Goal: Task Accomplishment & Management: Manage account settings

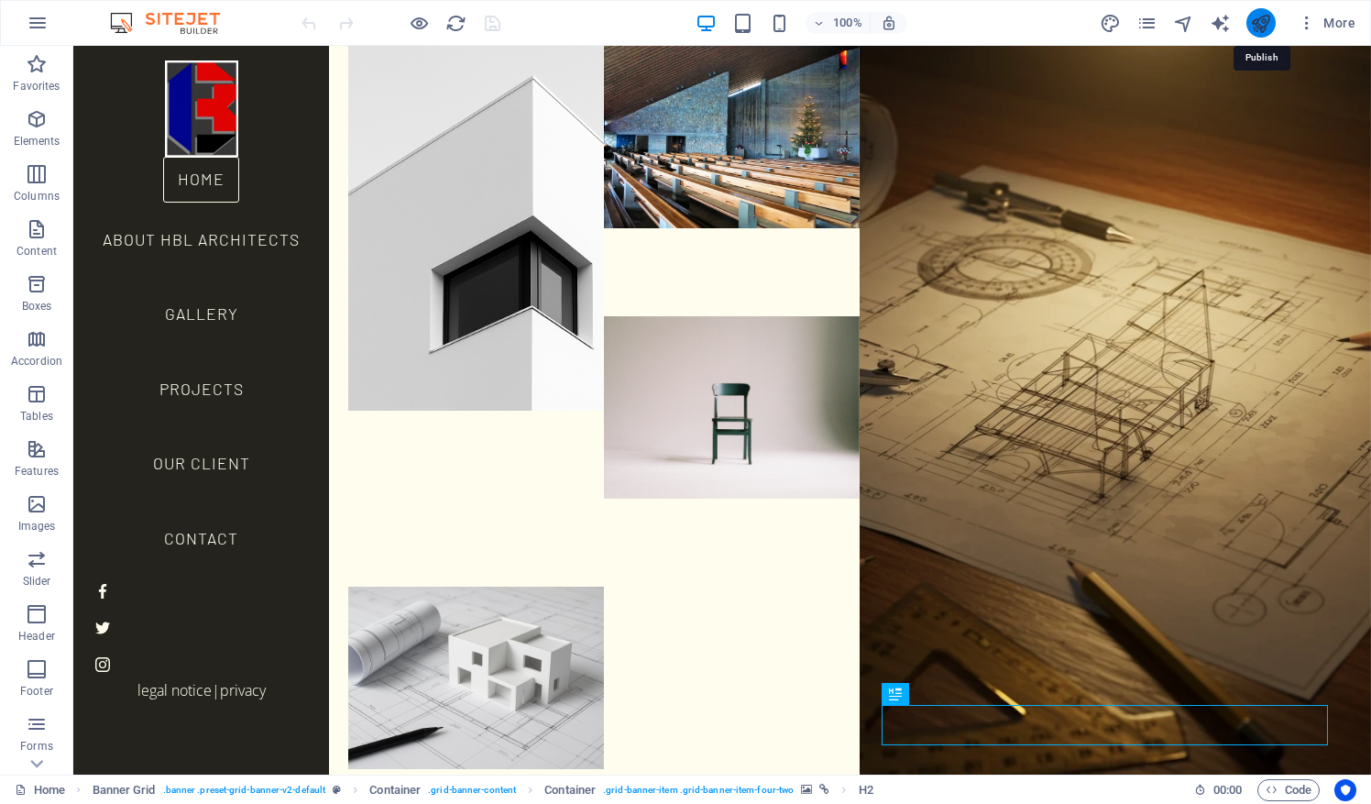
drag, startPoint x: 1261, startPoint y: 28, endPoint x: 1264, endPoint y: 16, distance: 12.2
click at [1264, 16] on icon "publish" at bounding box center [1260, 23] width 21 height 21
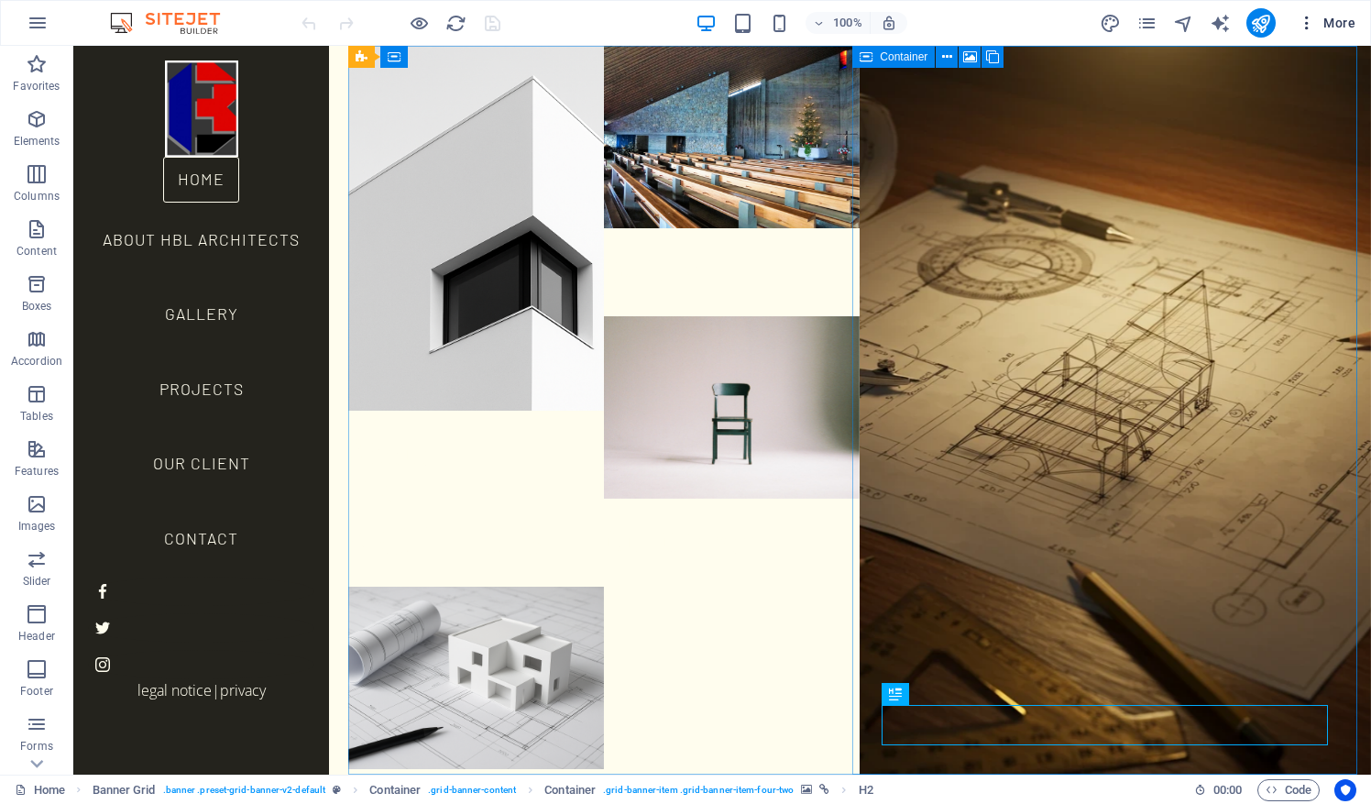
click at [1334, 25] on span "More" at bounding box center [1327, 23] width 58 height 18
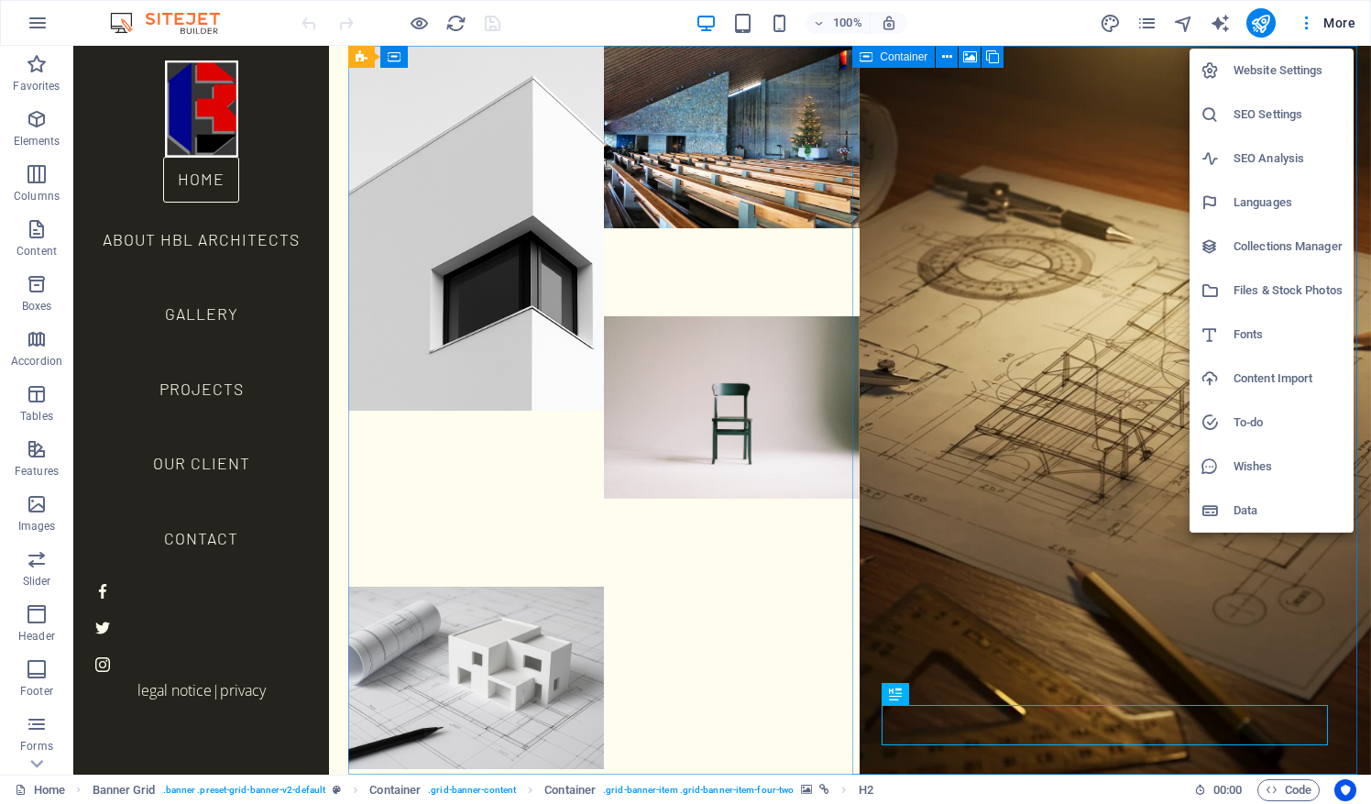
click at [1309, 28] on div at bounding box center [685, 402] width 1371 height 804
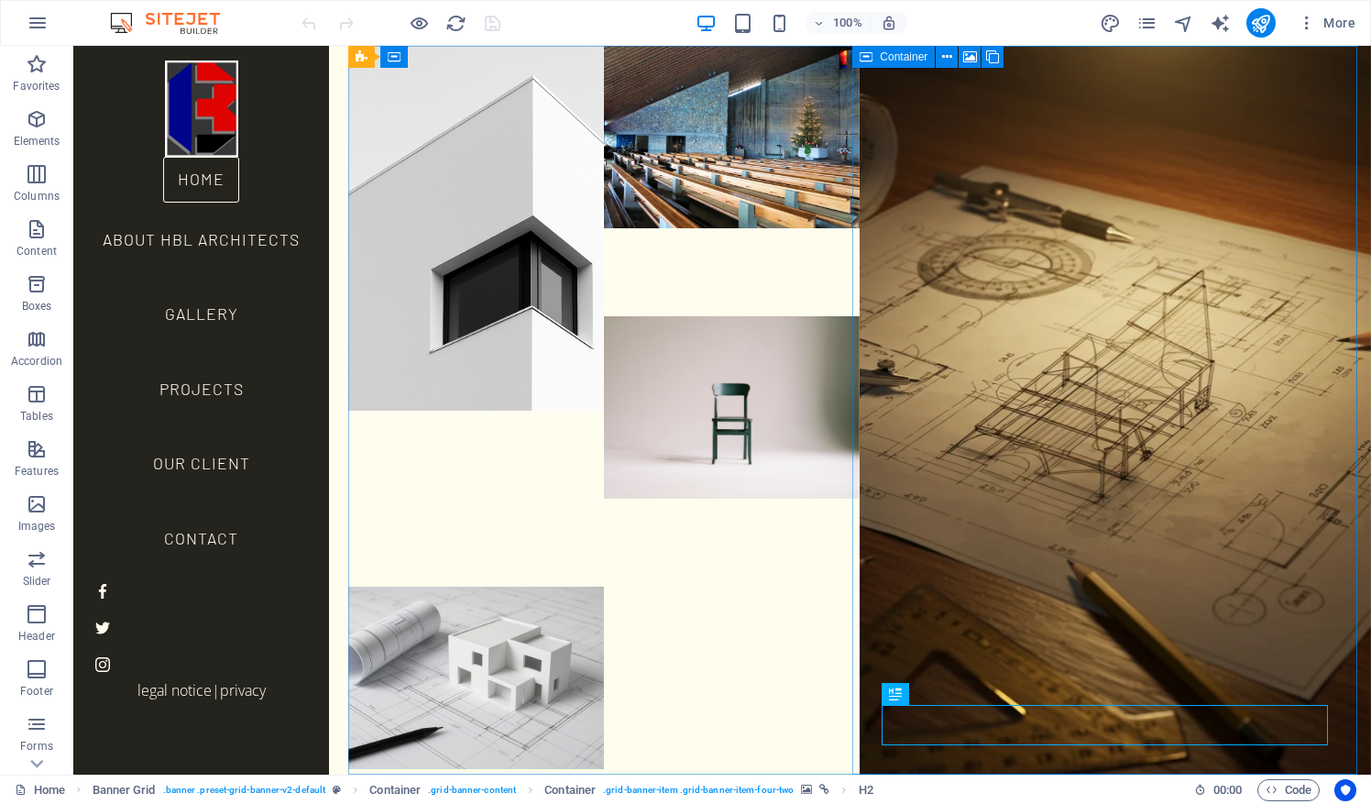
click at [1309, 28] on icon "button" at bounding box center [1307, 23] width 18 height 18
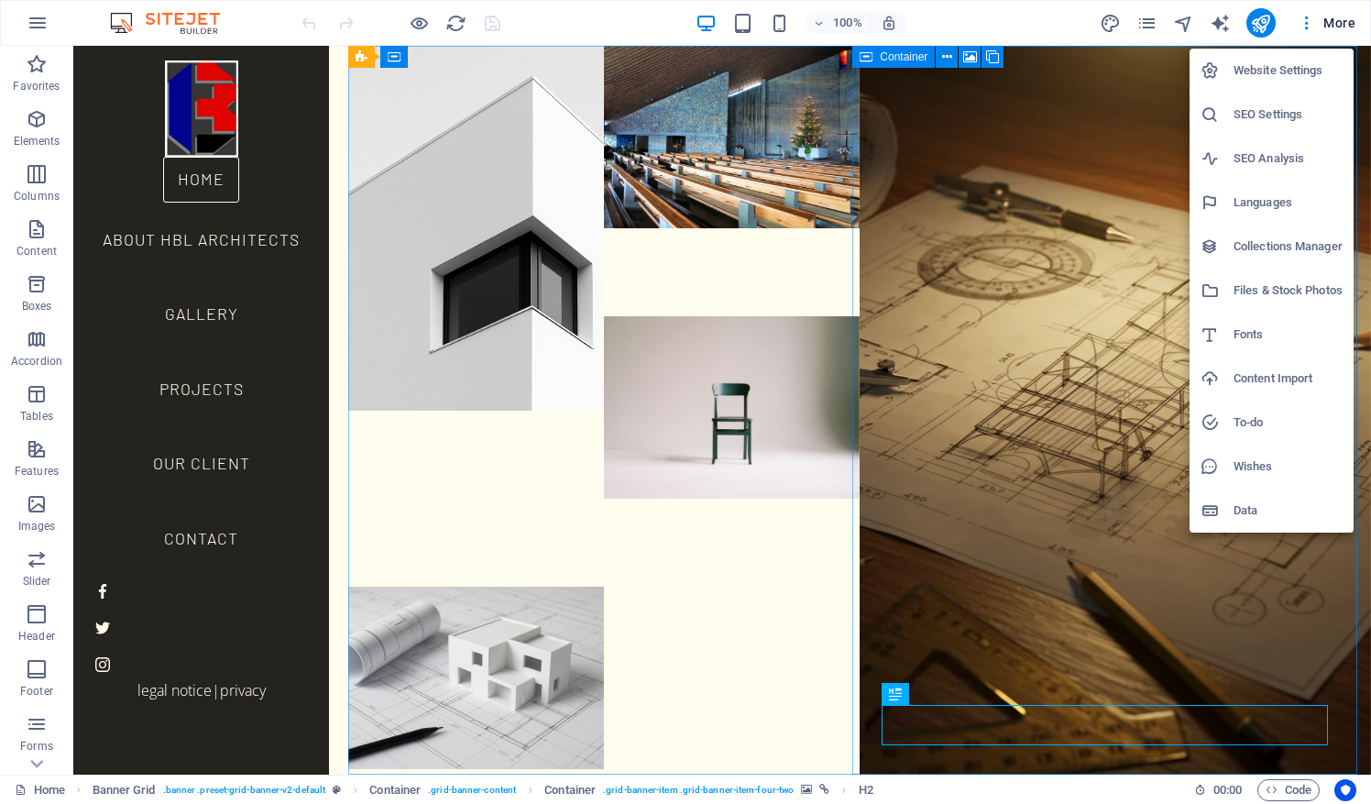
click at [1261, 71] on h6 "Website Settings" at bounding box center [1288, 71] width 109 height 22
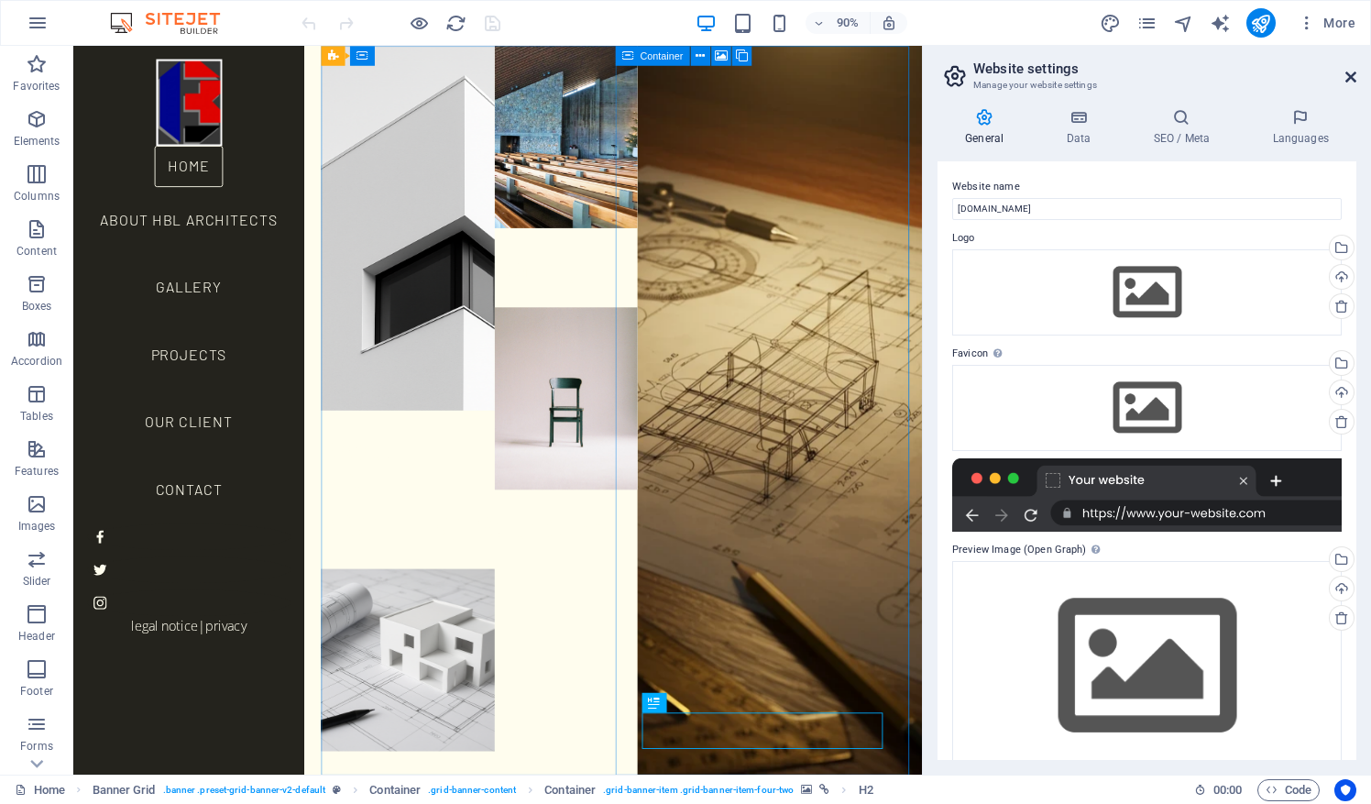
click at [1355, 79] on icon at bounding box center [1350, 77] width 11 height 15
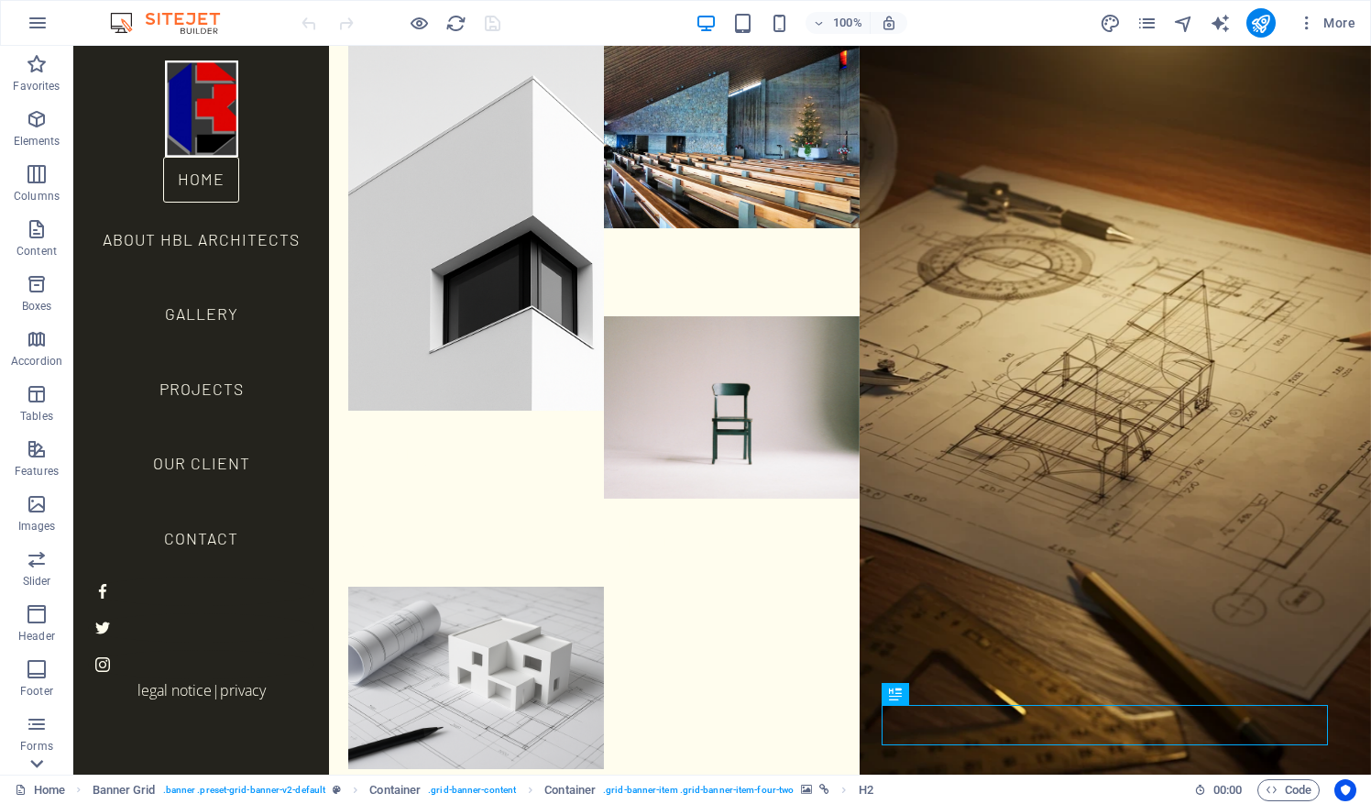
click at [38, 761] on icon at bounding box center [37, 764] width 26 height 26
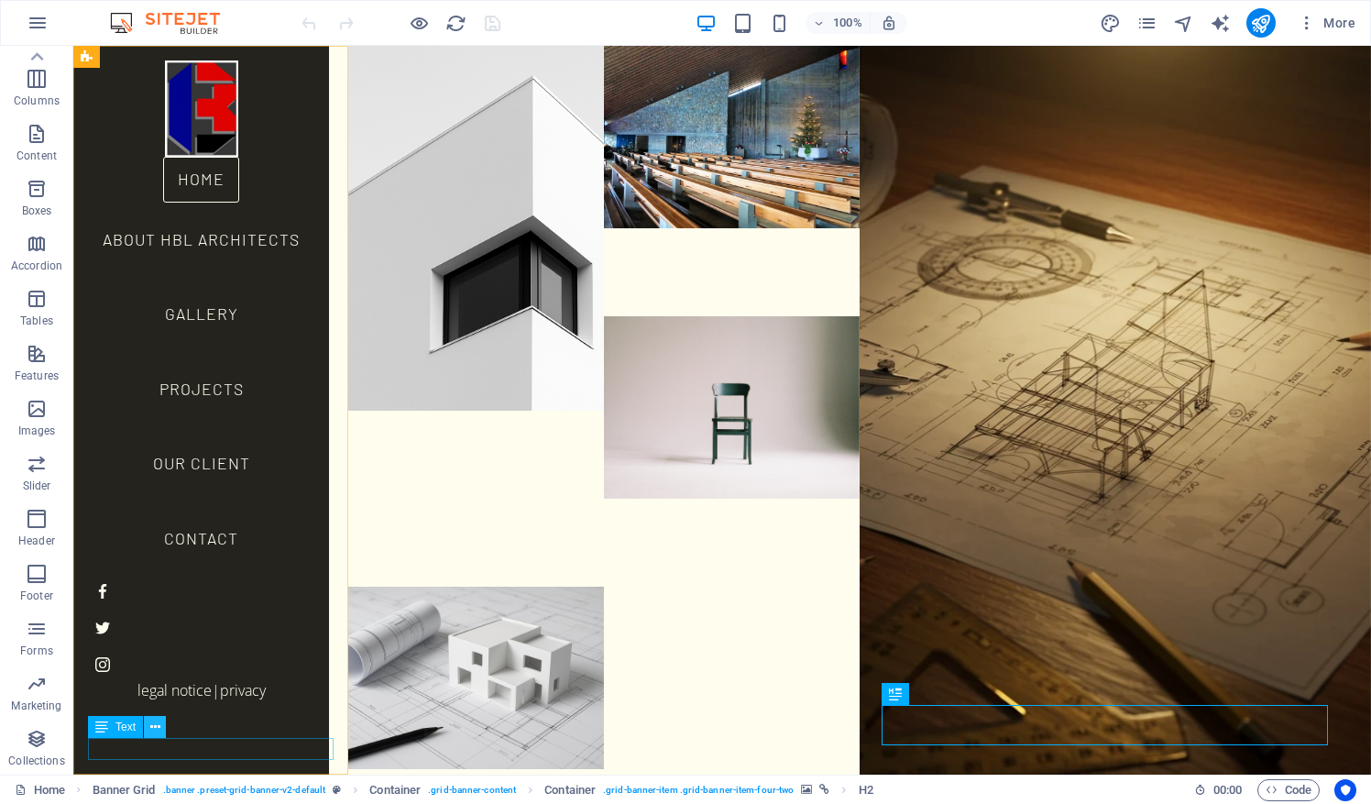
click at [156, 725] on icon at bounding box center [155, 727] width 10 height 19
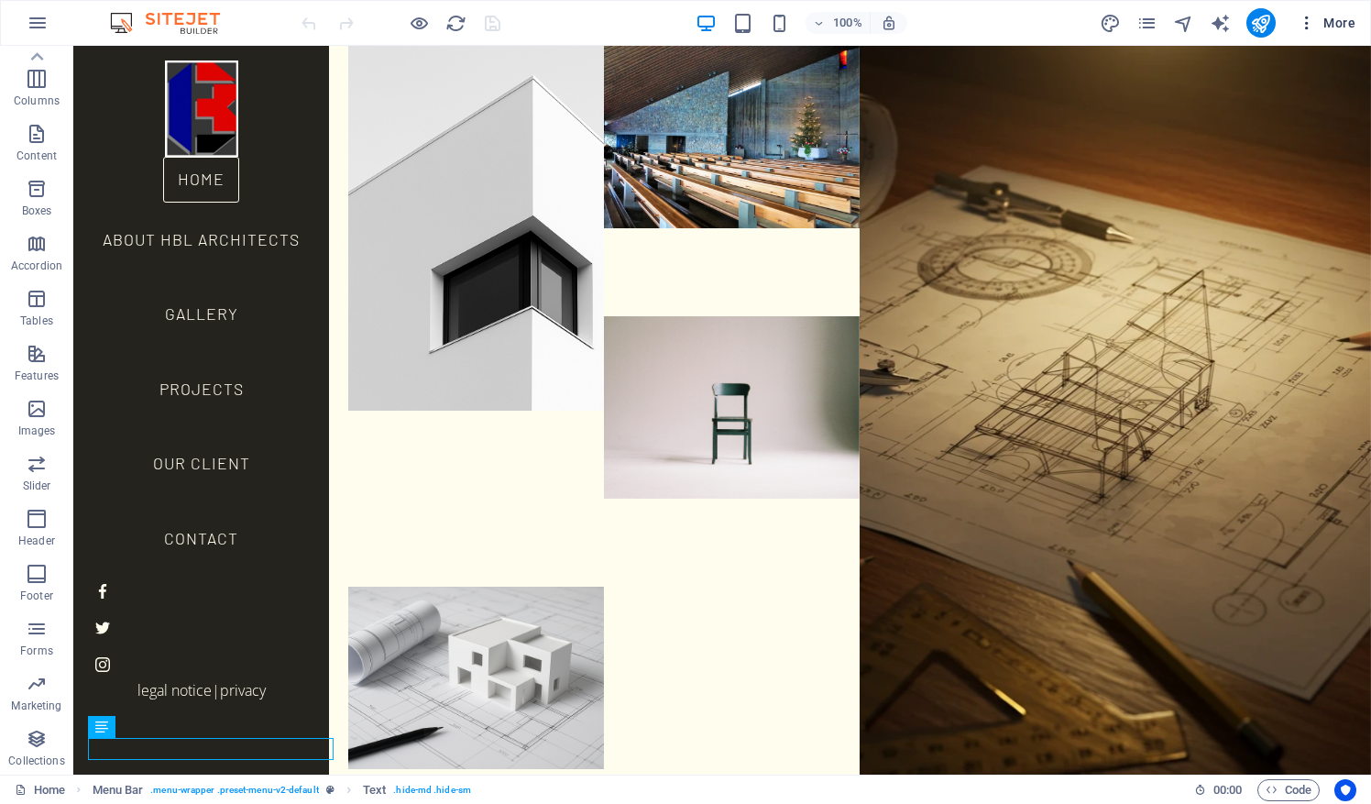
click at [1310, 23] on icon "button" at bounding box center [1307, 23] width 18 height 18
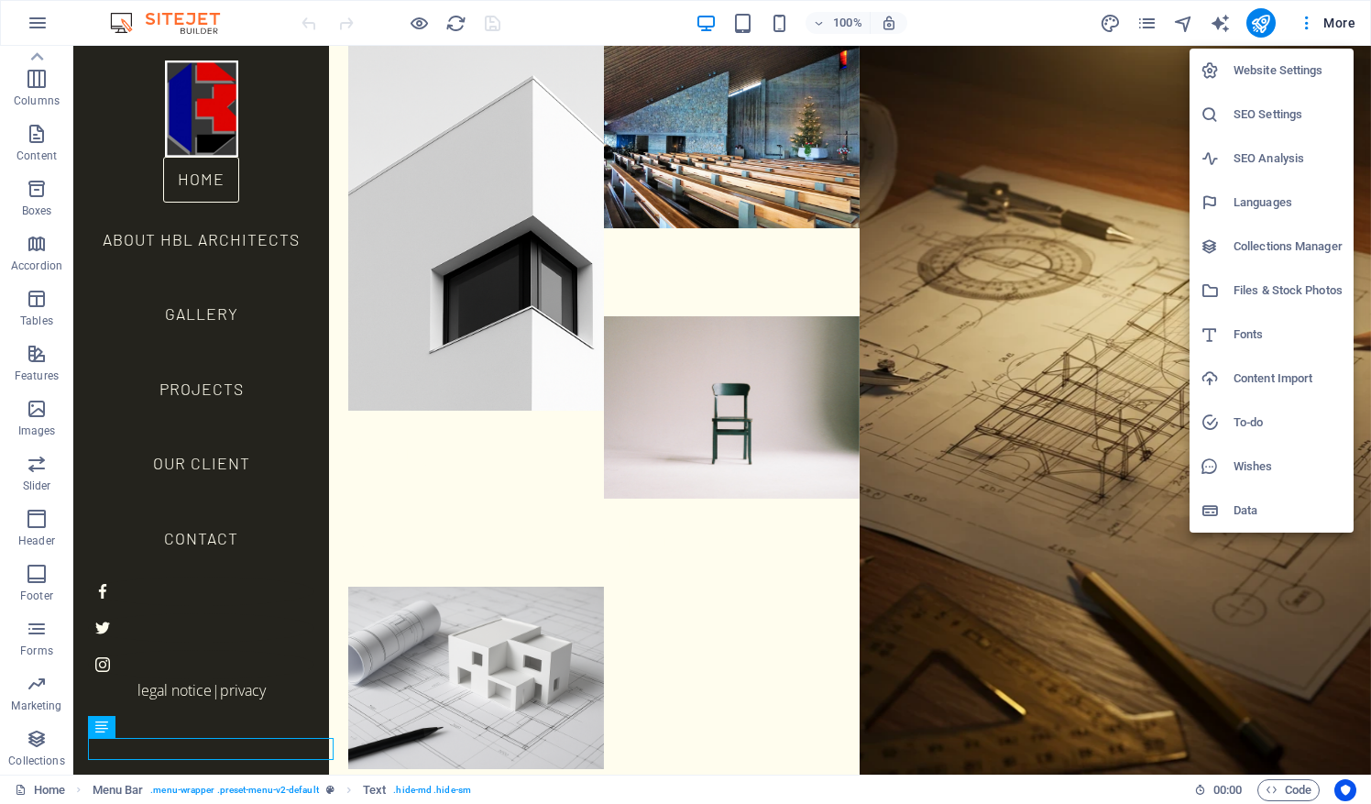
click at [1287, 68] on h6 "Website Settings" at bounding box center [1288, 71] width 109 height 22
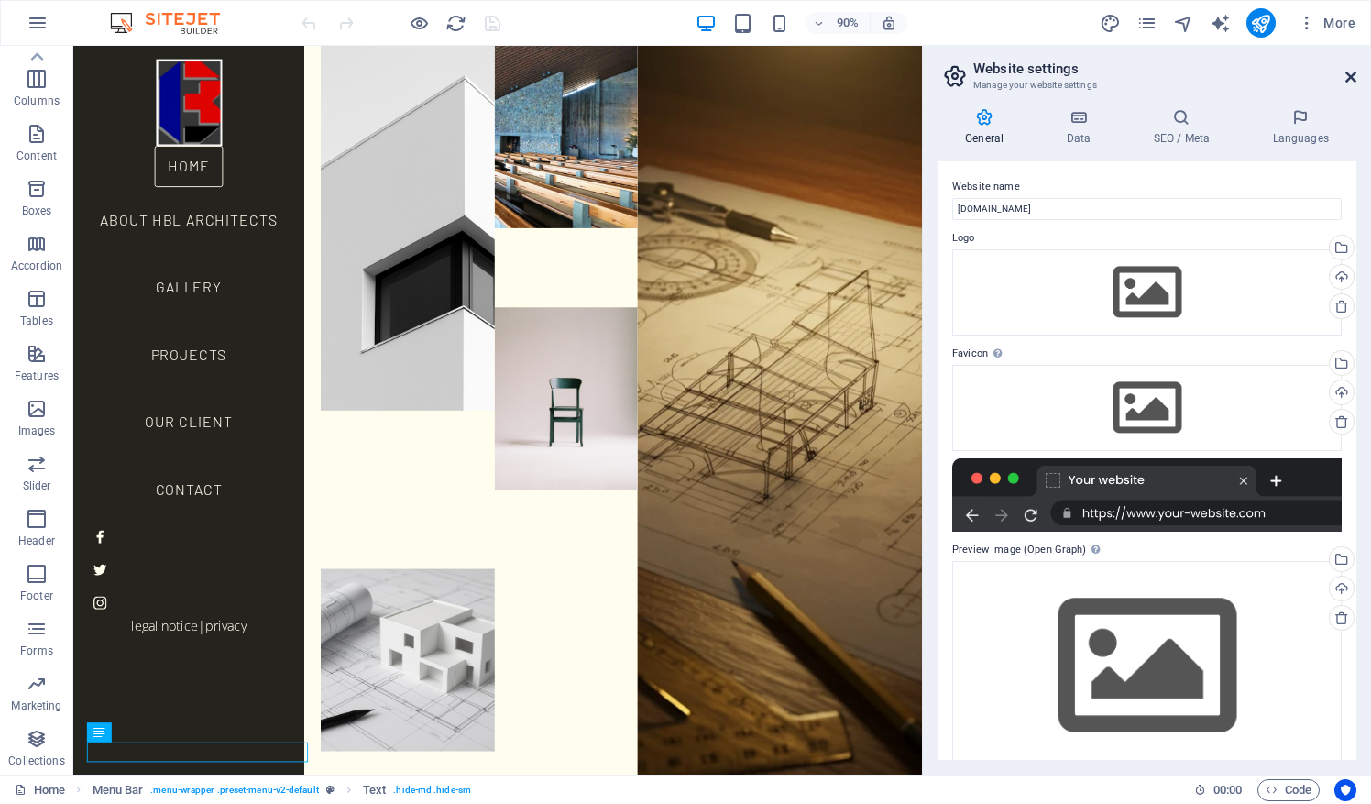
click at [1351, 77] on icon at bounding box center [1350, 77] width 11 height 15
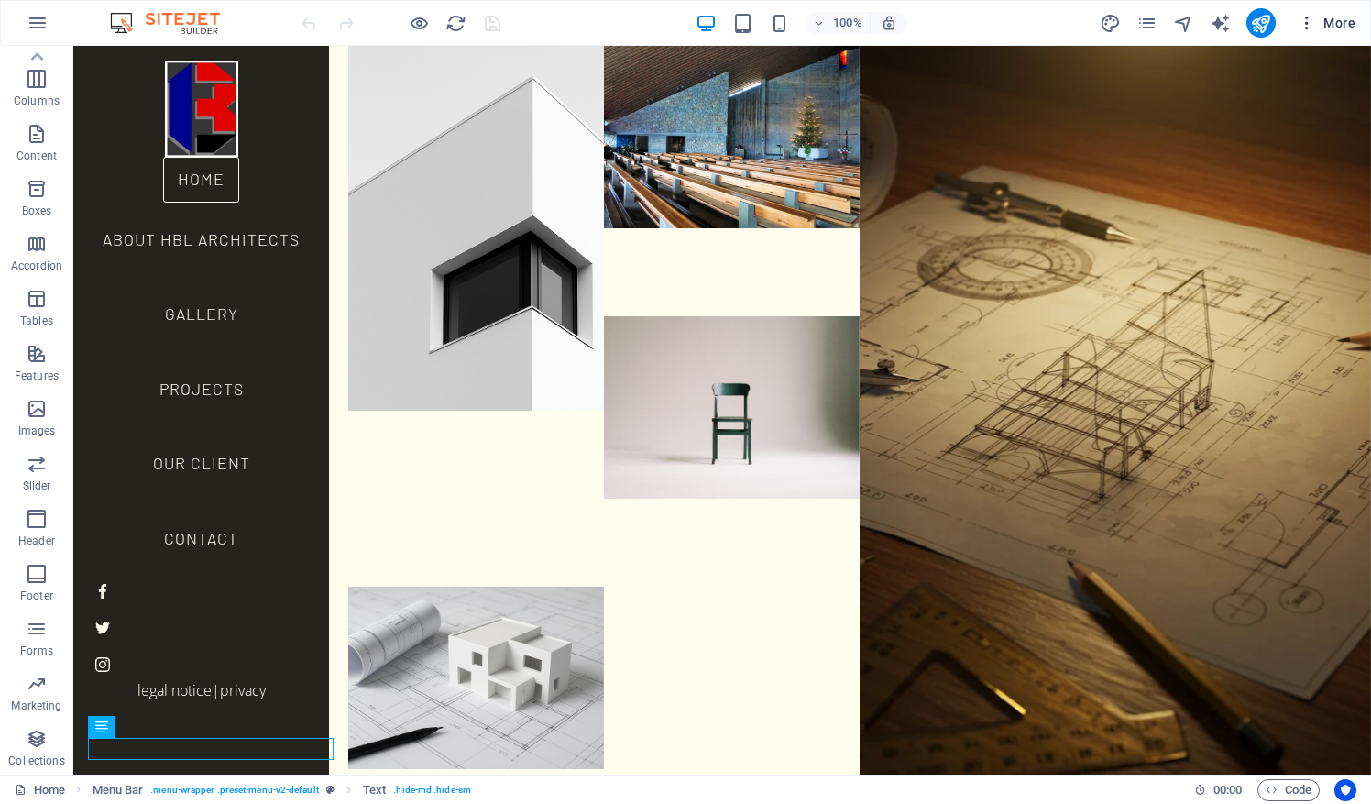
click at [1307, 22] on icon "button" at bounding box center [1307, 23] width 18 height 18
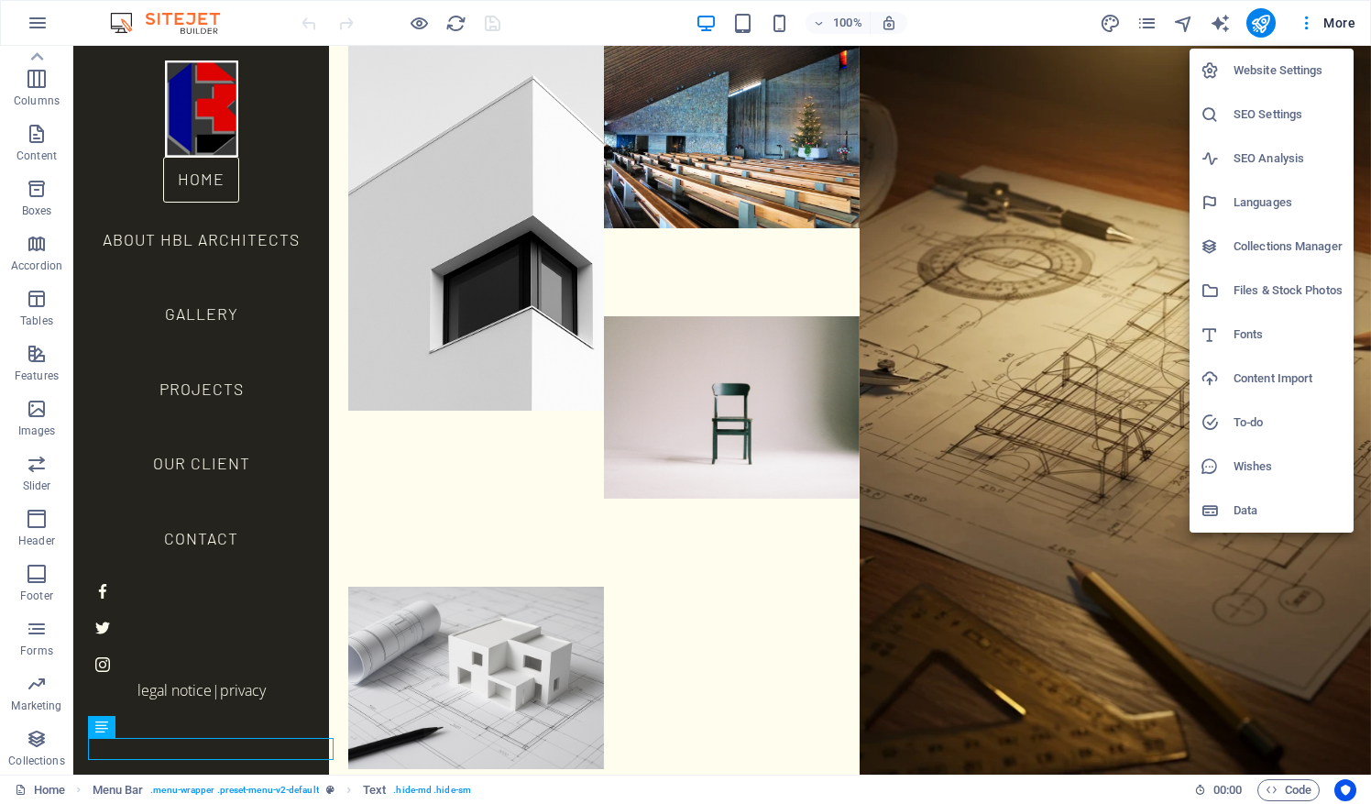
click at [1215, 66] on icon at bounding box center [1210, 70] width 18 height 18
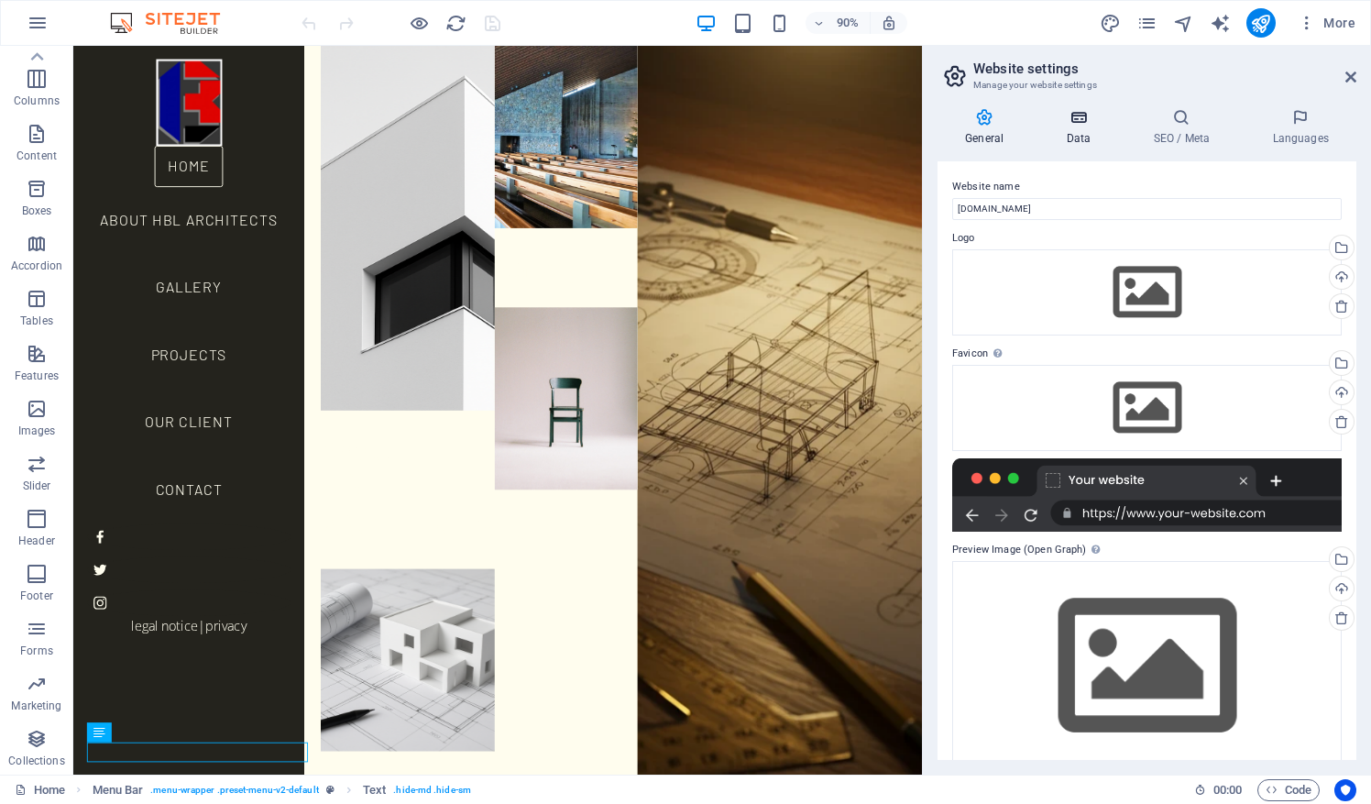
click at [1070, 136] on h4 "Data" at bounding box center [1081, 127] width 87 height 38
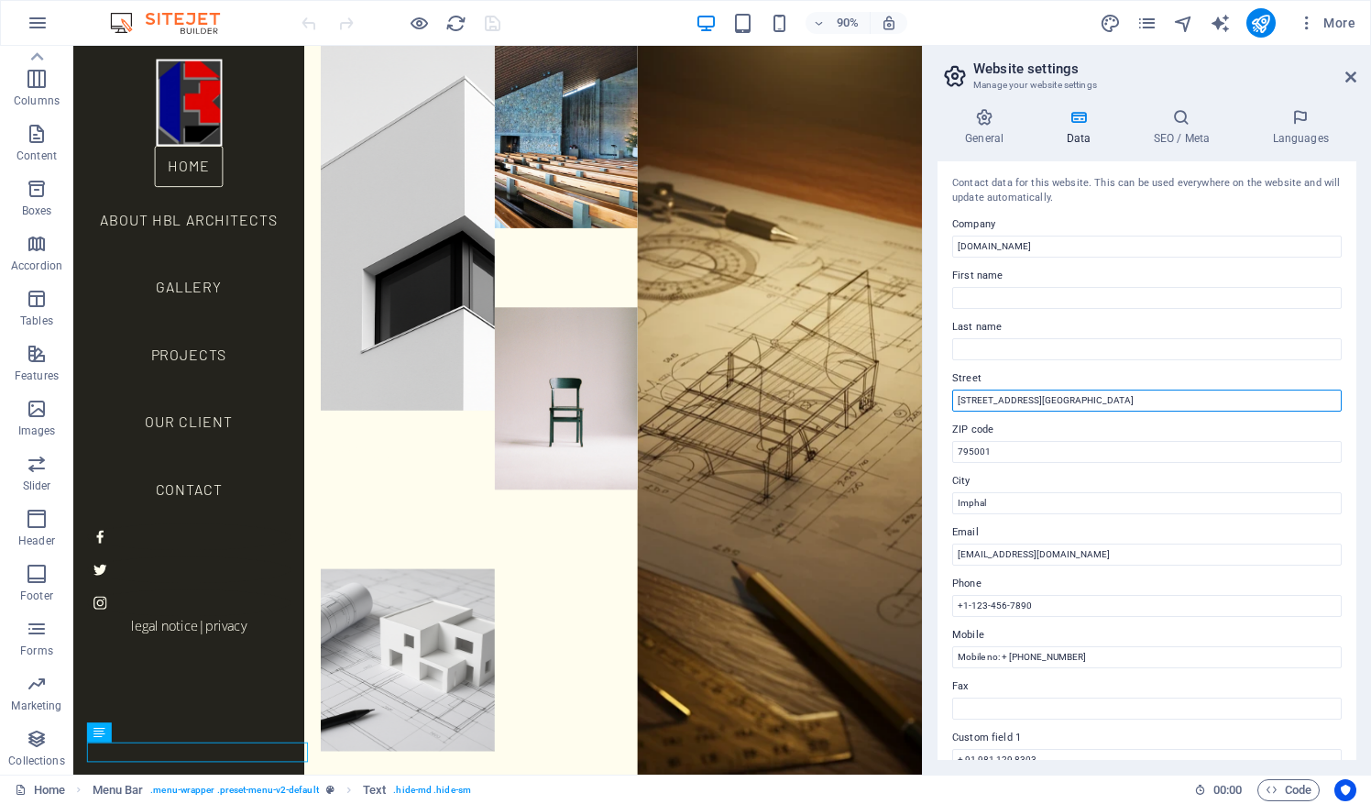
click at [1143, 401] on input "770 11th AveHouse No 15, First Floor, Thoudabhabok Leikai Saga Road, Near Sanga…" at bounding box center [1147, 401] width 390 height 22
drag, startPoint x: 1009, startPoint y: 403, endPoint x: 937, endPoint y: 401, distance: 72.4
click at [937, 401] on div "General Data SEO / Meta Languages Website name hblarchitects.com Logo Drag file…" at bounding box center [1147, 433] width 448 height 681
type input "House No 15, First Floor, Thouda bhabok Leikai Saga Road, Near Sangai Express B…"
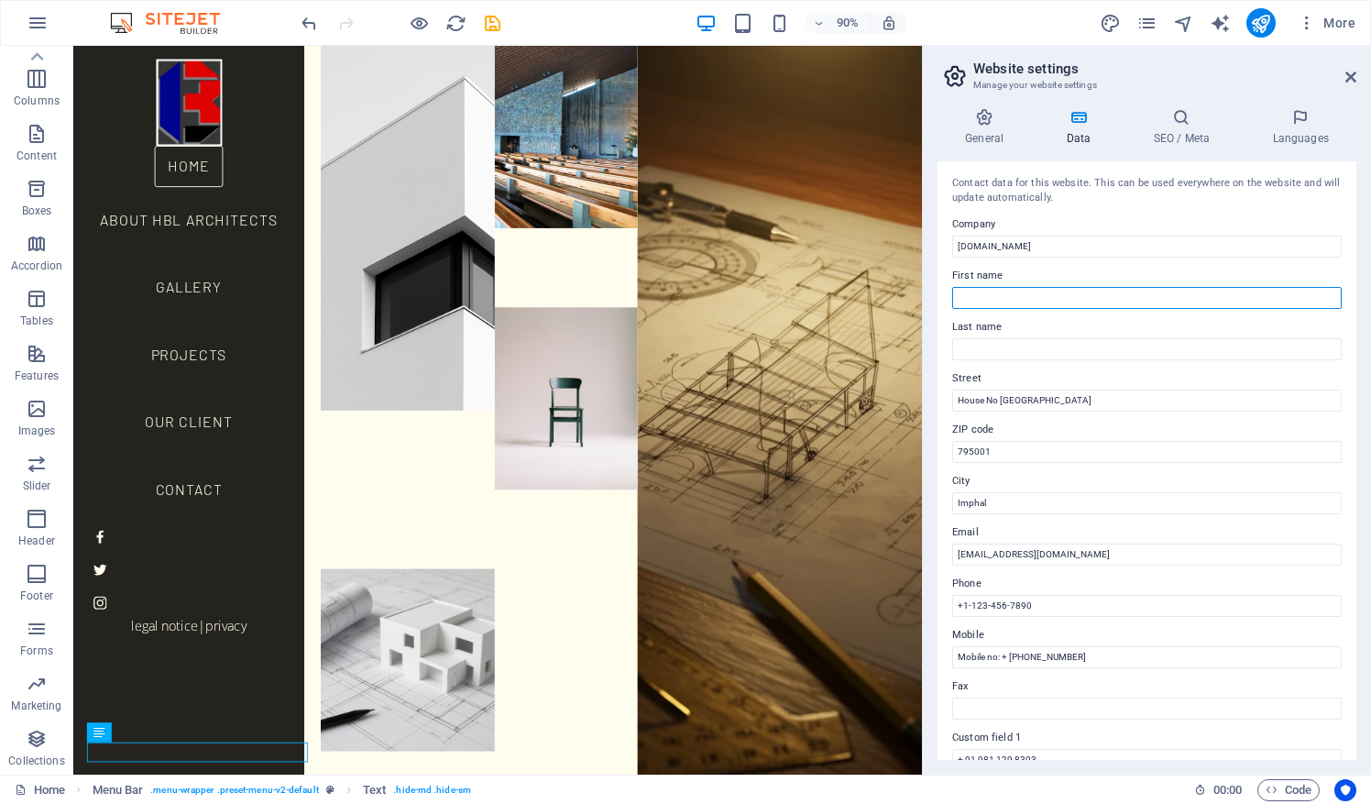
click at [1086, 302] on input "First name" at bounding box center [1147, 298] width 390 height 22
click at [987, 126] on icon at bounding box center [984, 117] width 93 height 18
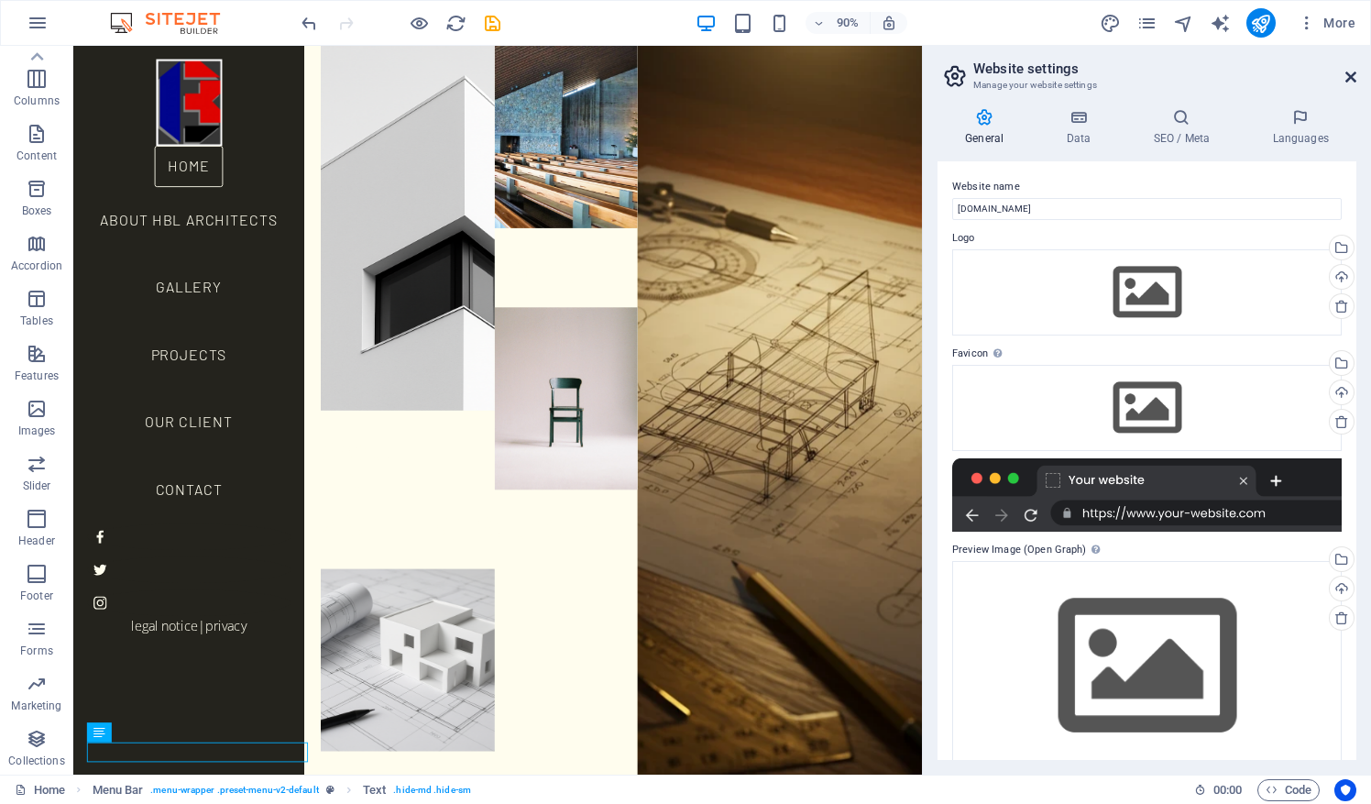
click at [1351, 75] on icon at bounding box center [1350, 77] width 11 height 15
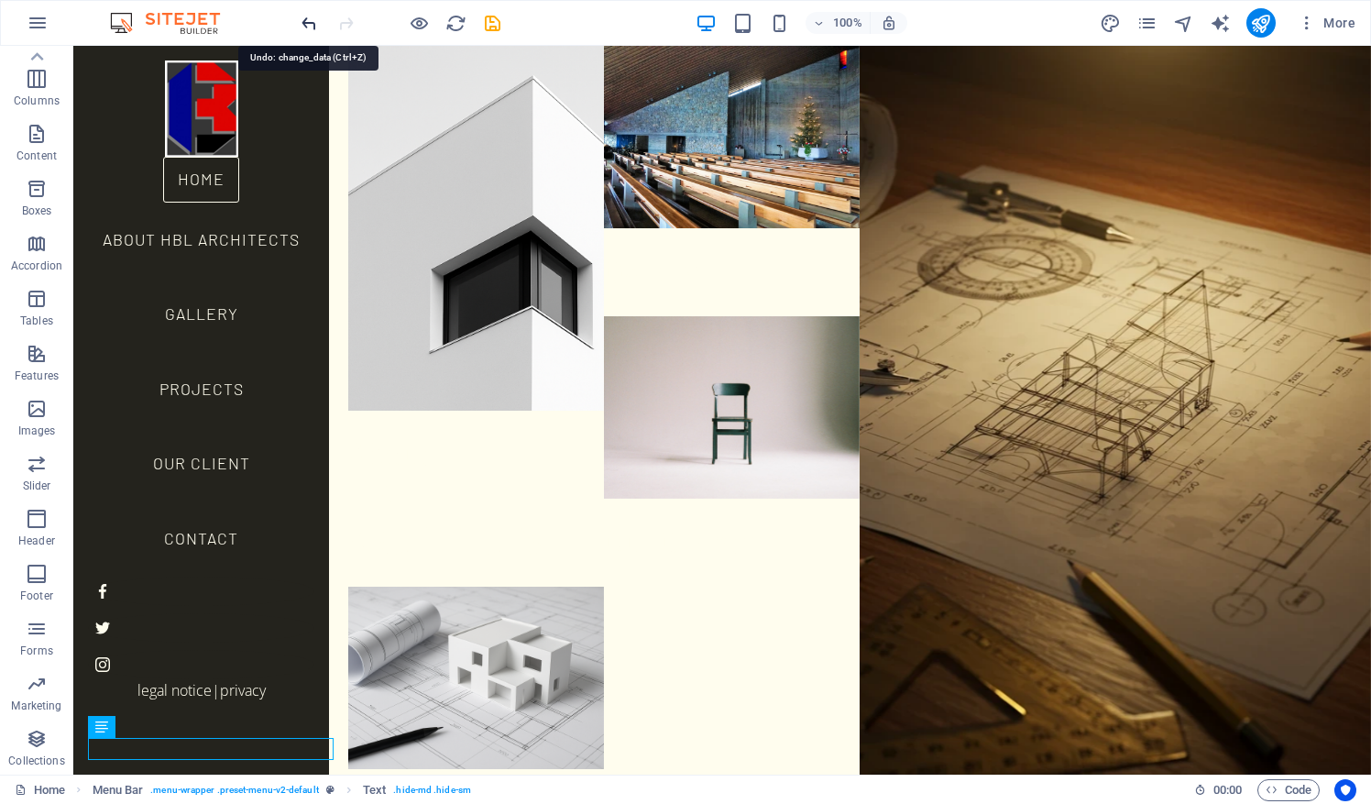
click at [308, 24] on icon "undo" at bounding box center [309, 23] width 21 height 21
click at [305, 20] on icon "undo" at bounding box center [309, 23] width 21 height 21
click at [46, 24] on icon "button" at bounding box center [38, 23] width 22 height 22
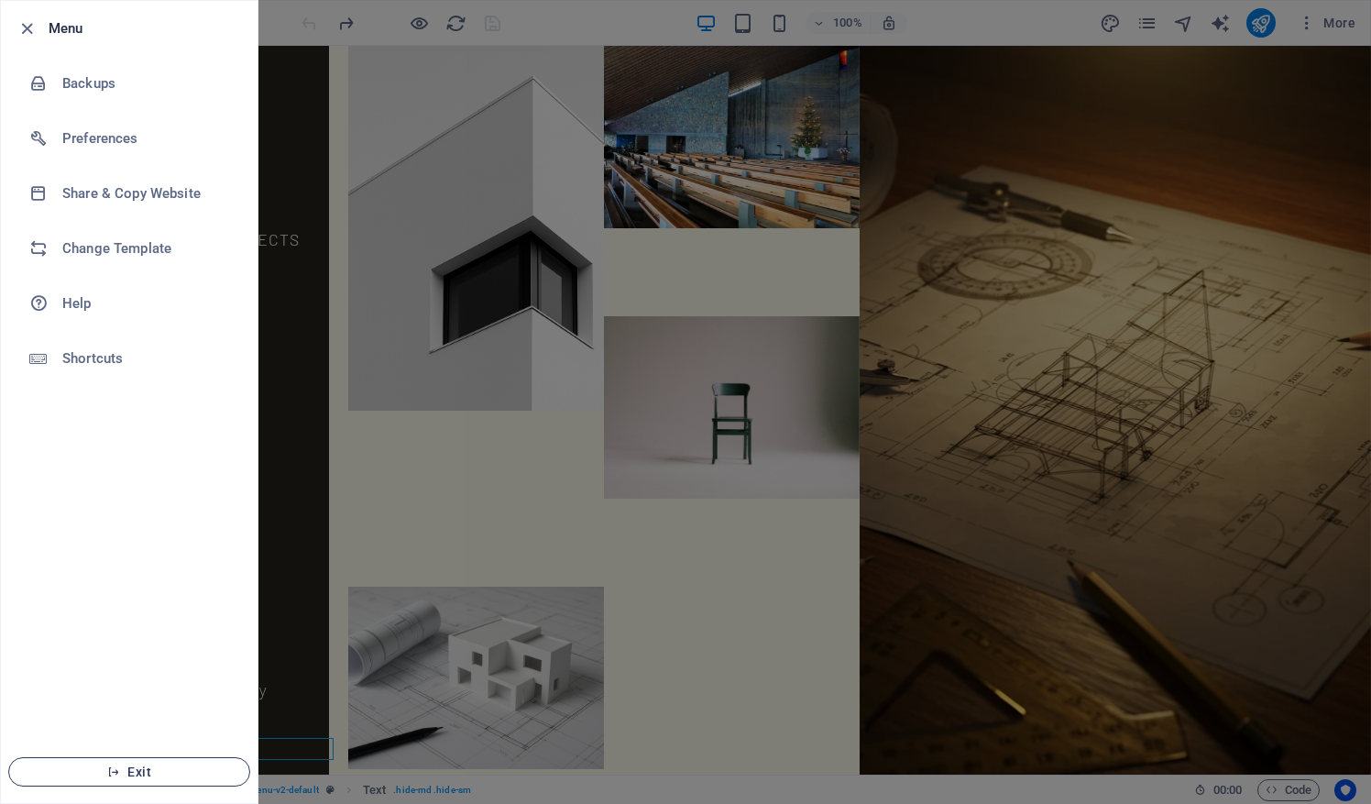
click at [125, 777] on span "Exit" at bounding box center [129, 771] width 211 height 15
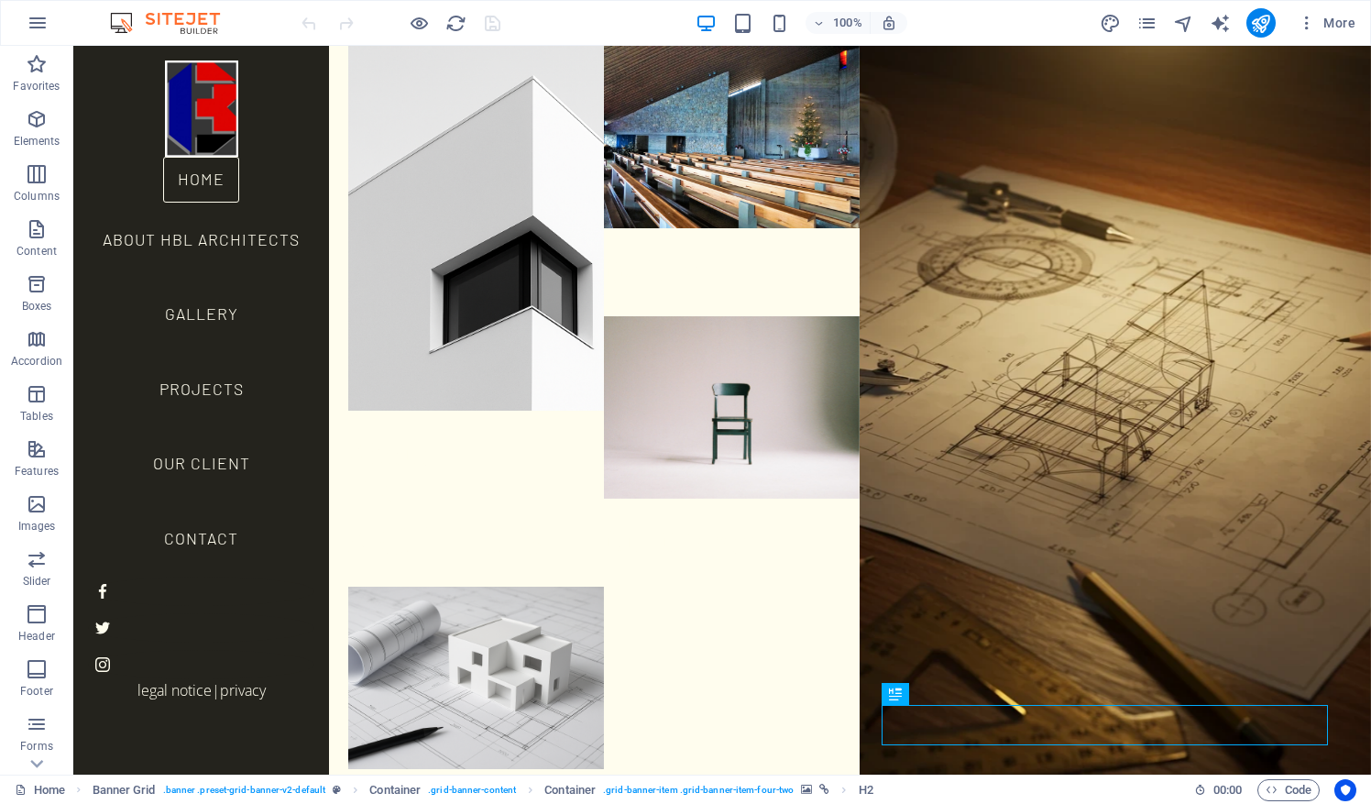
click at [124, 24] on img at bounding box center [173, 23] width 137 height 22
click at [37, 20] on icon "button" at bounding box center [38, 23] width 22 height 22
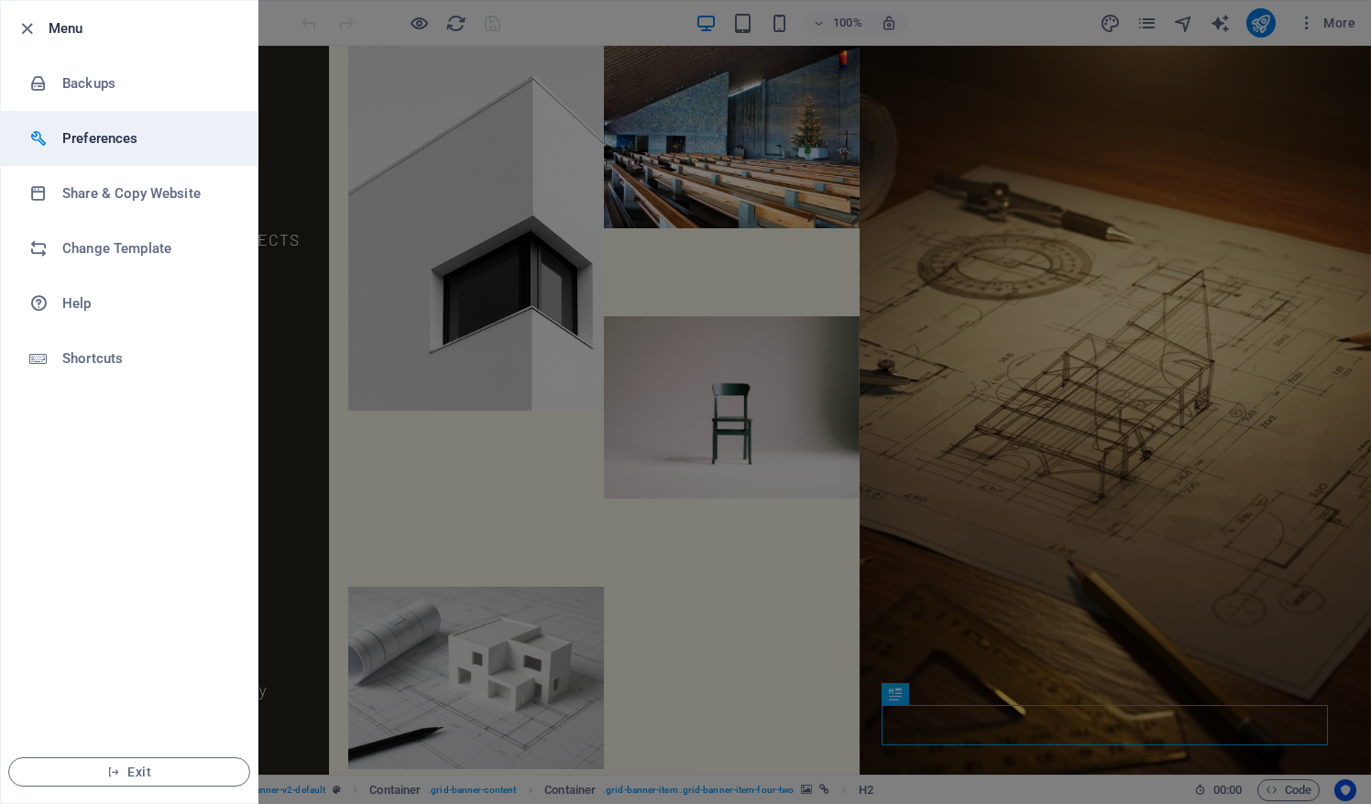
click at [114, 137] on h6 "Preferences" at bounding box center [147, 138] width 170 height 22
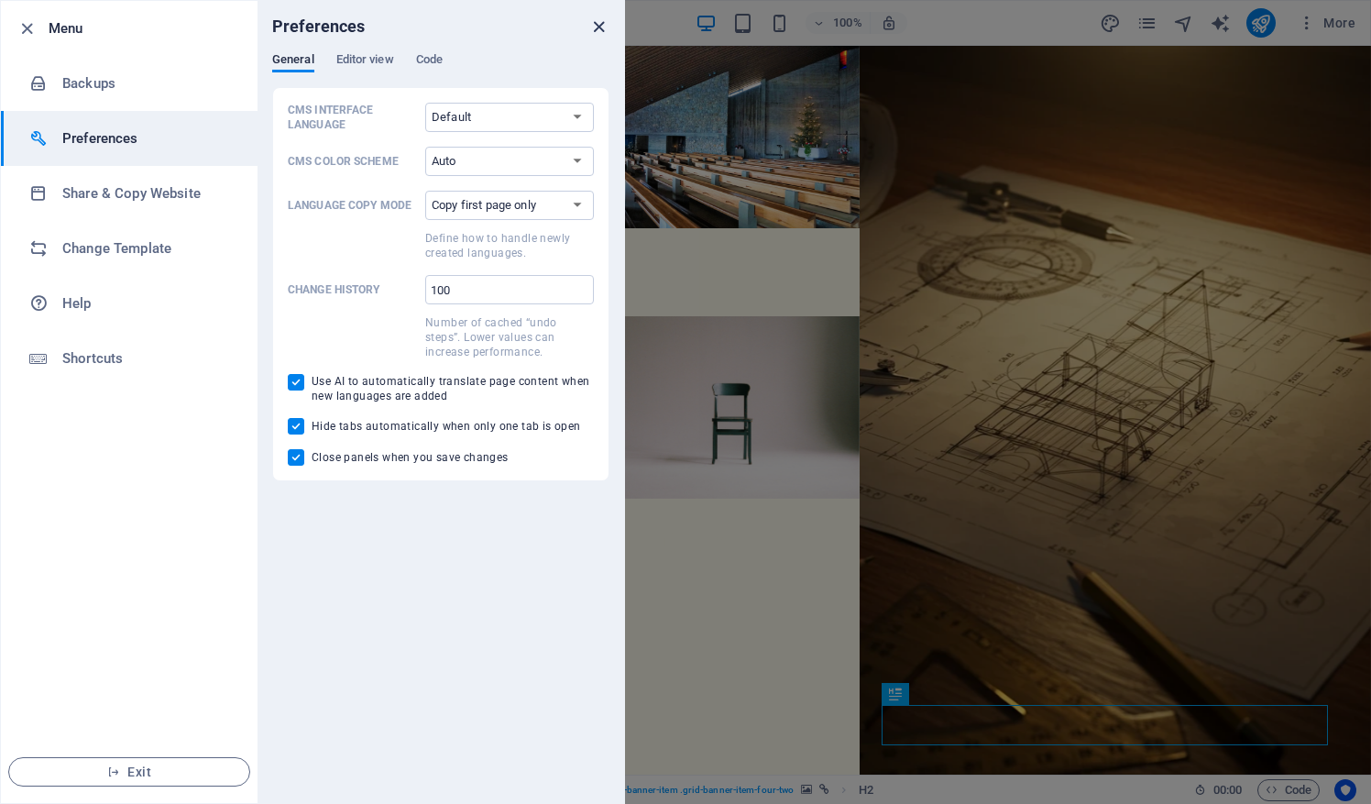
click at [592, 23] on icon "close" at bounding box center [598, 26] width 21 height 21
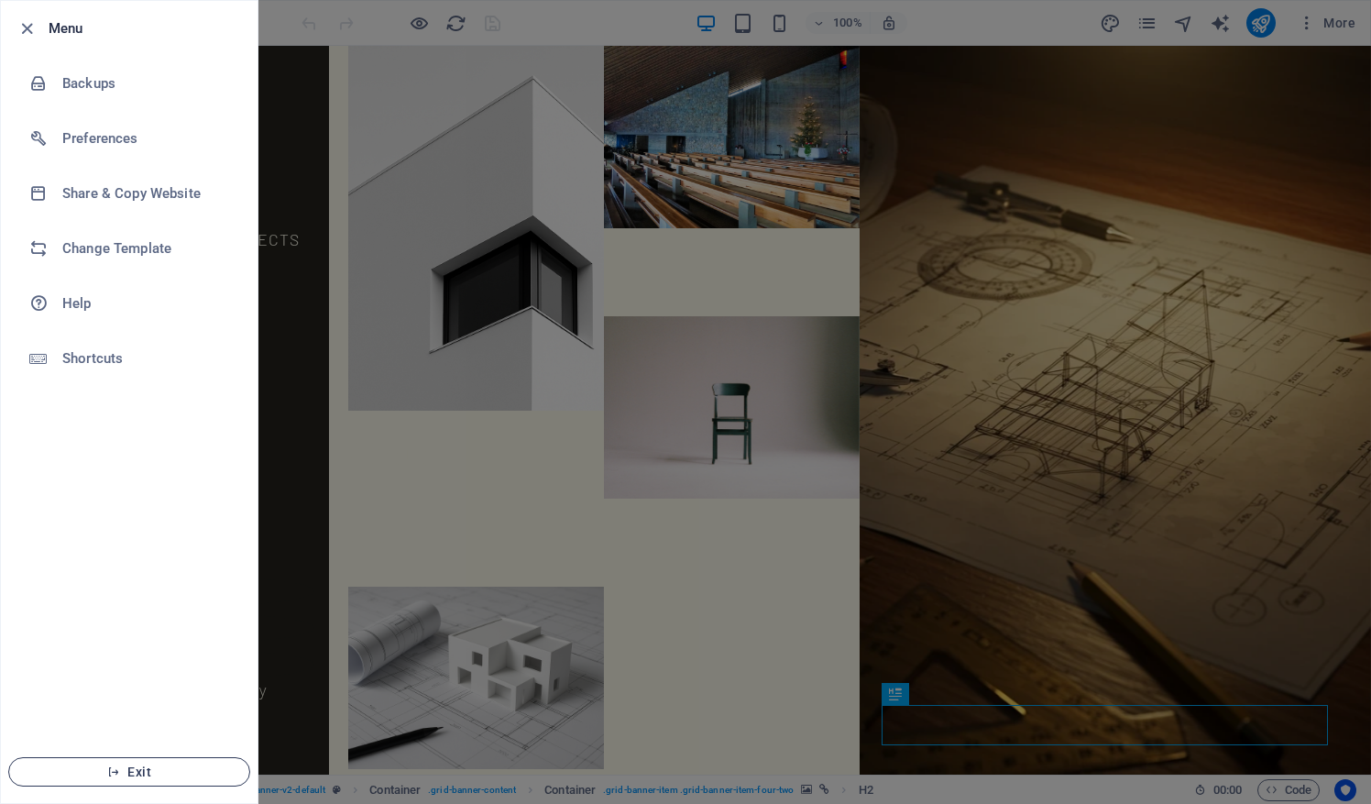
click at [115, 770] on icon "button" at bounding box center [113, 771] width 13 height 13
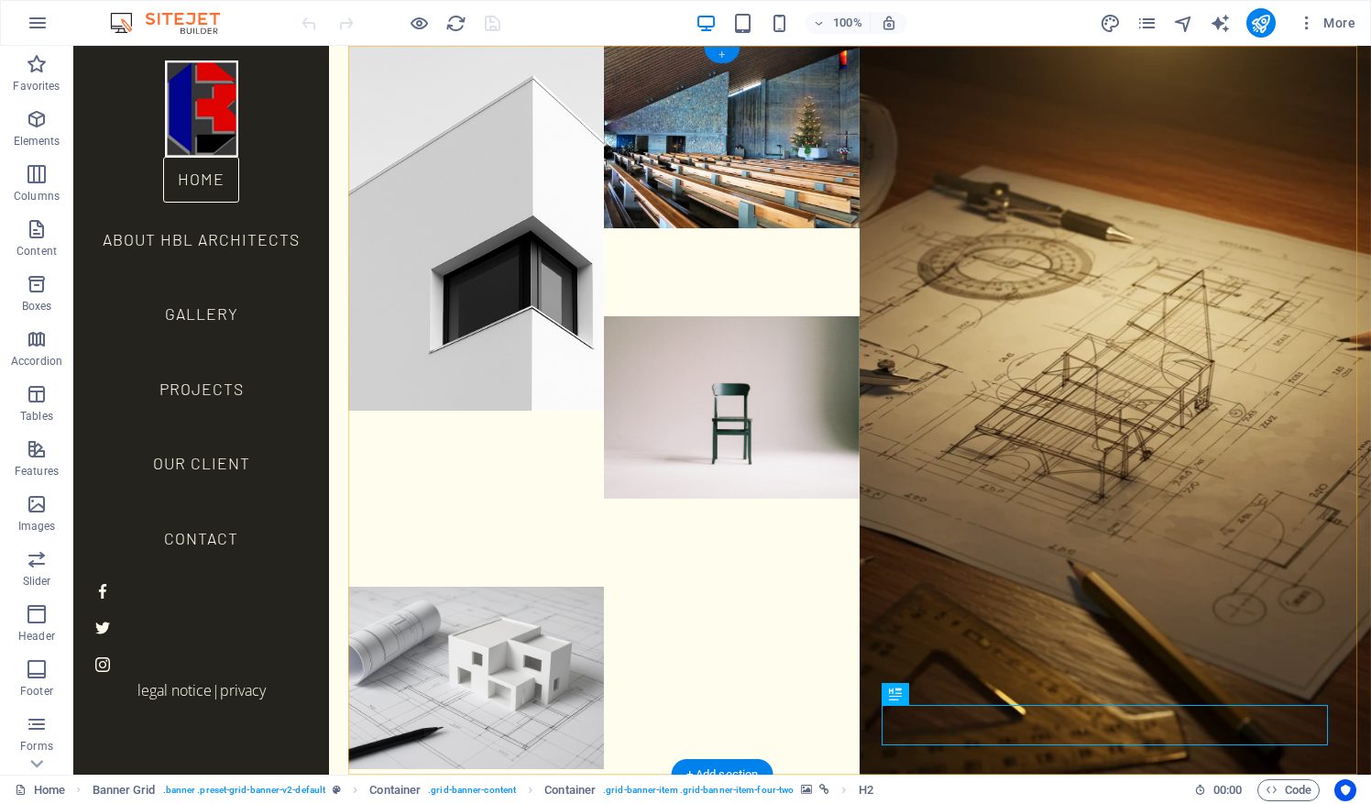
click at [721, 55] on div "+" at bounding box center [722, 55] width 36 height 16
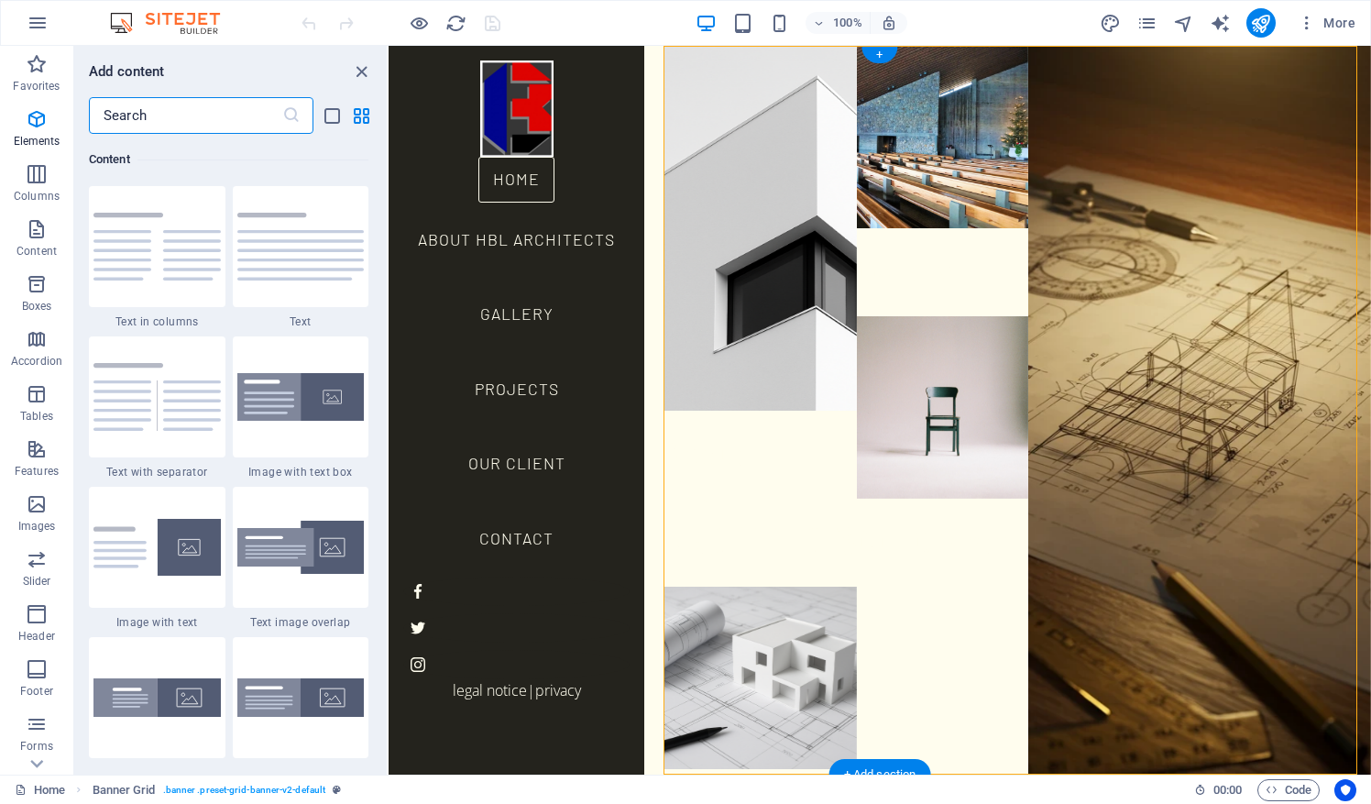
scroll to position [3207, 0]
click at [358, 75] on icon "close panel" at bounding box center [361, 71] width 21 height 21
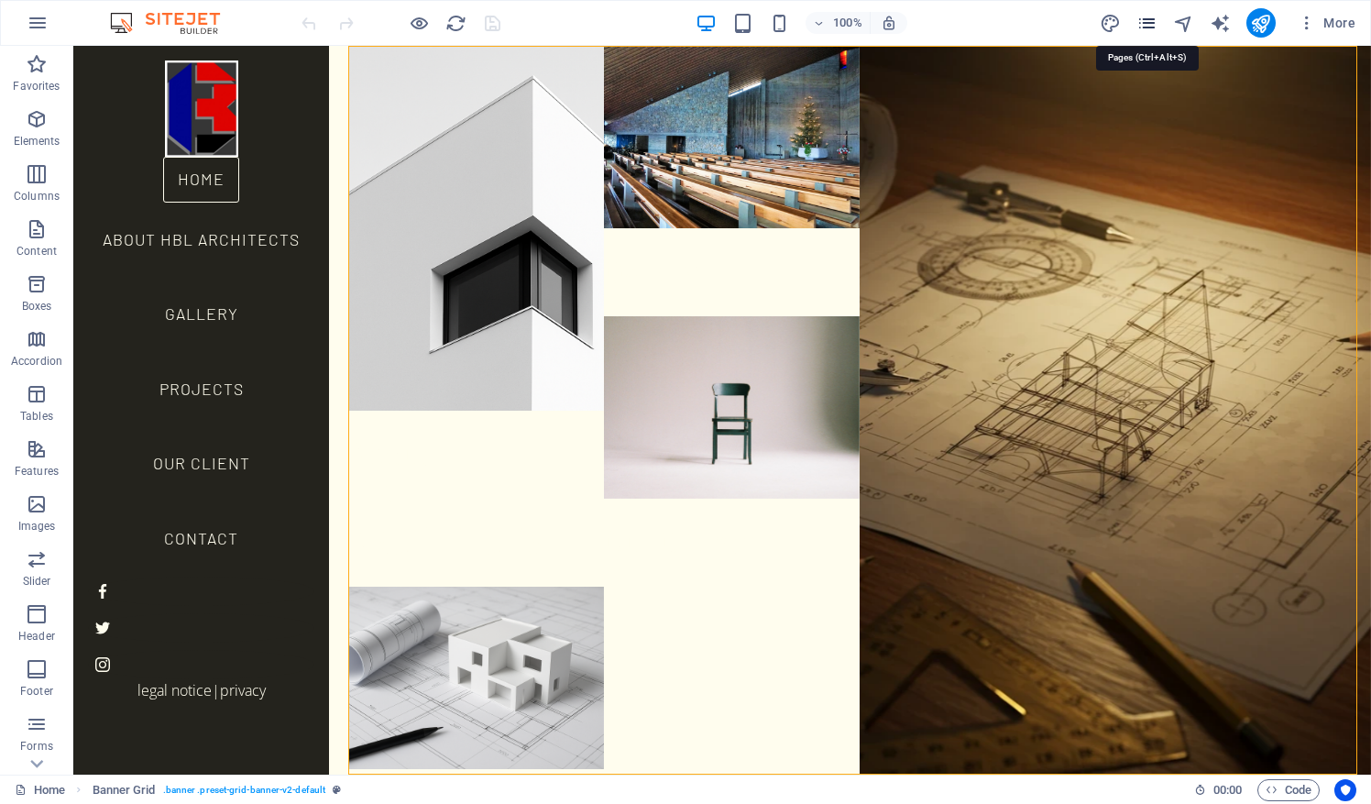
click at [1150, 26] on icon "pages" at bounding box center [1146, 23] width 21 height 21
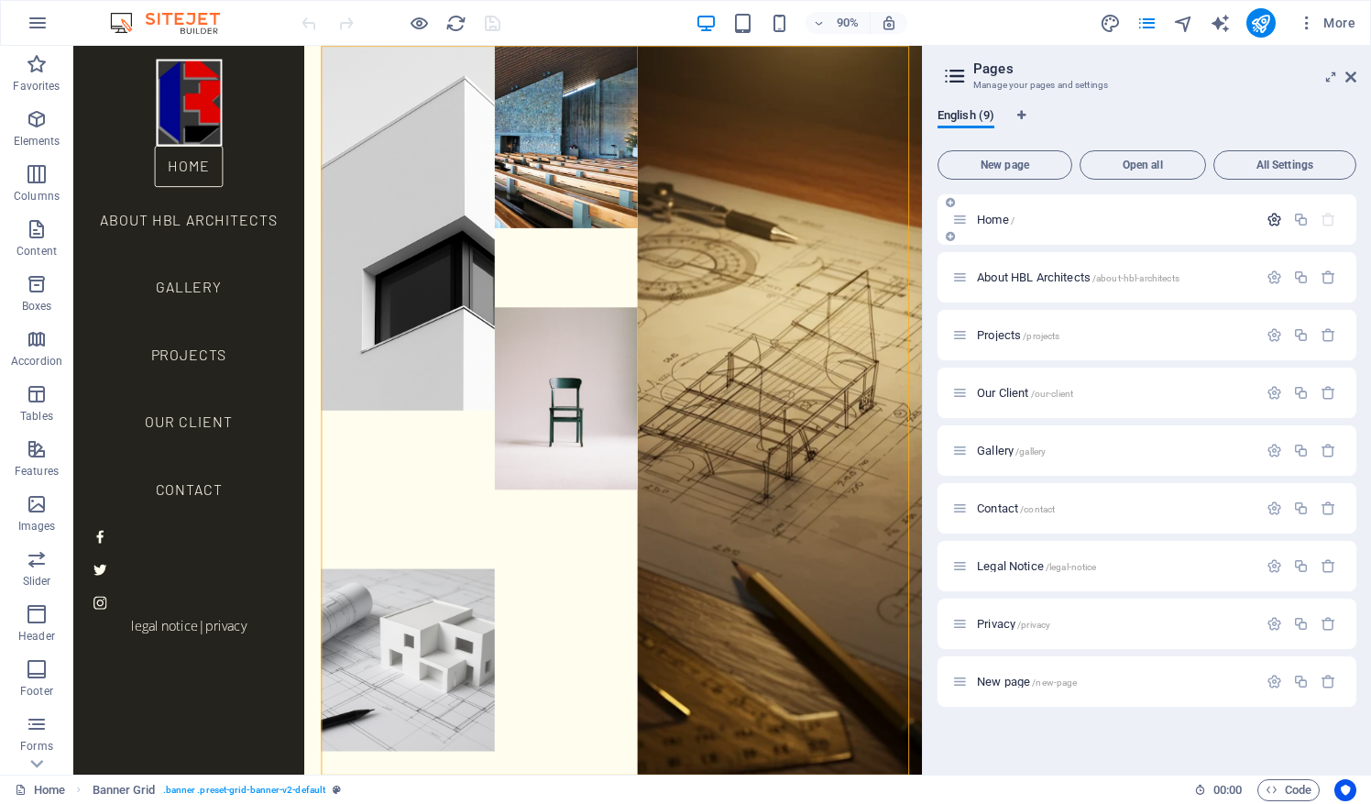
click at [1272, 220] on icon "button" at bounding box center [1275, 220] width 16 height 16
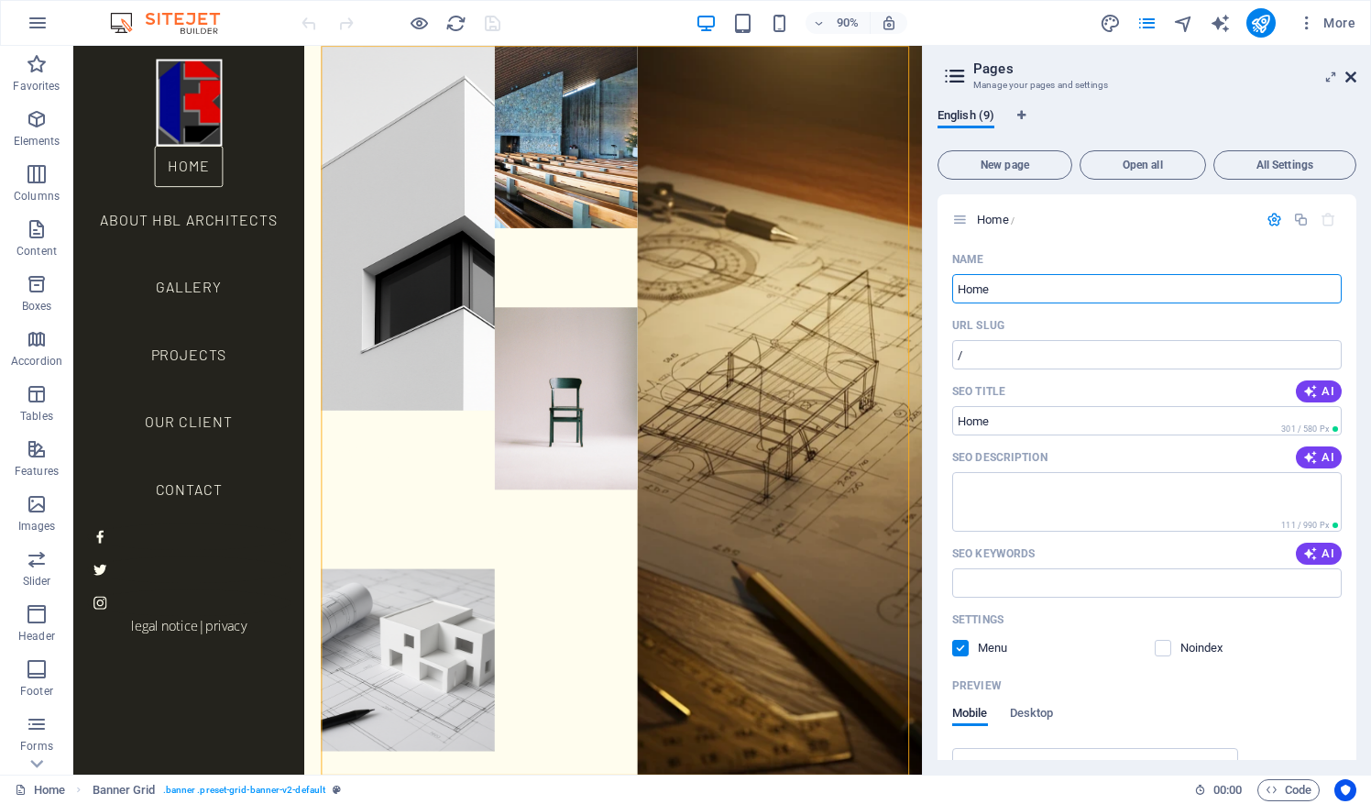
click at [1350, 81] on icon at bounding box center [1350, 77] width 11 height 15
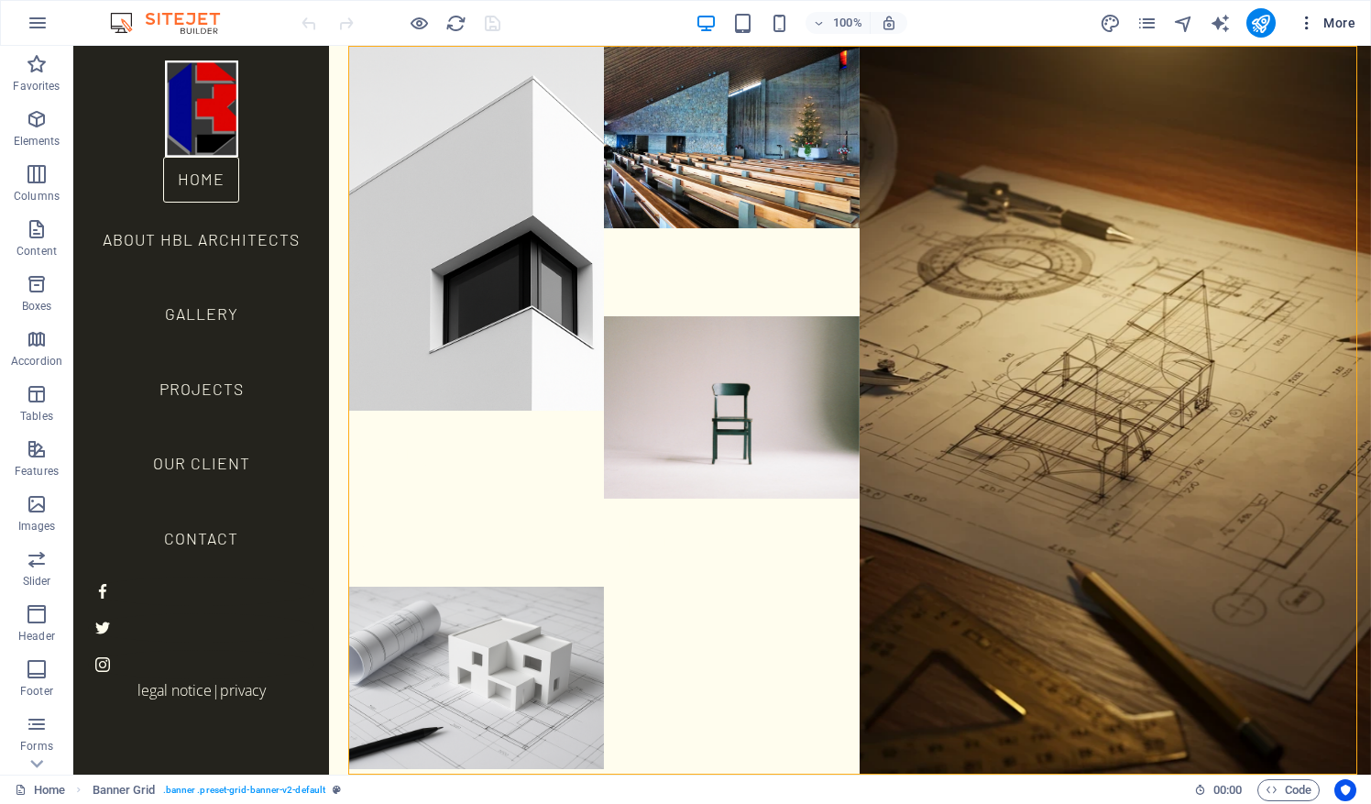
click at [1310, 26] on icon "button" at bounding box center [1307, 23] width 18 height 18
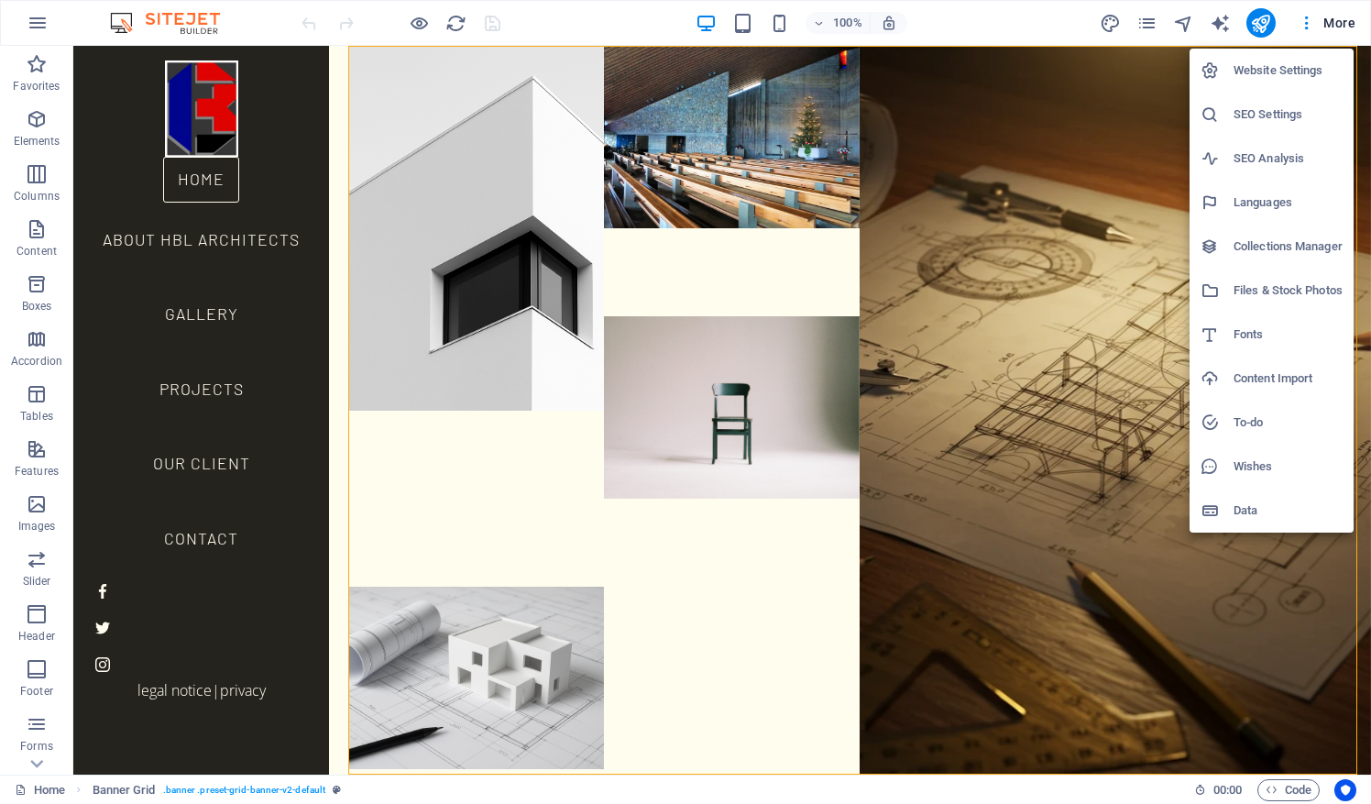
click at [1289, 66] on h6 "Website Settings" at bounding box center [1288, 71] width 109 height 22
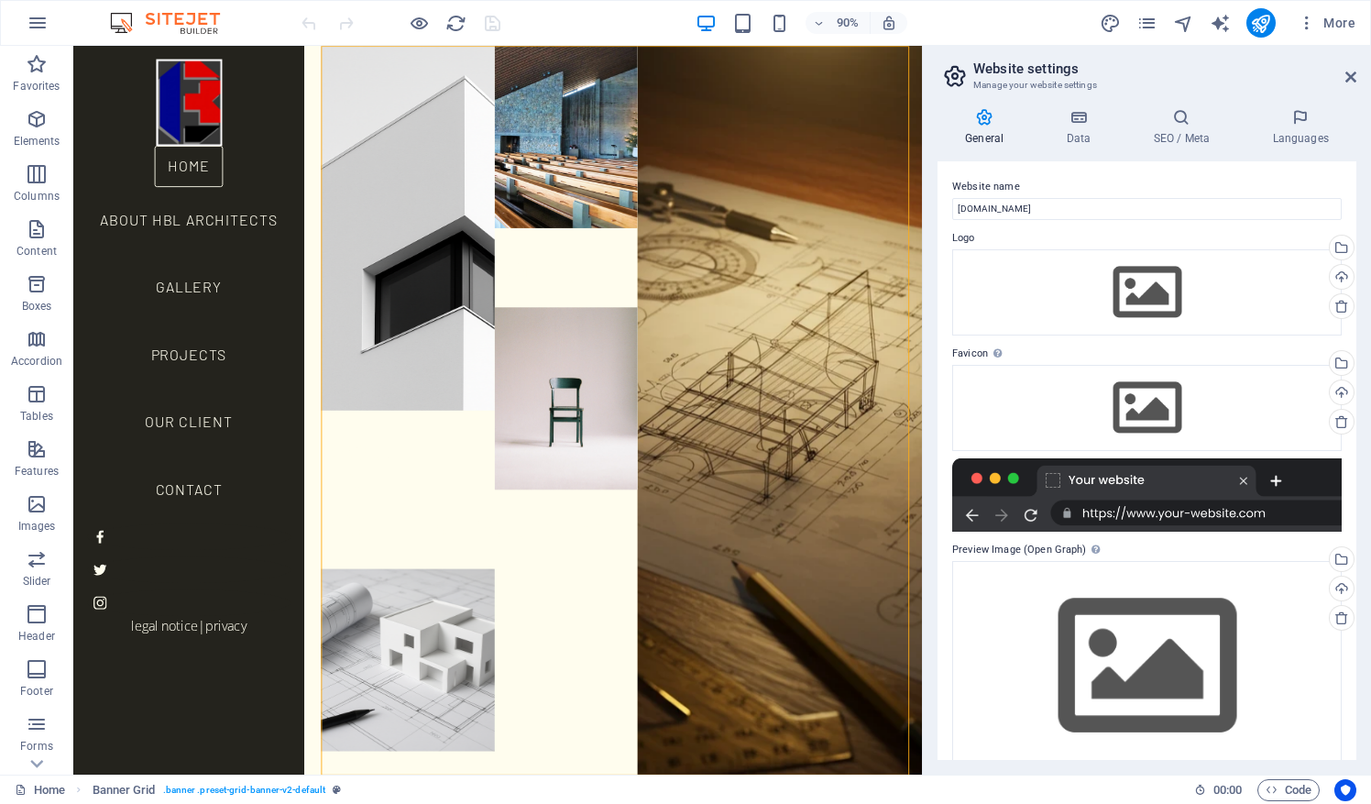
click at [982, 137] on h4 "General" at bounding box center [988, 127] width 101 height 38
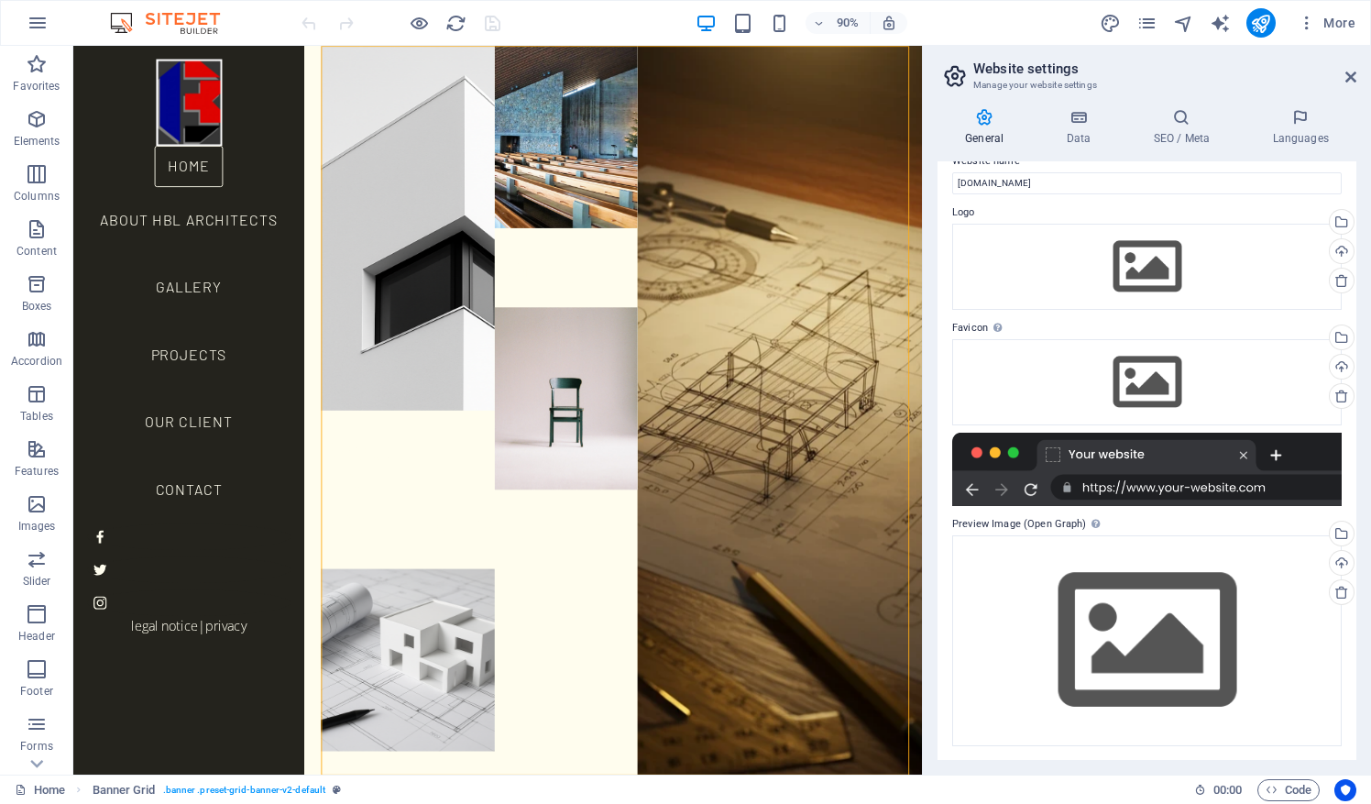
scroll to position [0, 0]
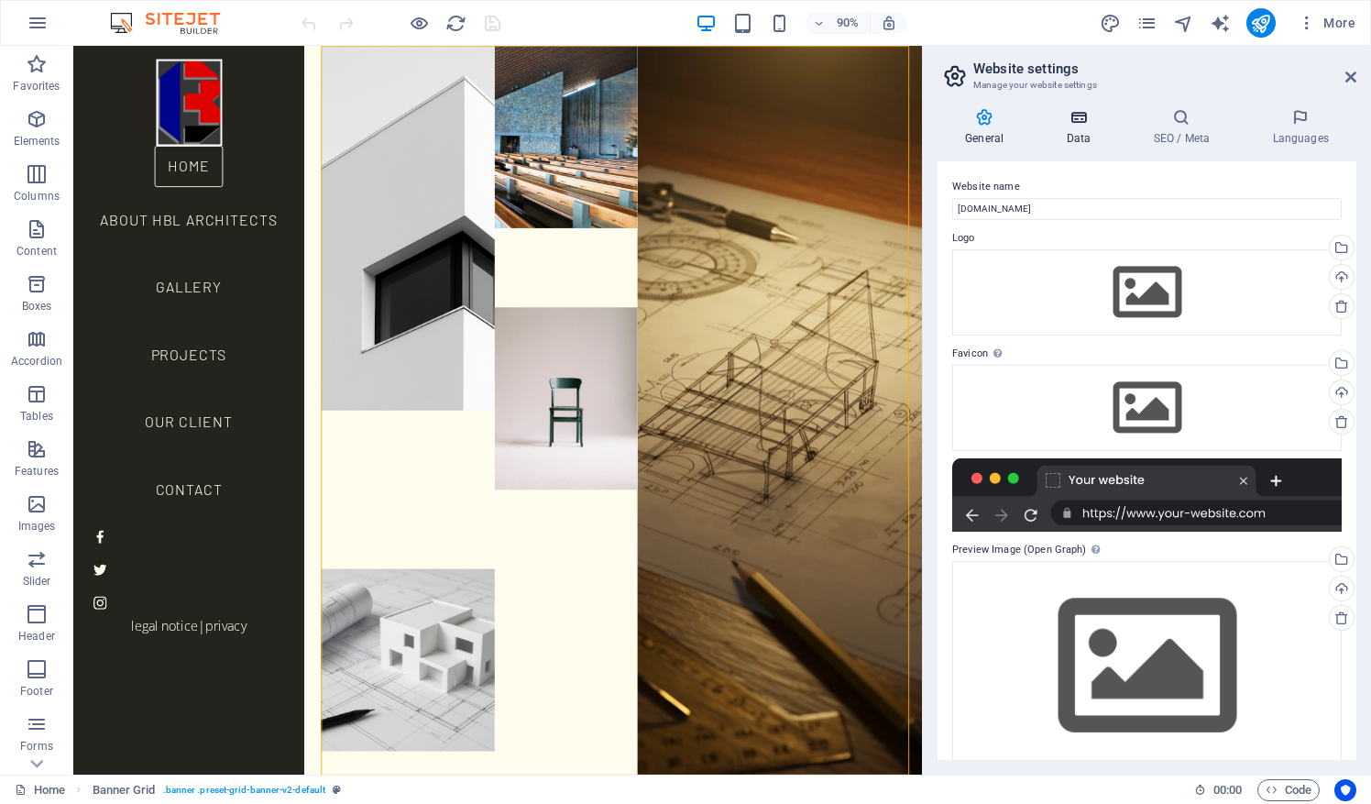
click at [1079, 137] on h4 "Data" at bounding box center [1081, 127] width 87 height 38
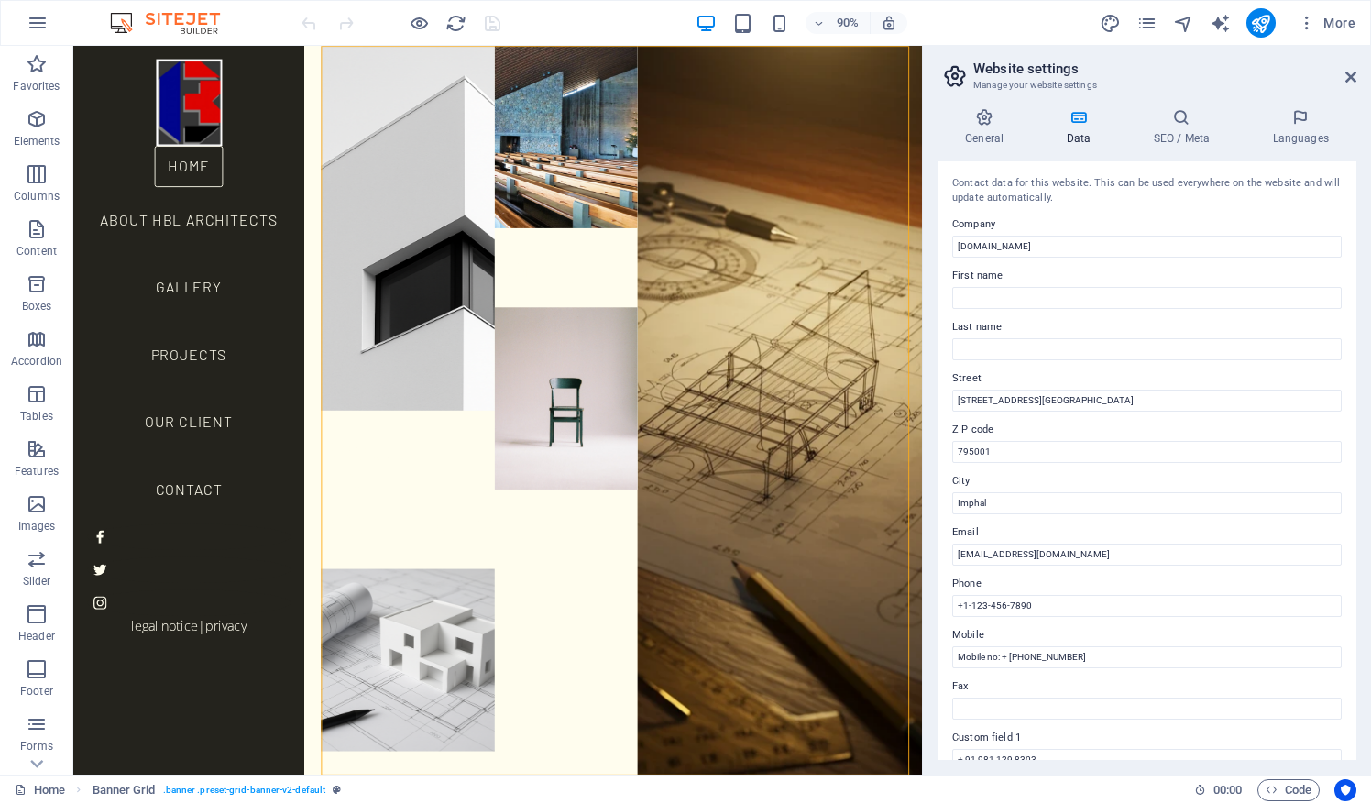
drag, startPoint x: 1352, startPoint y: 335, endPoint x: 1353, endPoint y: 422, distance: 86.2
click at [1353, 422] on div "Contact data for this website. This can be used everywhere on the website and w…" at bounding box center [1147, 460] width 419 height 598
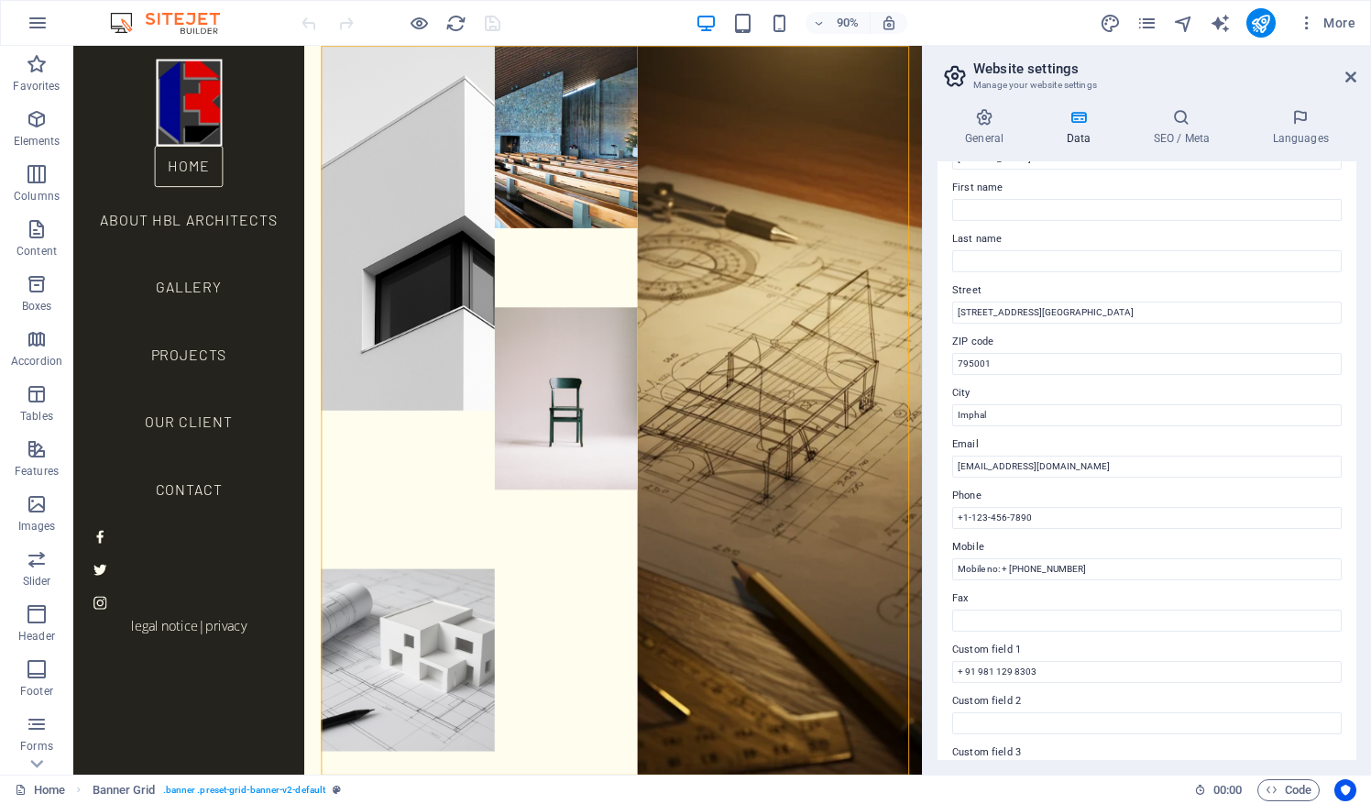
scroll to position [281, 0]
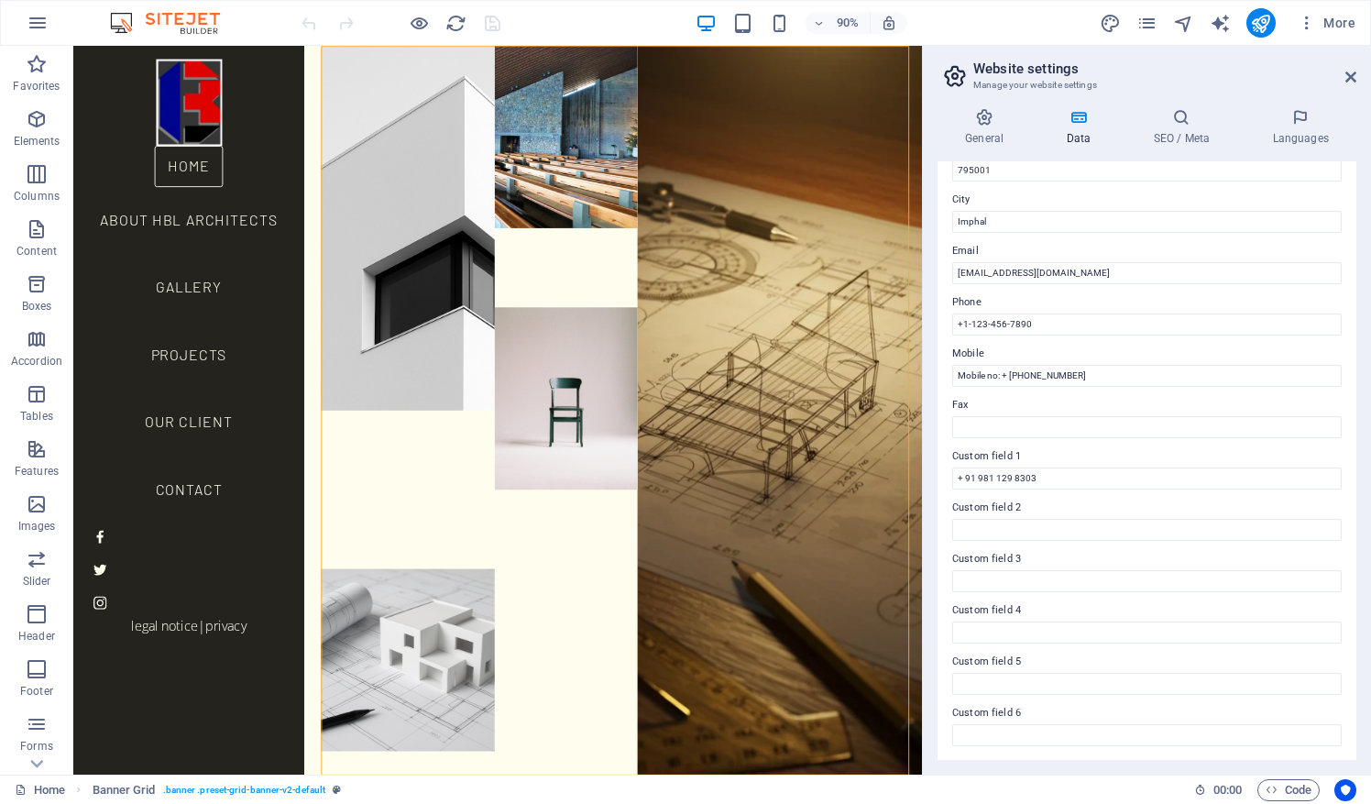
click at [1356, 71] on aside "Website settings Manage your website settings General Data SEO / Meta Languages…" at bounding box center [1146, 410] width 449 height 729
click at [1353, 79] on icon at bounding box center [1350, 77] width 11 height 15
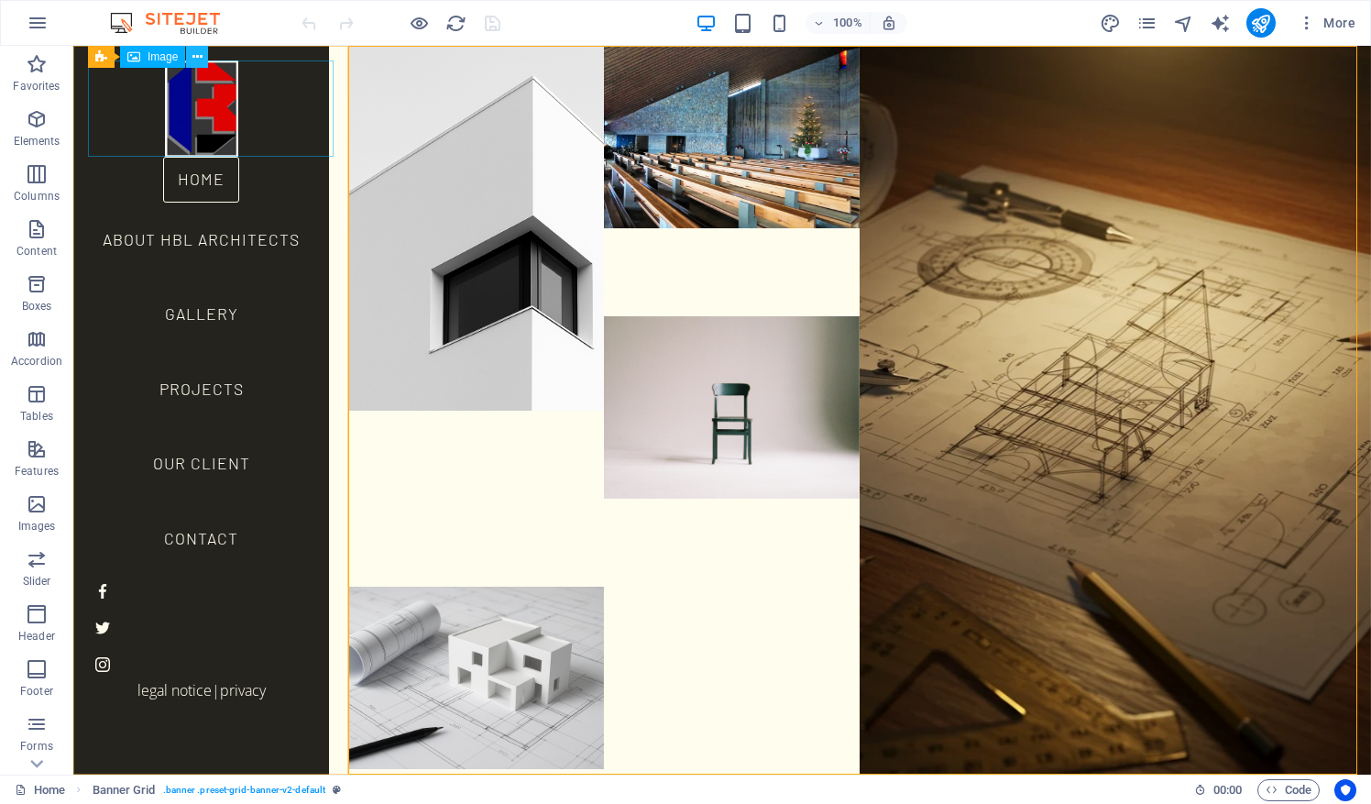
click at [198, 59] on icon at bounding box center [197, 57] width 10 height 19
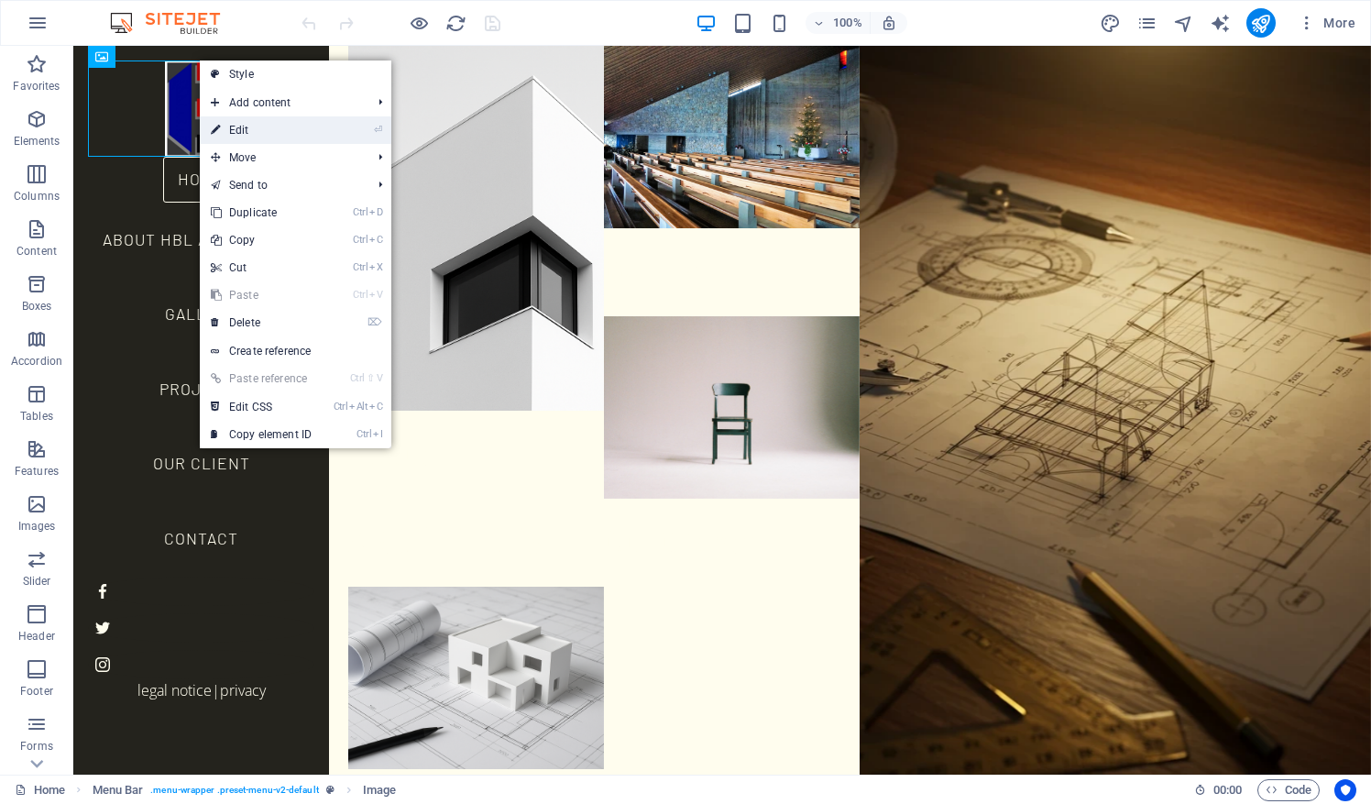
click at [260, 125] on link "⏎ Edit" at bounding box center [261, 129] width 123 height 27
select select "px"
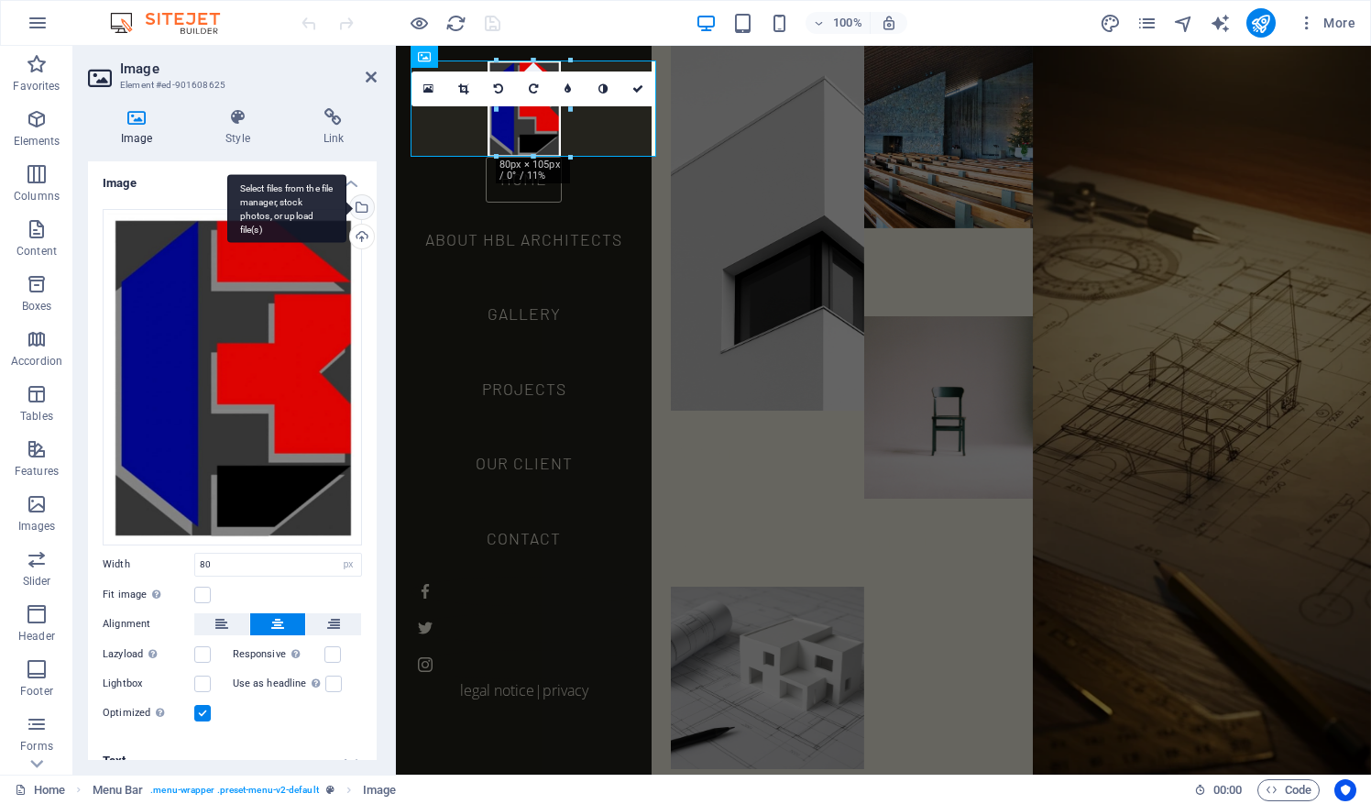
click at [365, 208] on div "Select files from the file manager, stock photos, or upload file(s)" at bounding box center [359, 208] width 27 height 27
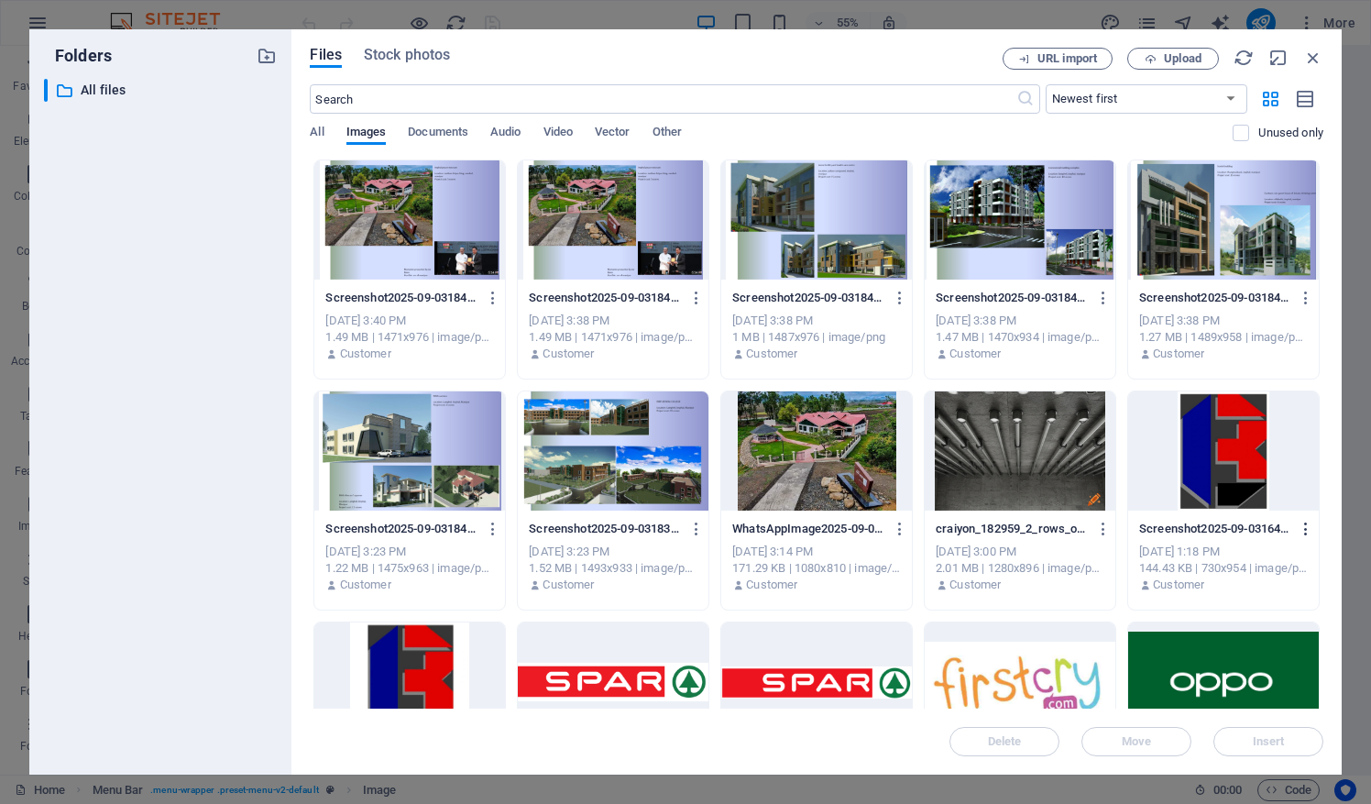
click at [1305, 526] on icon "button" at bounding box center [1306, 529] width 17 height 16
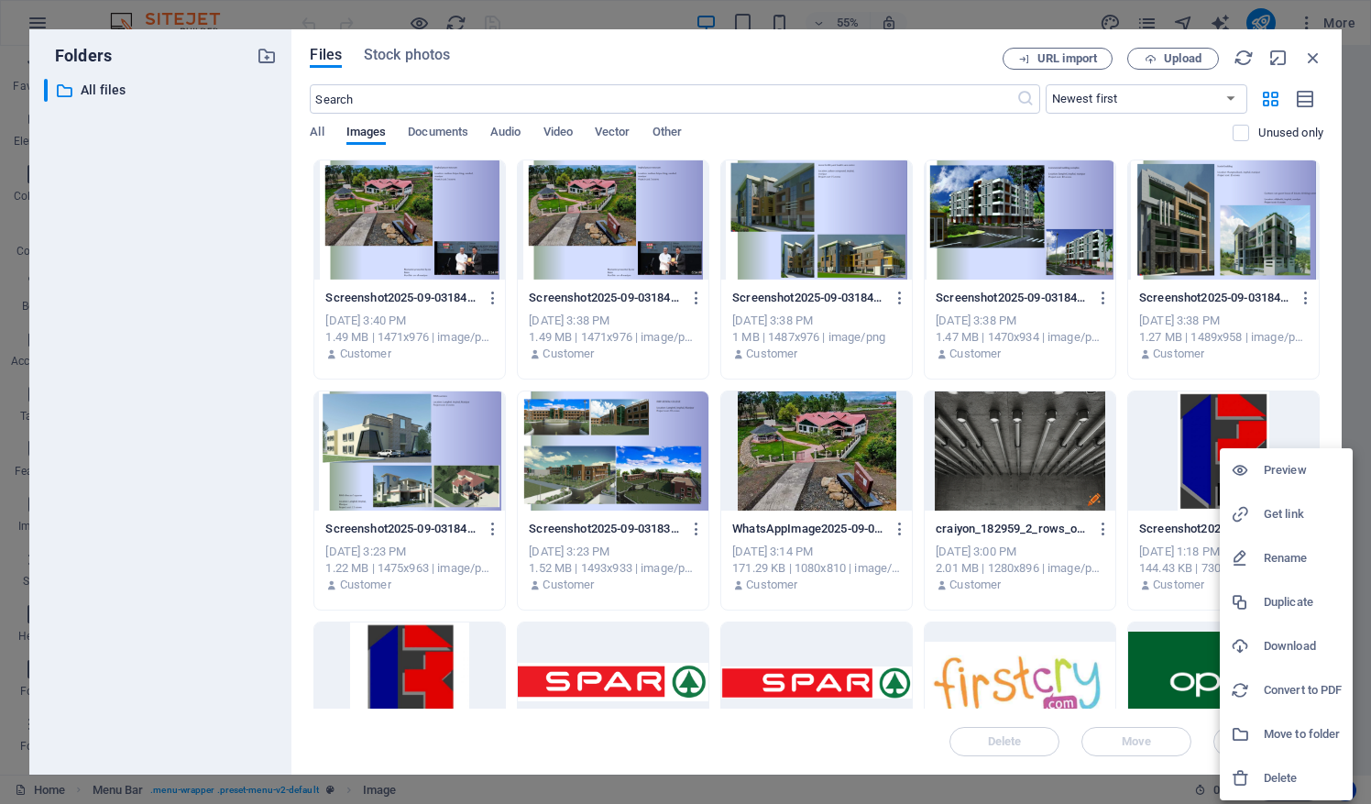
click at [1276, 644] on h6 "Download" at bounding box center [1303, 646] width 78 height 22
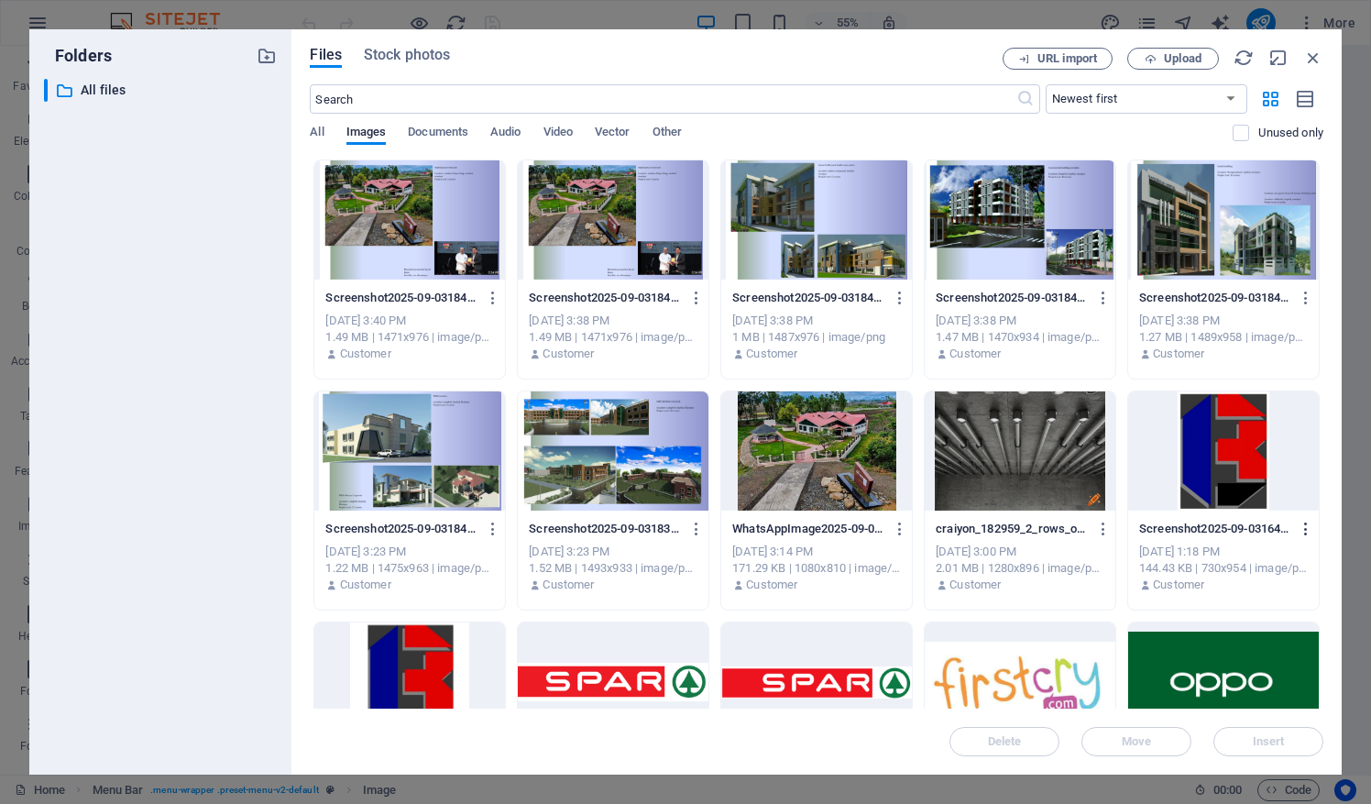
click at [1306, 525] on icon "button" at bounding box center [1306, 529] width 17 height 16
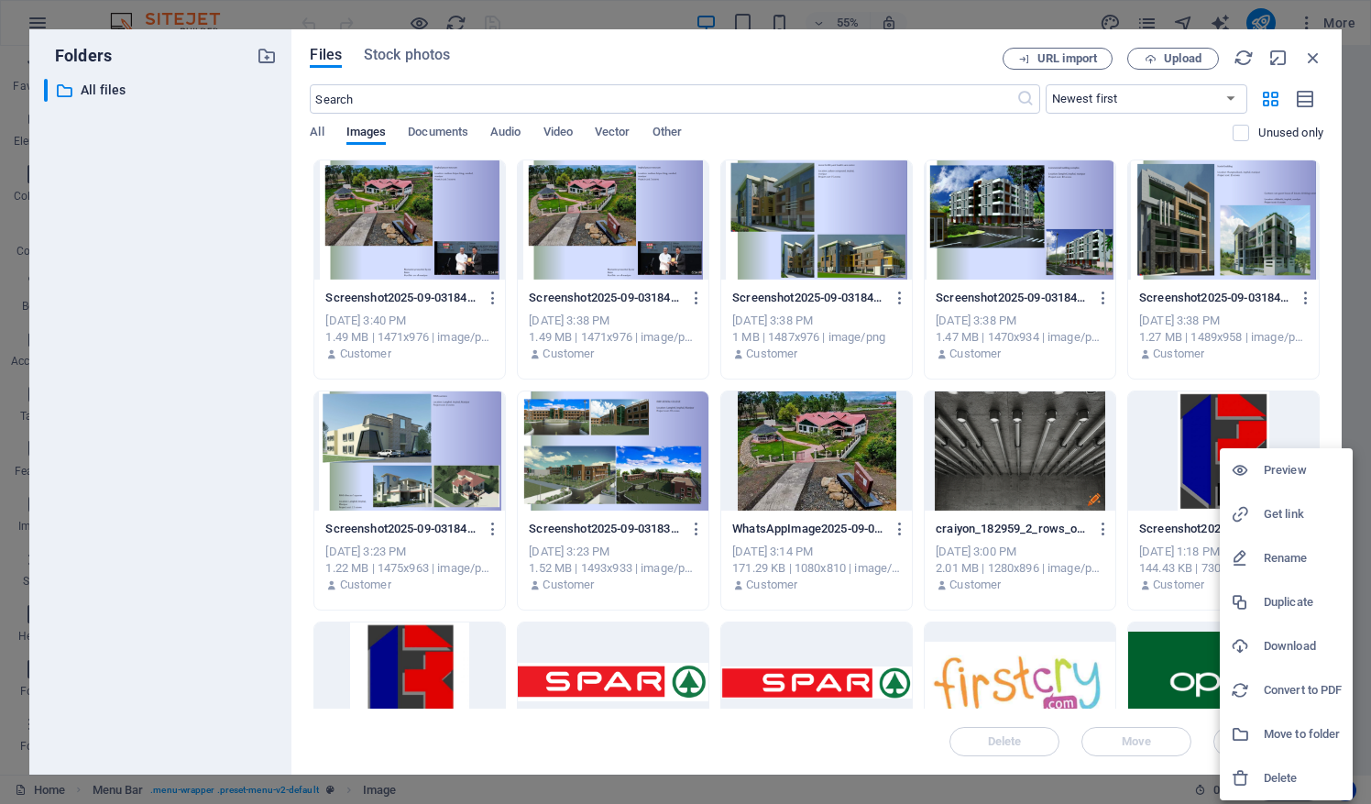
click at [1298, 514] on h6 "Get link" at bounding box center [1303, 514] width 78 height 22
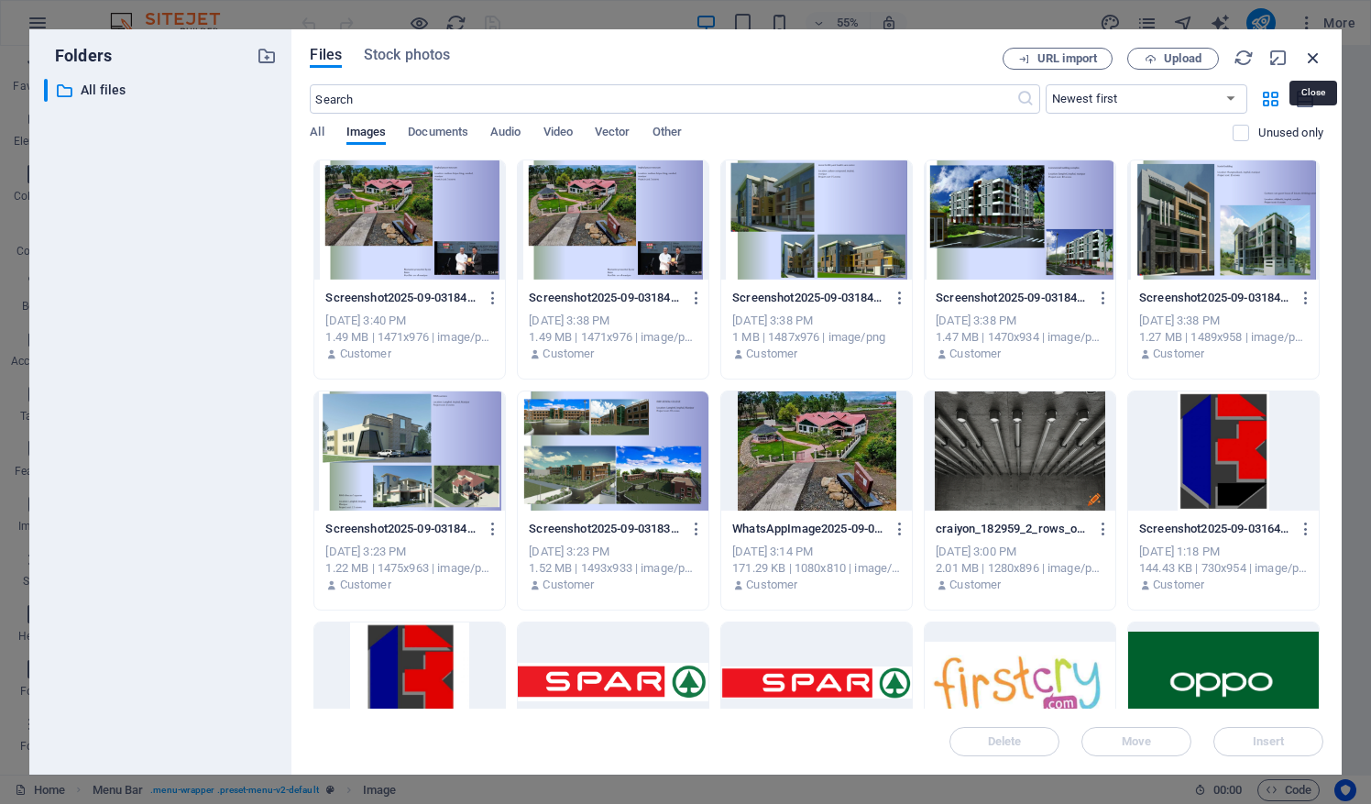
click at [1315, 59] on icon "button" at bounding box center [1313, 58] width 20 height 20
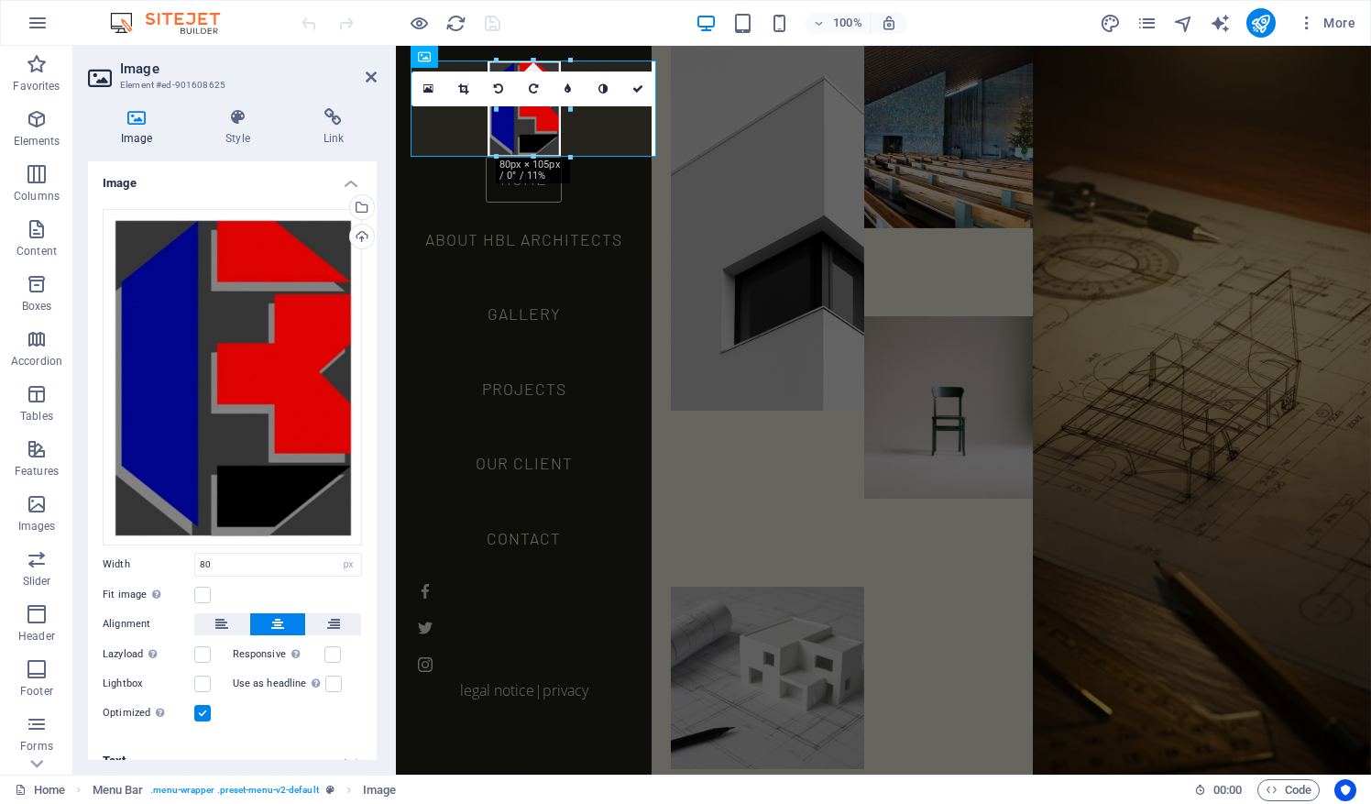
click at [304, 68] on h2 "Image" at bounding box center [248, 68] width 257 height 16
click at [371, 74] on icon at bounding box center [371, 77] width 11 height 15
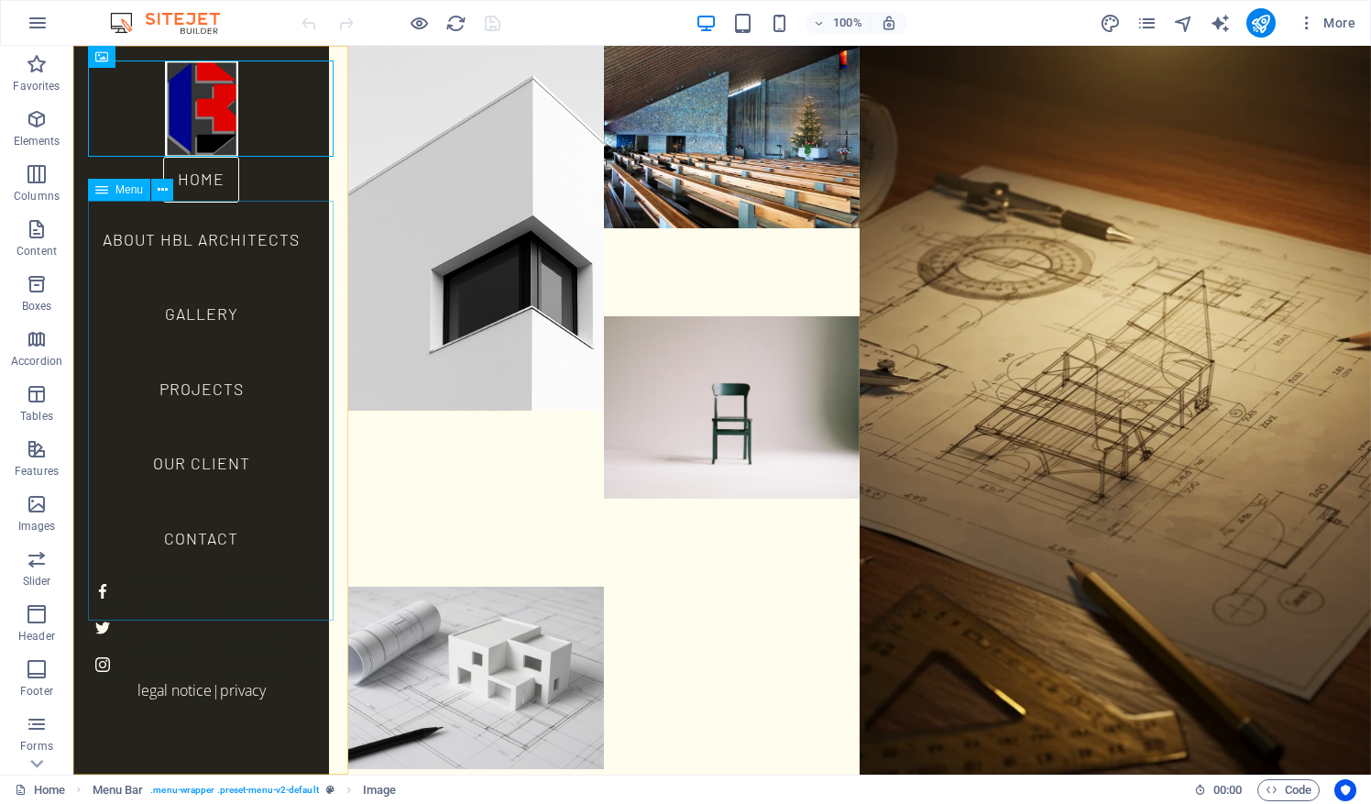
click at [222, 231] on nav "Home About HBL Architects Gallery Projects Our Client Contact" at bounding box center [201, 367] width 226 height 420
click at [166, 192] on icon at bounding box center [163, 190] width 10 height 19
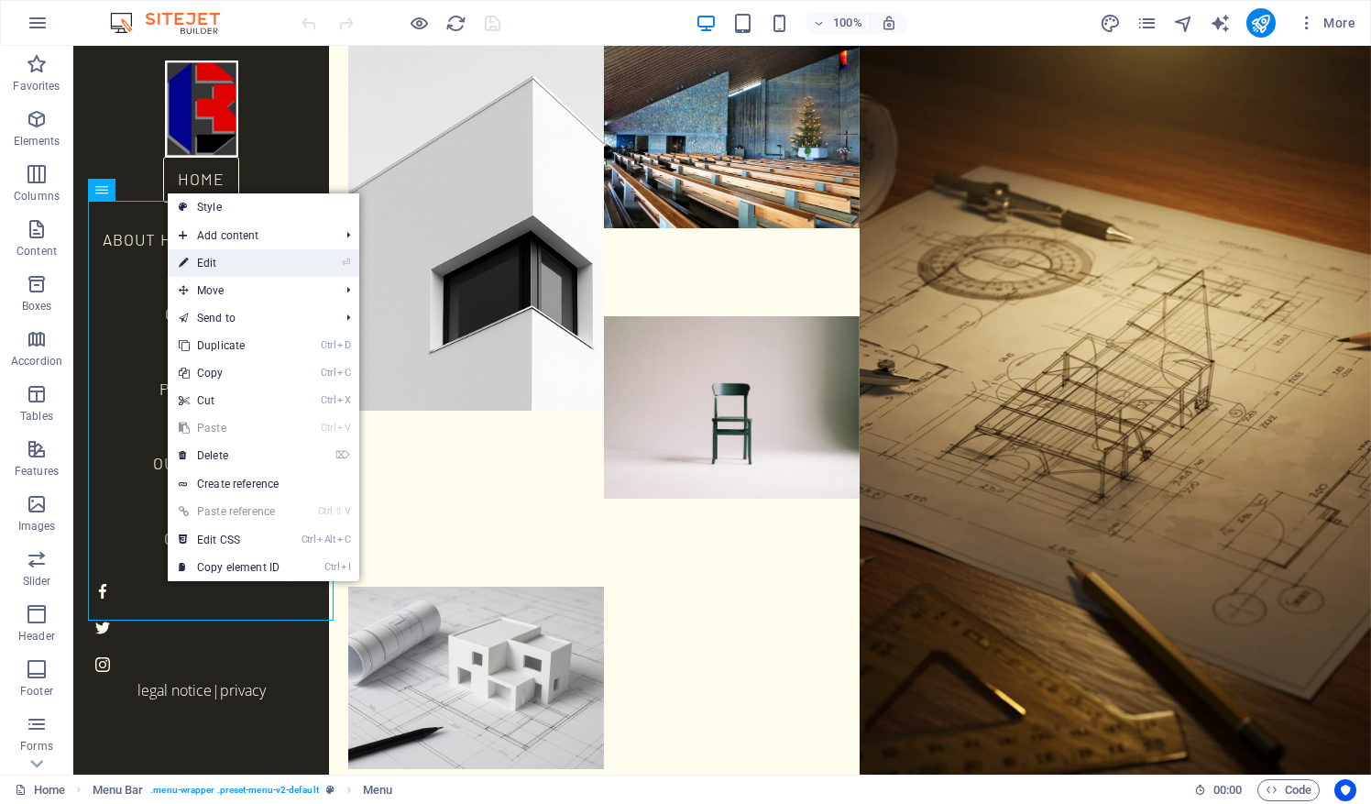
click at [222, 262] on link "⏎ Edit" at bounding box center [229, 262] width 123 height 27
select select "1"
select select
select select "4"
select select
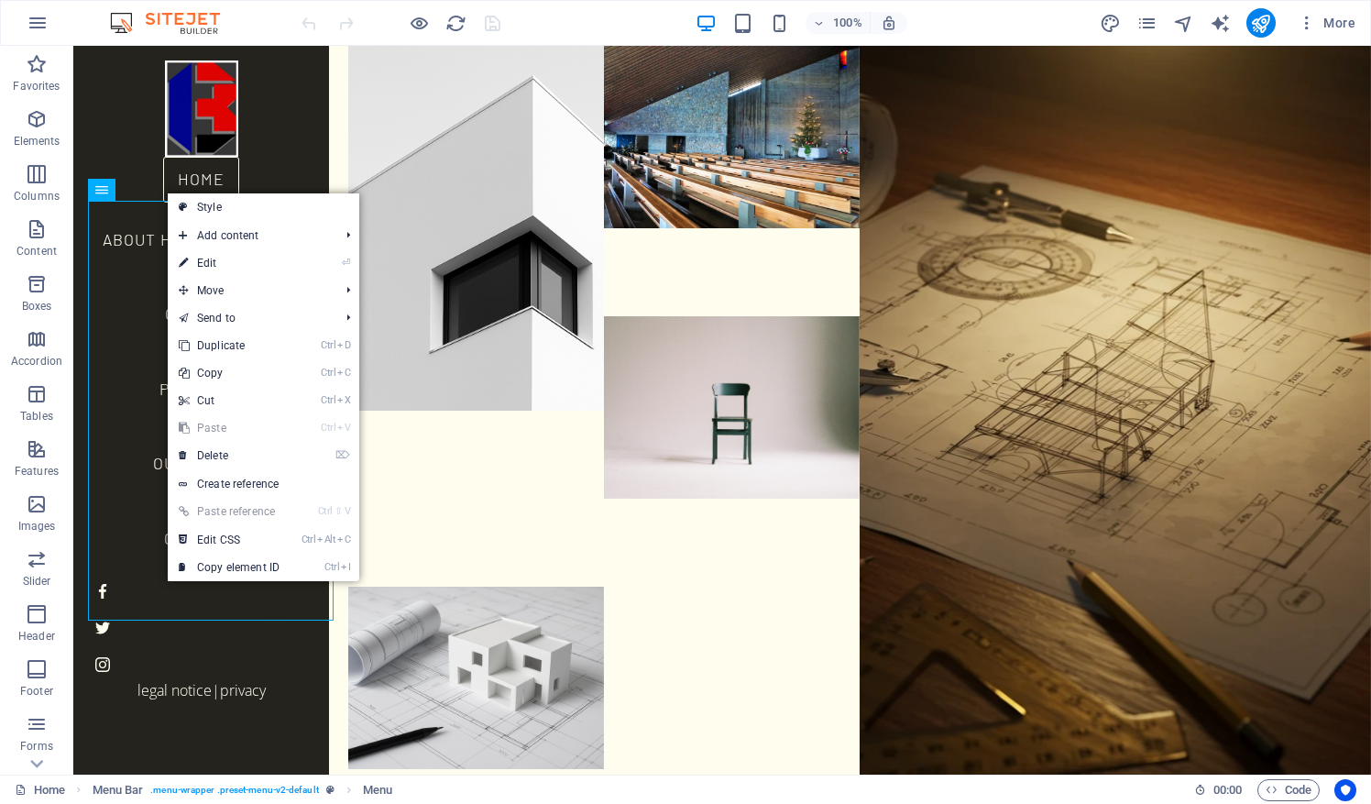
select select "2"
select select
select select "3"
select select
select select "5"
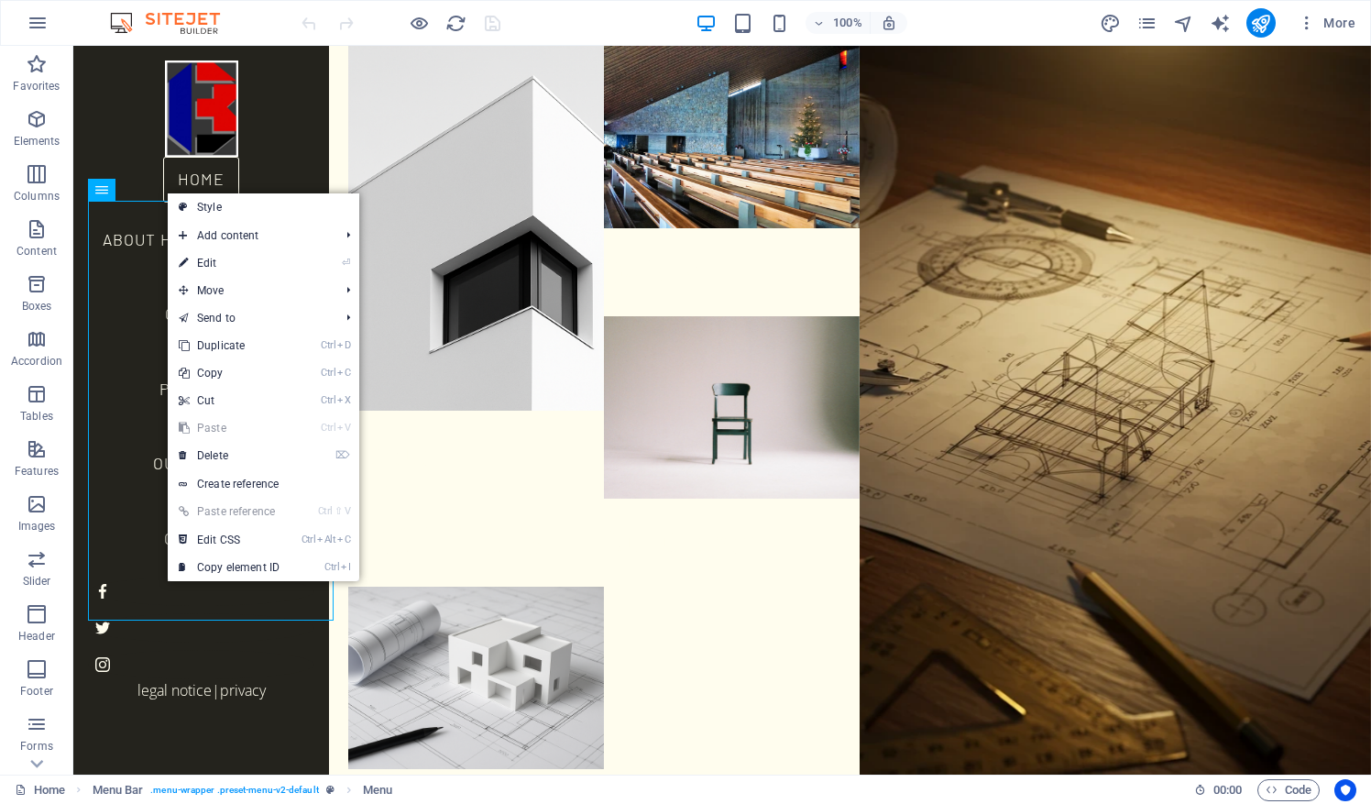
select select
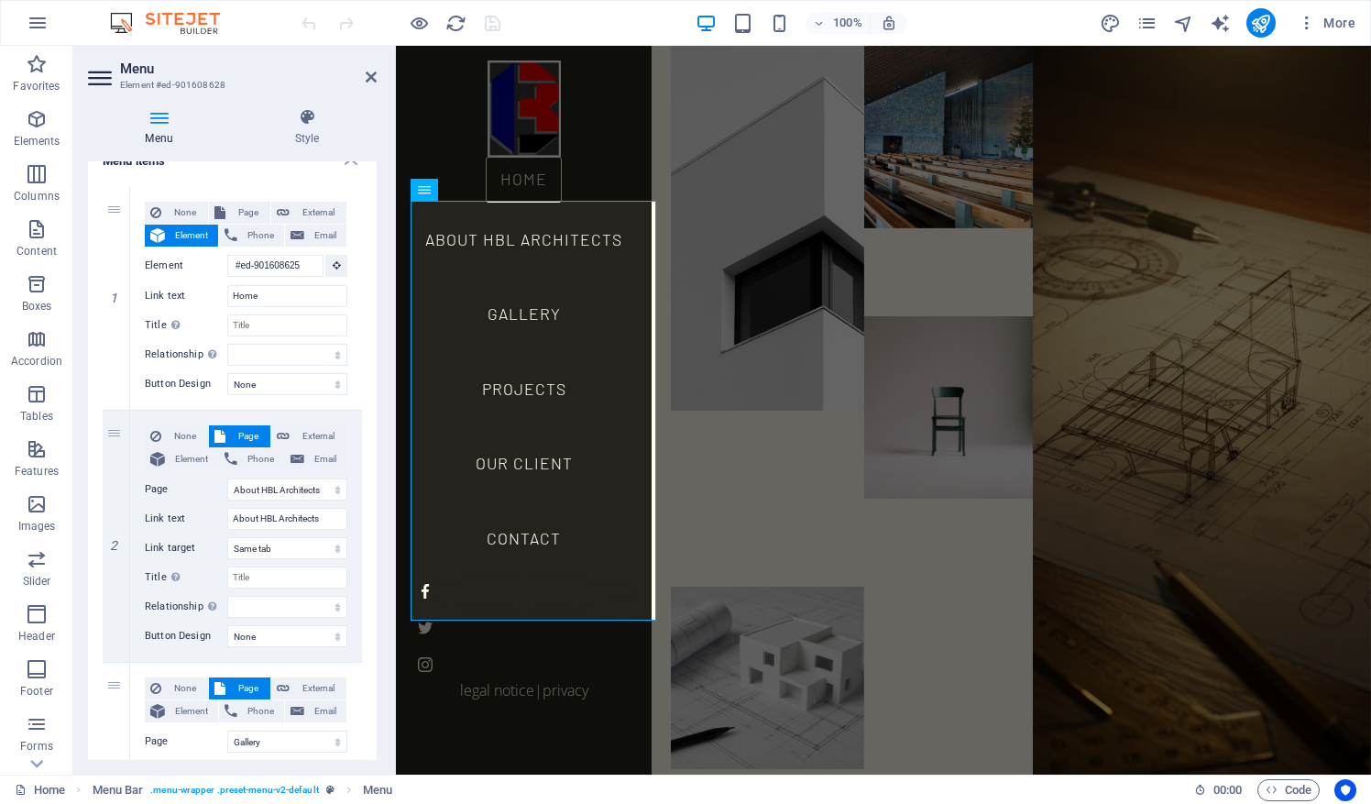
scroll to position [0, 0]
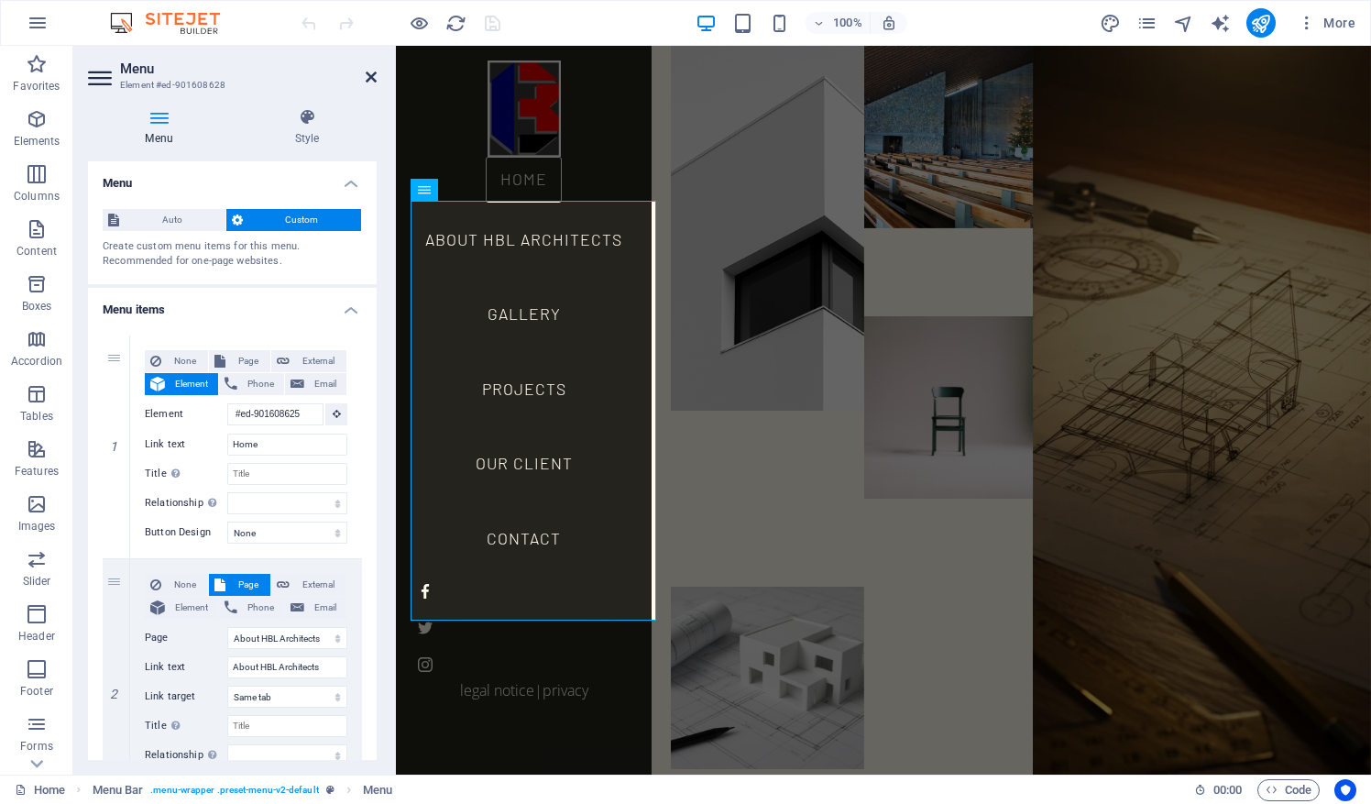
click at [368, 81] on icon at bounding box center [371, 77] width 11 height 15
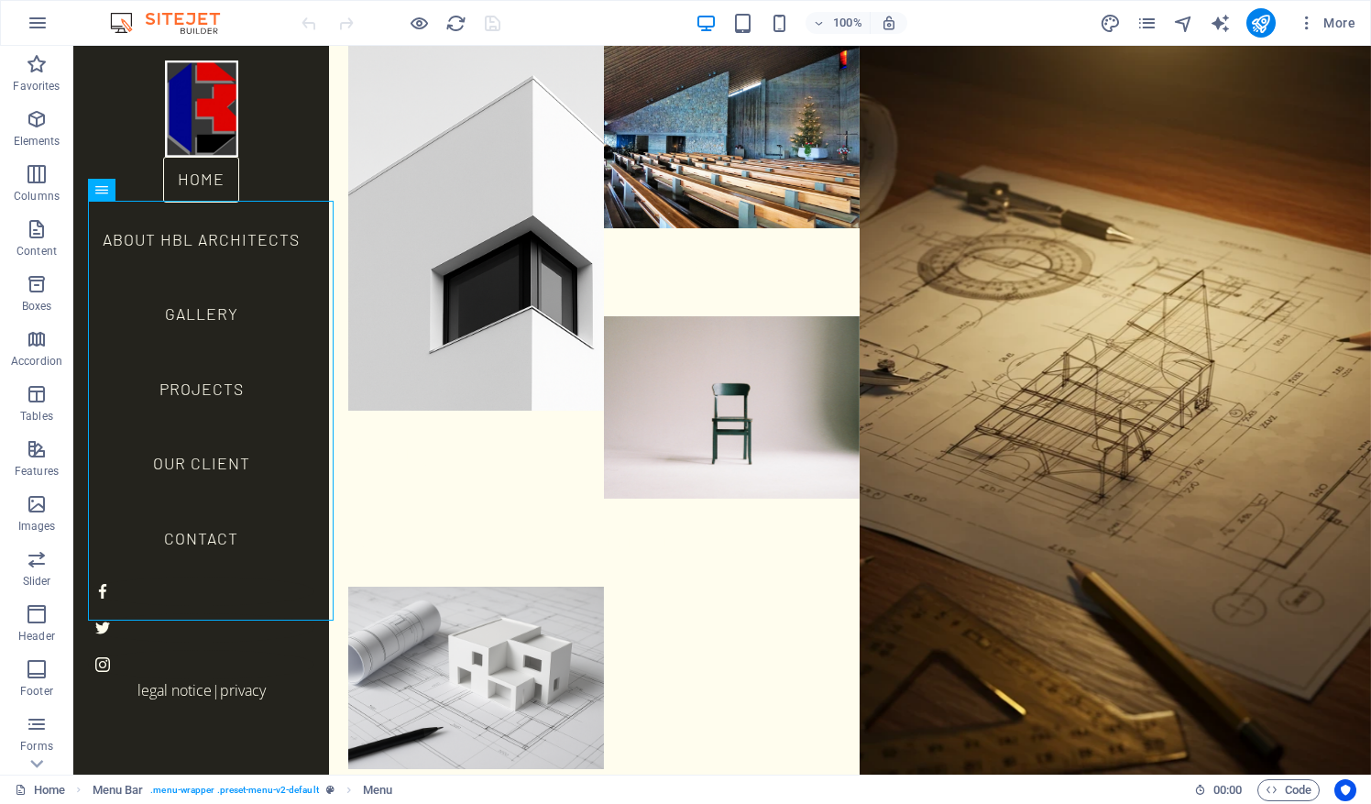
drag, startPoint x: 1268, startPoint y: 23, endPoint x: 1037, endPoint y: 5, distance: 232.5
click at [1037, 5] on div "100% More" at bounding box center [685, 23] width 1369 height 44
click at [1308, 23] on icon "button" at bounding box center [1307, 23] width 18 height 18
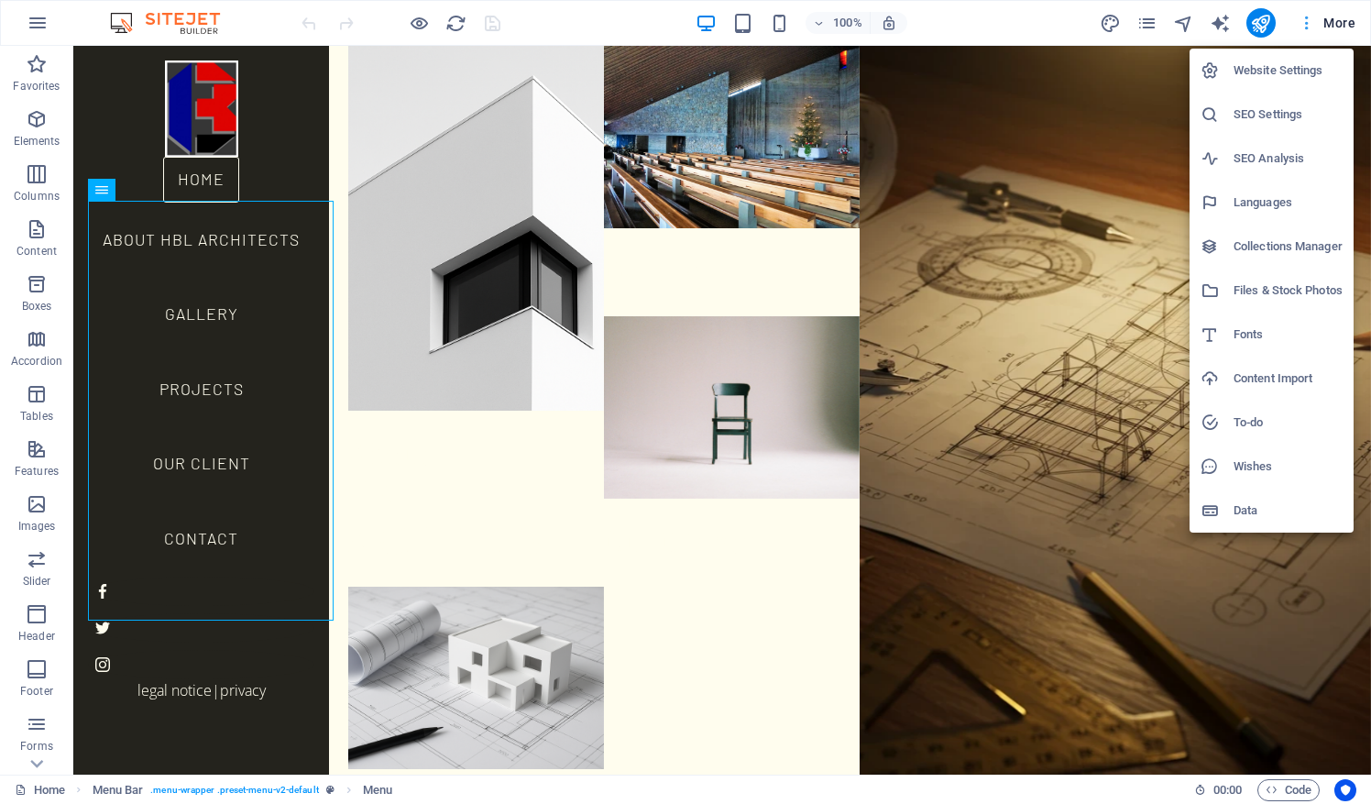
click at [1308, 23] on div at bounding box center [685, 402] width 1371 height 804
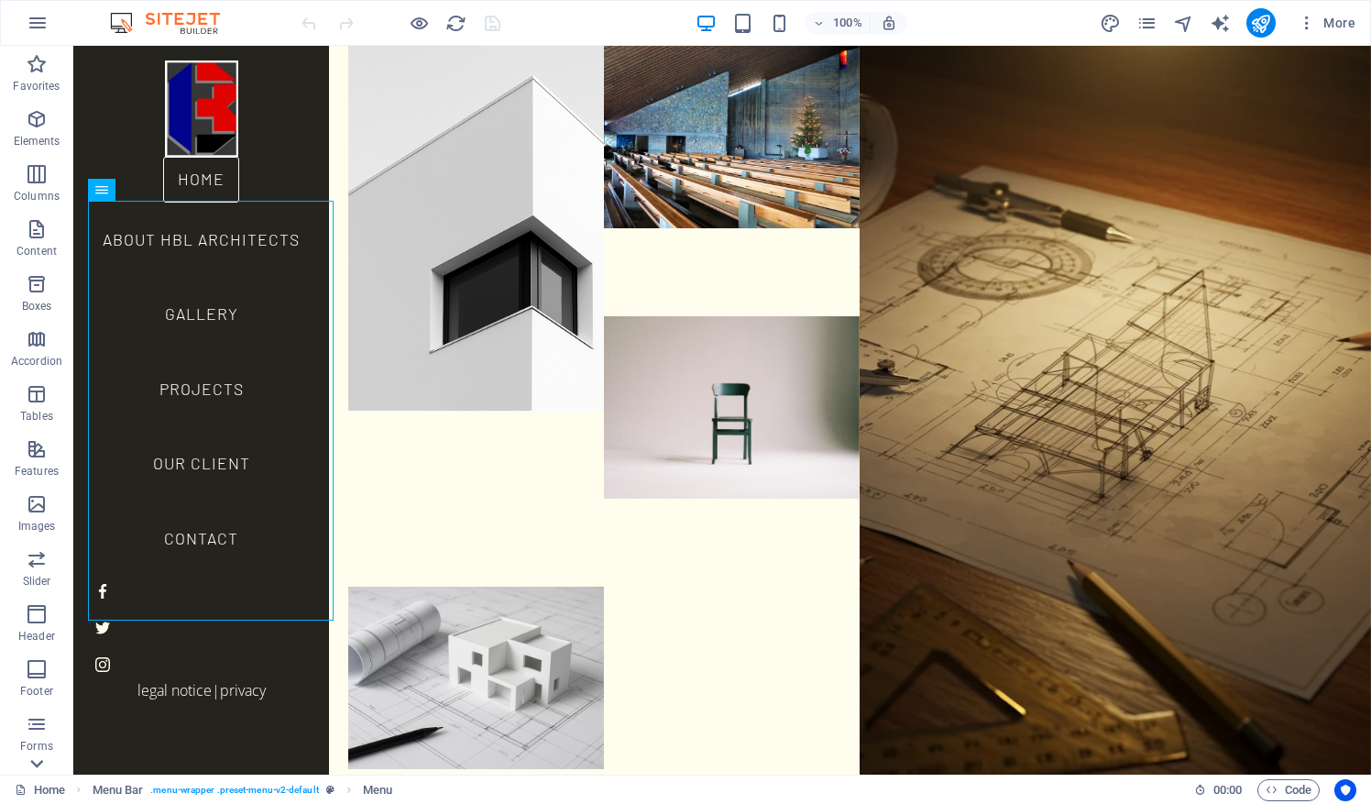
click at [39, 767] on icon at bounding box center [37, 764] width 26 height 26
click at [38, 149] on p "Content" at bounding box center [36, 155] width 40 height 15
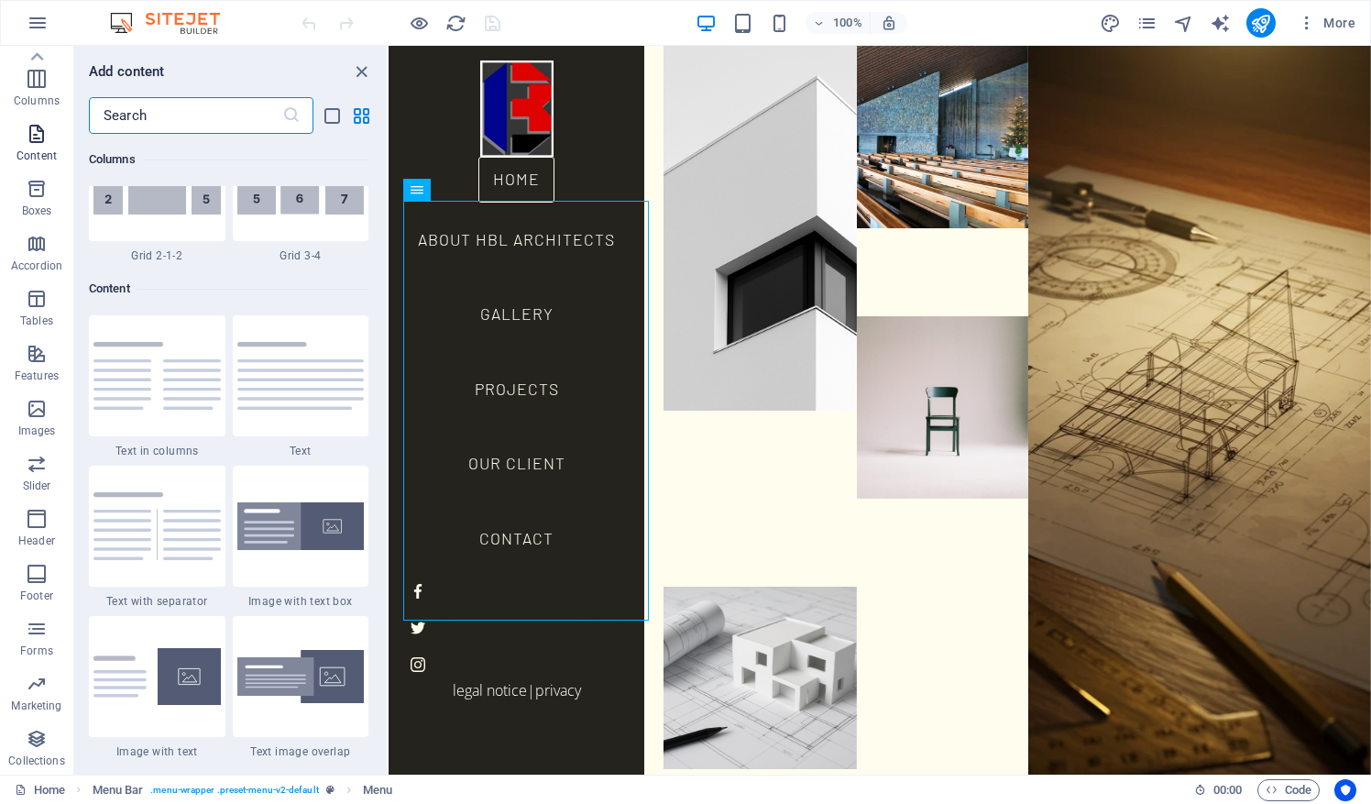
scroll to position [3207, 0]
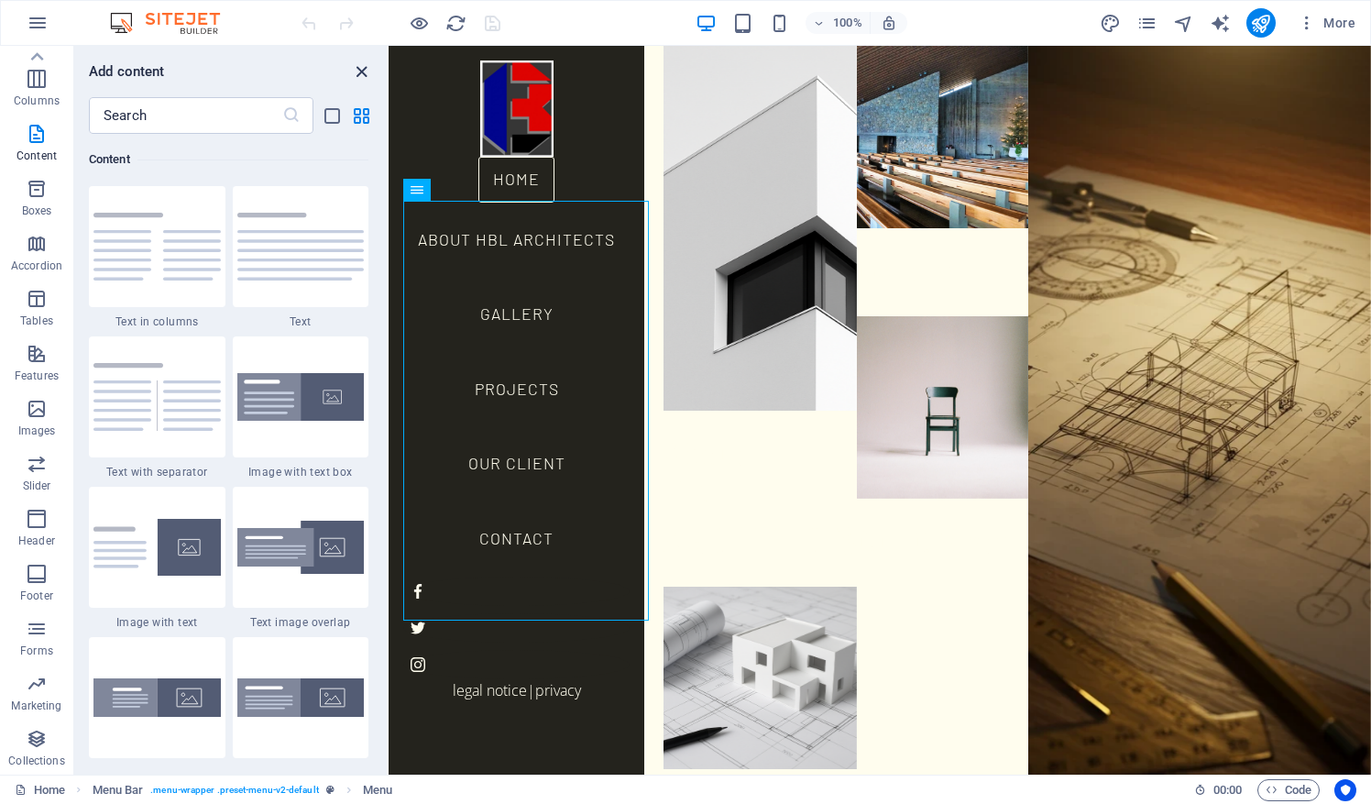
click at [363, 75] on icon "close panel" at bounding box center [361, 71] width 21 height 21
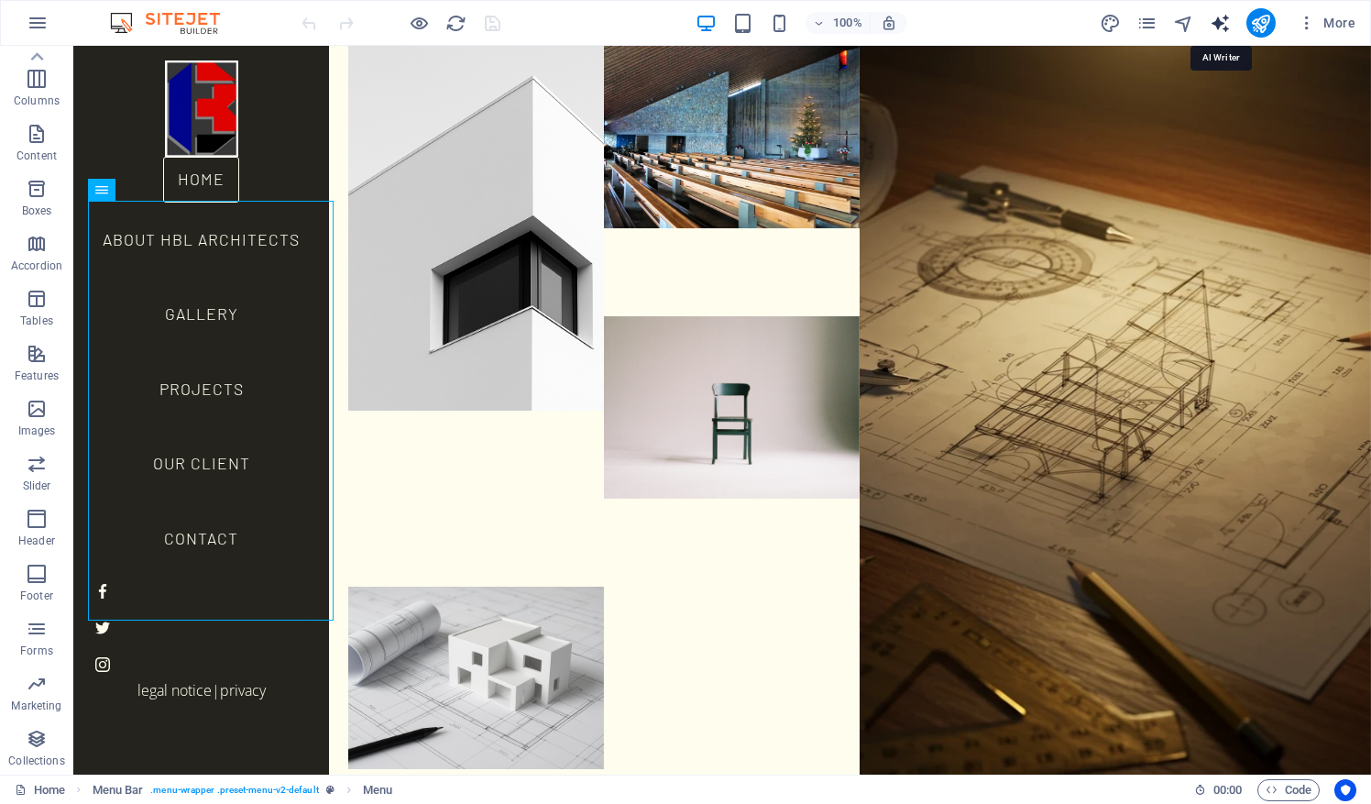
click at [1227, 16] on icon "text_generator" at bounding box center [1220, 23] width 21 height 21
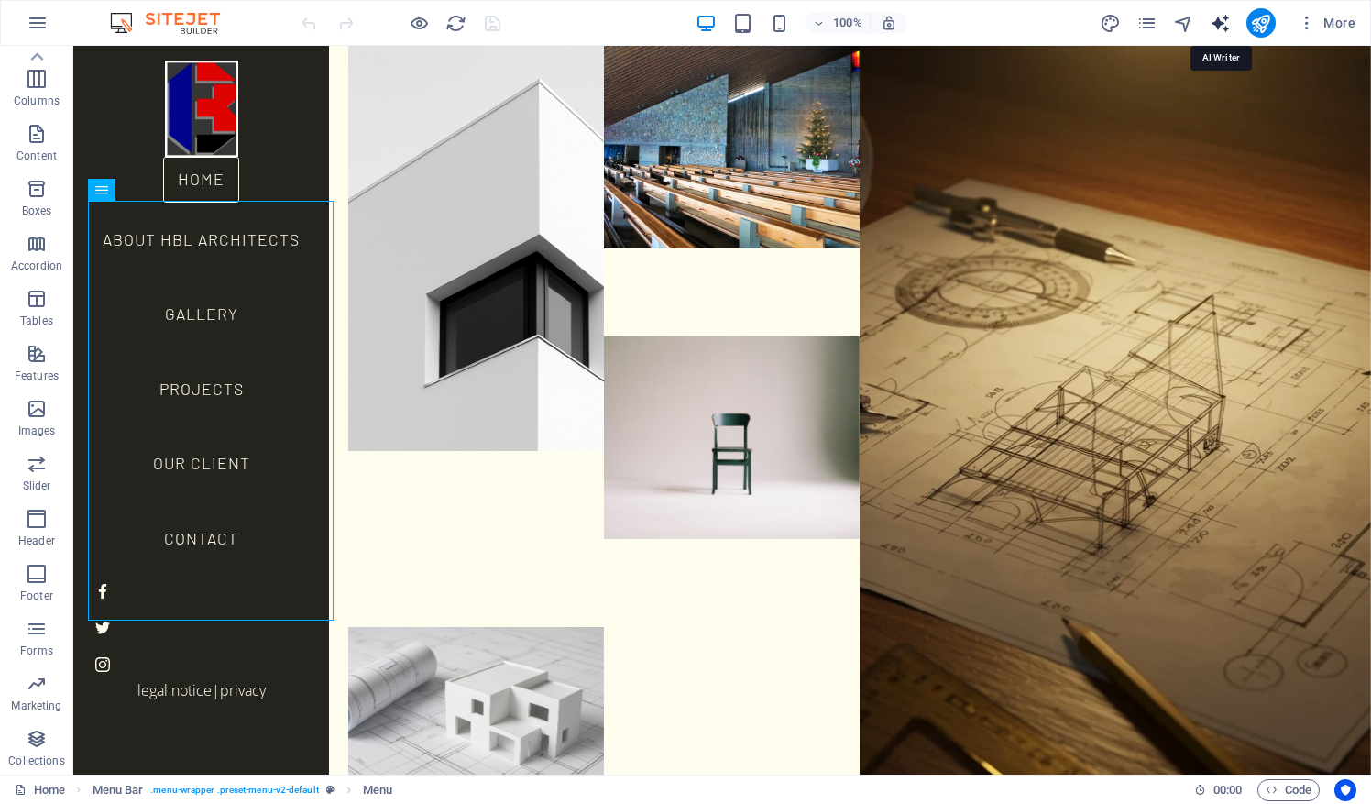
select select "English"
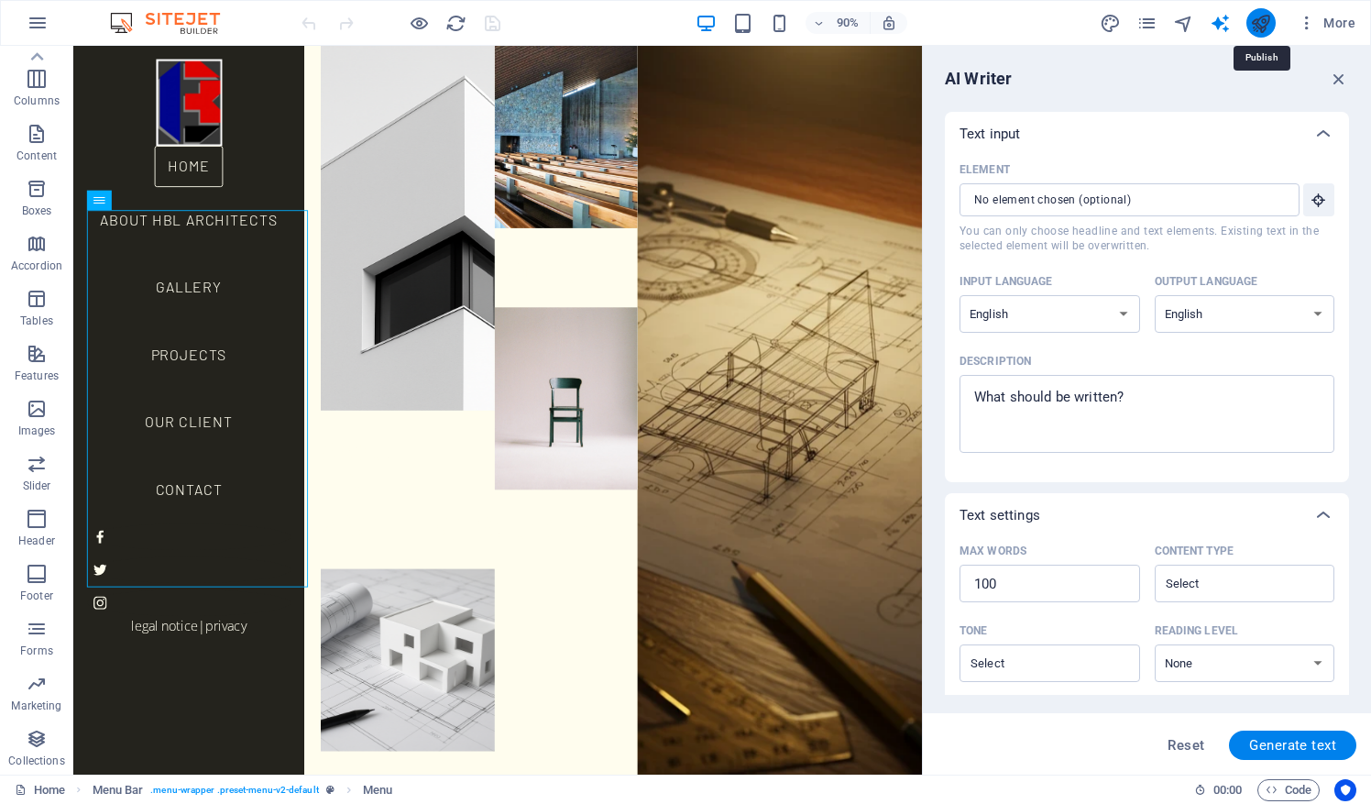
click at [1271, 29] on icon "publish" at bounding box center [1260, 23] width 21 height 21
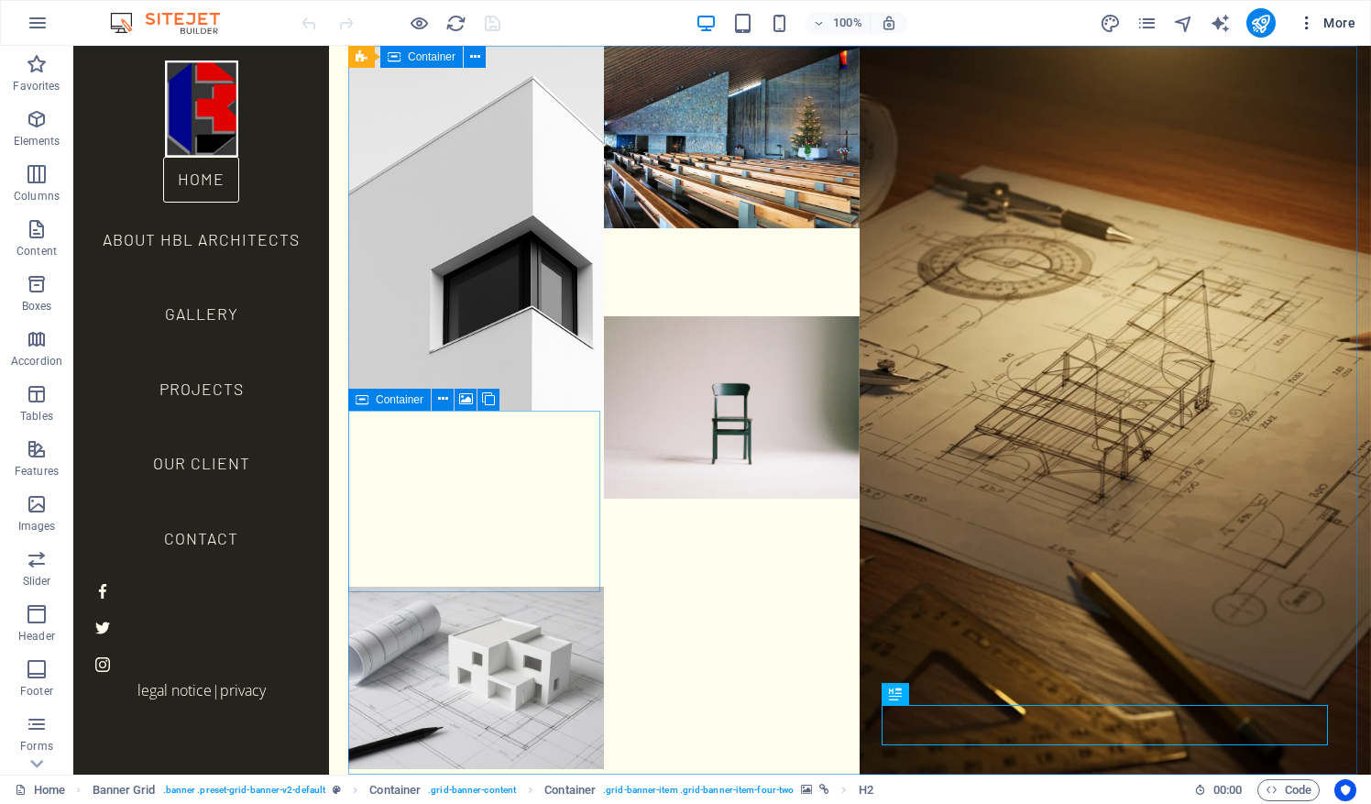
click at [1311, 27] on icon "button" at bounding box center [1307, 23] width 18 height 18
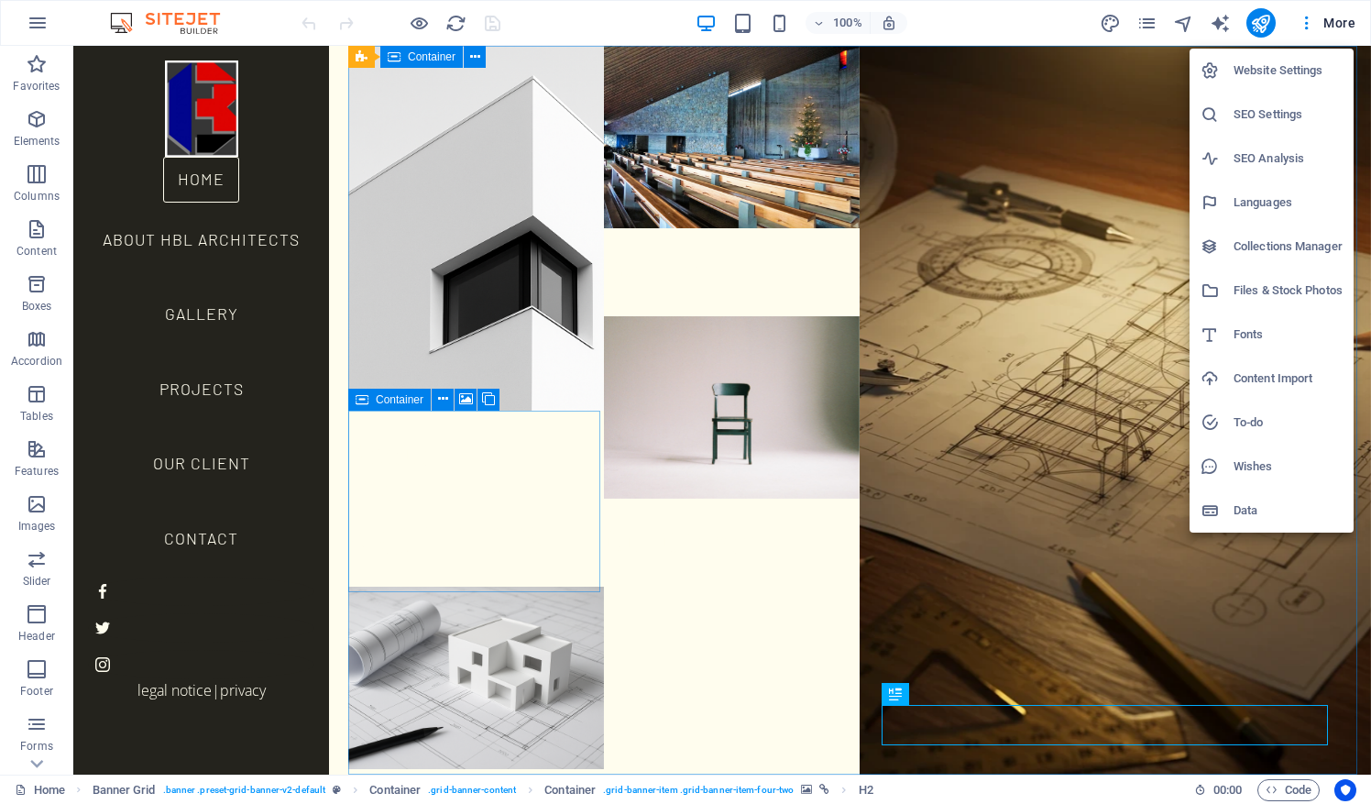
click at [1276, 69] on h6 "Website Settings" at bounding box center [1288, 71] width 109 height 22
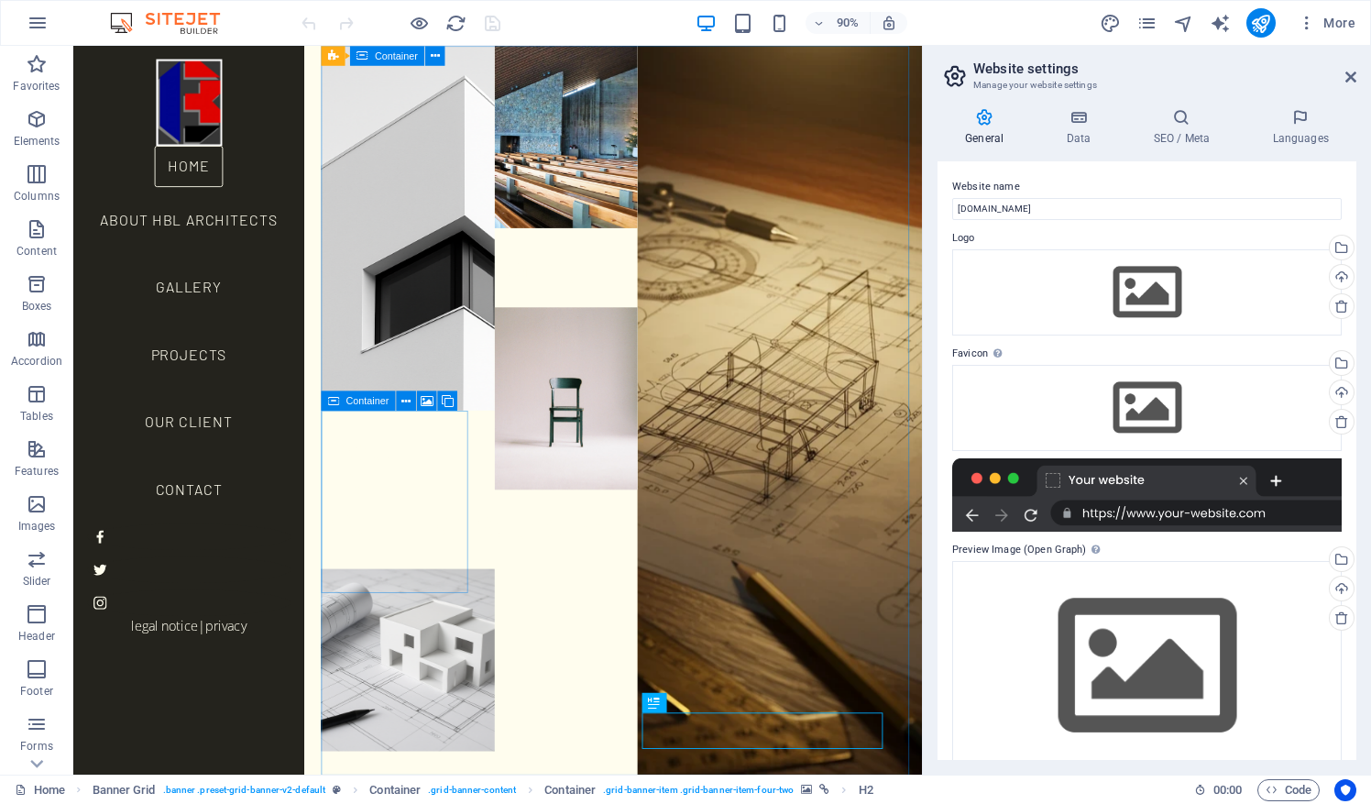
click at [960, 76] on icon at bounding box center [954, 76] width 27 height 26
click at [1036, 204] on input "[DOMAIN_NAME]" at bounding box center [1147, 209] width 390 height 22
click at [1072, 132] on h4 "Data" at bounding box center [1081, 127] width 87 height 38
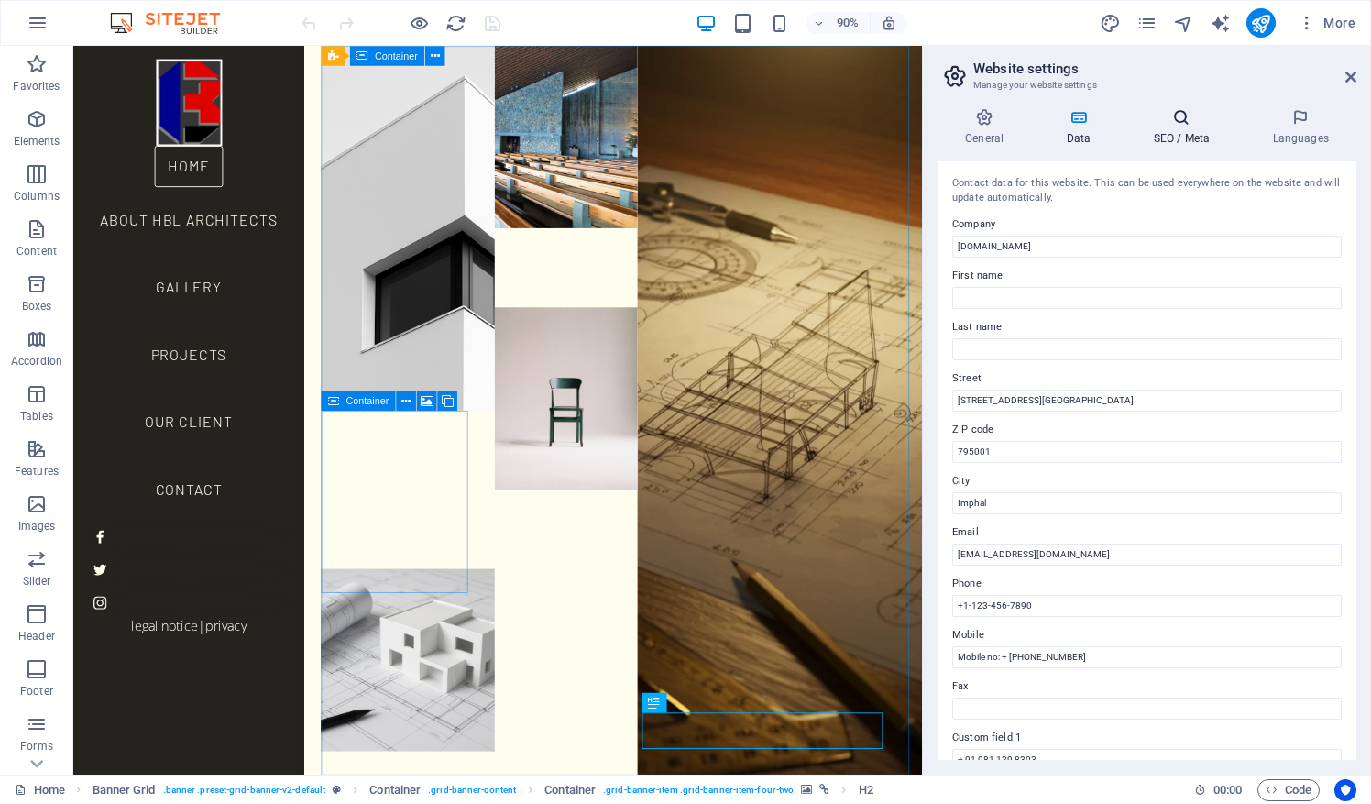
click at [1188, 127] on h4 "SEO / Meta" at bounding box center [1184, 127] width 119 height 38
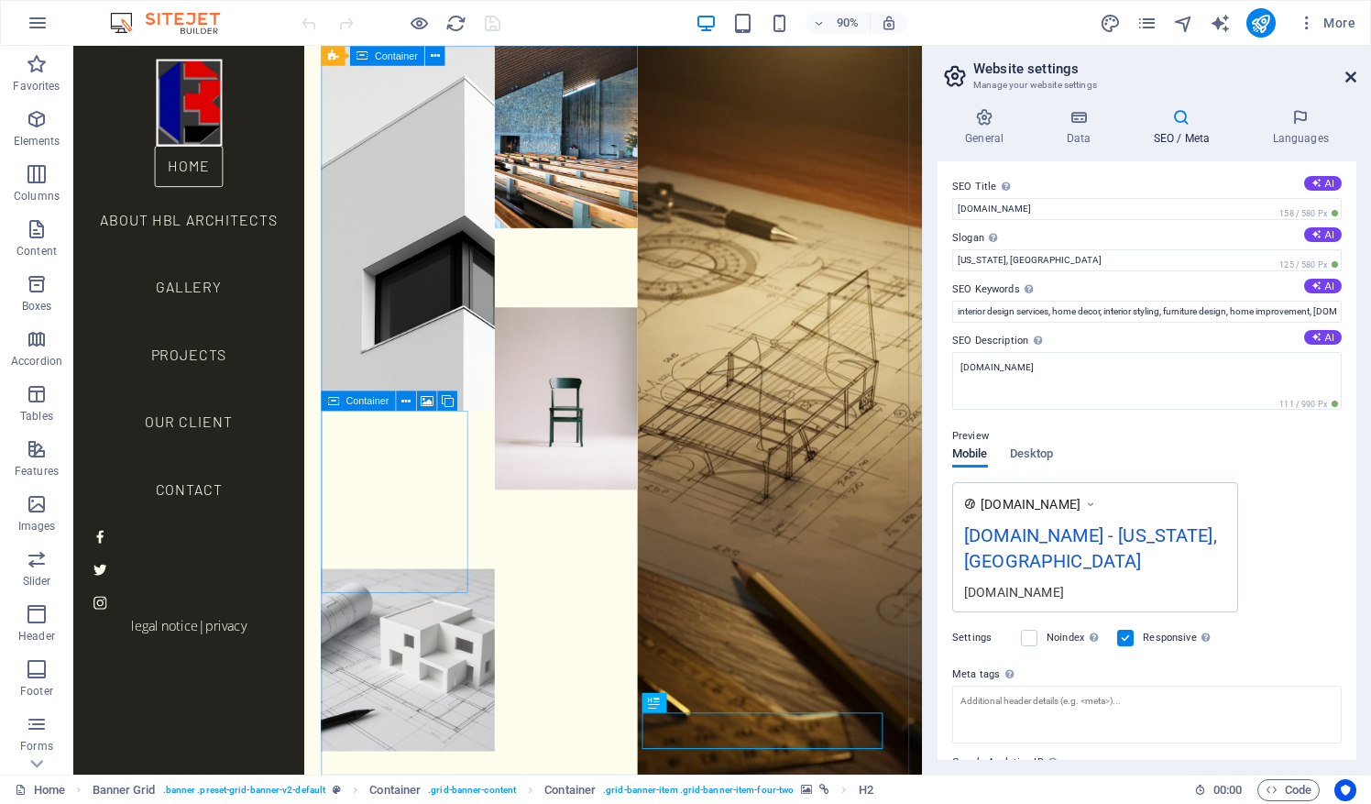
click at [1347, 79] on icon at bounding box center [1350, 77] width 11 height 15
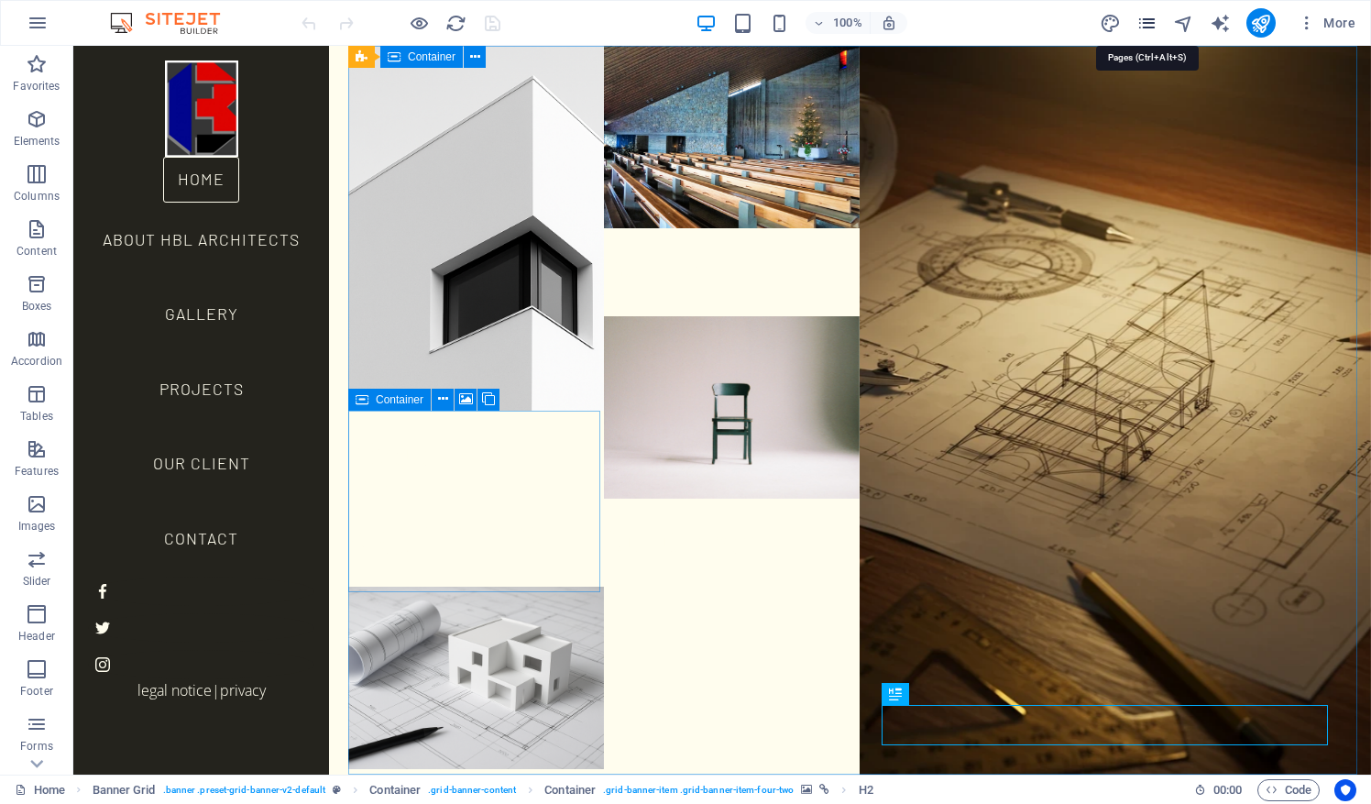
click at [1144, 23] on icon "pages" at bounding box center [1146, 23] width 21 height 21
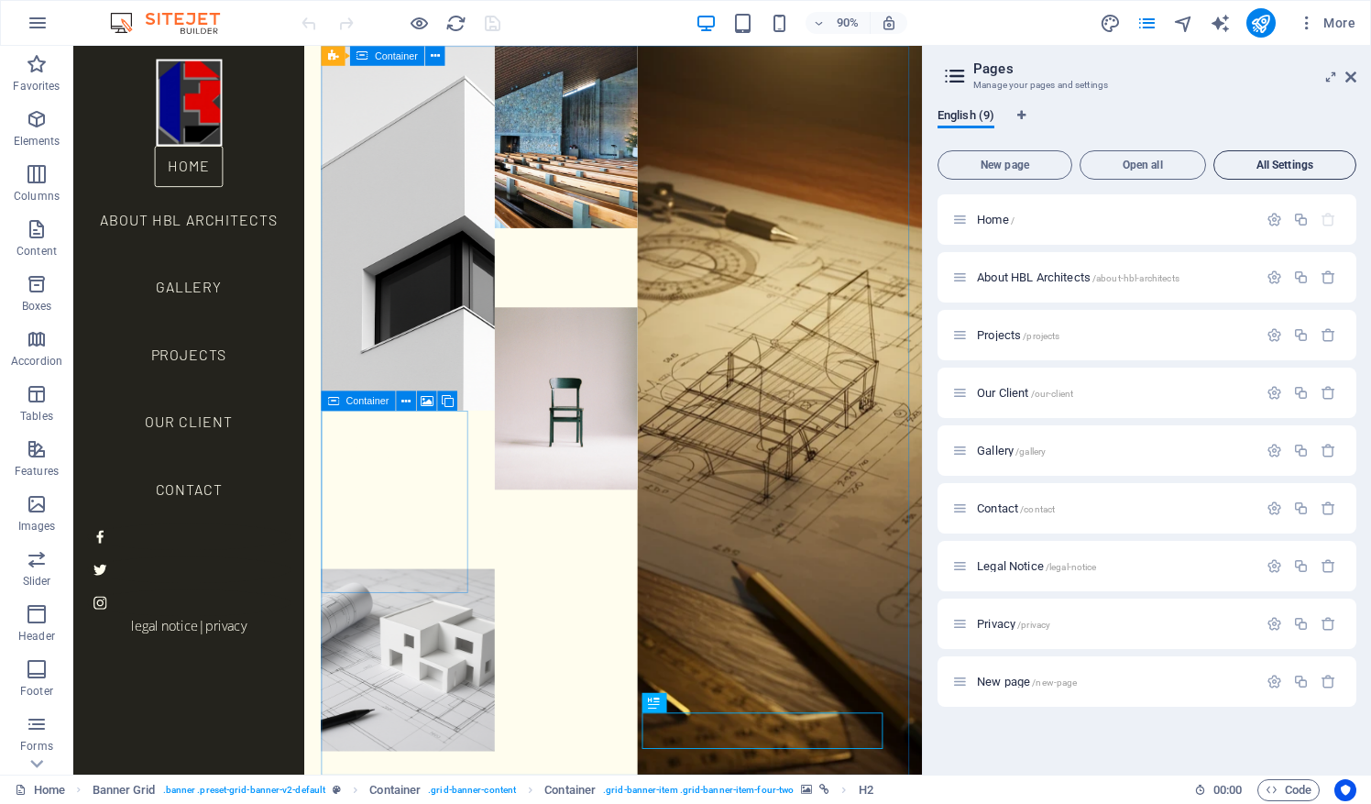
click at [1278, 163] on span "All Settings" at bounding box center [1285, 164] width 126 height 11
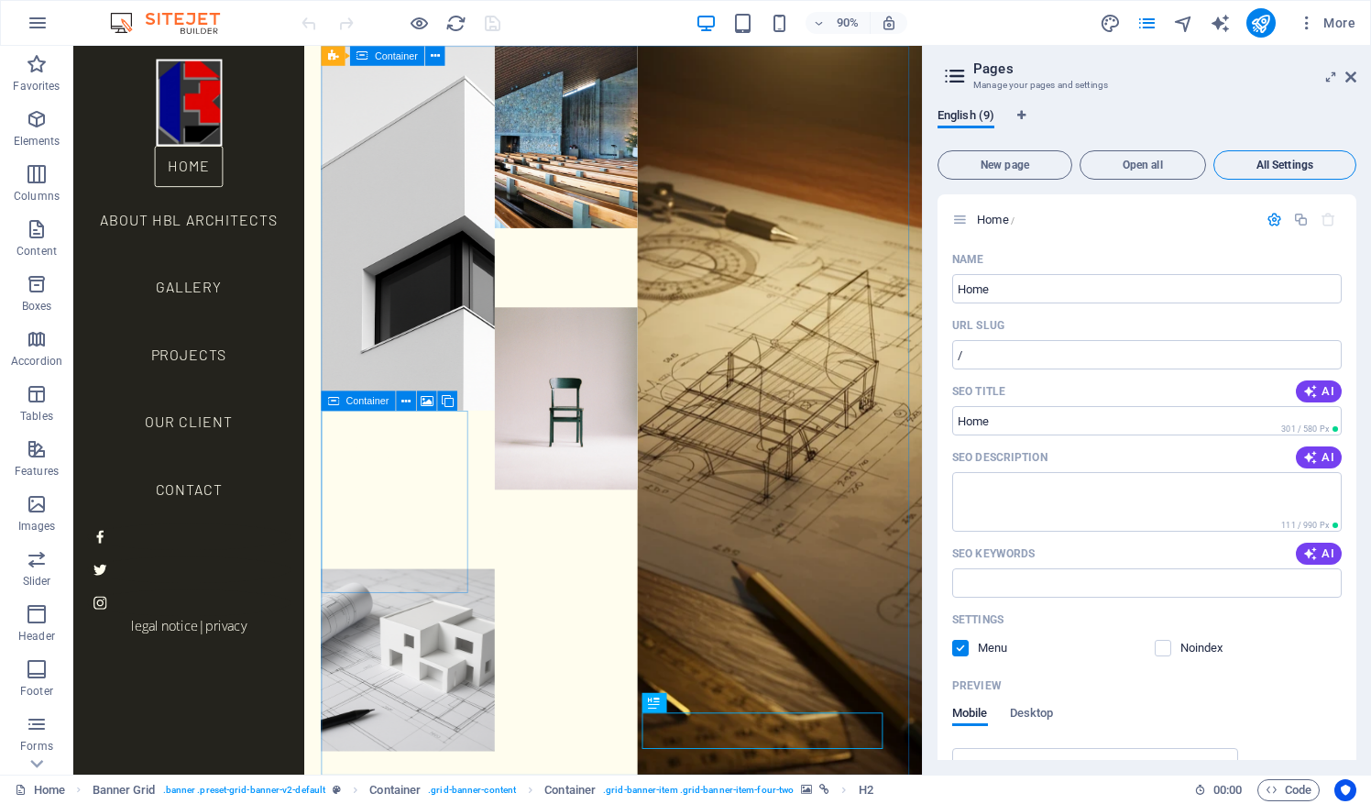
scroll to position [5810, 0]
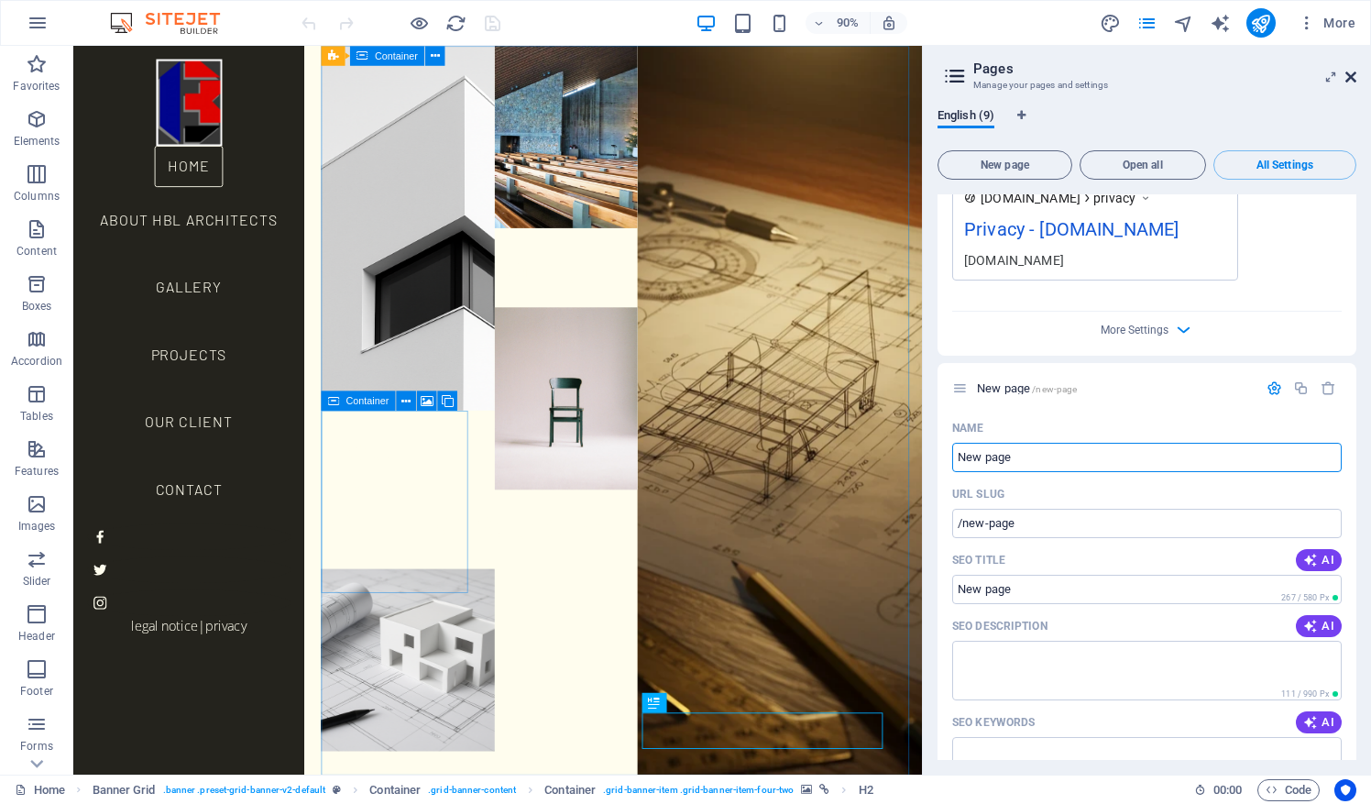
drag, startPoint x: 977, startPoint y: 89, endPoint x: 1348, endPoint y: 76, distance: 371.4
click at [1348, 76] on icon at bounding box center [1350, 77] width 11 height 15
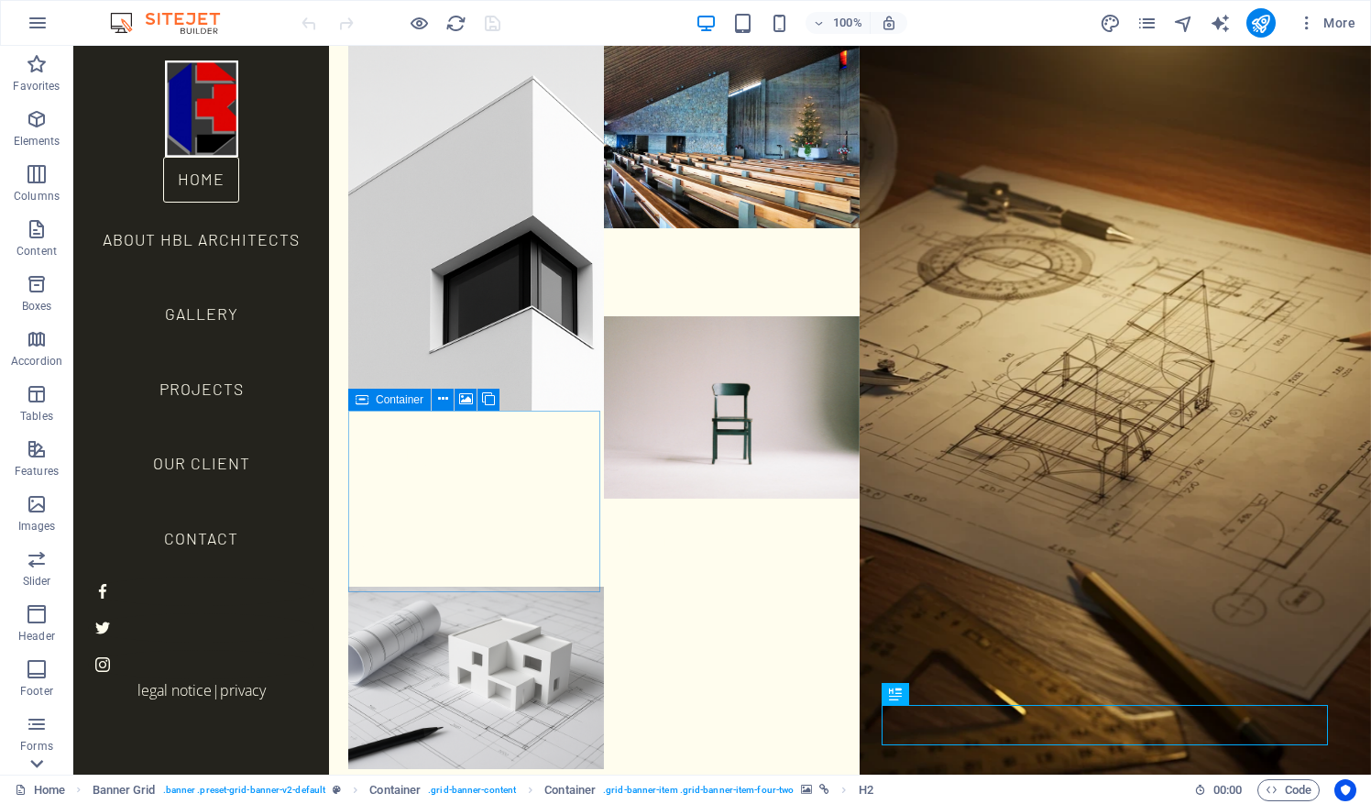
click at [38, 764] on icon at bounding box center [36, 764] width 13 height 8
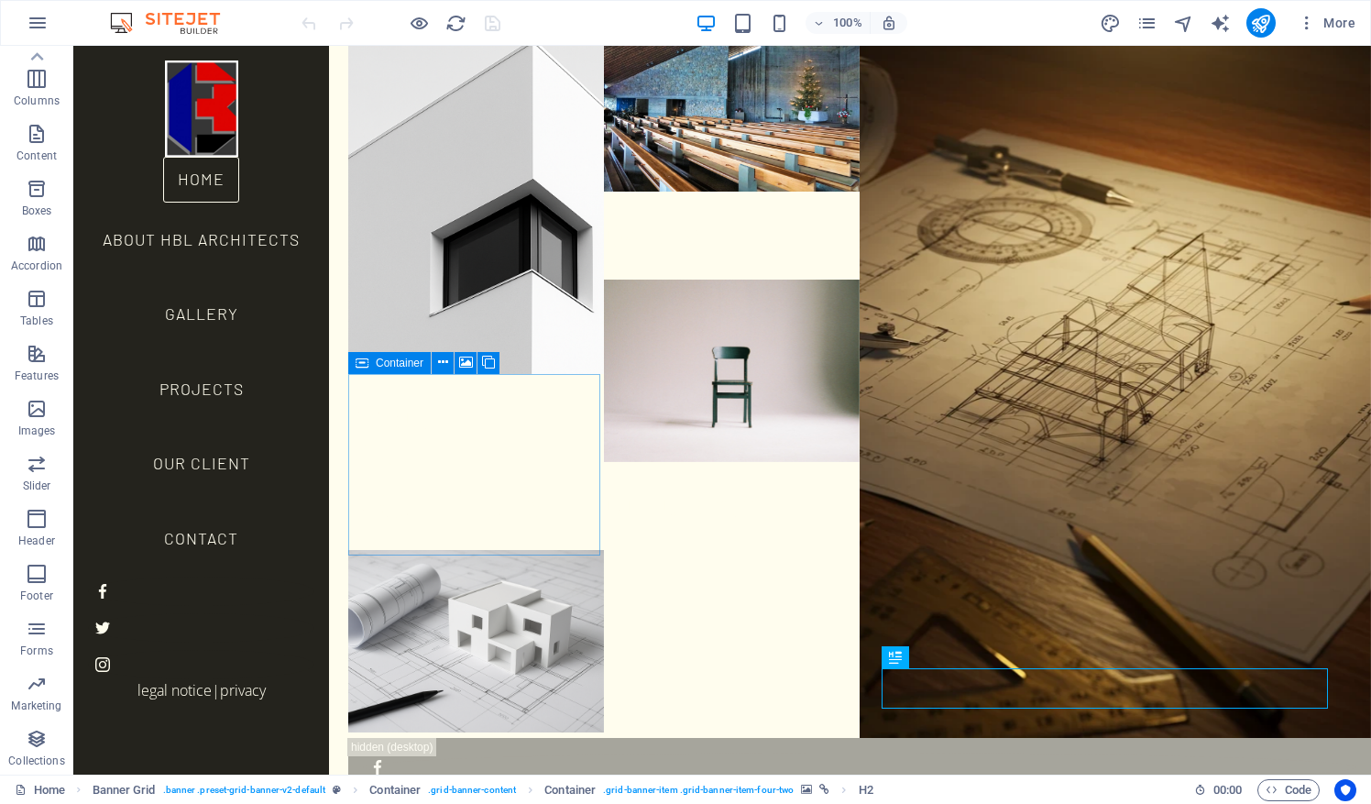
scroll to position [59, 0]
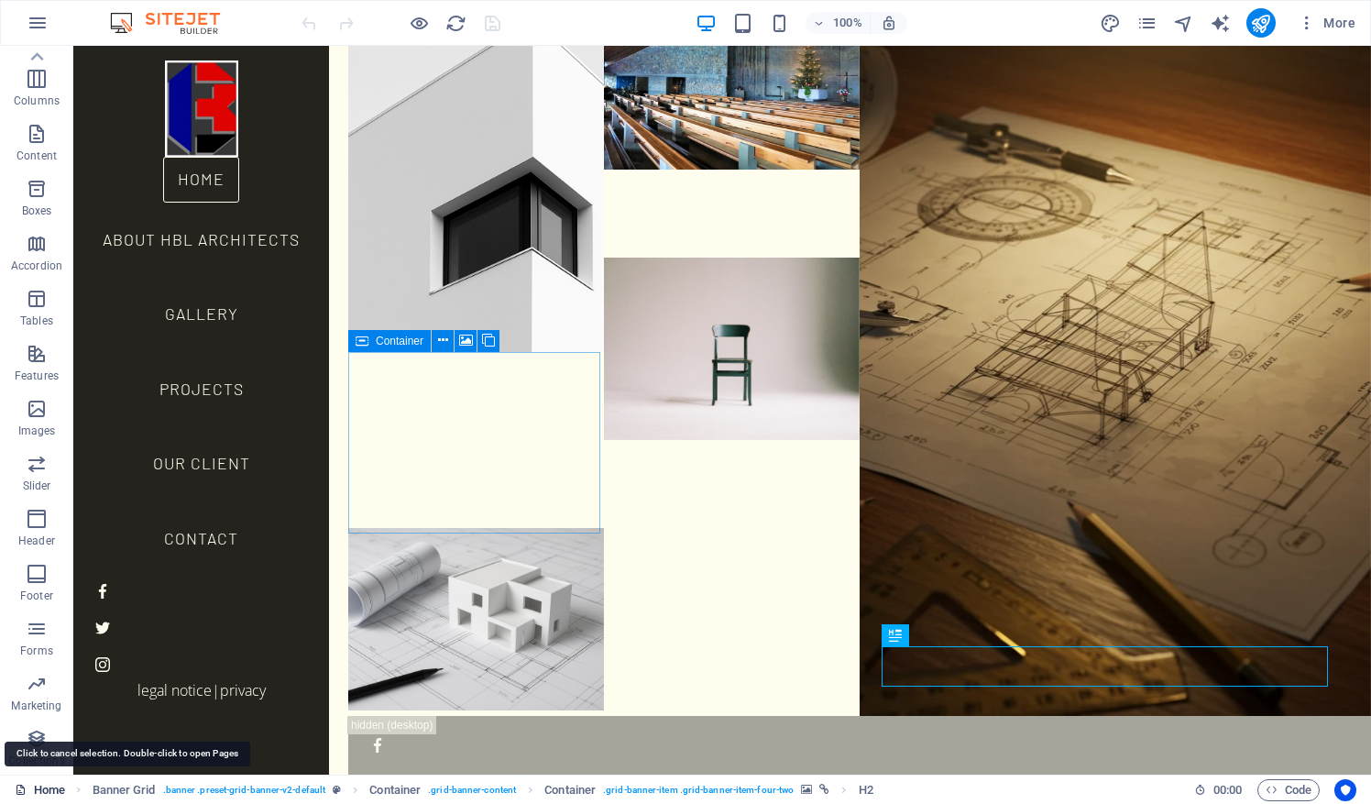
click at [42, 789] on link "Home" at bounding box center [40, 790] width 50 height 22
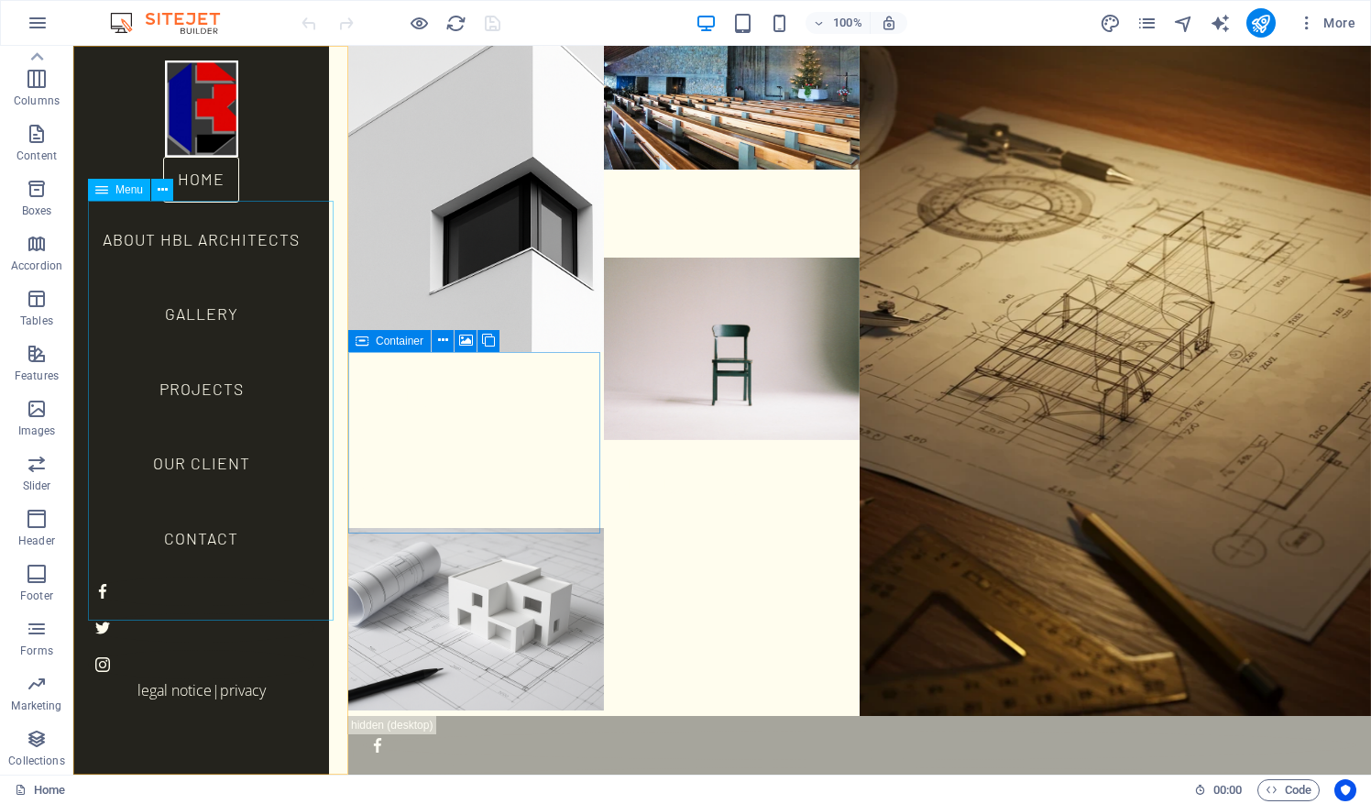
click at [206, 216] on nav "Home About HBL Architects Gallery Projects Our Client Contact" at bounding box center [201, 367] width 226 height 420
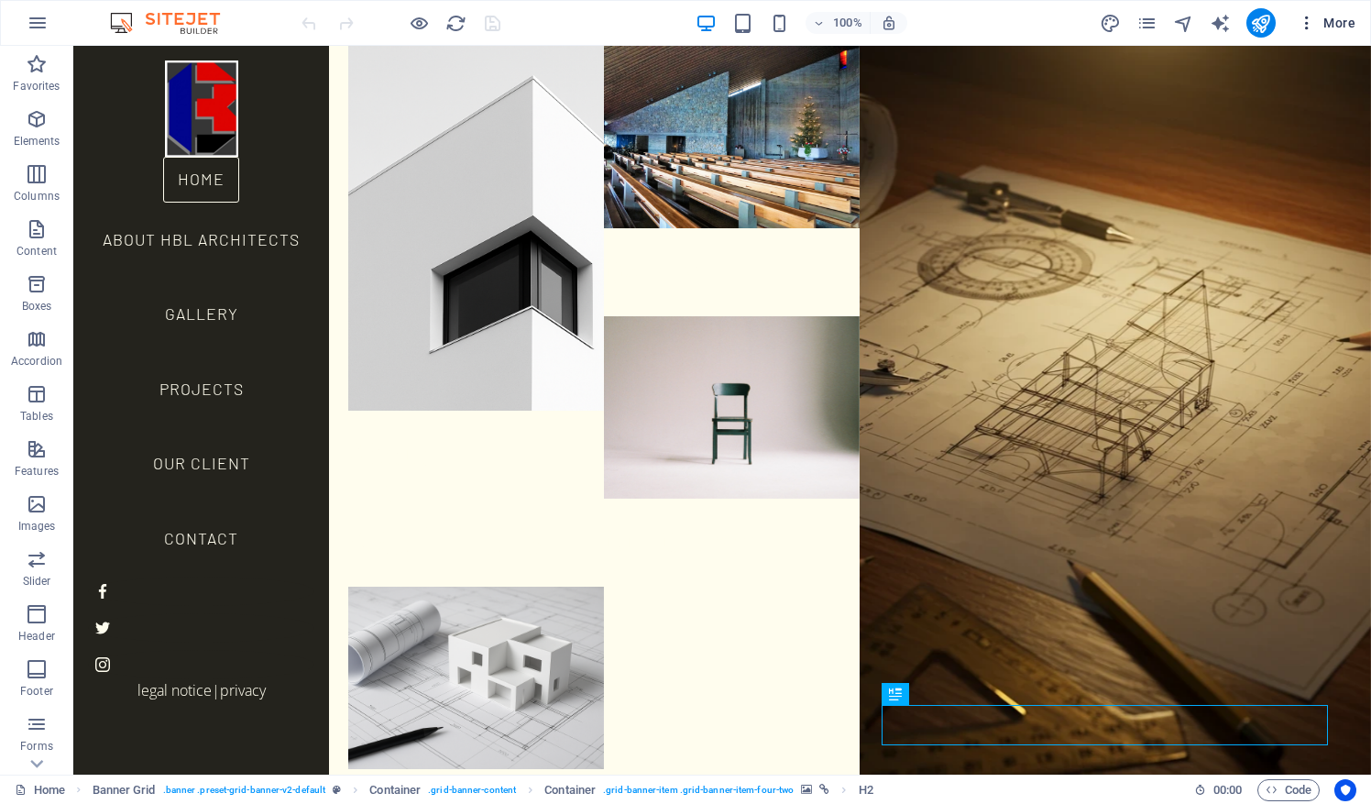
click at [1343, 22] on span "More" at bounding box center [1327, 23] width 58 height 18
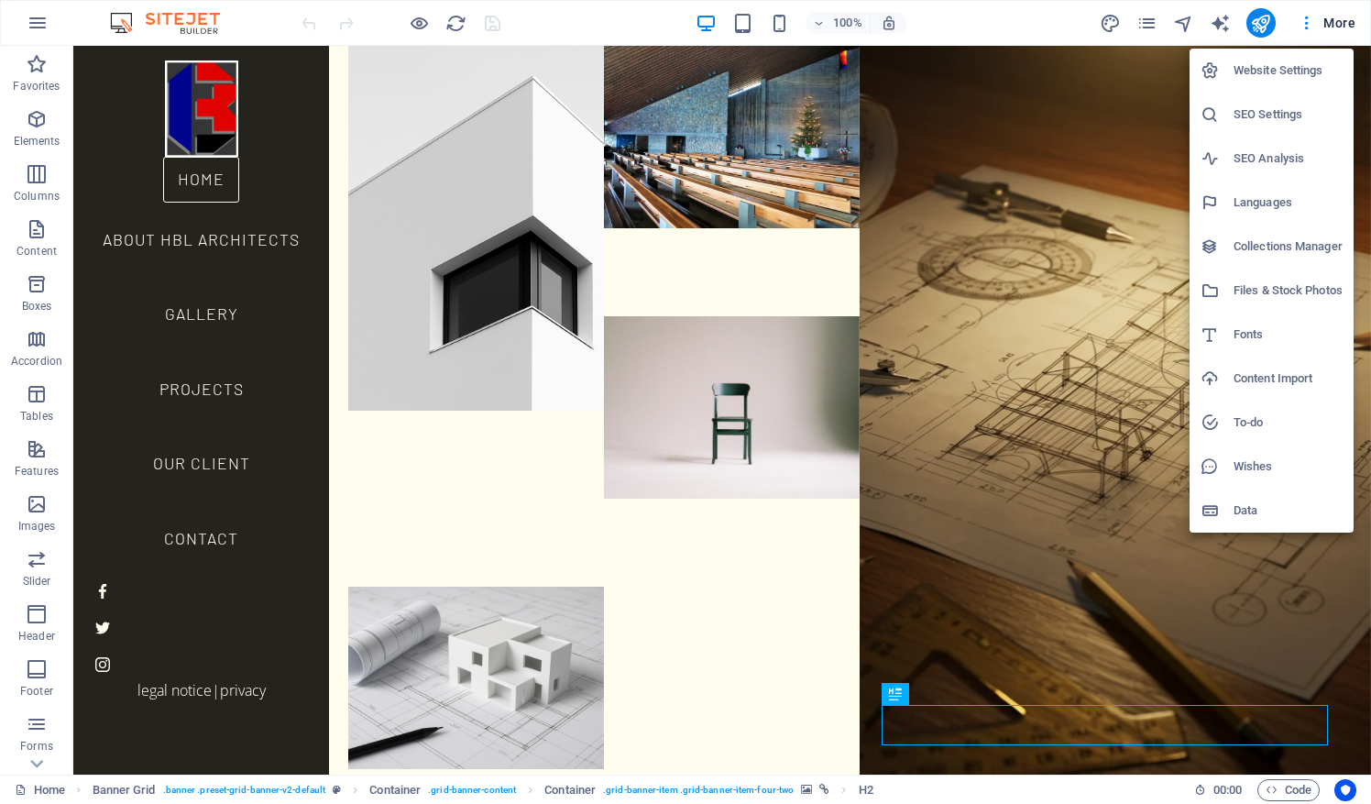
click at [1317, 247] on h6 "Collections Manager" at bounding box center [1288, 247] width 109 height 22
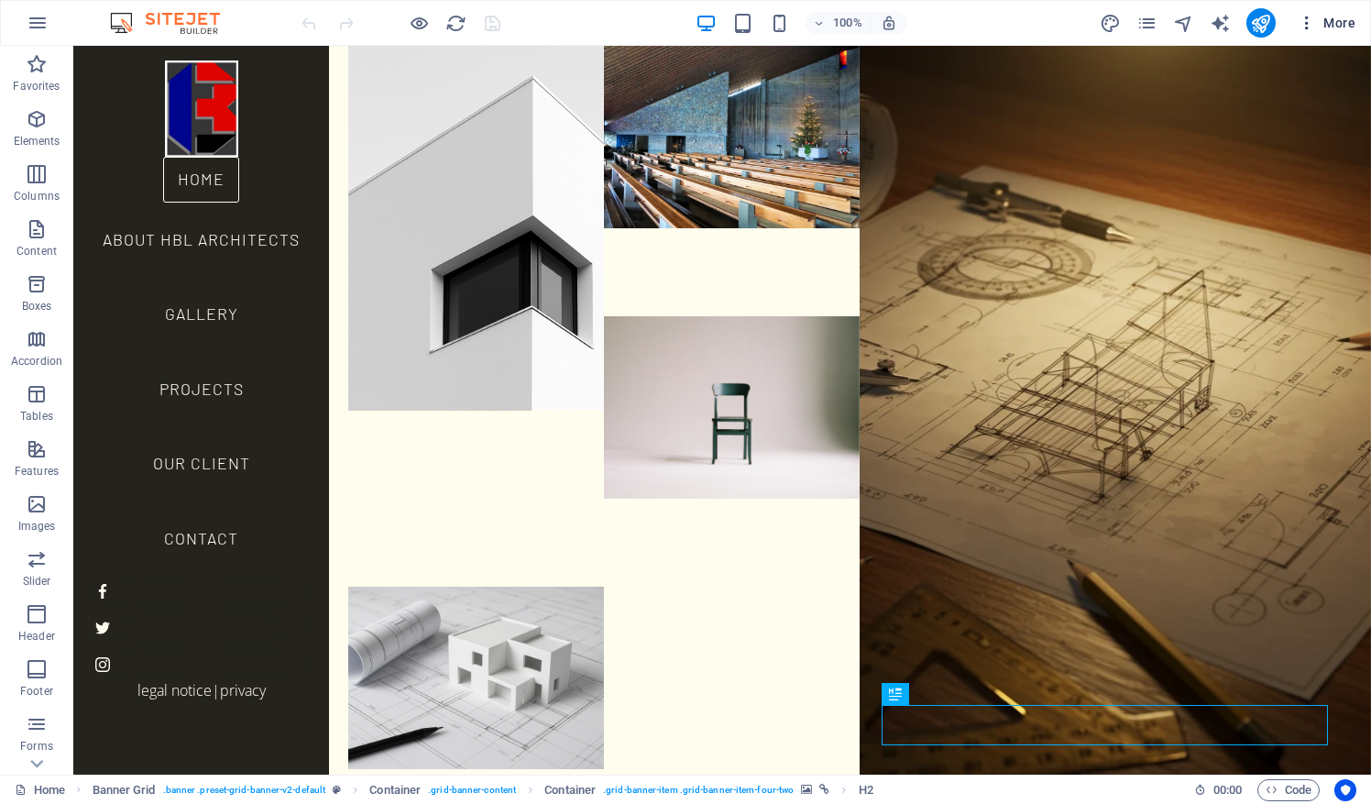
click at [1342, 22] on span "More" at bounding box center [1327, 23] width 58 height 18
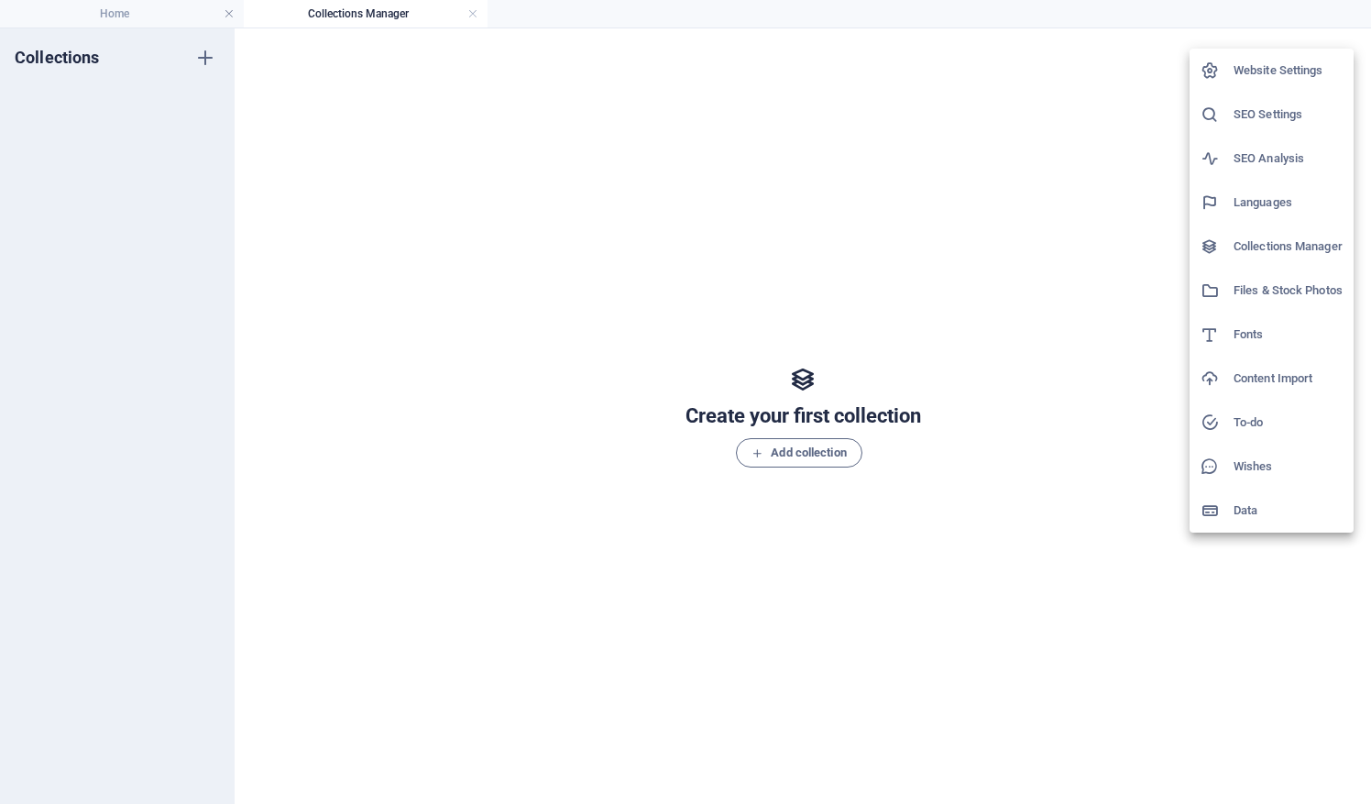
click at [439, 282] on div at bounding box center [685, 402] width 1371 height 804
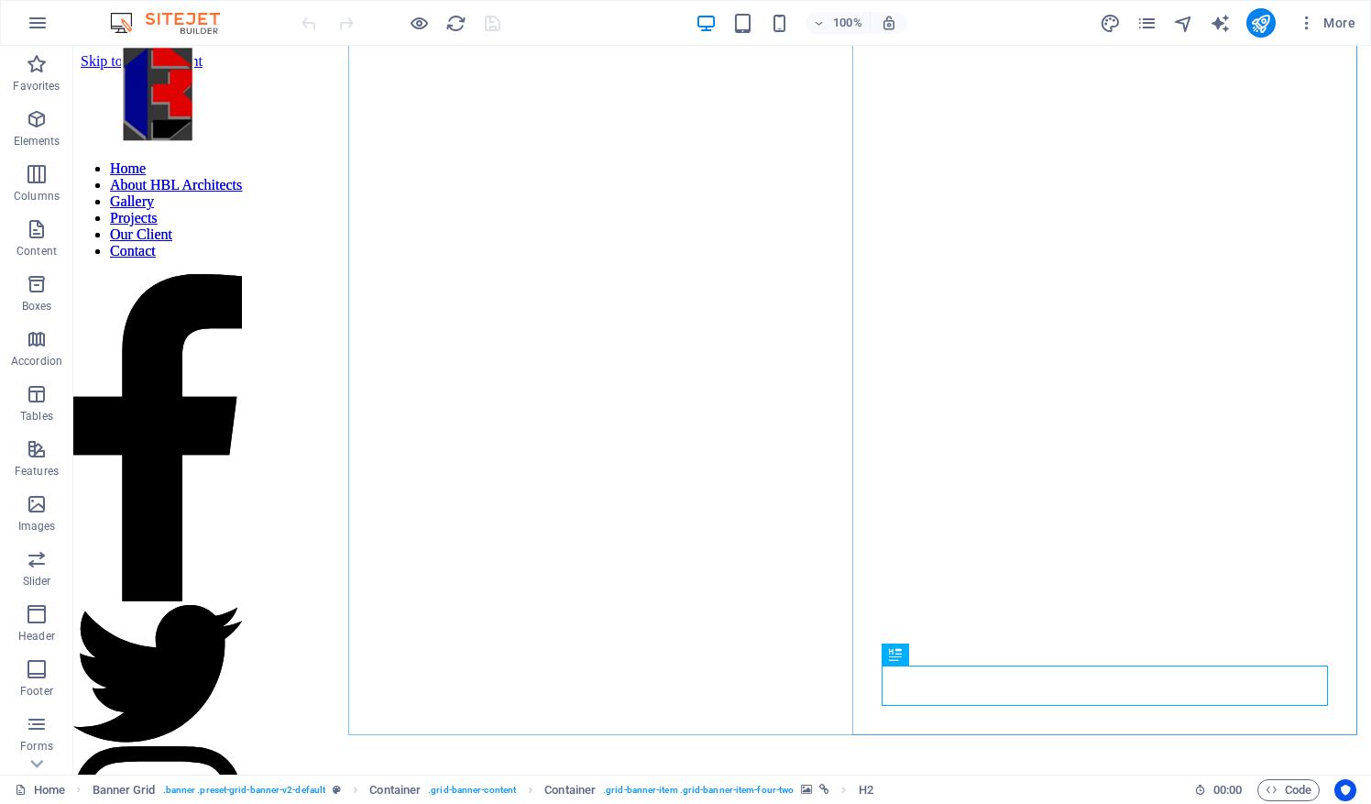
scroll to position [59, 0]
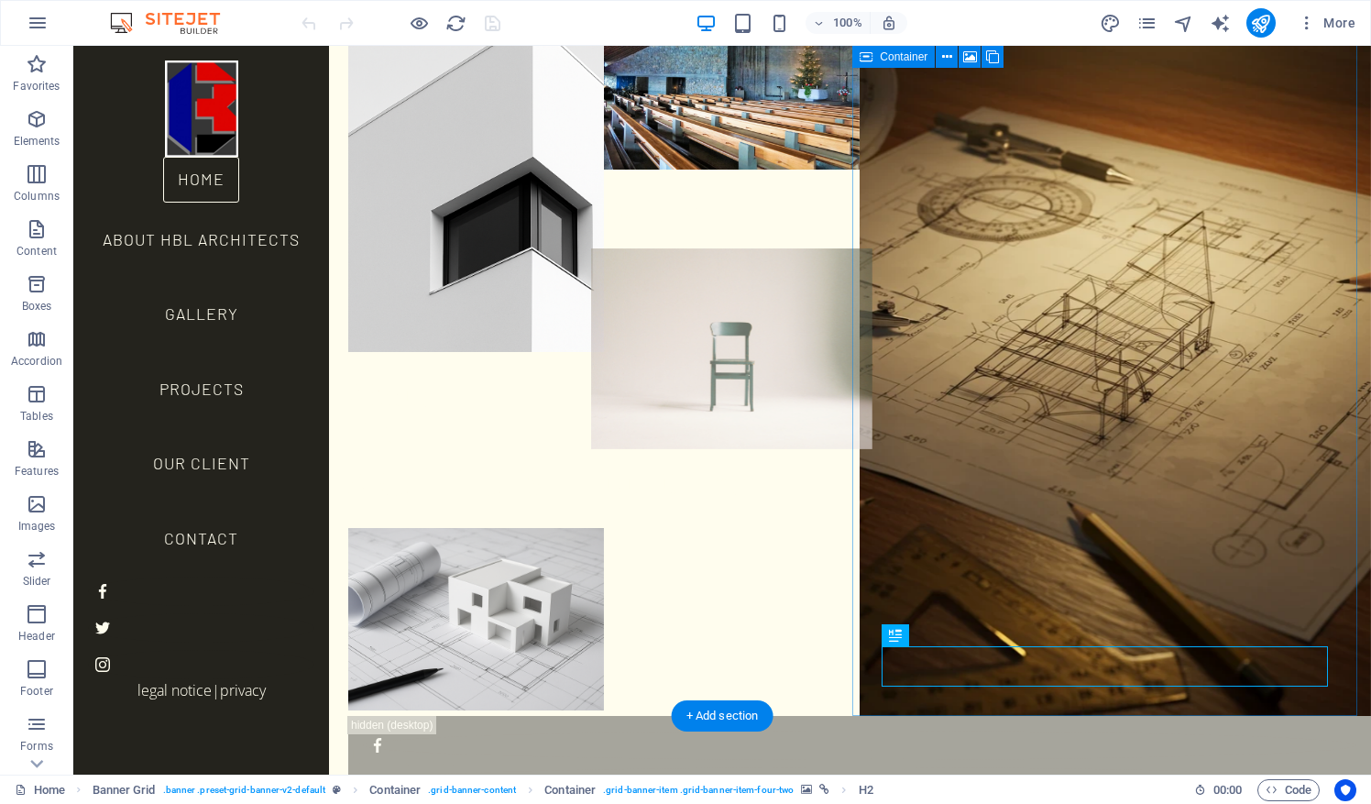
click at [756, 248] on figure at bounding box center [731, 348] width 281 height 201
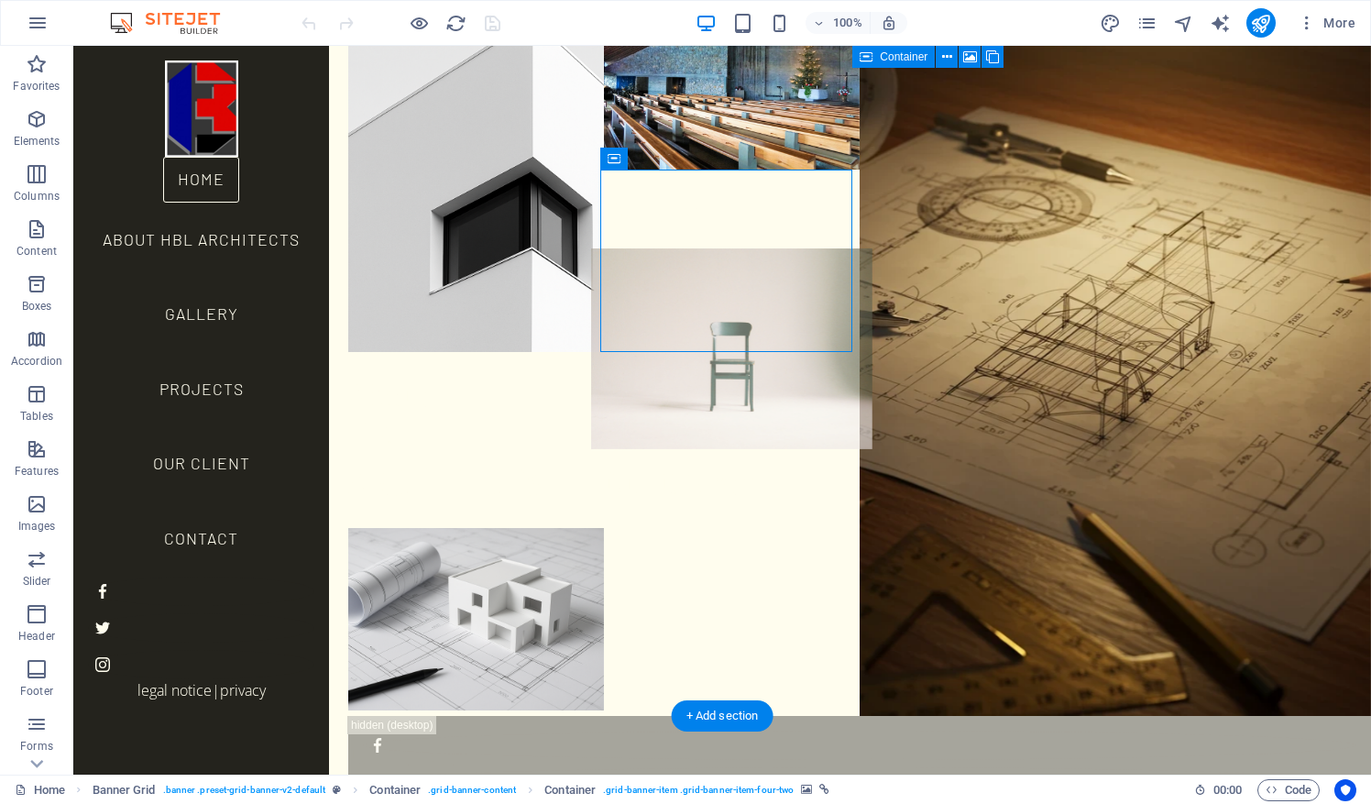
drag, startPoint x: 730, startPoint y: 211, endPoint x: 656, endPoint y: 207, distance: 73.4
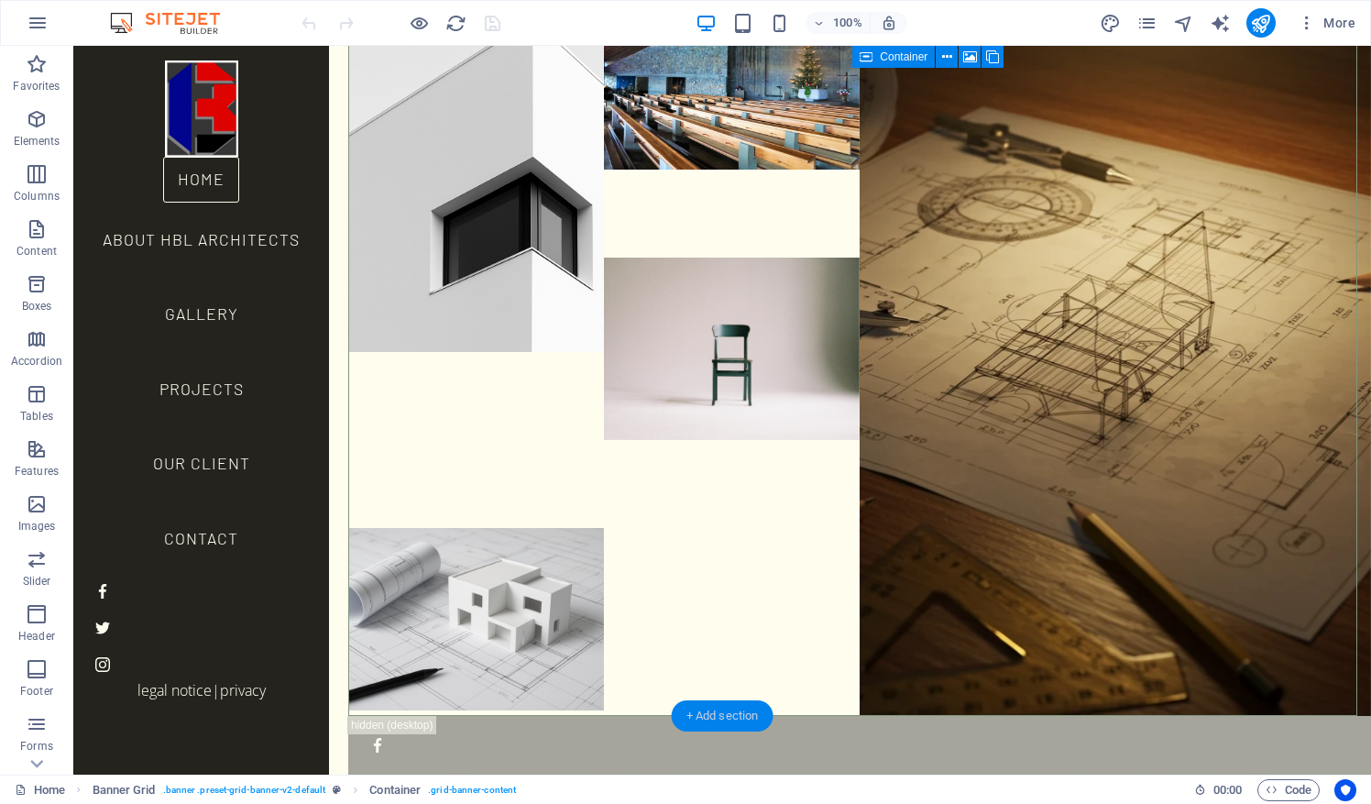
click at [720, 711] on div "+ Add section" at bounding box center [723, 715] width 102 height 31
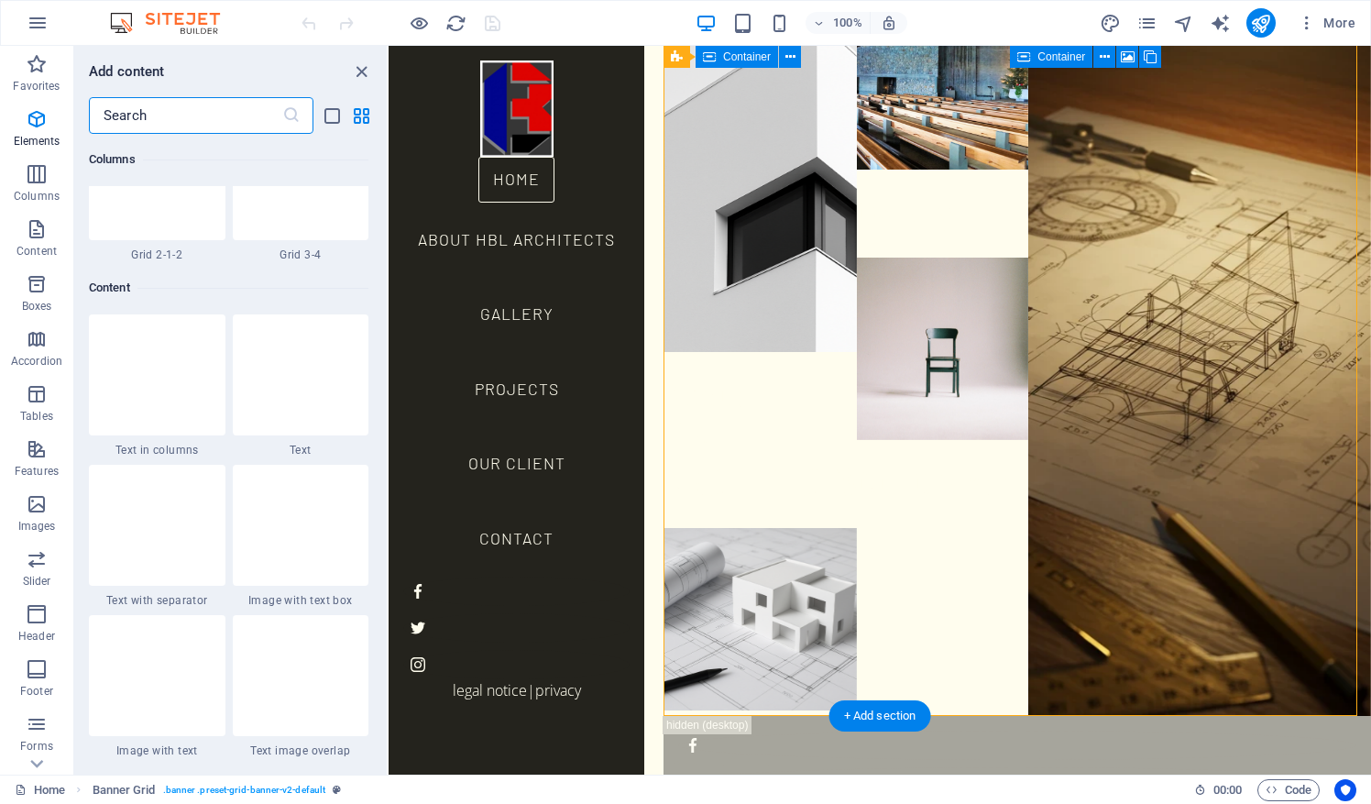
scroll to position [3207, 0]
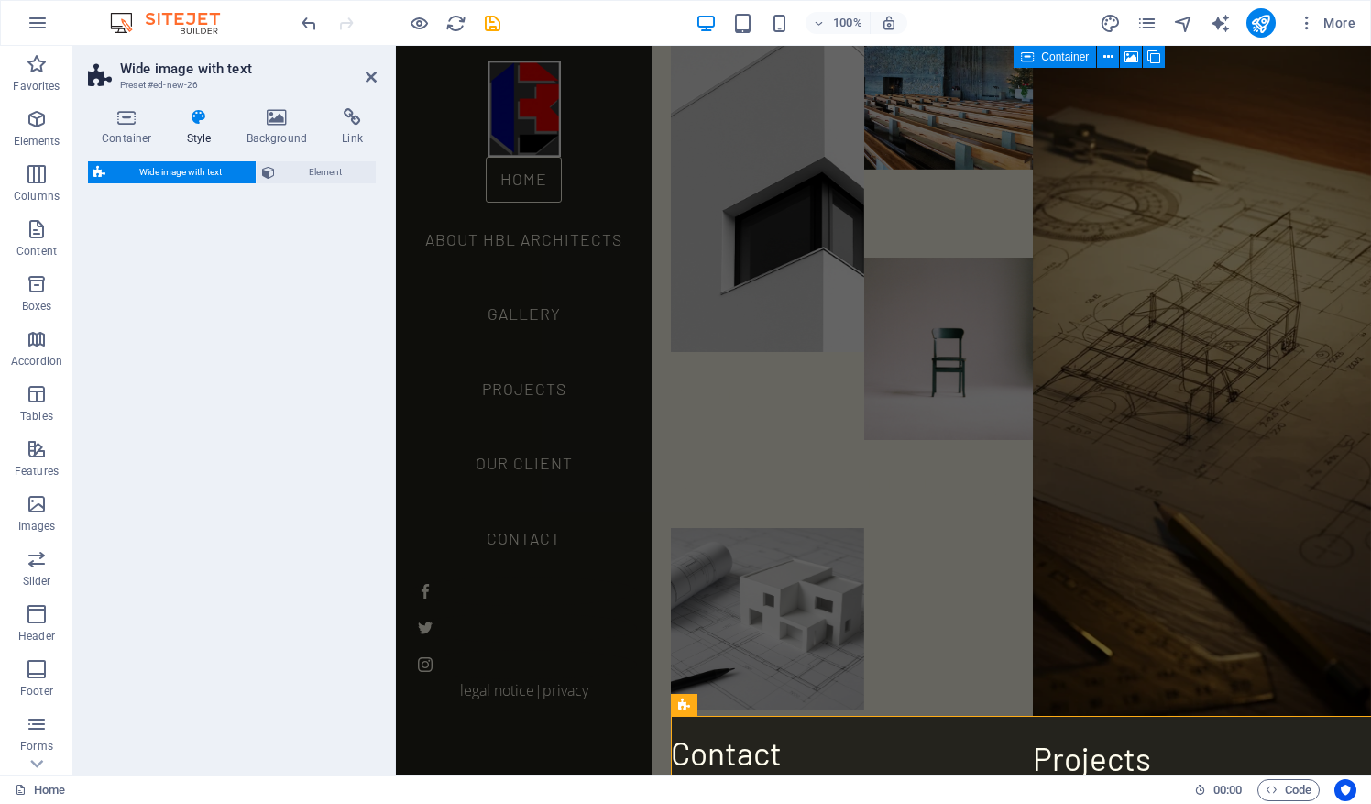
select select "%"
select select "rem"
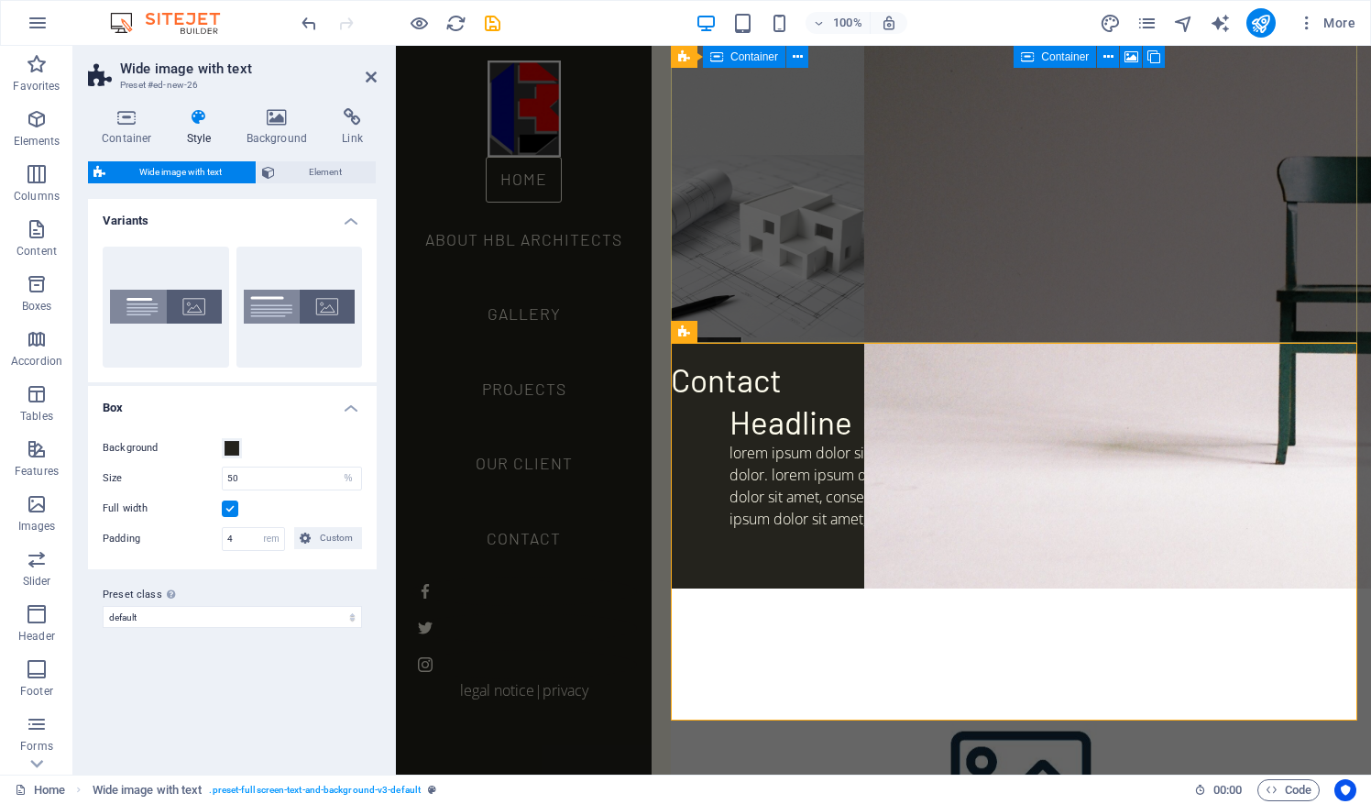
scroll to position [433, 0]
click at [798, 336] on icon at bounding box center [798, 330] width 10 height 19
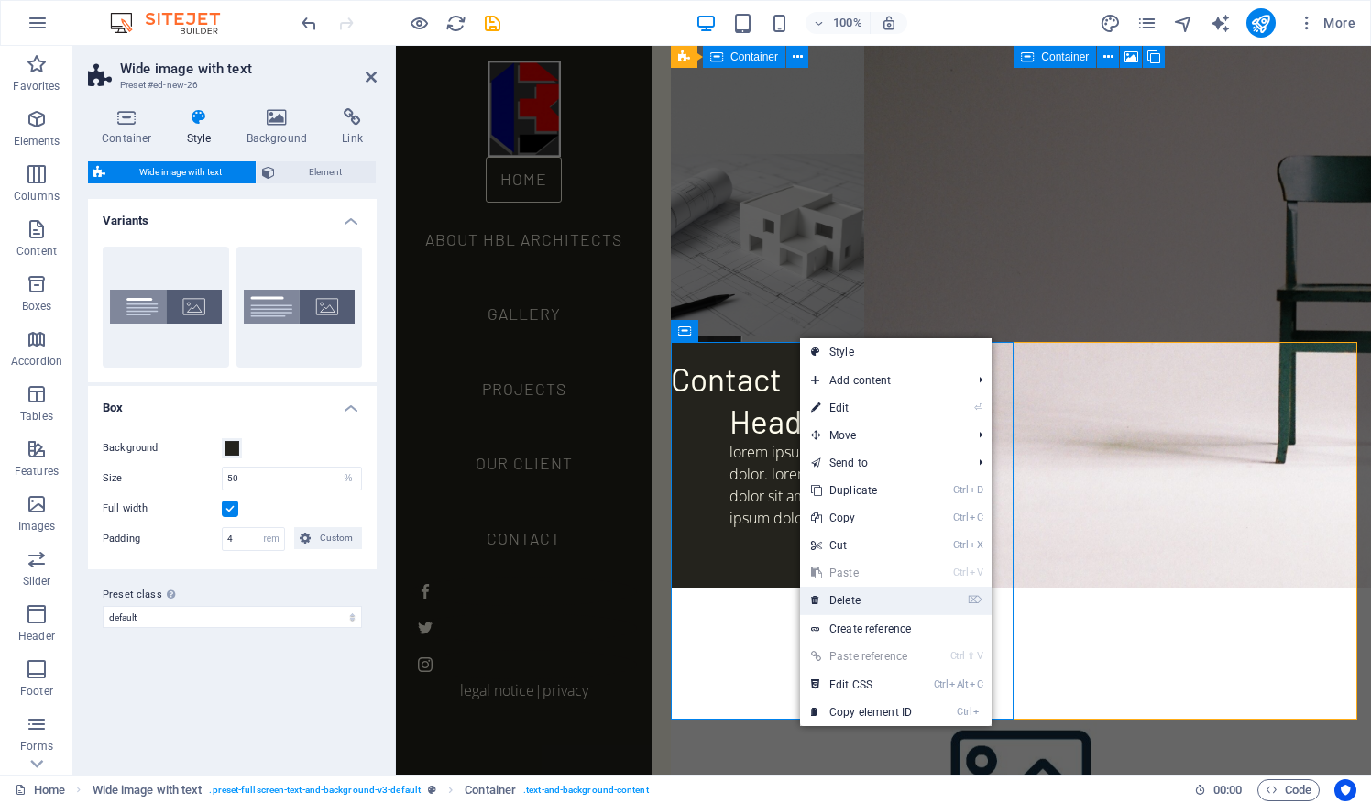
click at [857, 603] on link "⌦ Delete" at bounding box center [861, 600] width 123 height 27
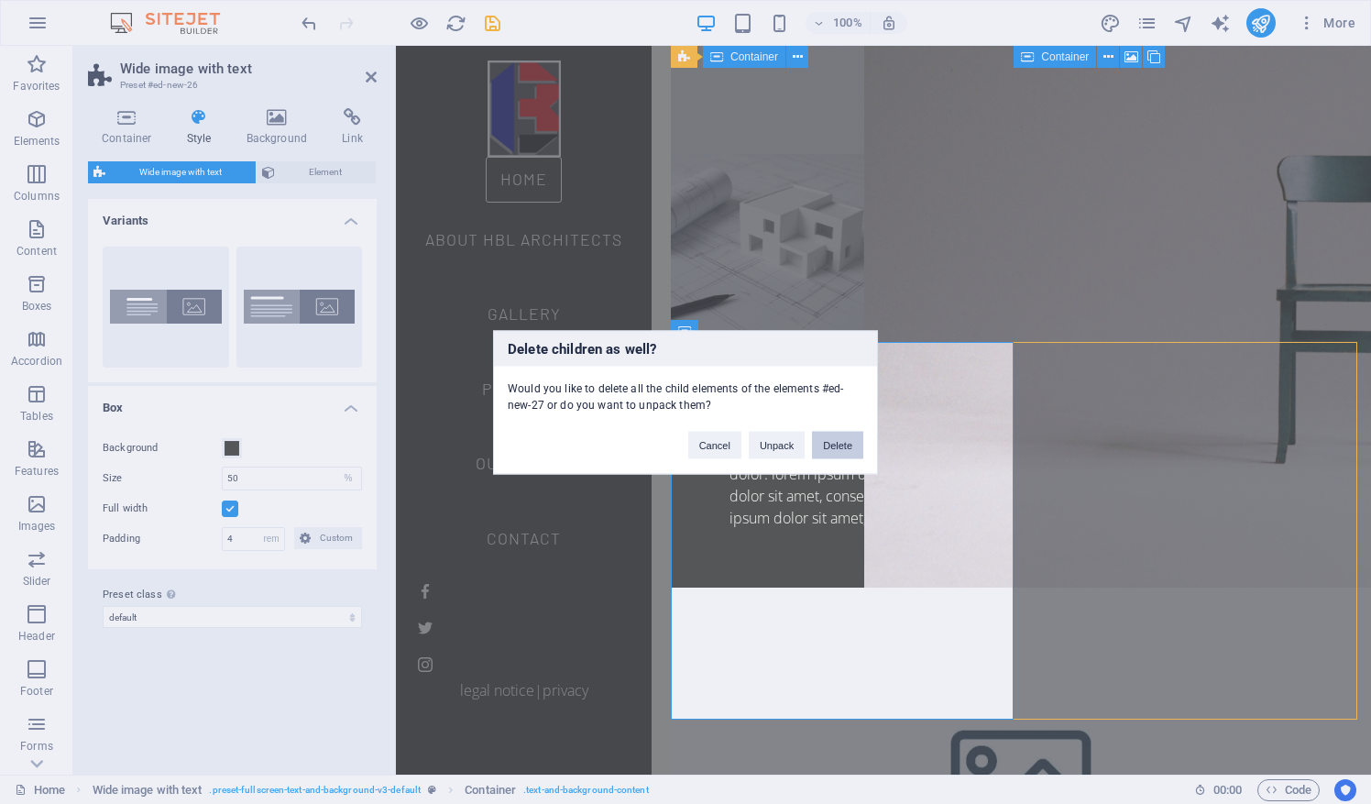
click at [841, 451] on button "Delete" at bounding box center [837, 444] width 51 height 27
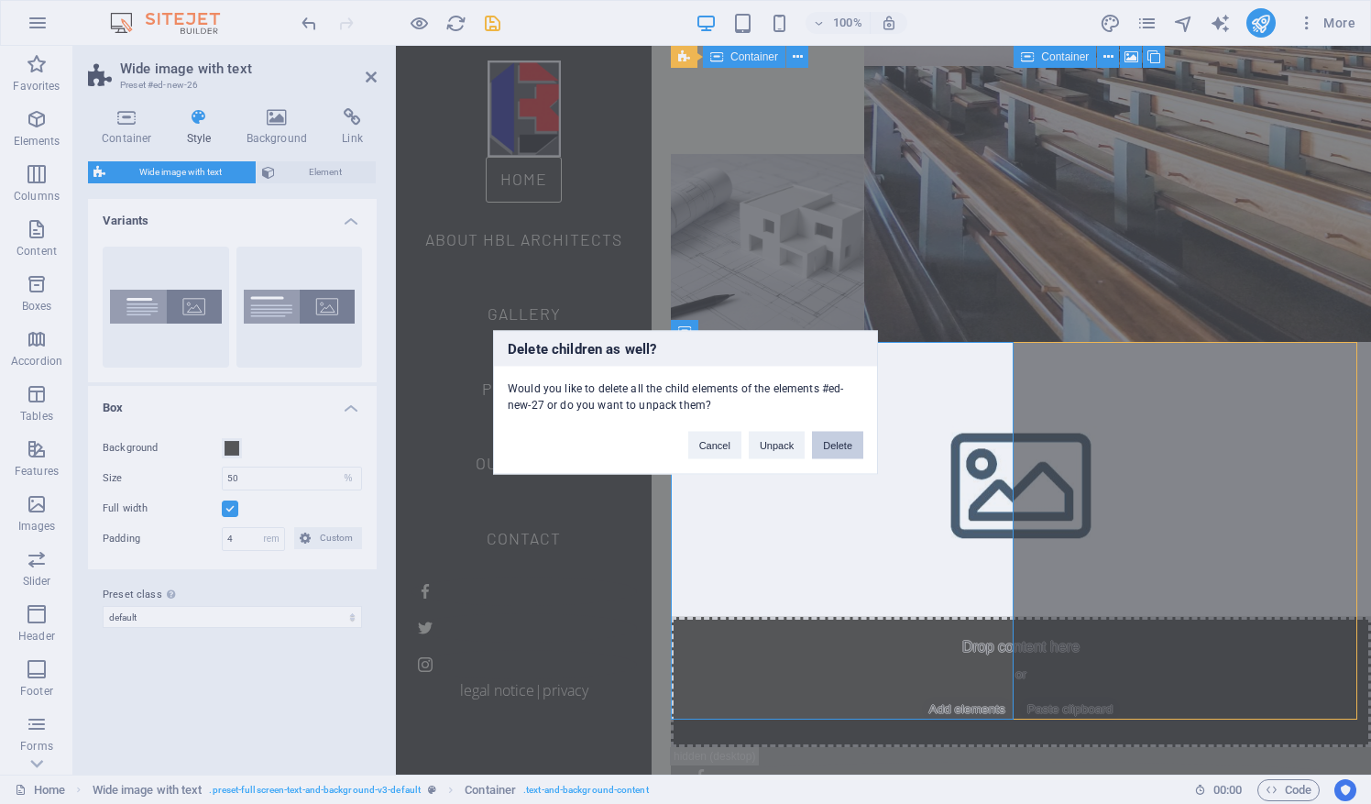
scroll to position [334, 0]
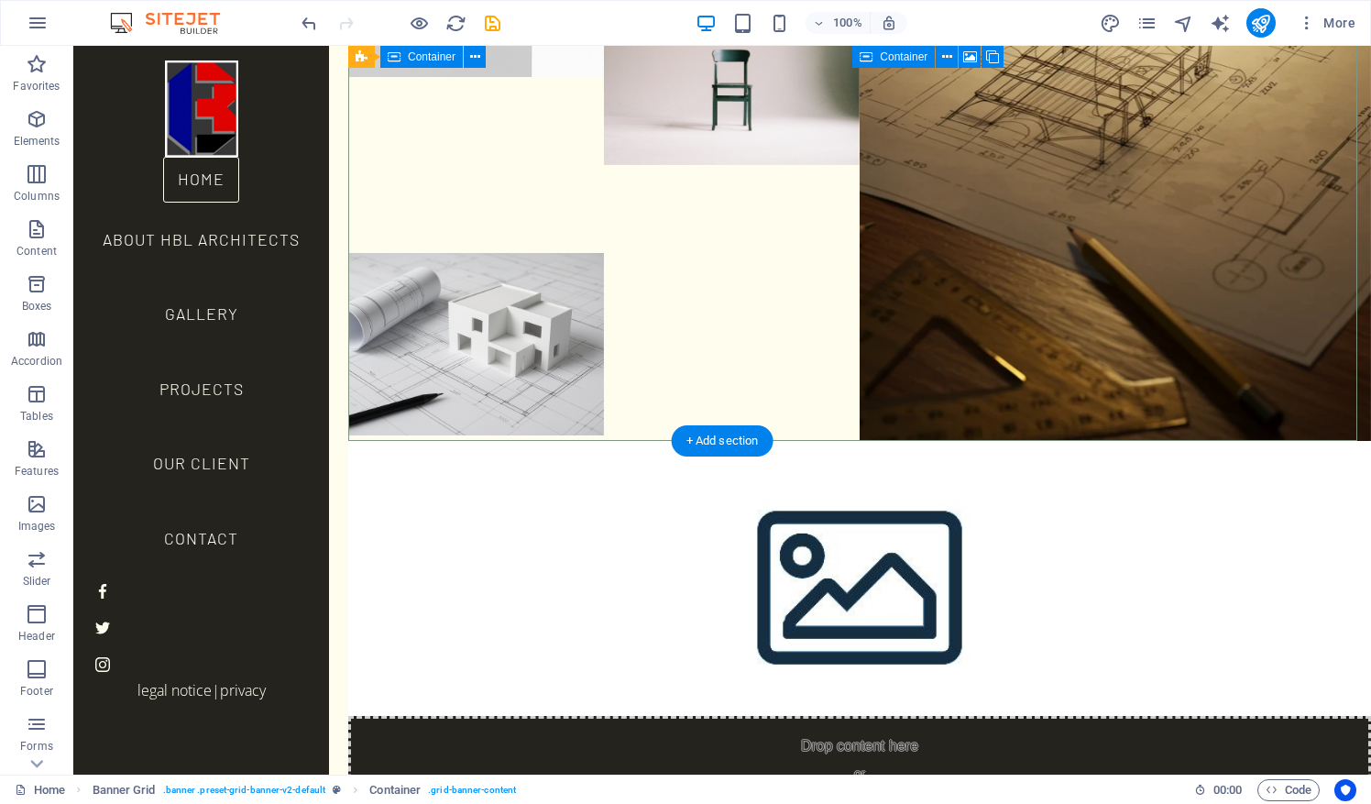
select select "px"
select select "%"
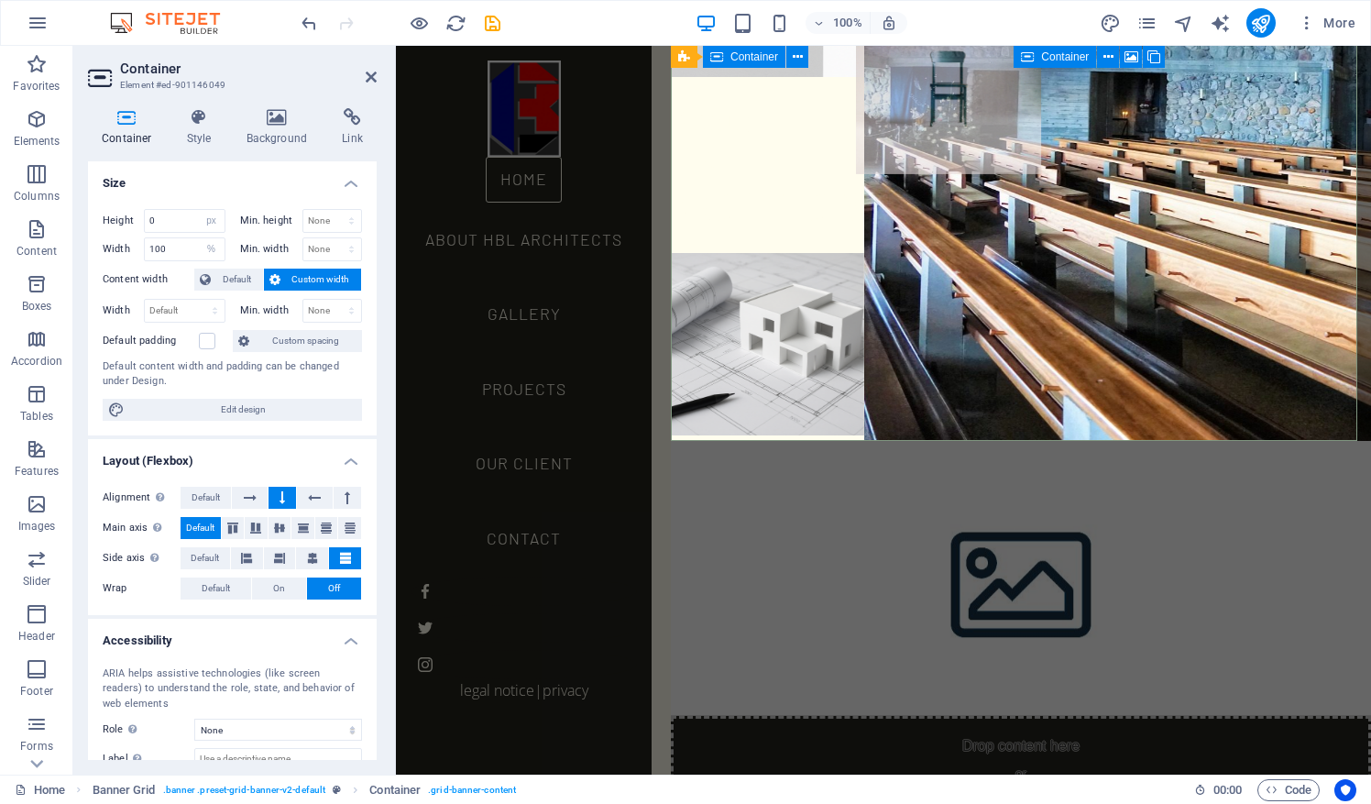
click at [950, 61] on figure at bounding box center [949, 73] width 186 height 201
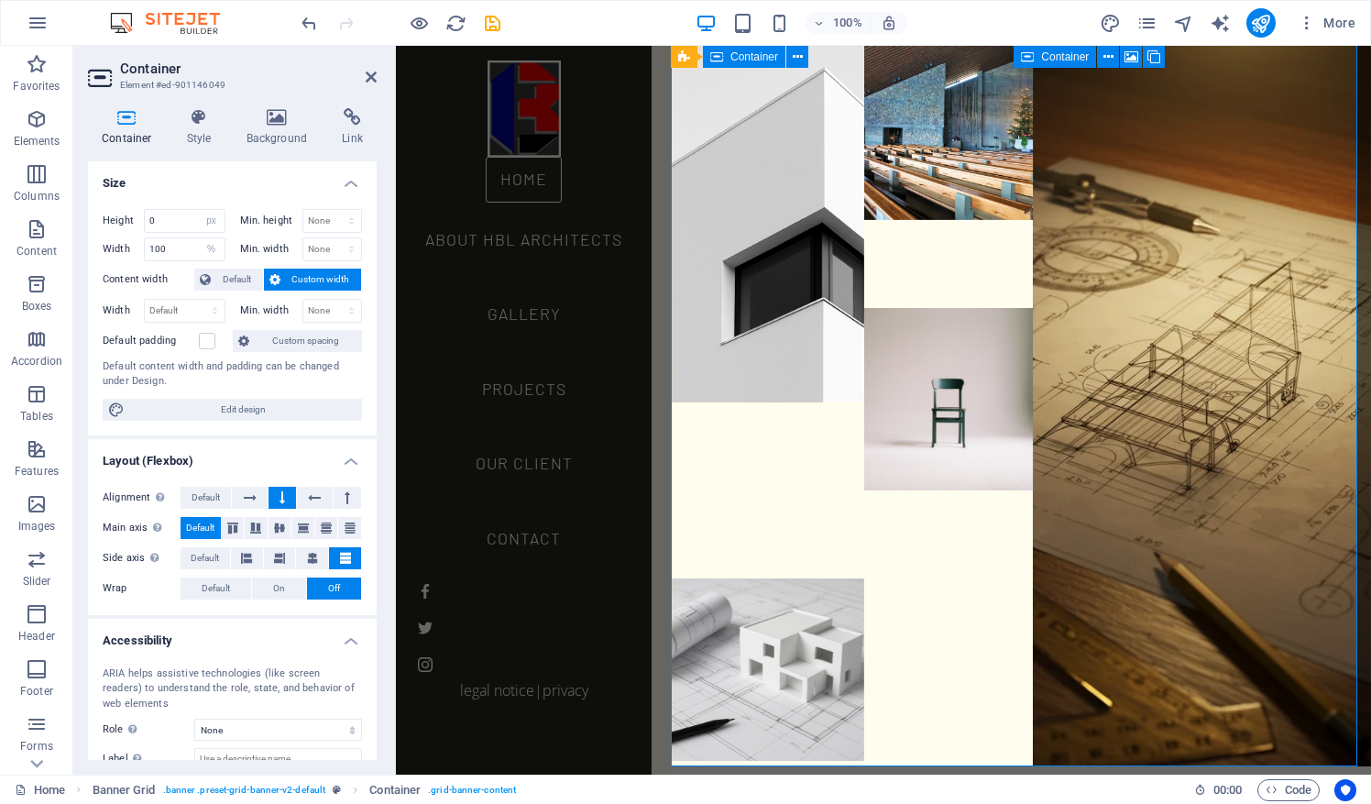
scroll to position [0, 0]
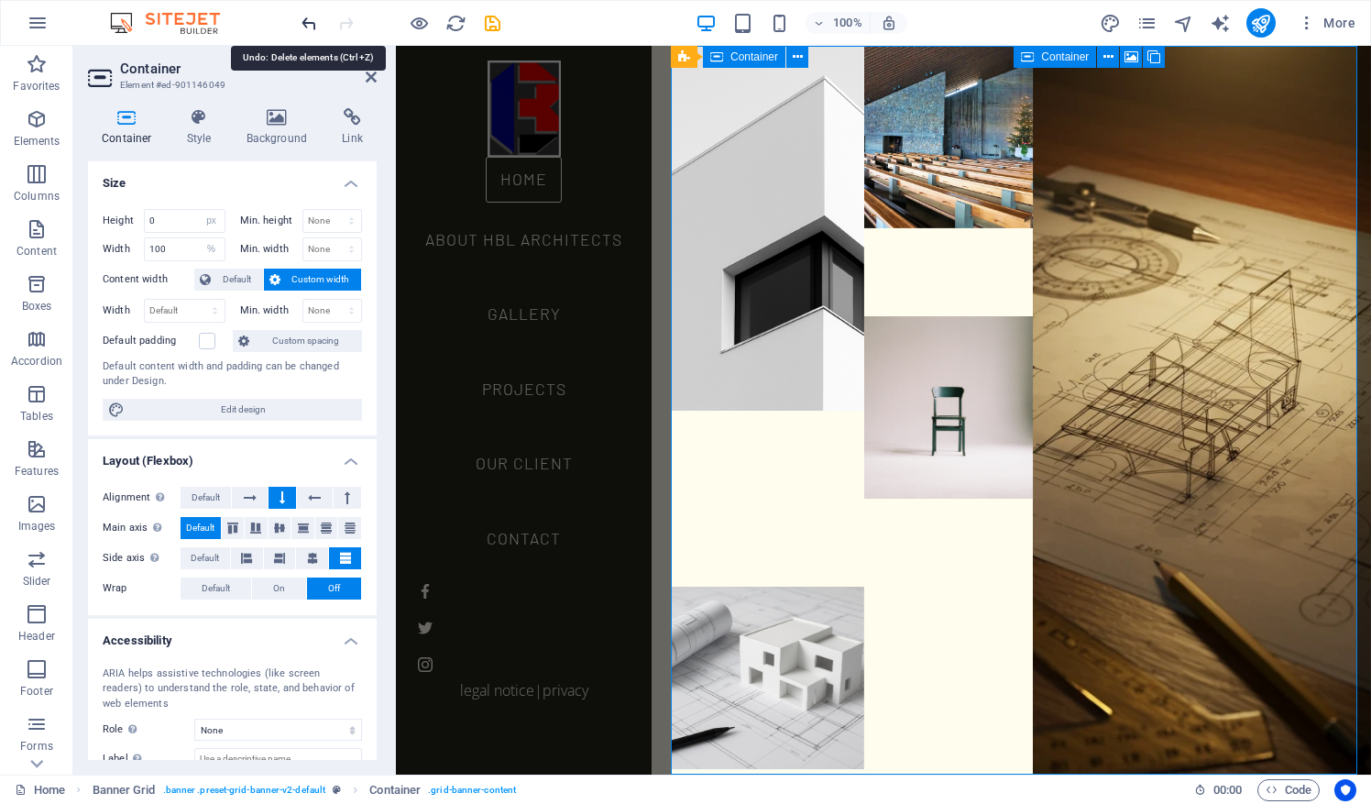
click at [301, 16] on icon "undo" at bounding box center [309, 23] width 21 height 21
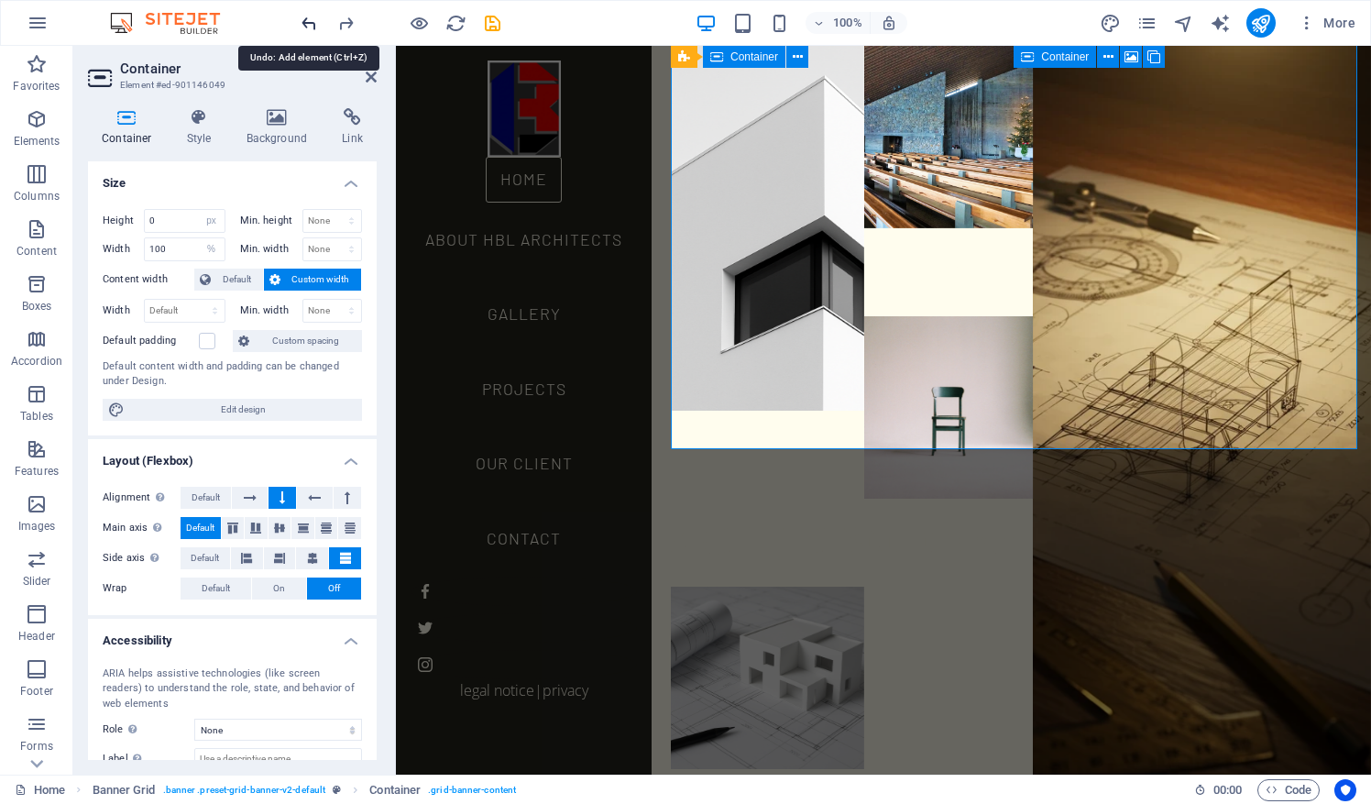
scroll to position [436, 0]
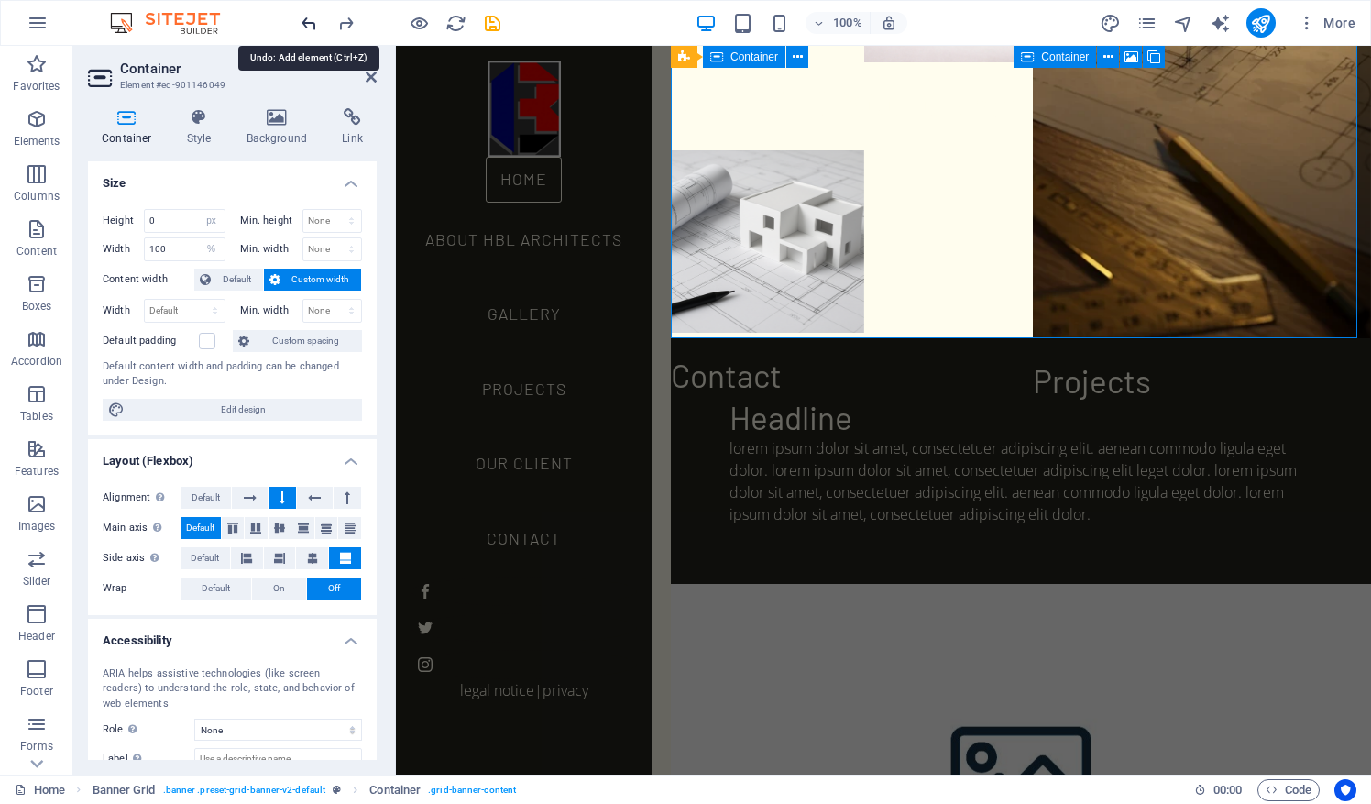
click at [334, 351] on icon "undo" at bounding box center [625, 371] width 583 height 40
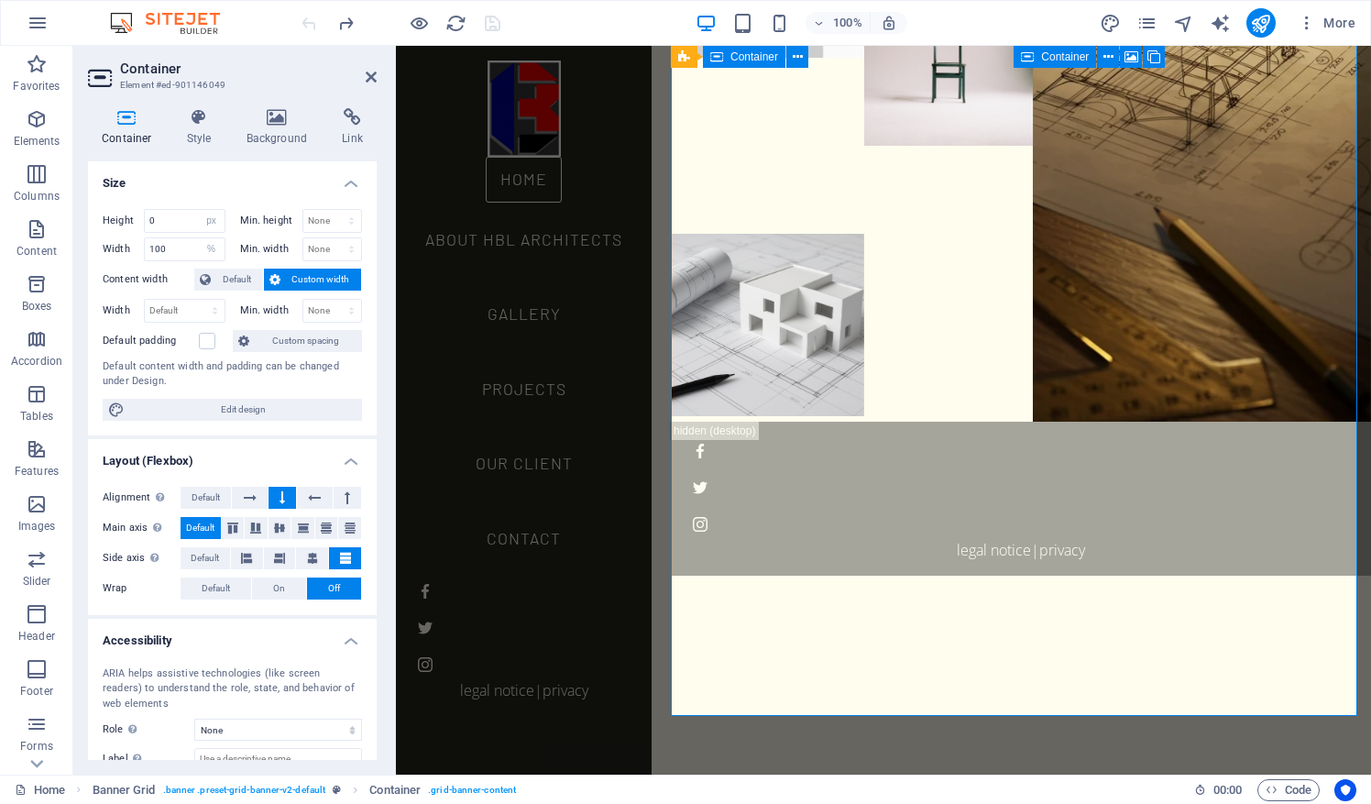
scroll to position [59, 0]
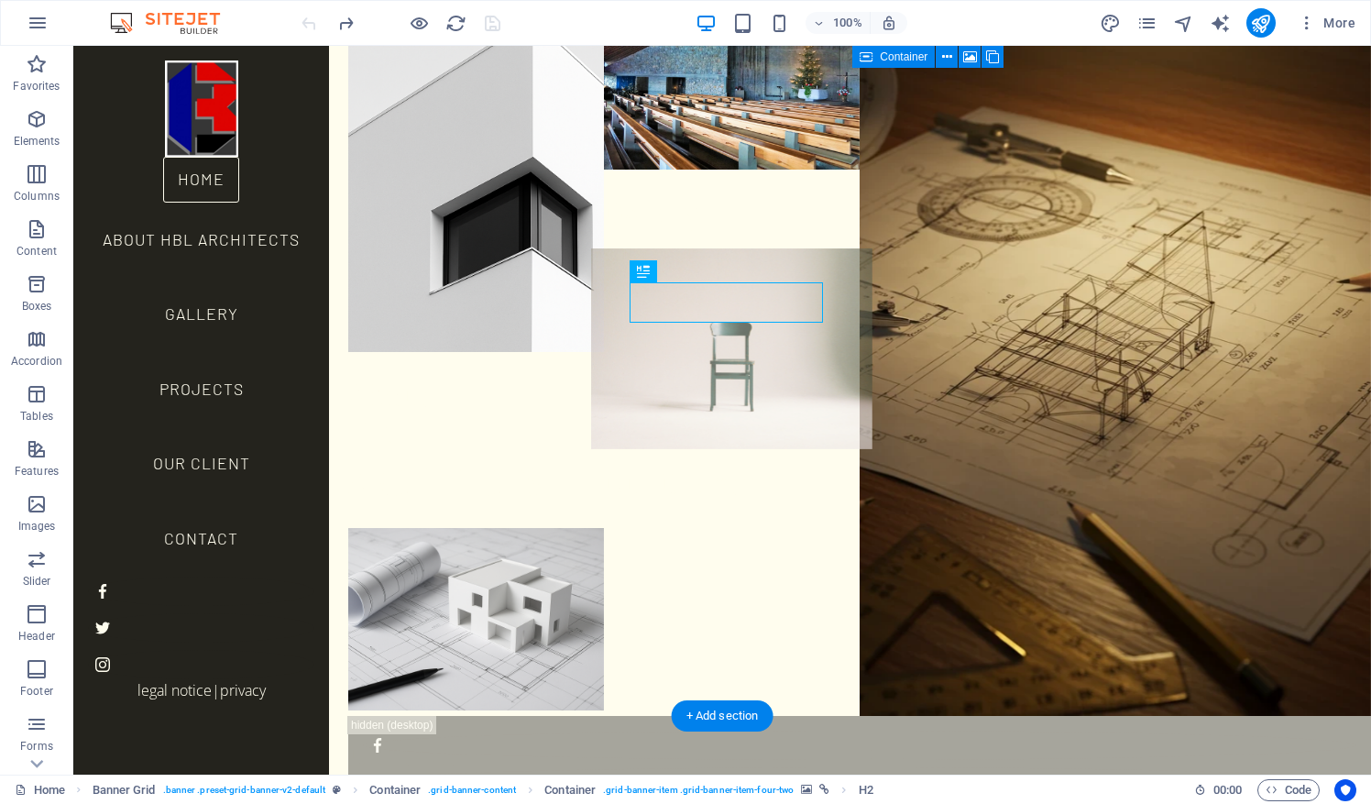
drag, startPoint x: 576, startPoint y: 247, endPoint x: 772, endPoint y: 254, distance: 196.2
click at [772, 258] on div "Our Clients" at bounding box center [732, 393] width 256 height 270
click at [765, 248] on figure at bounding box center [731, 348] width 281 height 201
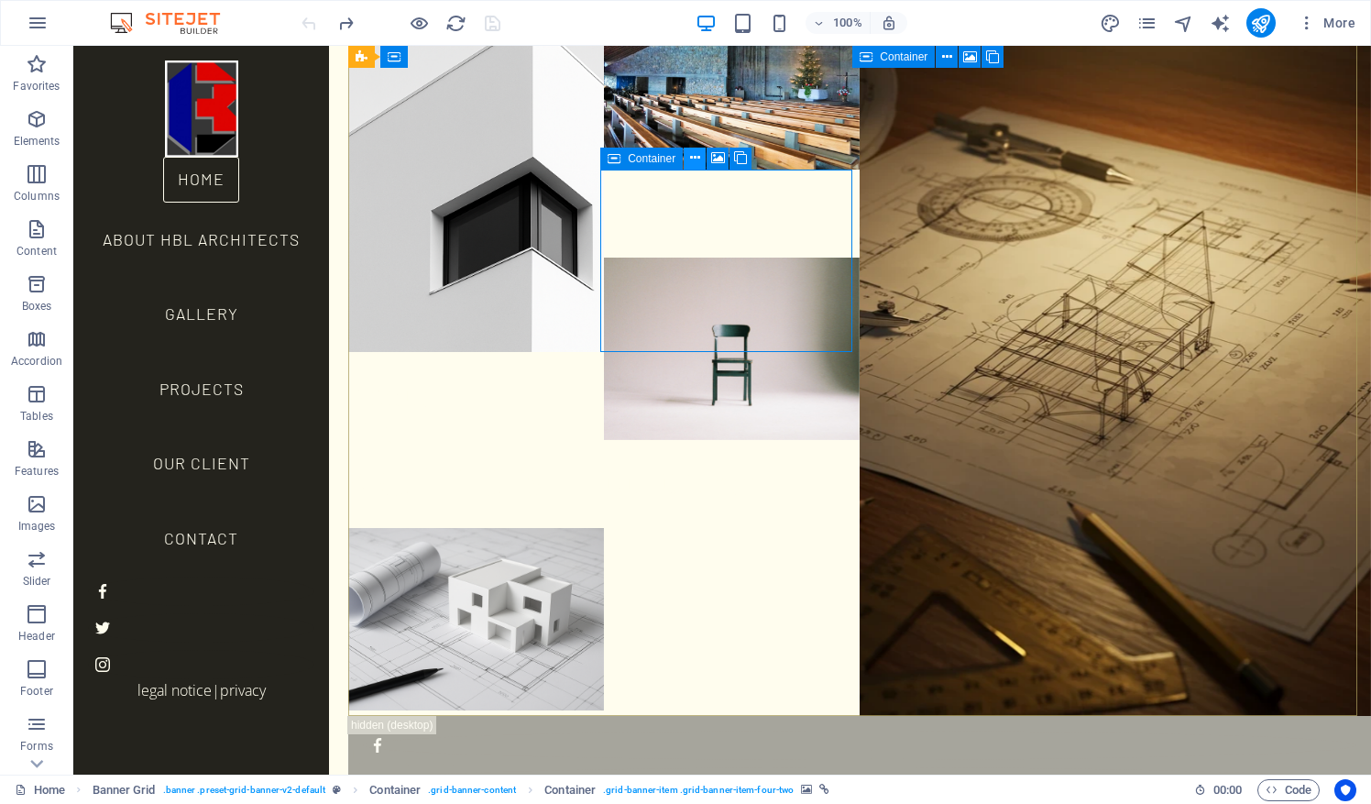
click at [693, 161] on icon at bounding box center [695, 157] width 10 height 19
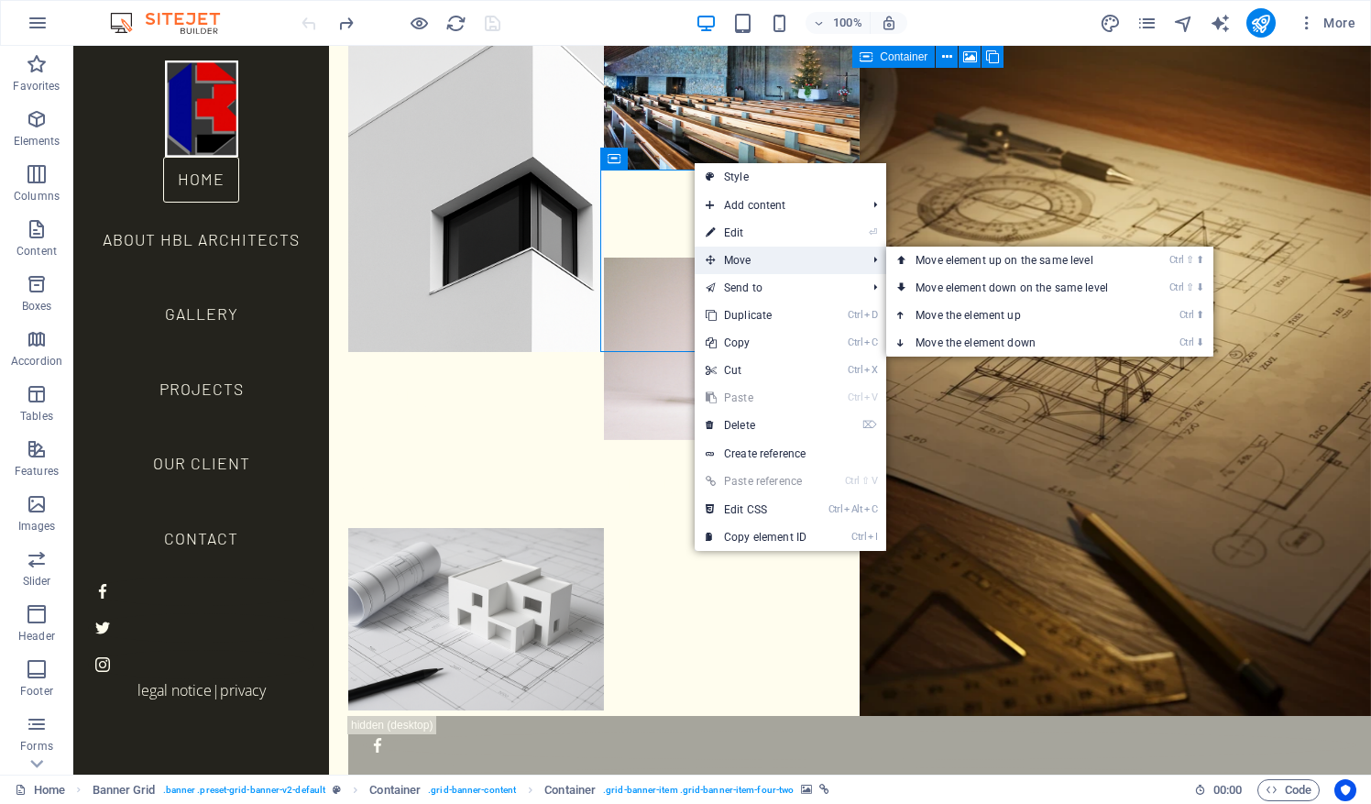
click at [792, 257] on span "Move" at bounding box center [777, 260] width 164 height 27
click at [931, 280] on link "Ctrl ⇧ ⬇ Move element down on the same level" at bounding box center [1015, 287] width 258 height 27
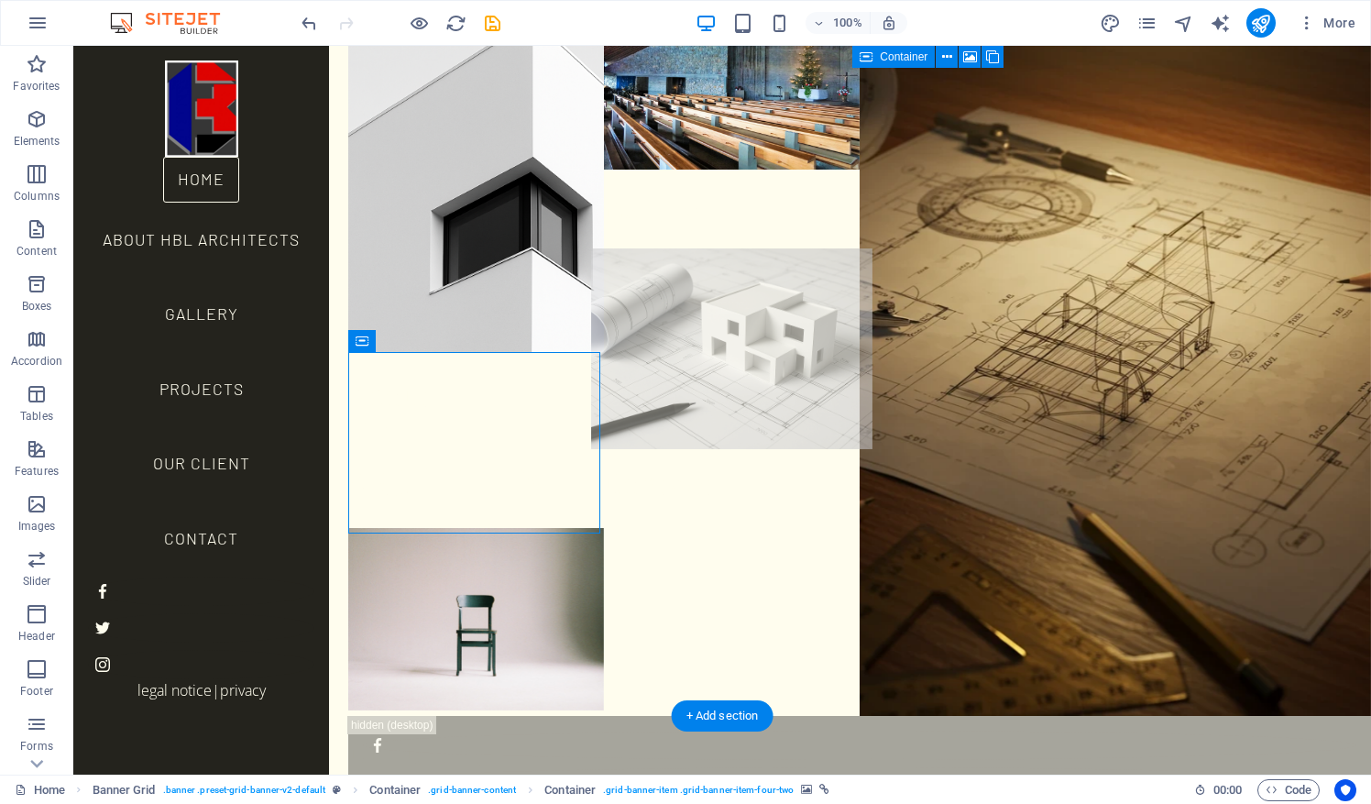
click at [733, 248] on figure at bounding box center [731, 348] width 281 height 201
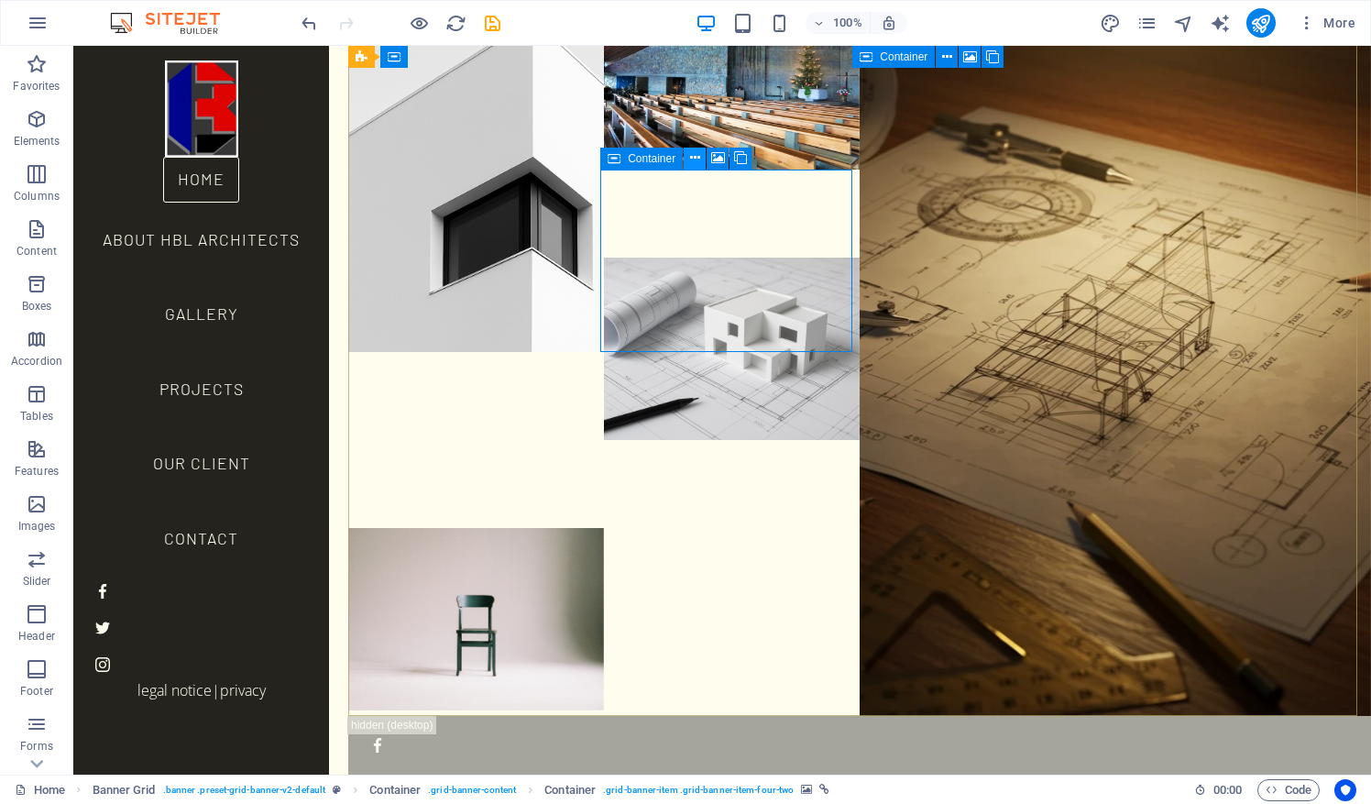
click at [695, 161] on icon at bounding box center [695, 157] width 10 height 19
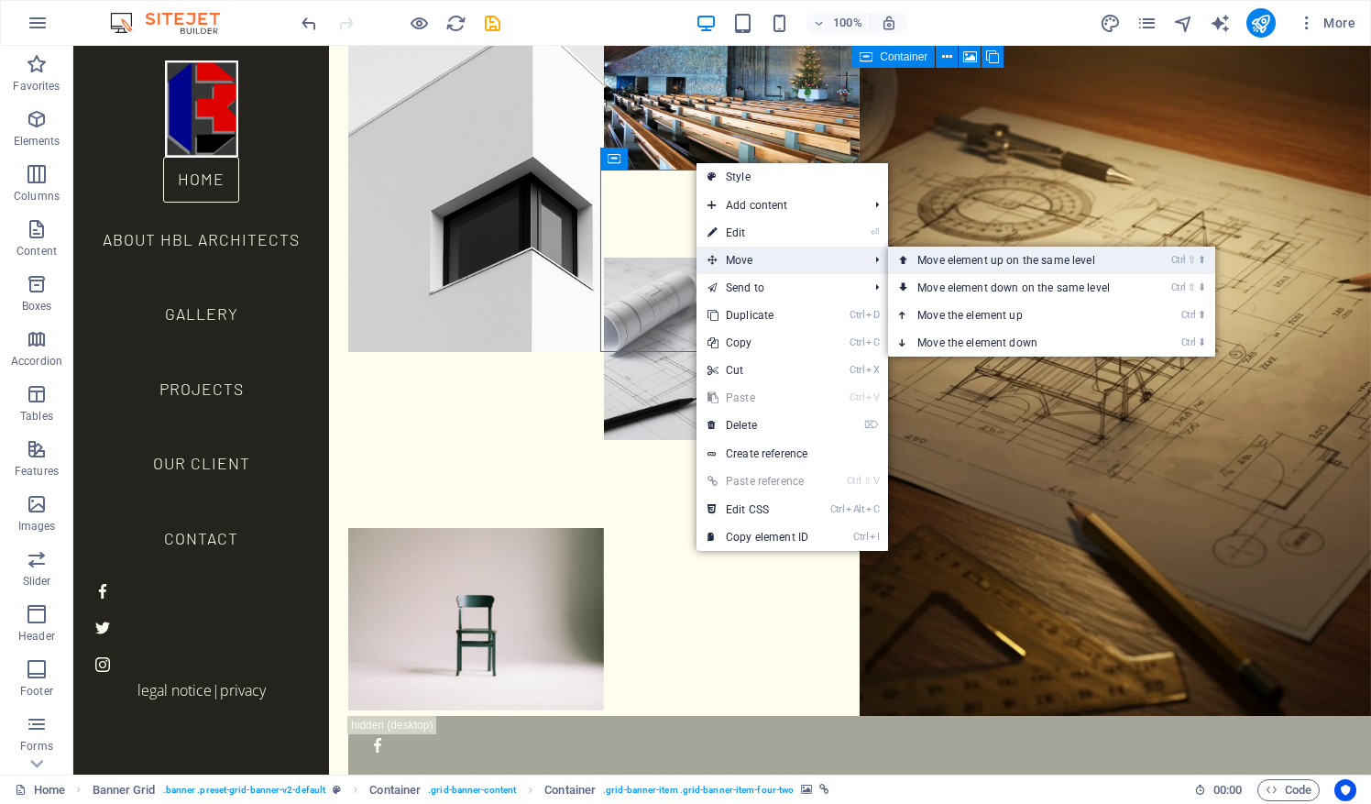
click at [963, 262] on link "Ctrl ⇧ ⬆ Move element up on the same level" at bounding box center [1017, 260] width 258 height 27
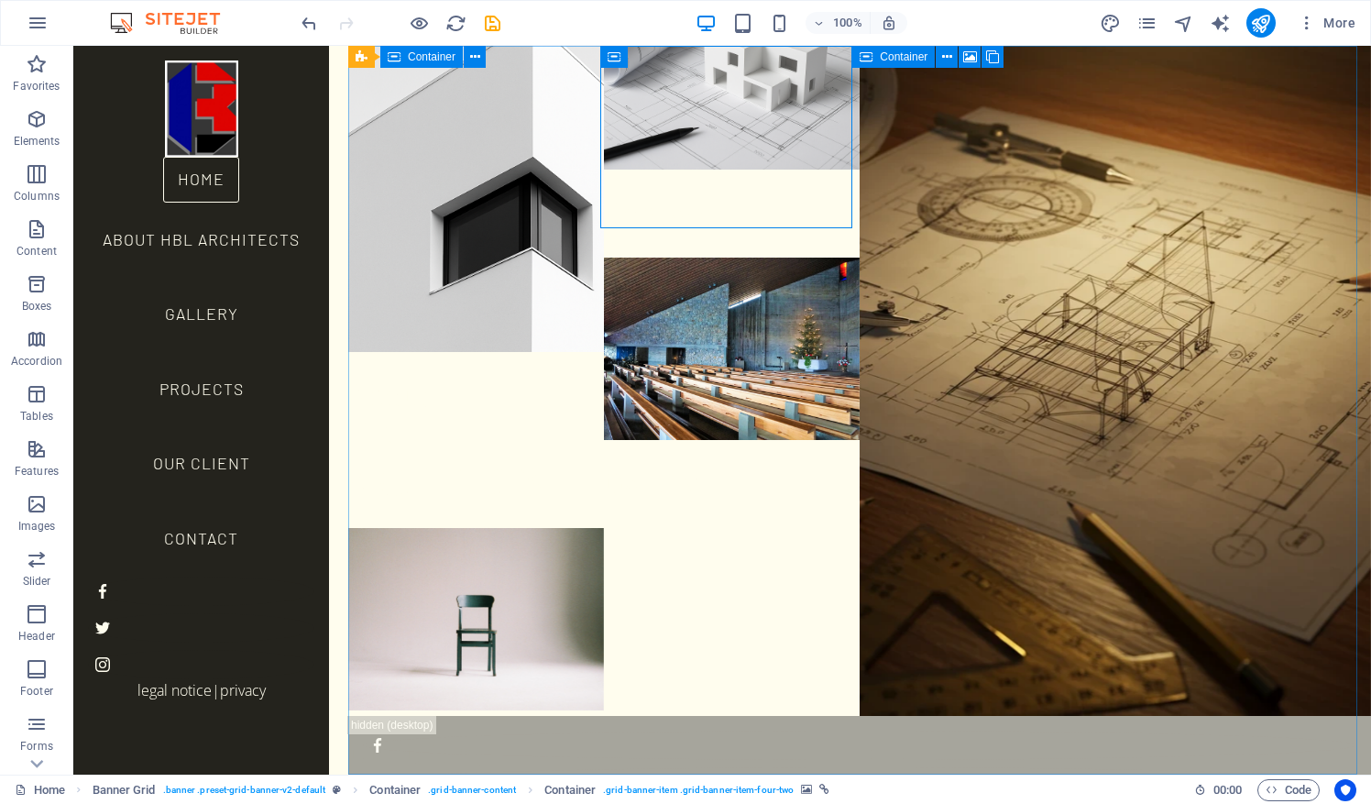
scroll to position [0, 0]
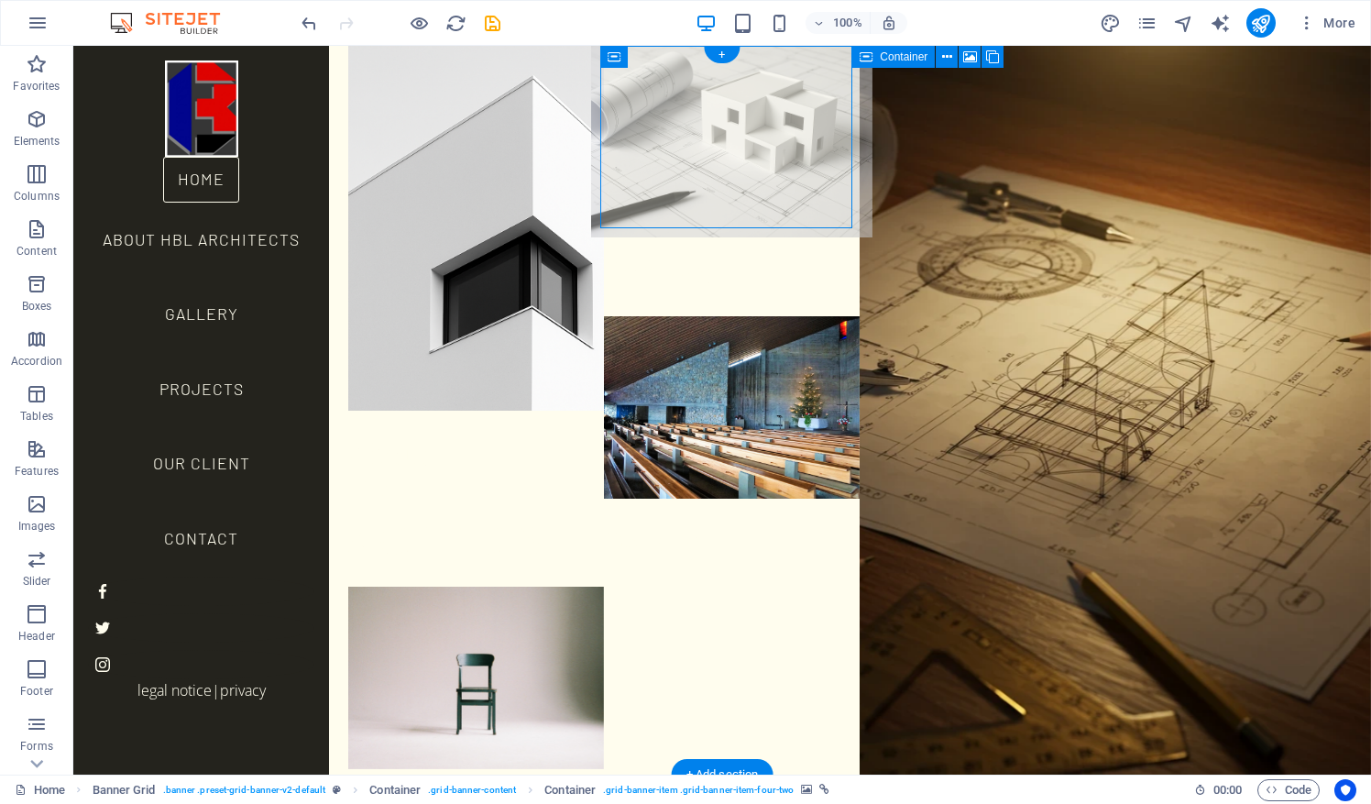
click at [722, 92] on figure at bounding box center [731, 137] width 281 height 201
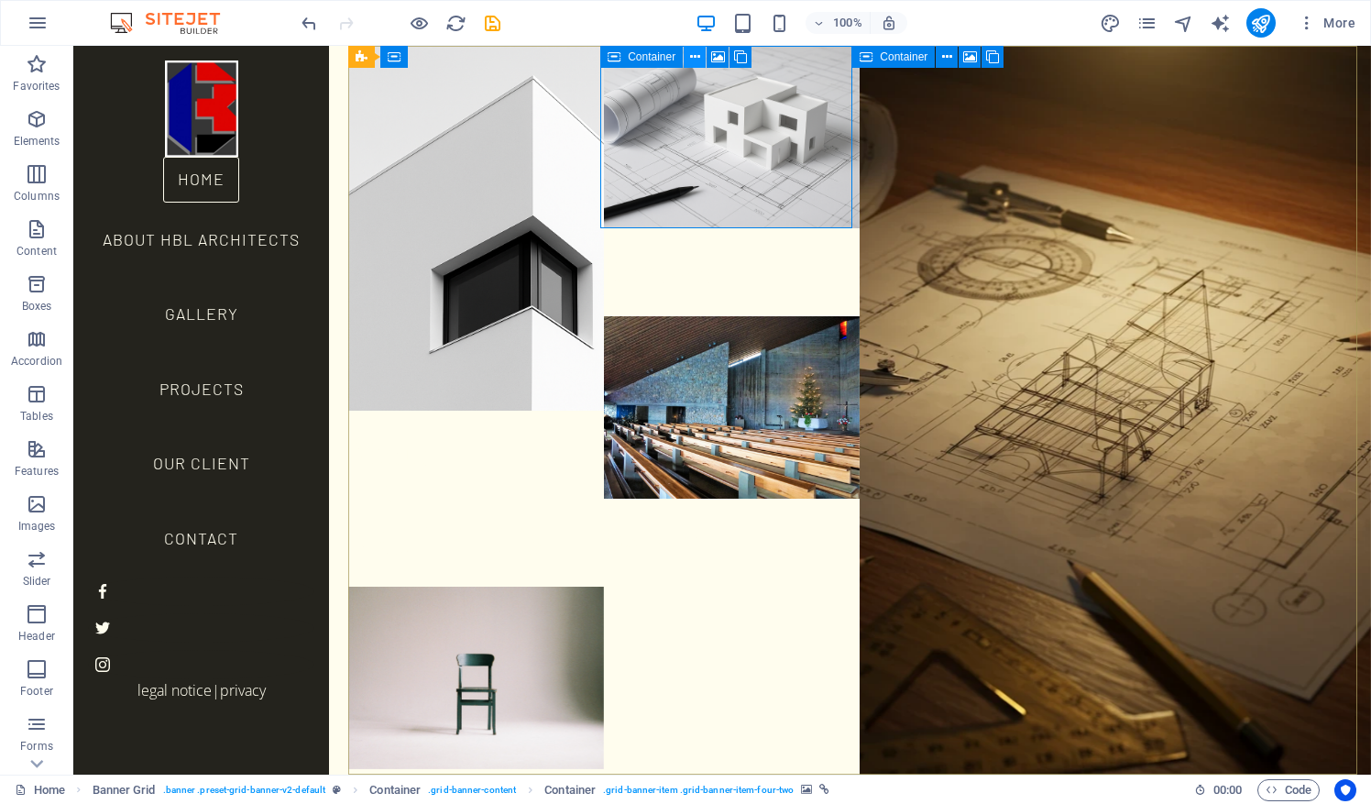
click at [690, 59] on icon at bounding box center [695, 57] width 10 height 19
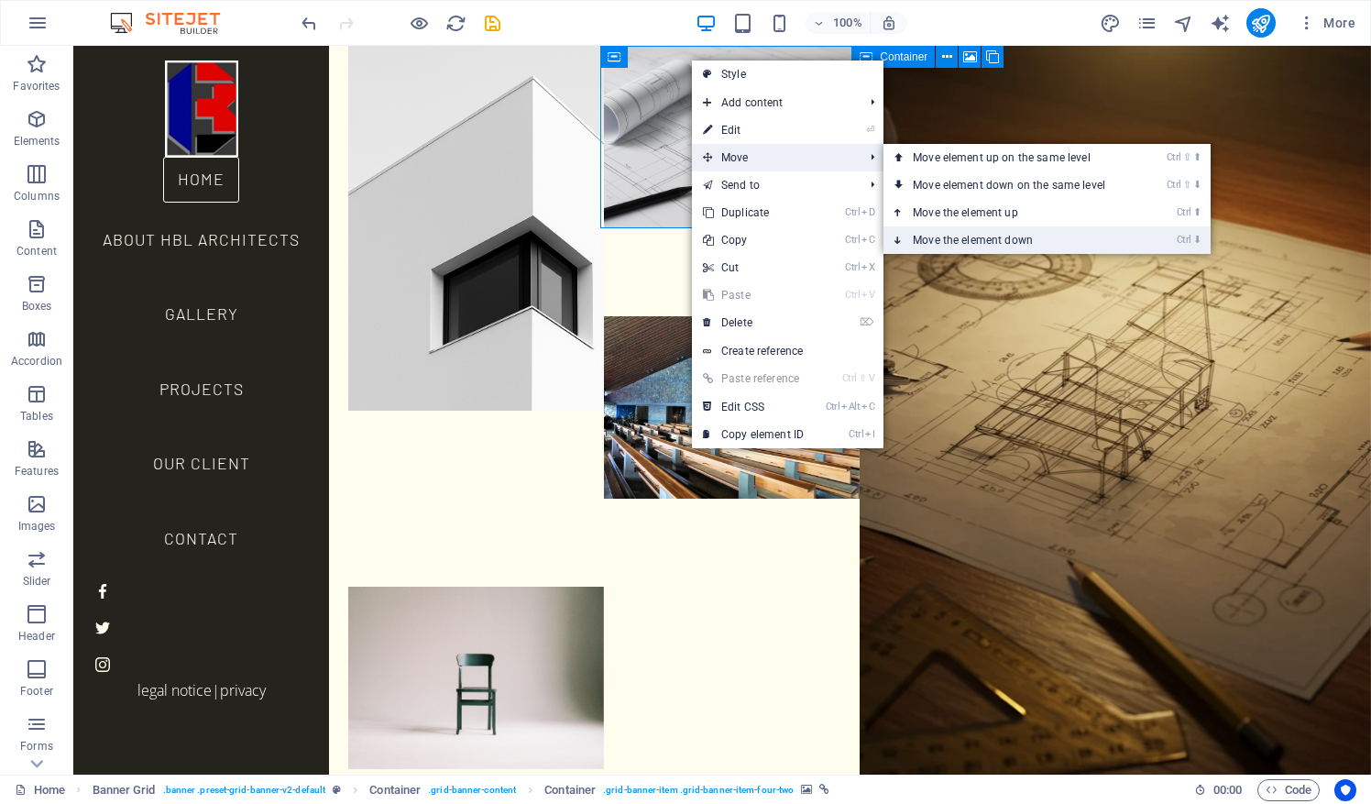
click at [978, 236] on link "Ctrl ⬇ Move the element down" at bounding box center [1012, 239] width 258 height 27
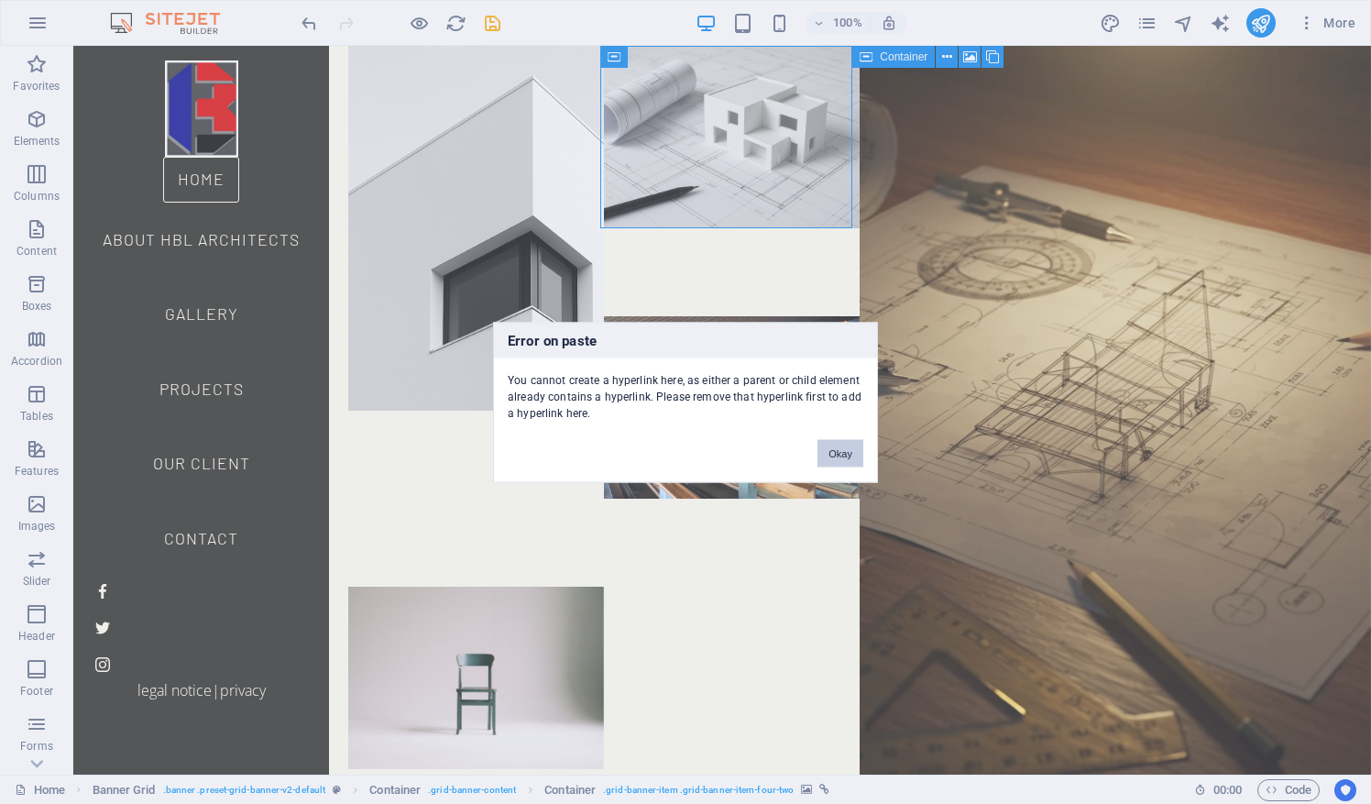
click at [839, 450] on button "Okay" at bounding box center [840, 452] width 46 height 27
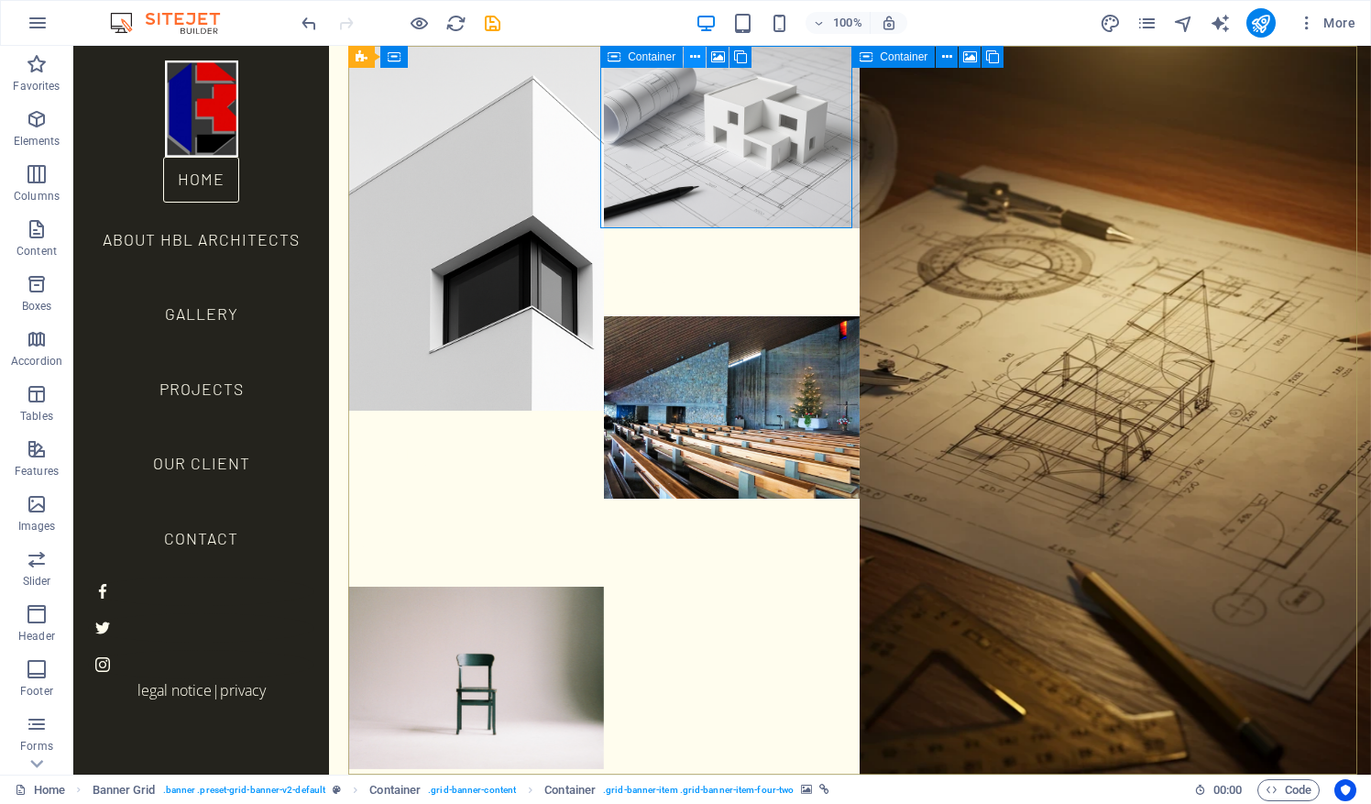
click at [699, 60] on icon at bounding box center [695, 57] width 10 height 19
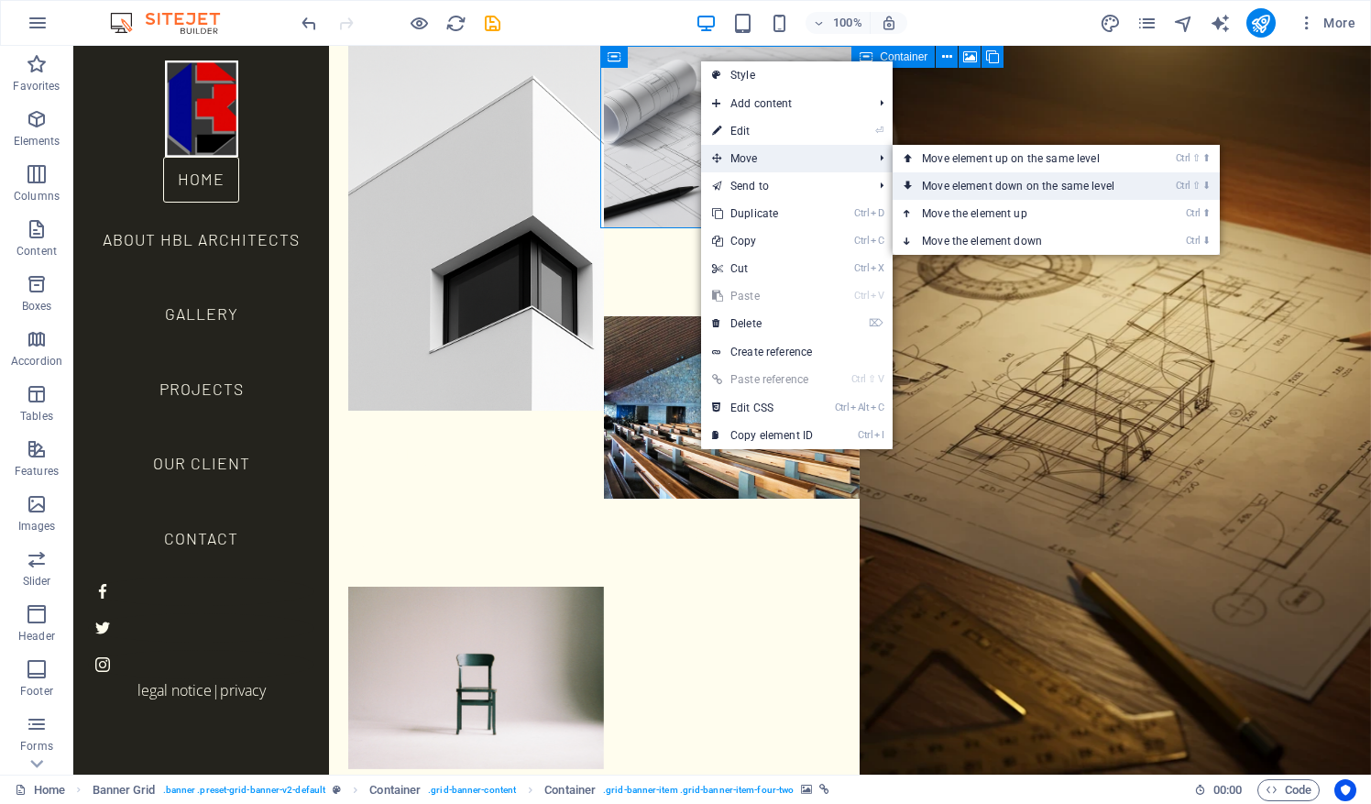
click at [941, 185] on link "Ctrl ⇧ ⬇ Move element down on the same level" at bounding box center [1022, 185] width 258 height 27
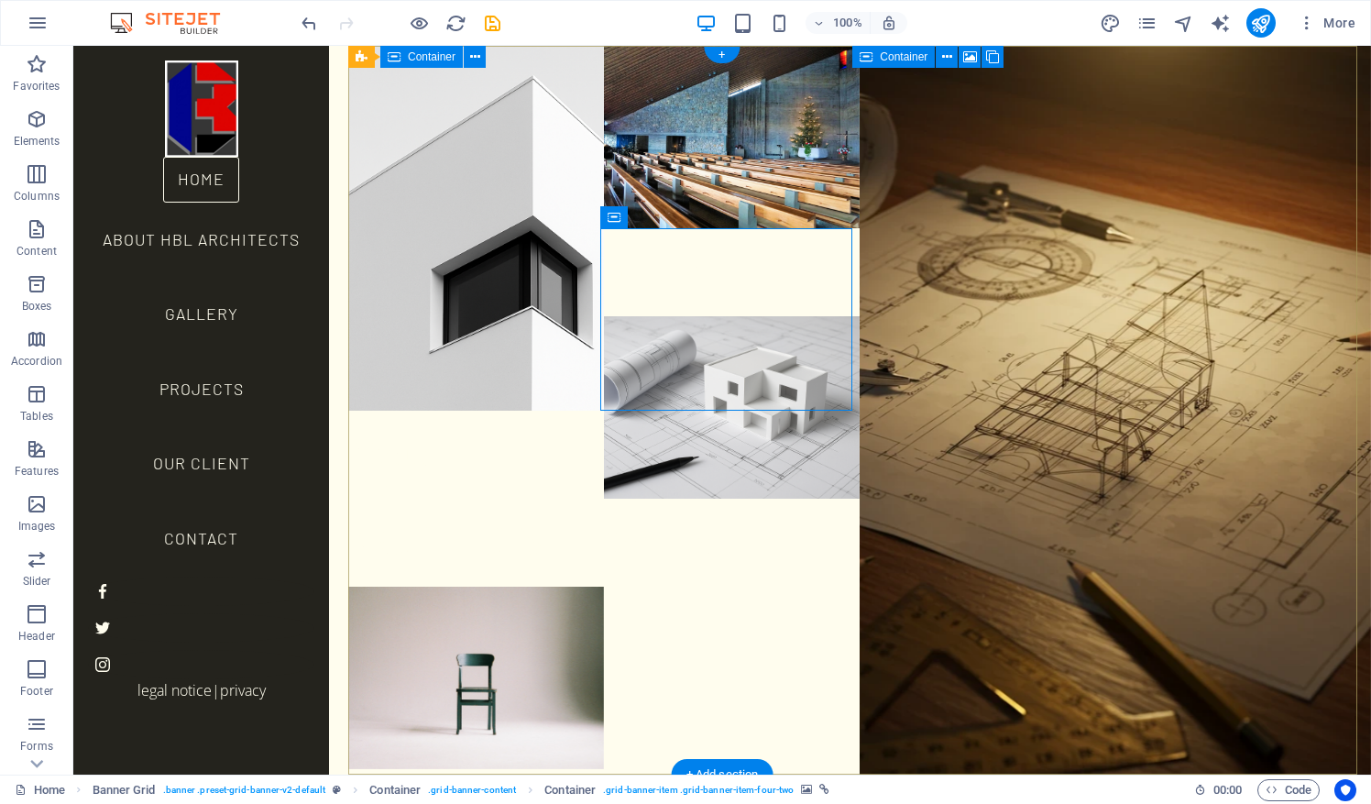
click at [792, 46] on div "Projects Home About HBL Architects Gallery Projects Our Client Contact Legal No…" at bounding box center [859, 46] width 1023 height 0
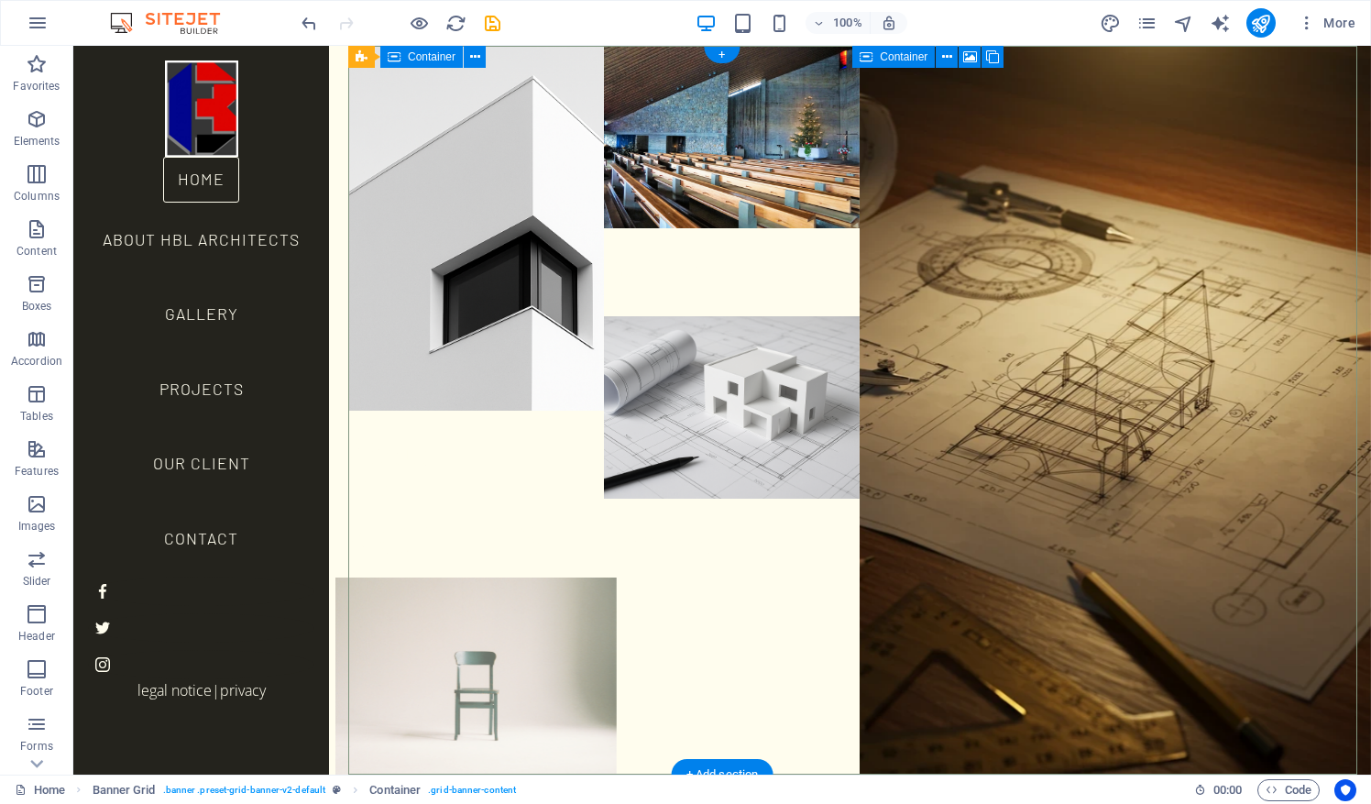
click at [468, 577] on figure at bounding box center [475, 677] width 281 height 201
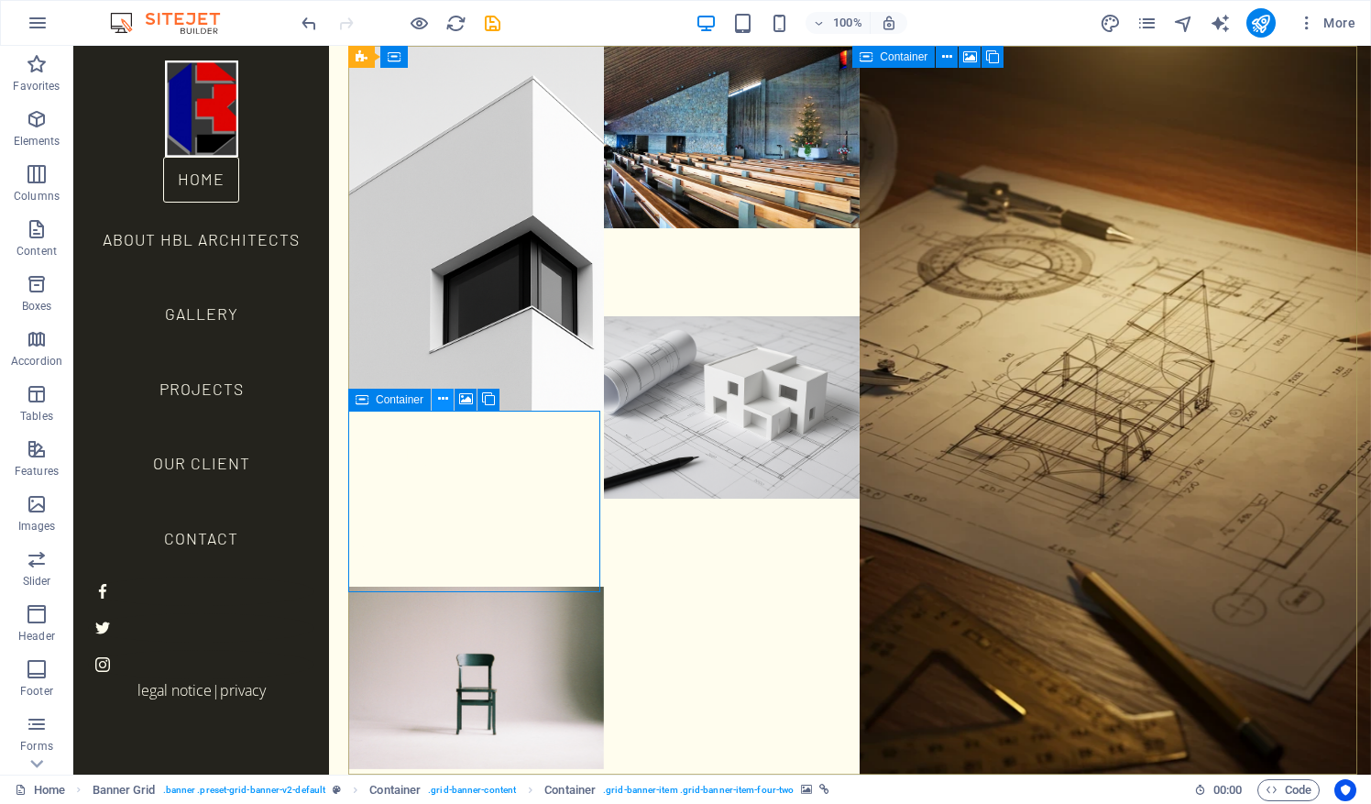
click at [439, 403] on icon at bounding box center [443, 399] width 10 height 19
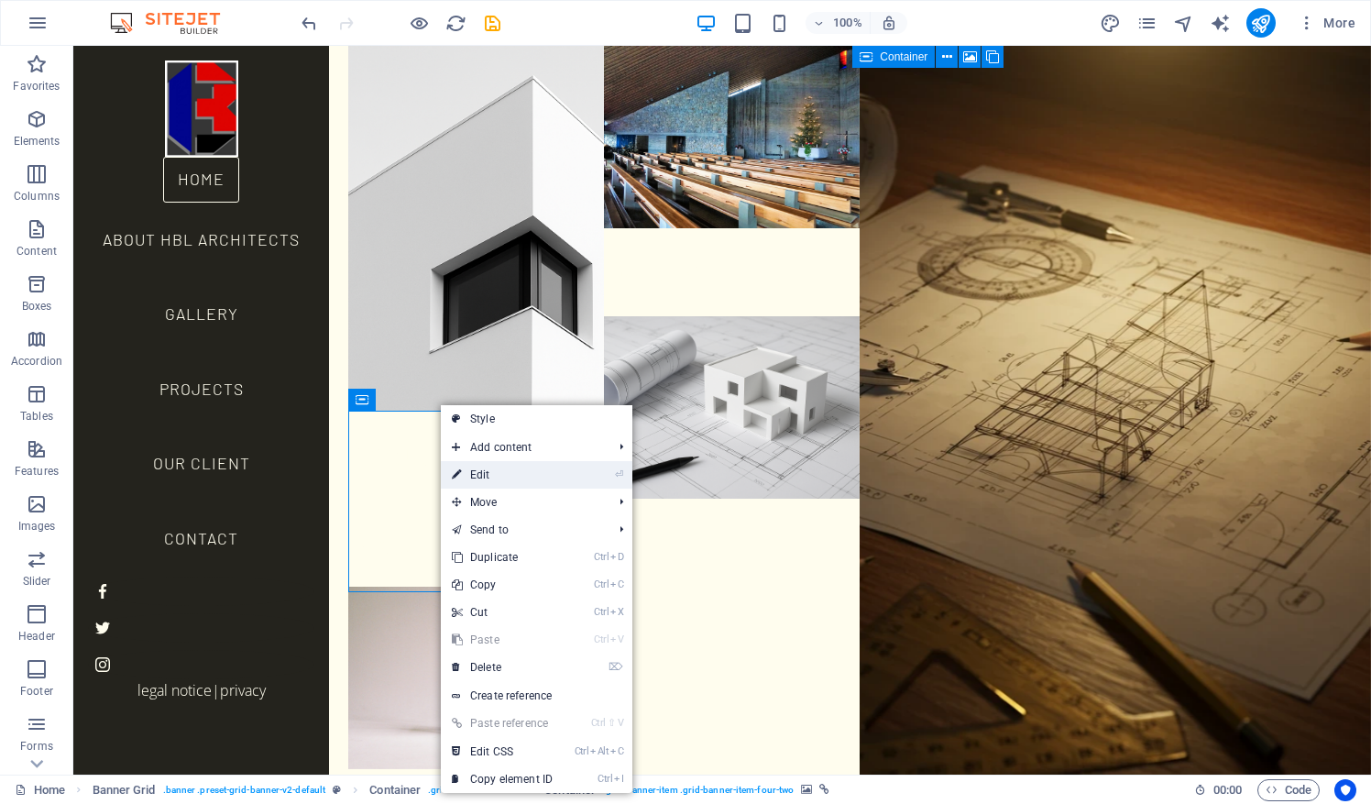
click at [559, 473] on link "⏎ Edit" at bounding box center [502, 474] width 123 height 27
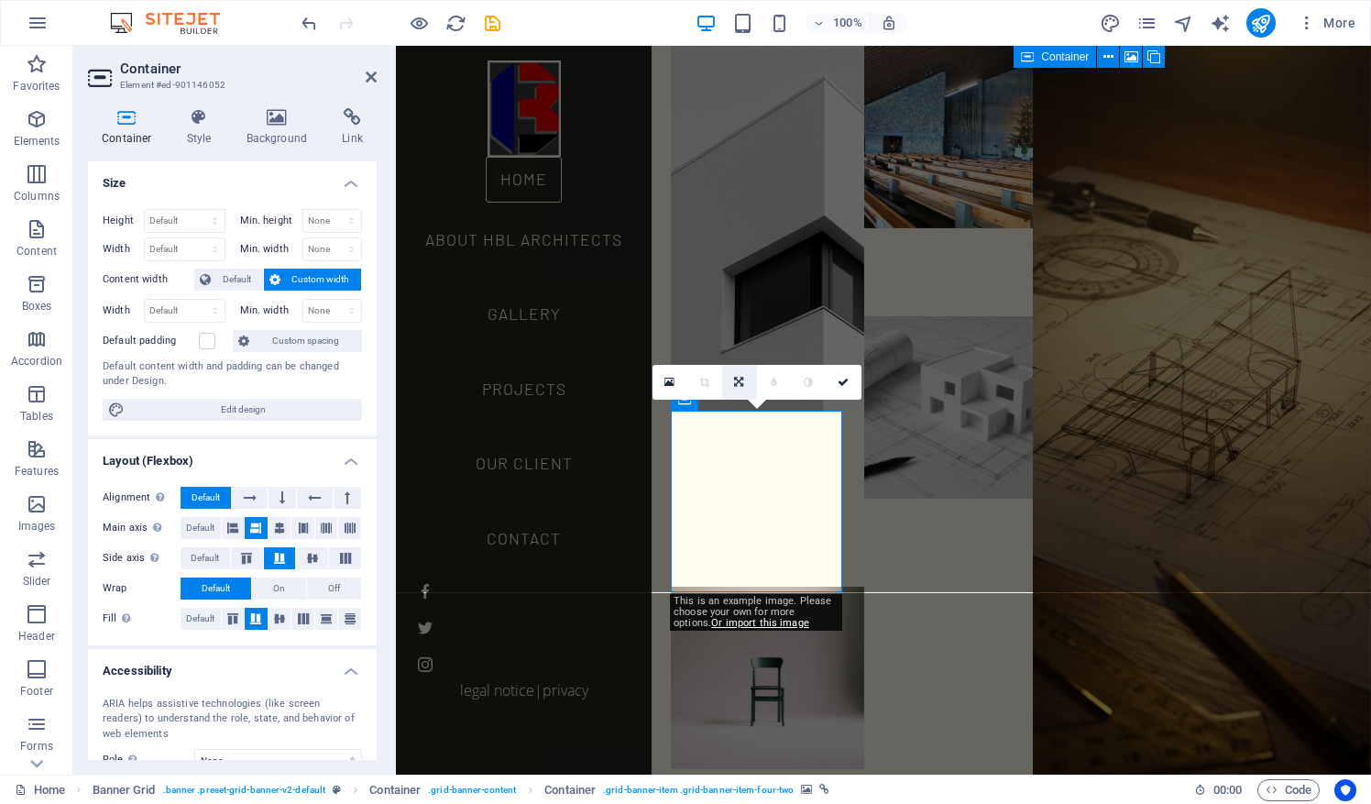
click at [740, 381] on icon at bounding box center [738, 382] width 9 height 11
click at [737, 382] on icon at bounding box center [738, 382] width 9 height 11
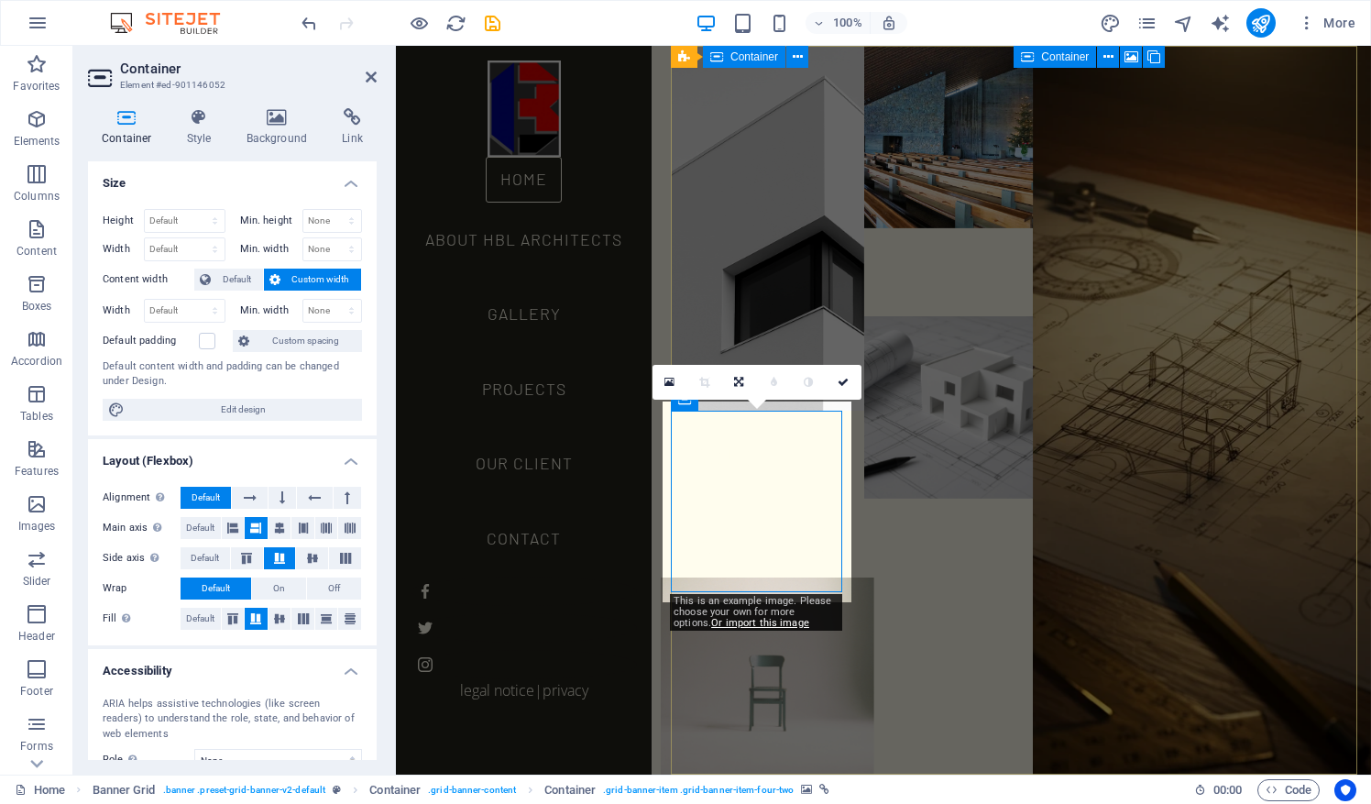
click at [805, 577] on figure at bounding box center [767, 677] width 213 height 201
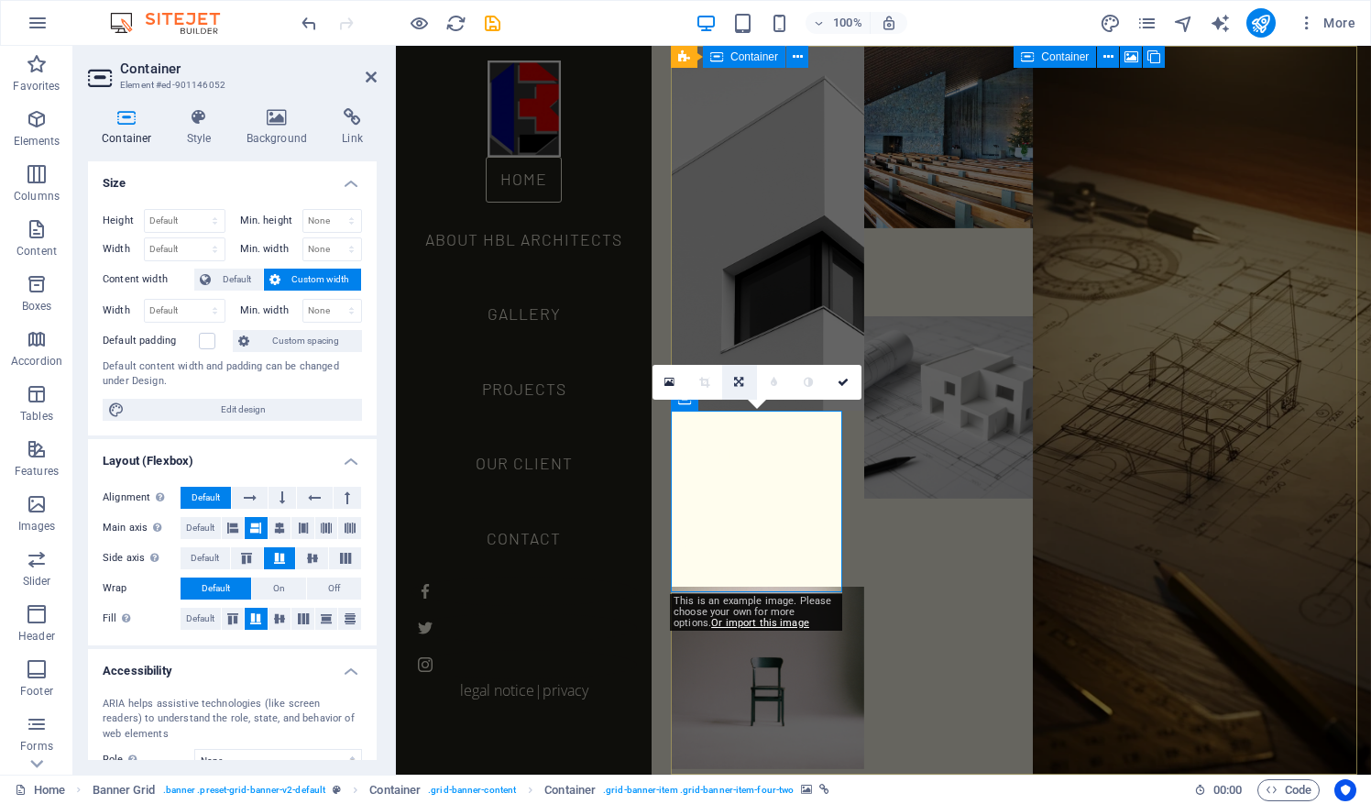
click at [741, 385] on icon at bounding box center [738, 382] width 9 height 11
click at [771, 382] on icon at bounding box center [774, 382] width 8 height 11
click at [733, 382] on link at bounding box center [739, 382] width 35 height 35
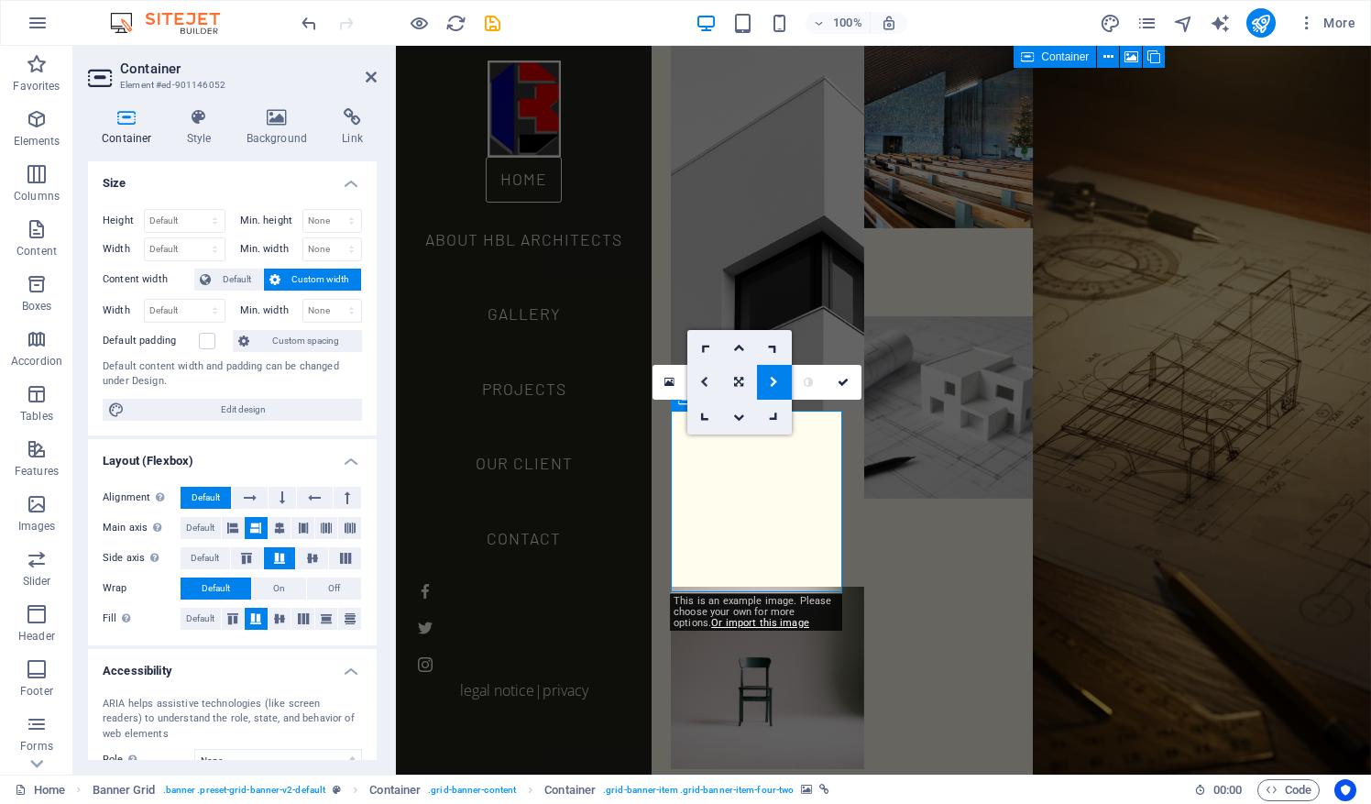
click at [704, 383] on icon at bounding box center [704, 382] width 8 height 11
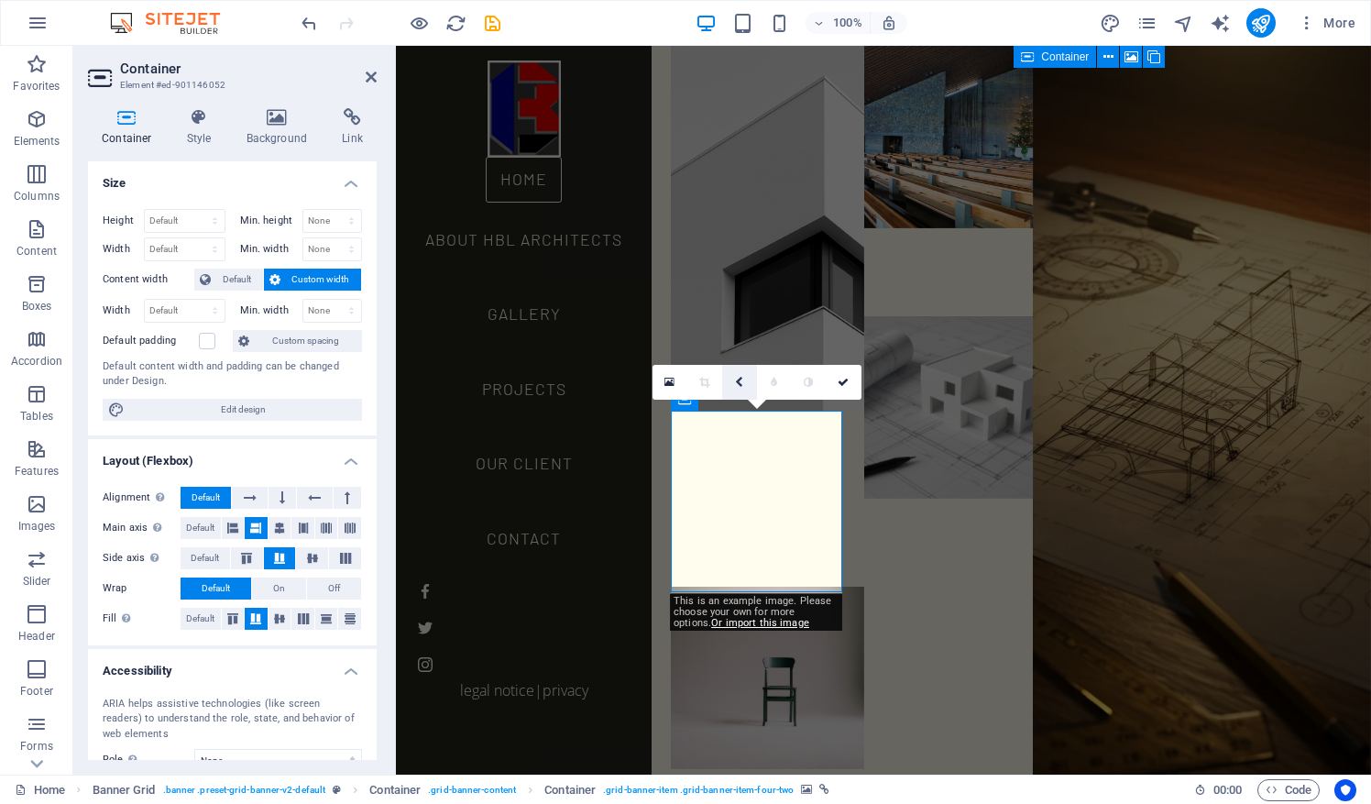
click at [733, 381] on link at bounding box center [739, 382] width 35 height 35
click at [738, 381] on icon at bounding box center [738, 382] width 9 height 11
click at [896, 46] on div "Projects Home About HBL Architects Gallery Projects Our Client Contact Legal No…" at bounding box center [1021, 46] width 700 height 0
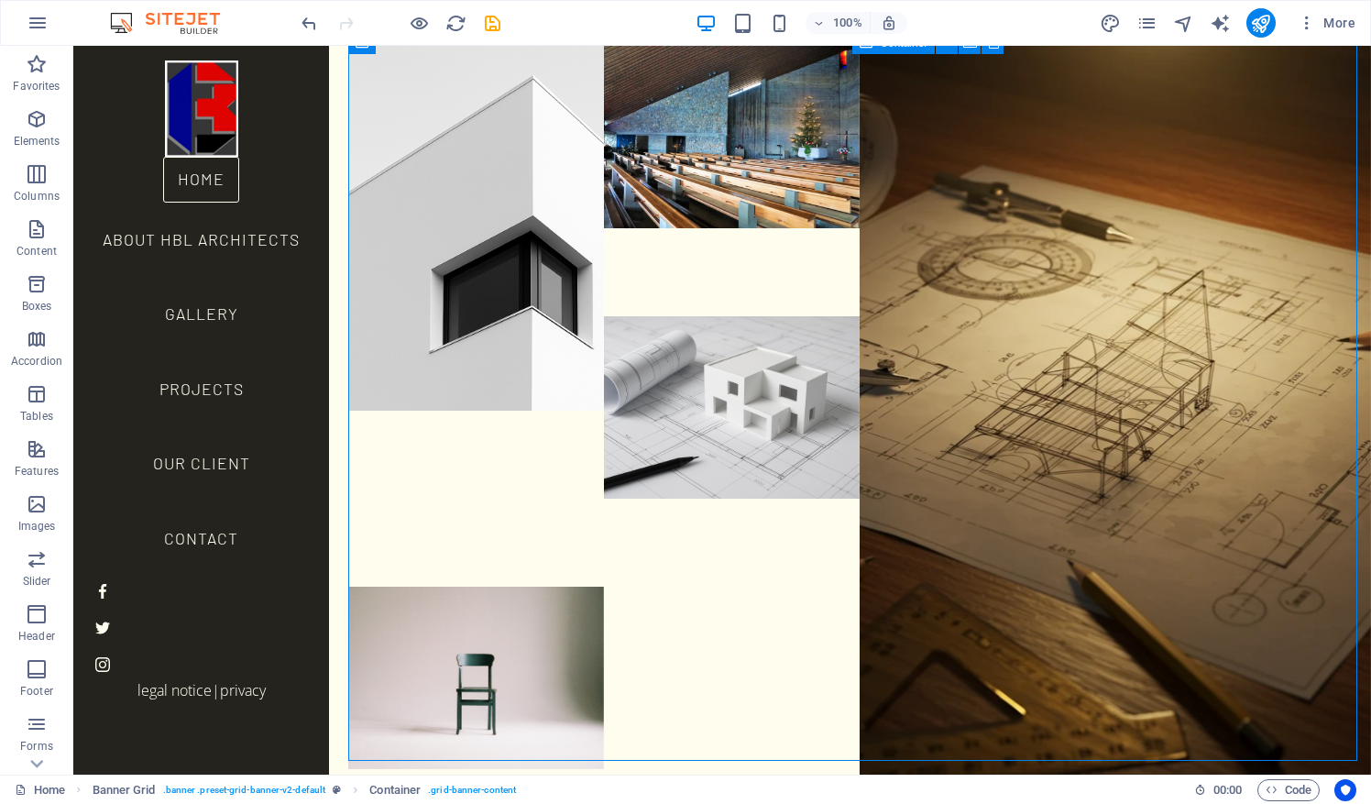
scroll to position [59, 0]
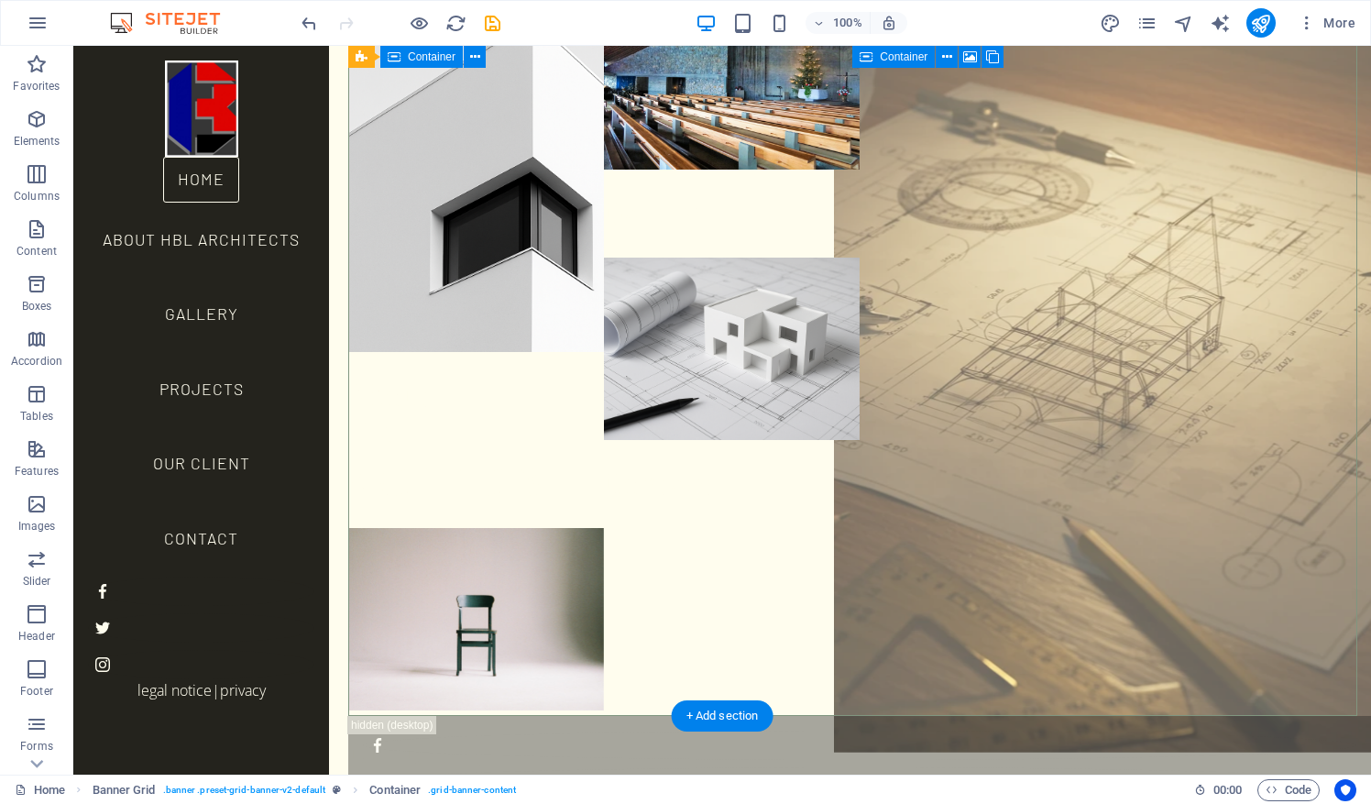
click at [869, 690] on figure at bounding box center [1115, 352] width 563 height 802
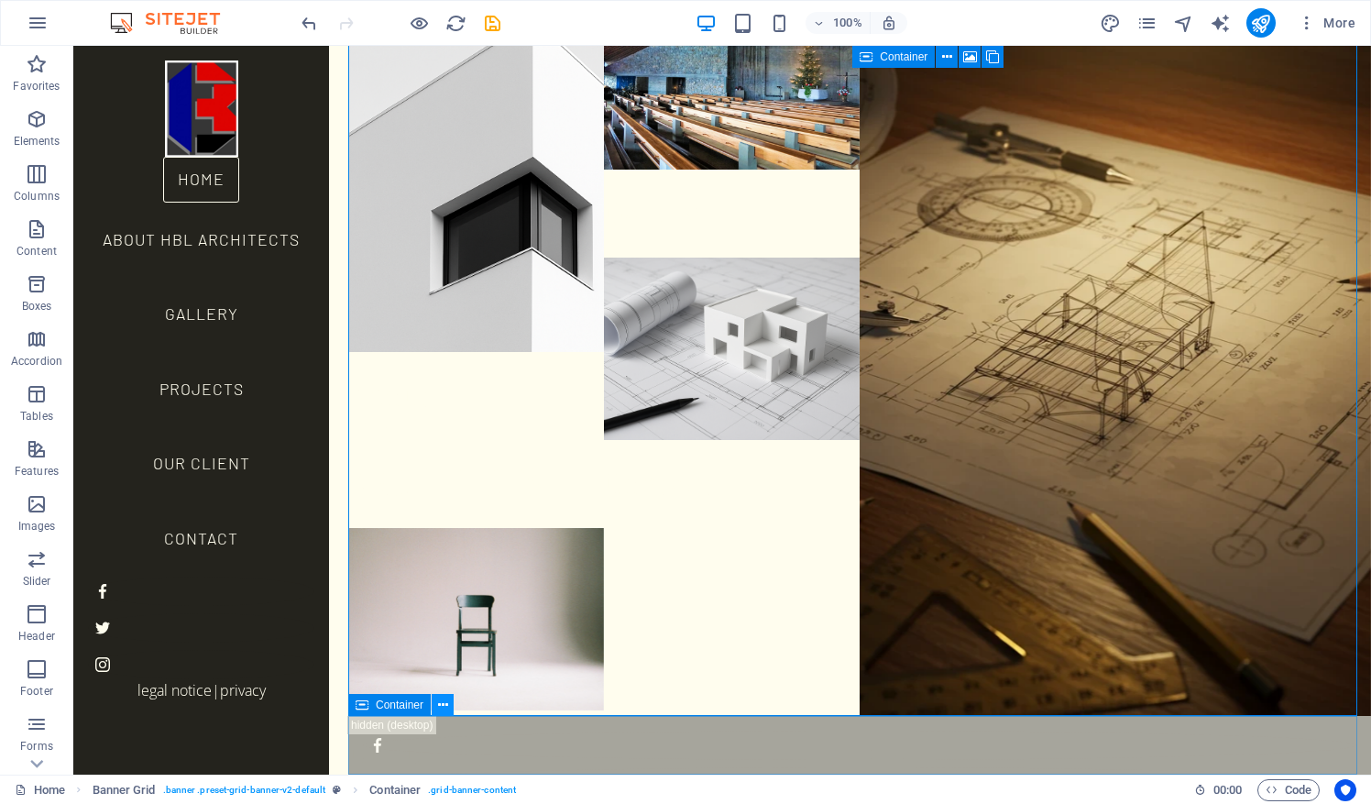
click at [442, 709] on icon at bounding box center [443, 705] width 10 height 19
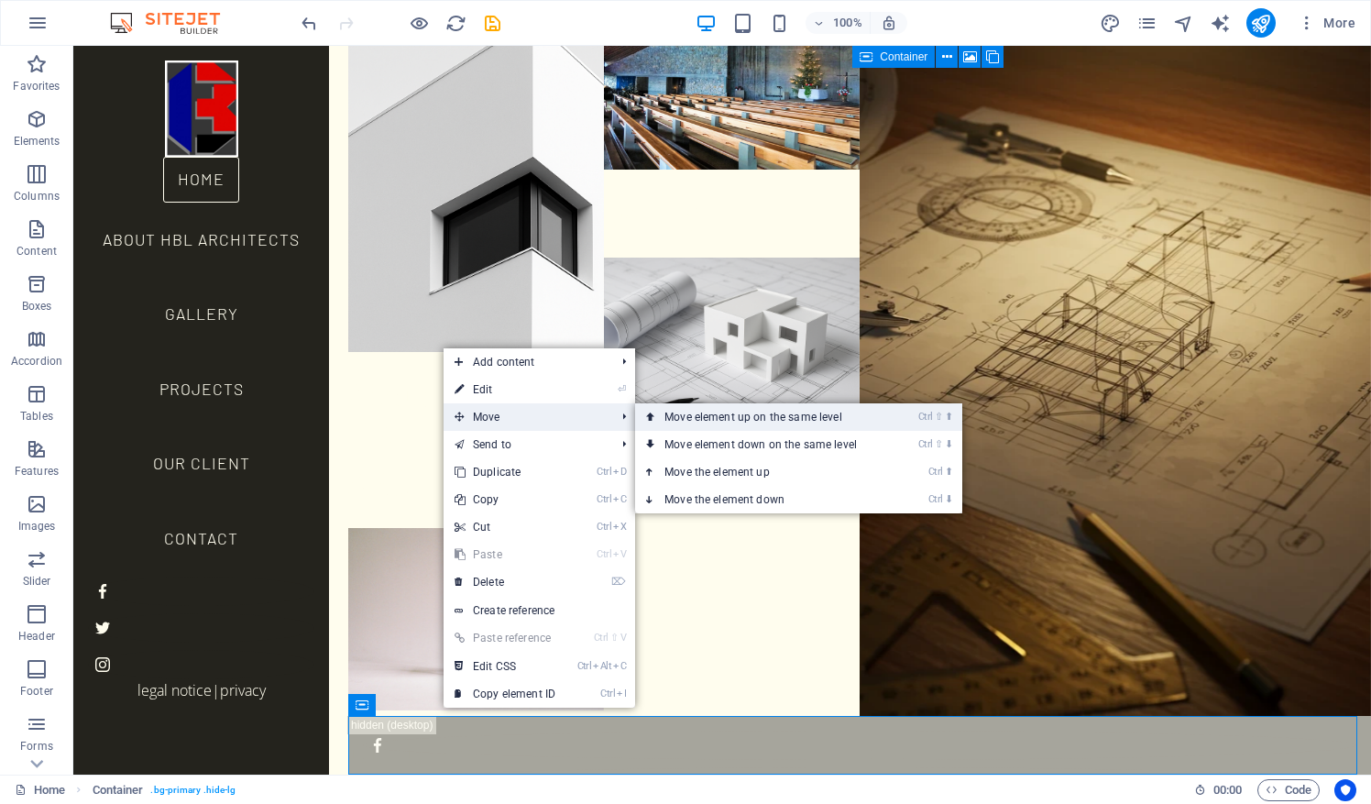
click at [728, 418] on link "Ctrl ⇧ ⬆ Move element up on the same level" at bounding box center [764, 416] width 258 height 27
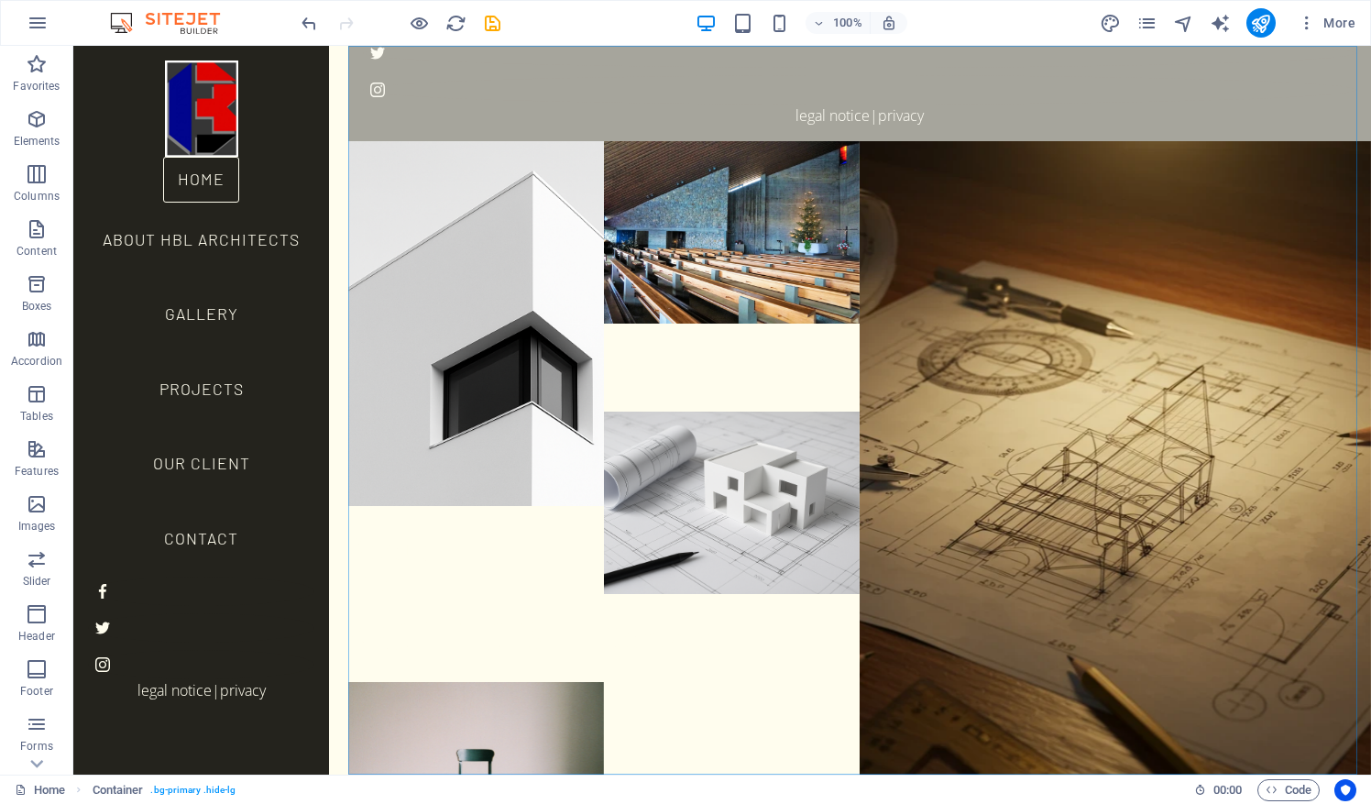
scroll to position [0, 0]
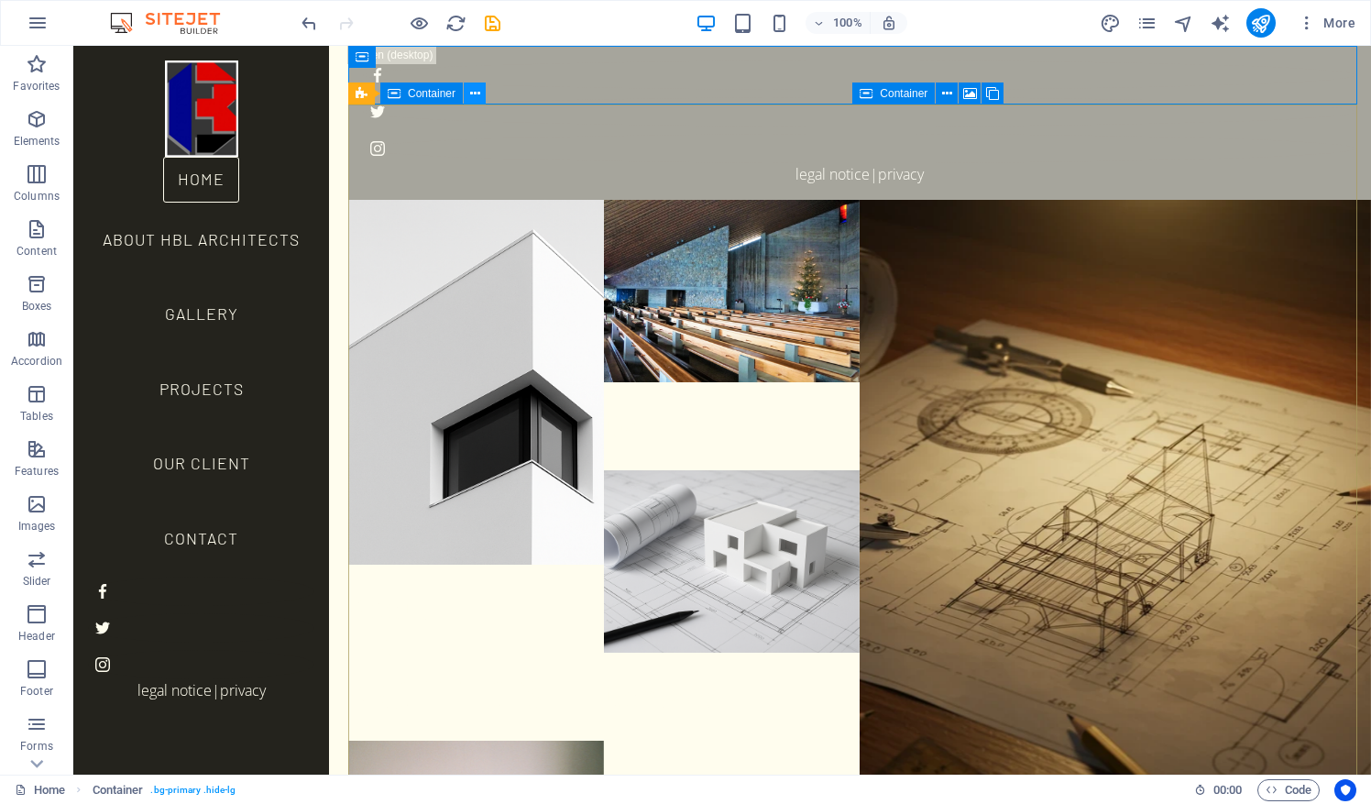
click at [476, 92] on icon at bounding box center [475, 93] width 10 height 19
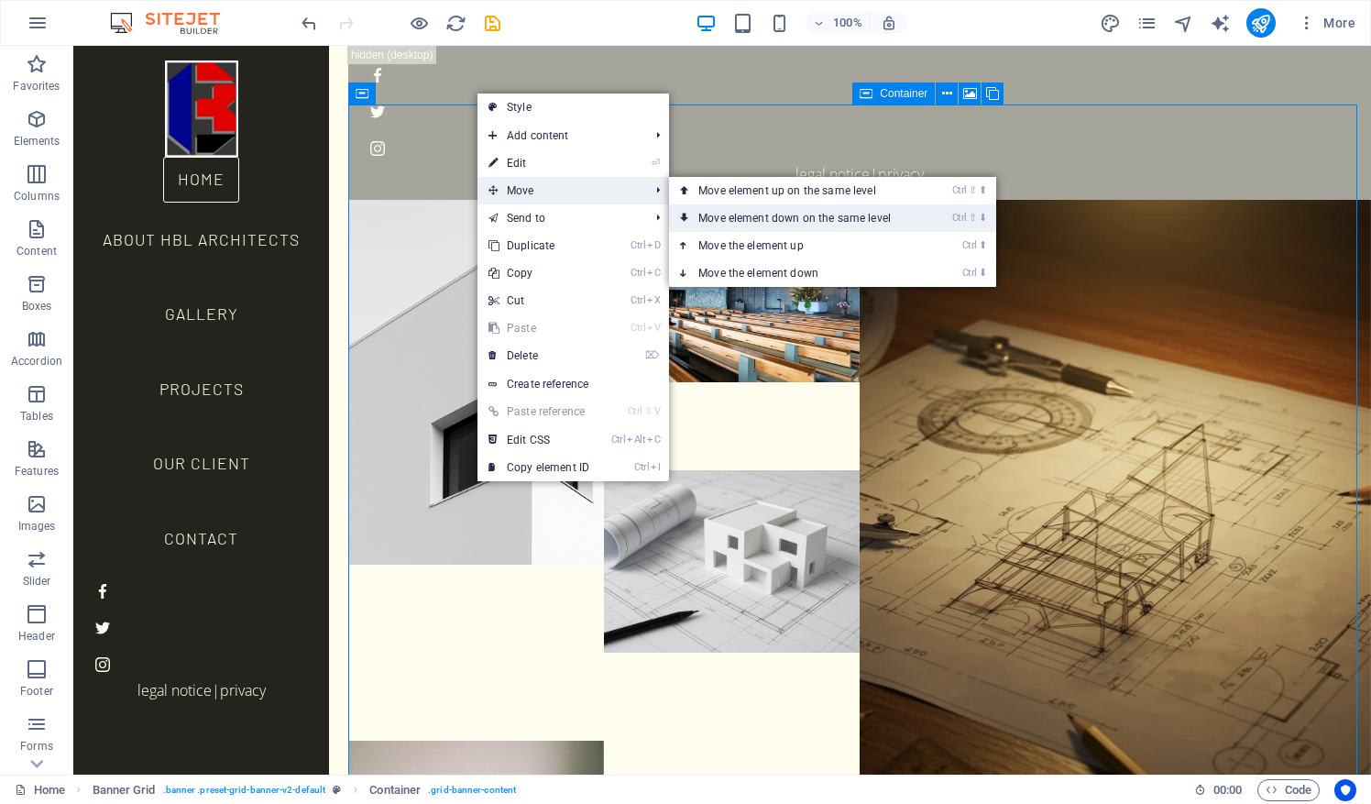
click at [765, 218] on link "Ctrl ⇧ ⬇ Move element down on the same level" at bounding box center [798, 217] width 258 height 27
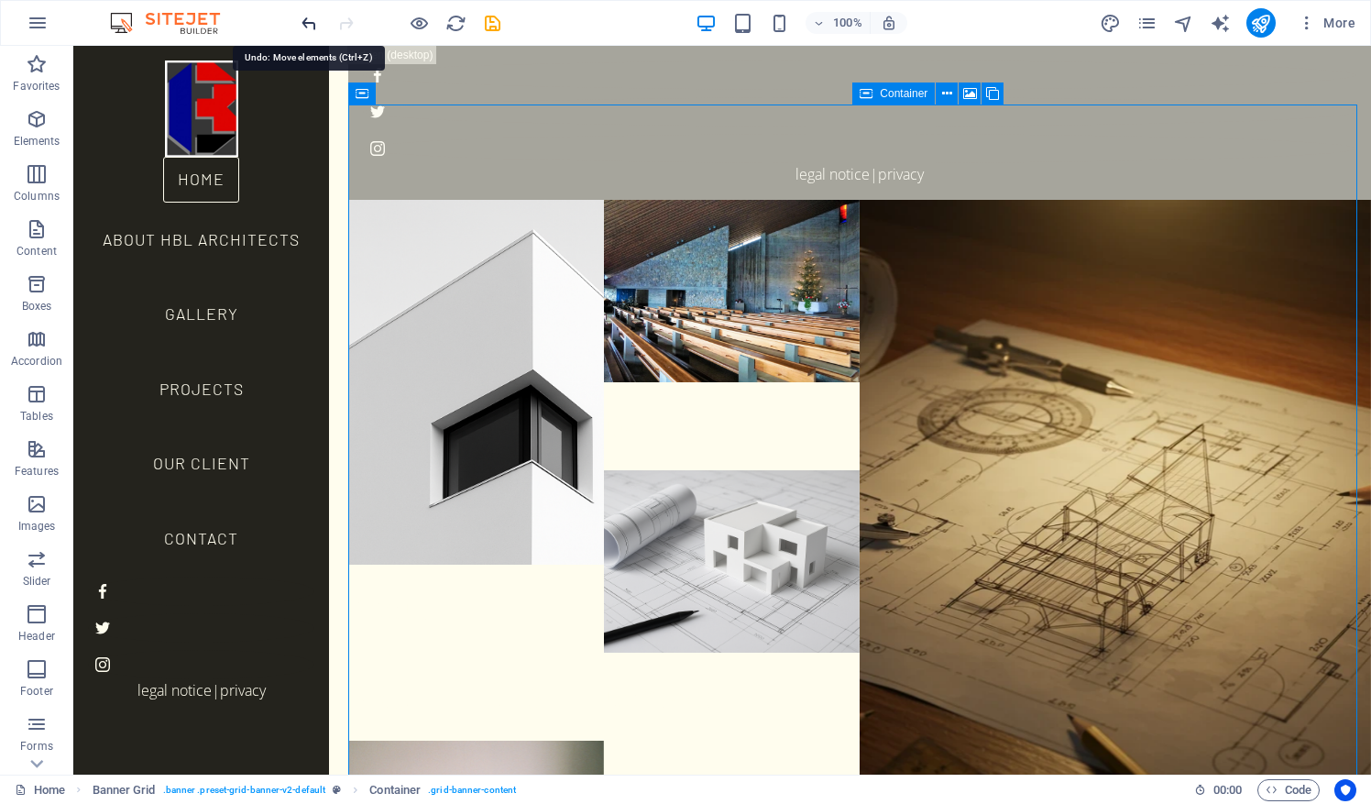
click at [312, 24] on icon "undo" at bounding box center [309, 23] width 21 height 21
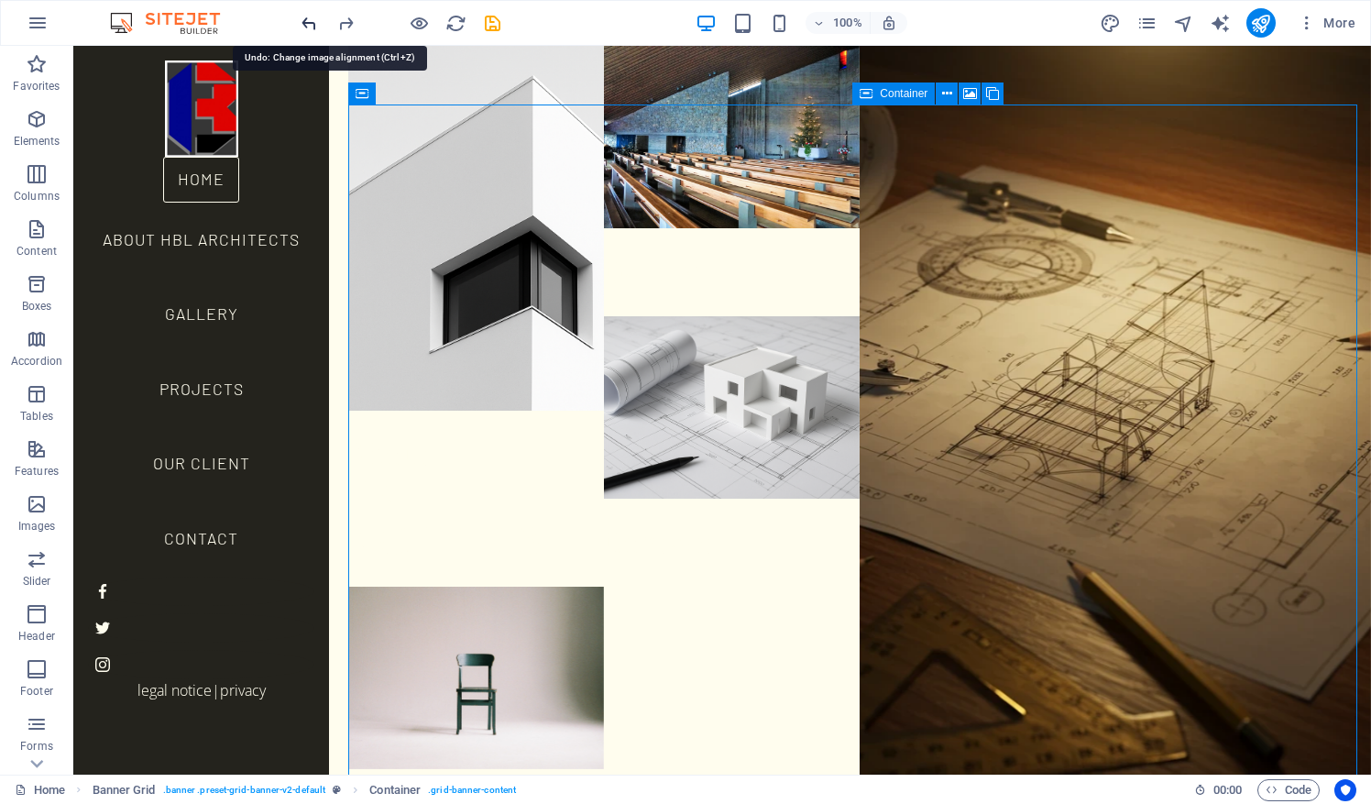
scroll to position [59, 0]
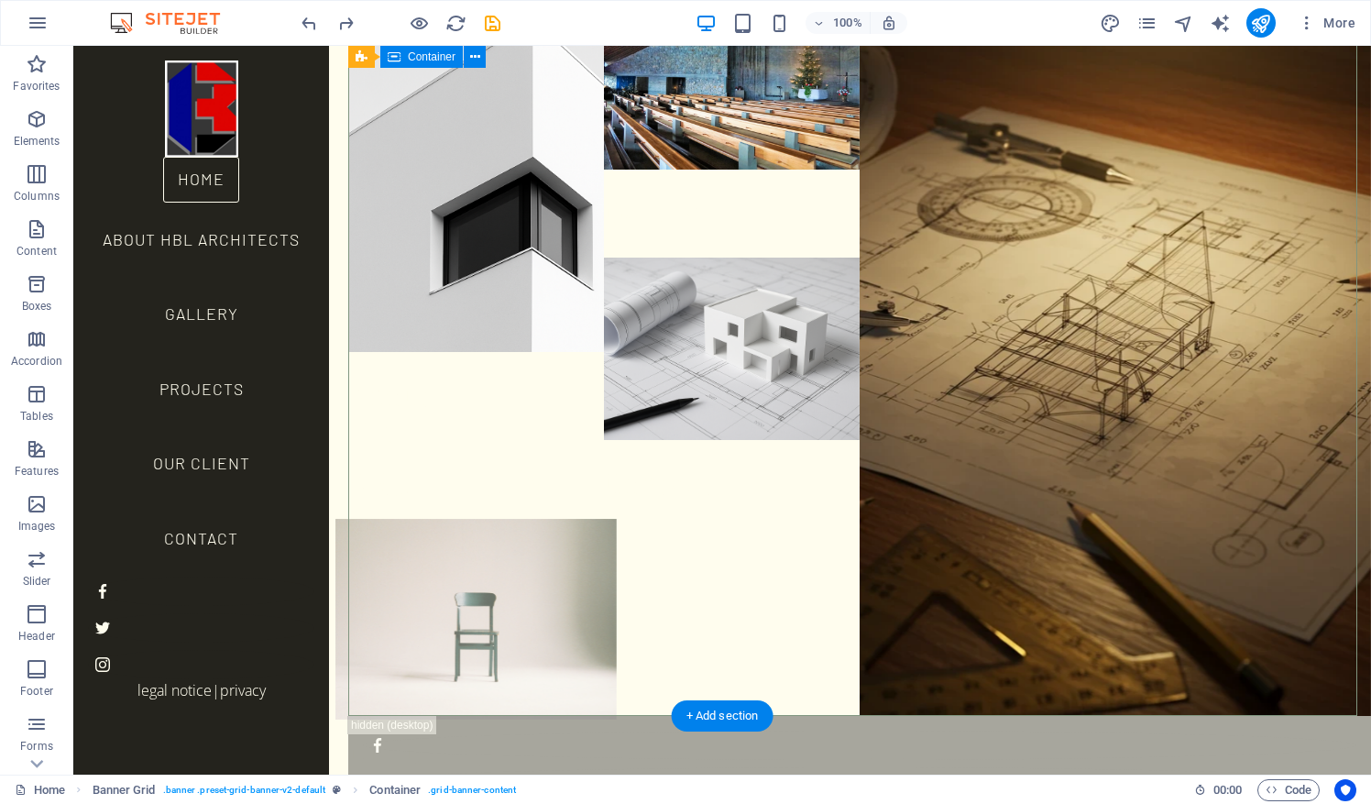
click at [558, 519] on figure at bounding box center [475, 619] width 281 height 201
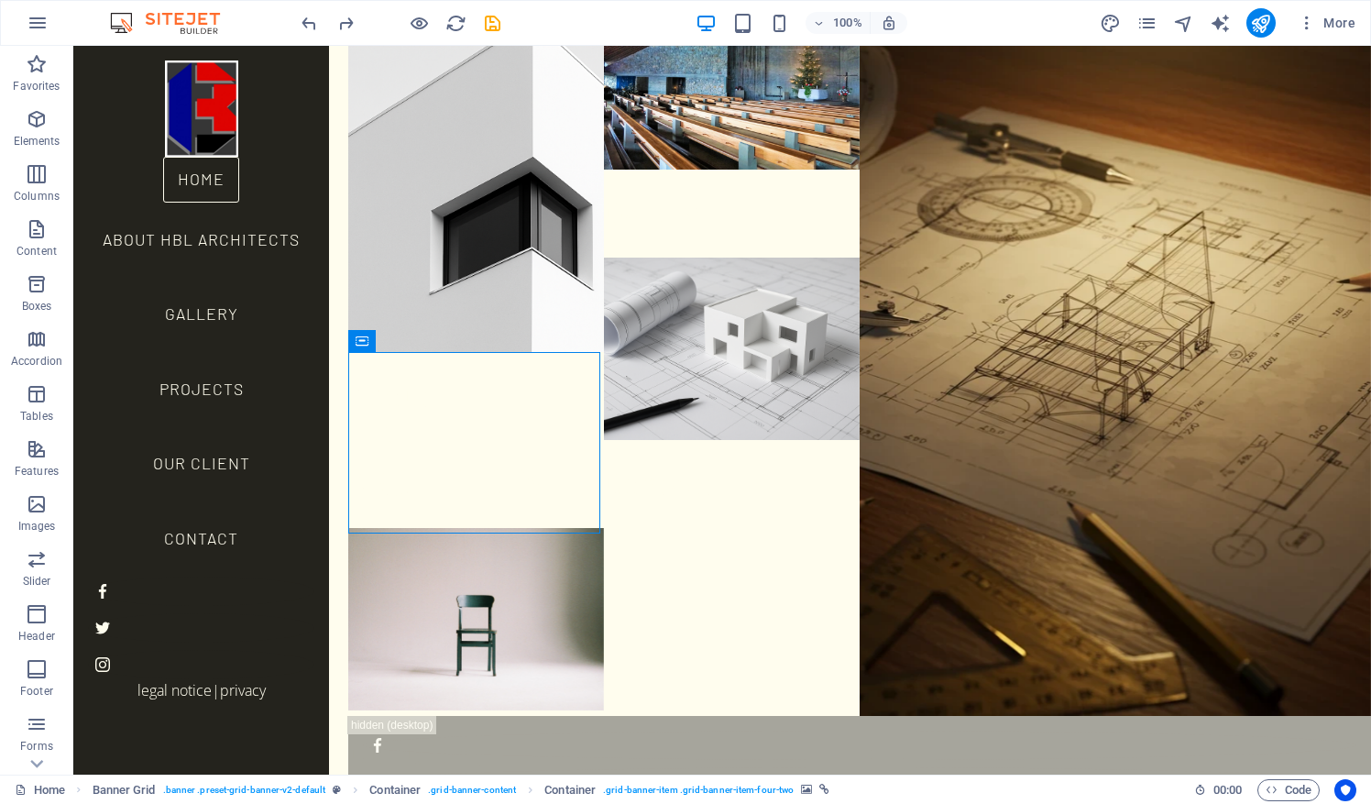
click at [380, 341] on div "Container" at bounding box center [368, 341] width 40 height 23
click at [368, 342] on div "Container" at bounding box center [361, 341] width 27 height 22
click at [364, 343] on div "Container" at bounding box center [361, 341] width 27 height 22
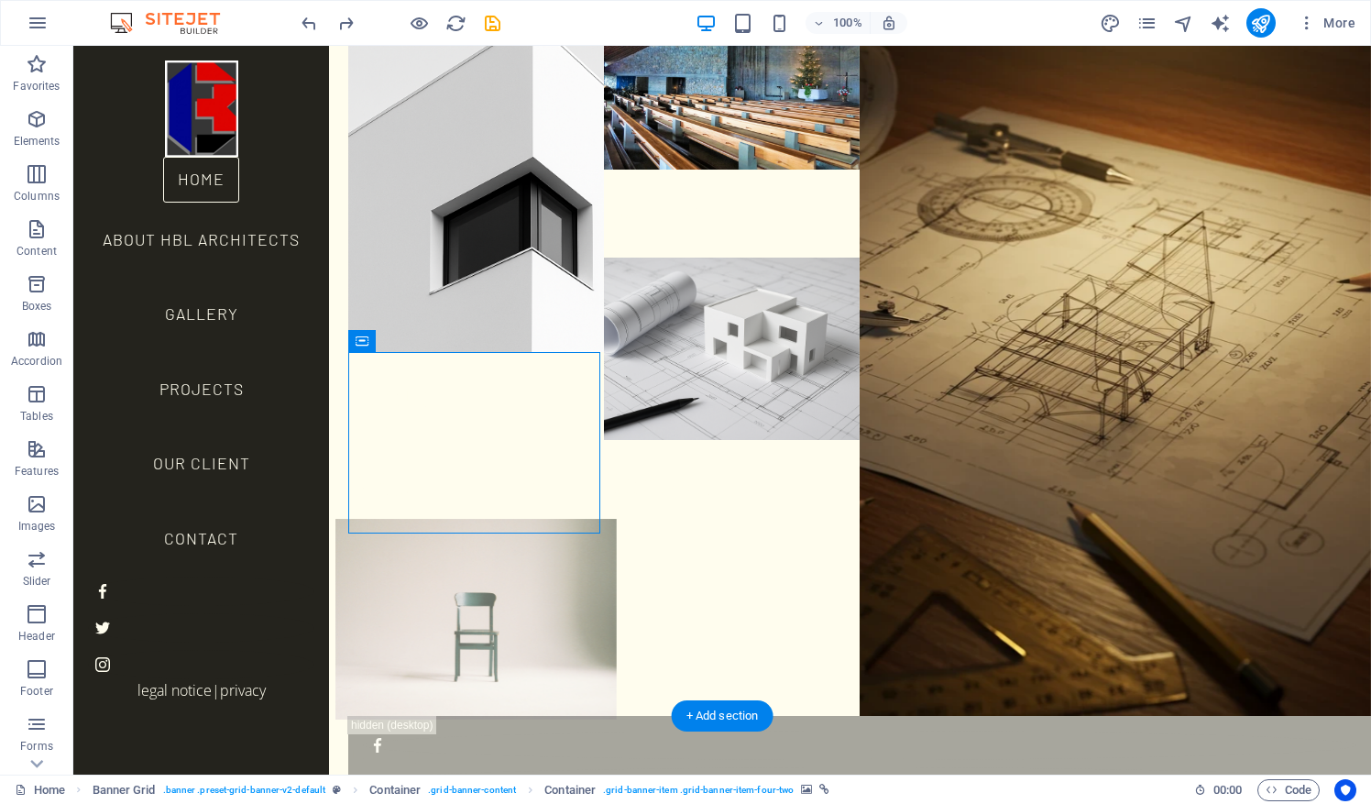
drag, startPoint x: 437, startPoint y: 389, endPoint x: 430, endPoint y: 466, distance: 77.3
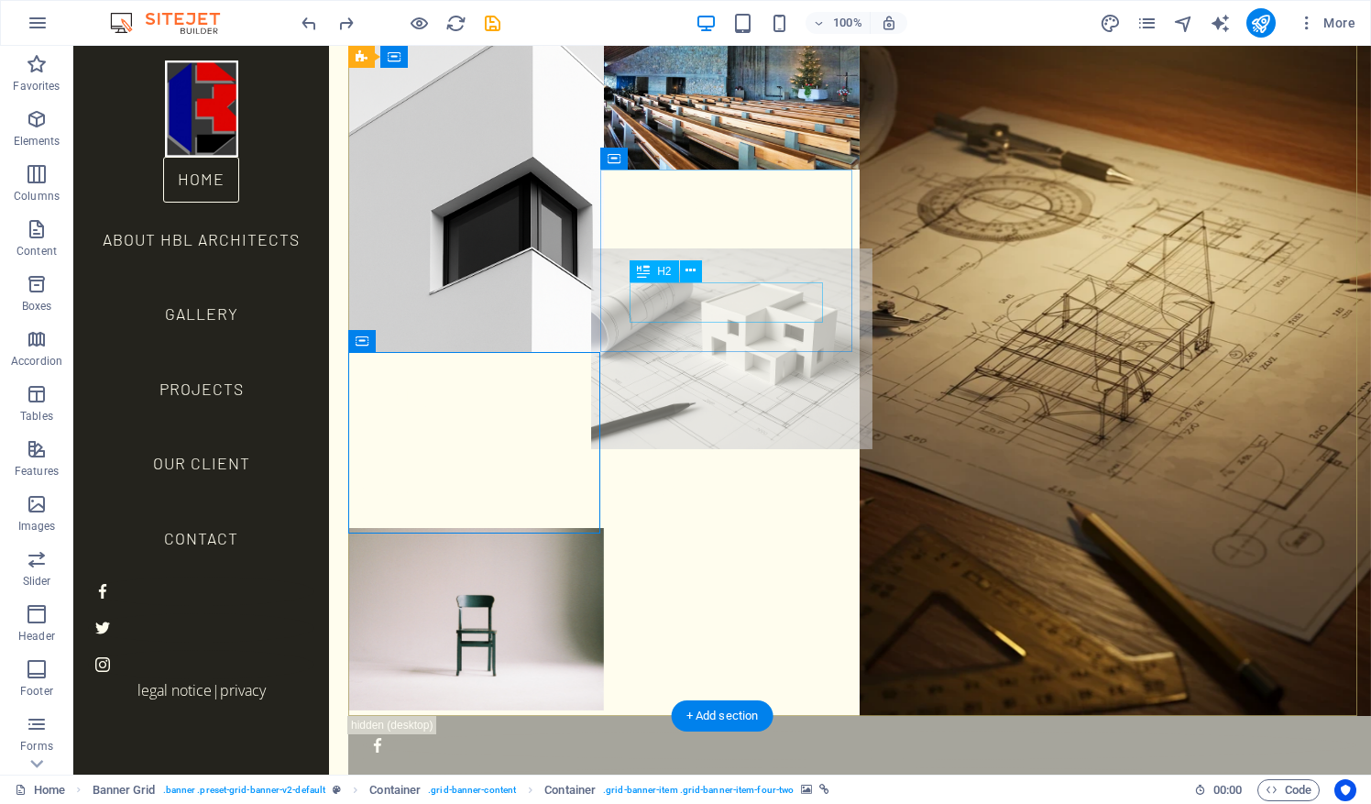
click at [715, 462] on div "Contact" at bounding box center [732, 482] width 256 height 40
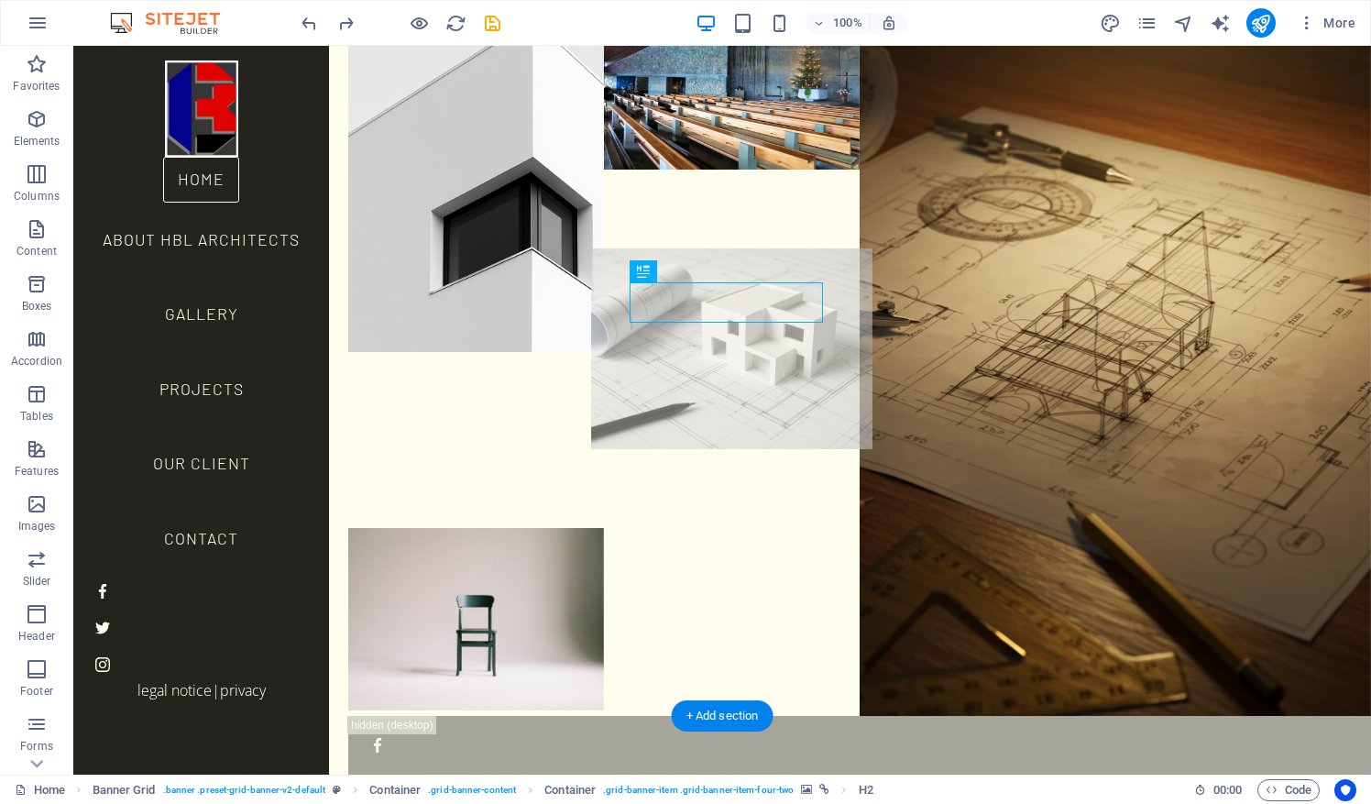
click at [689, 248] on figure at bounding box center [731, 348] width 281 height 201
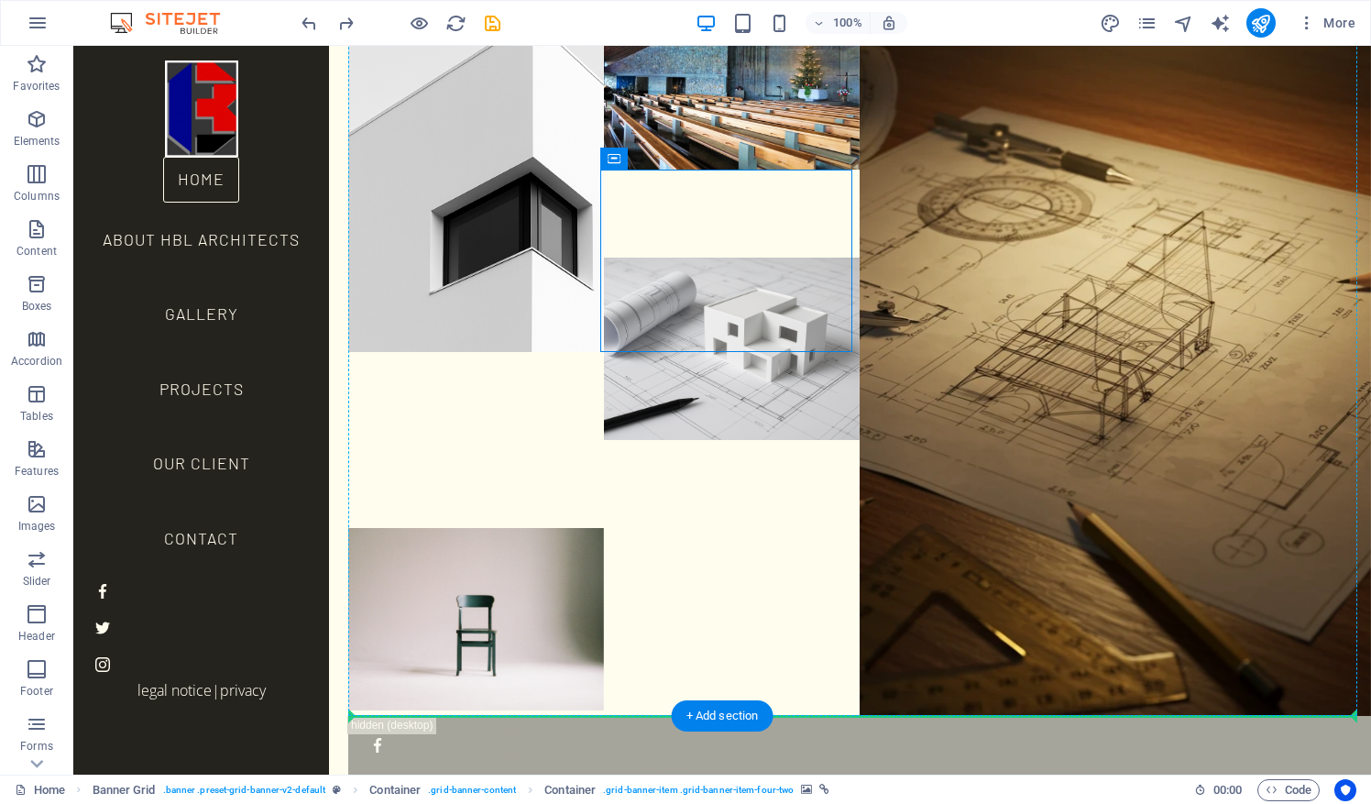
drag, startPoint x: 686, startPoint y: 202, endPoint x: 768, endPoint y: 664, distance: 470.1
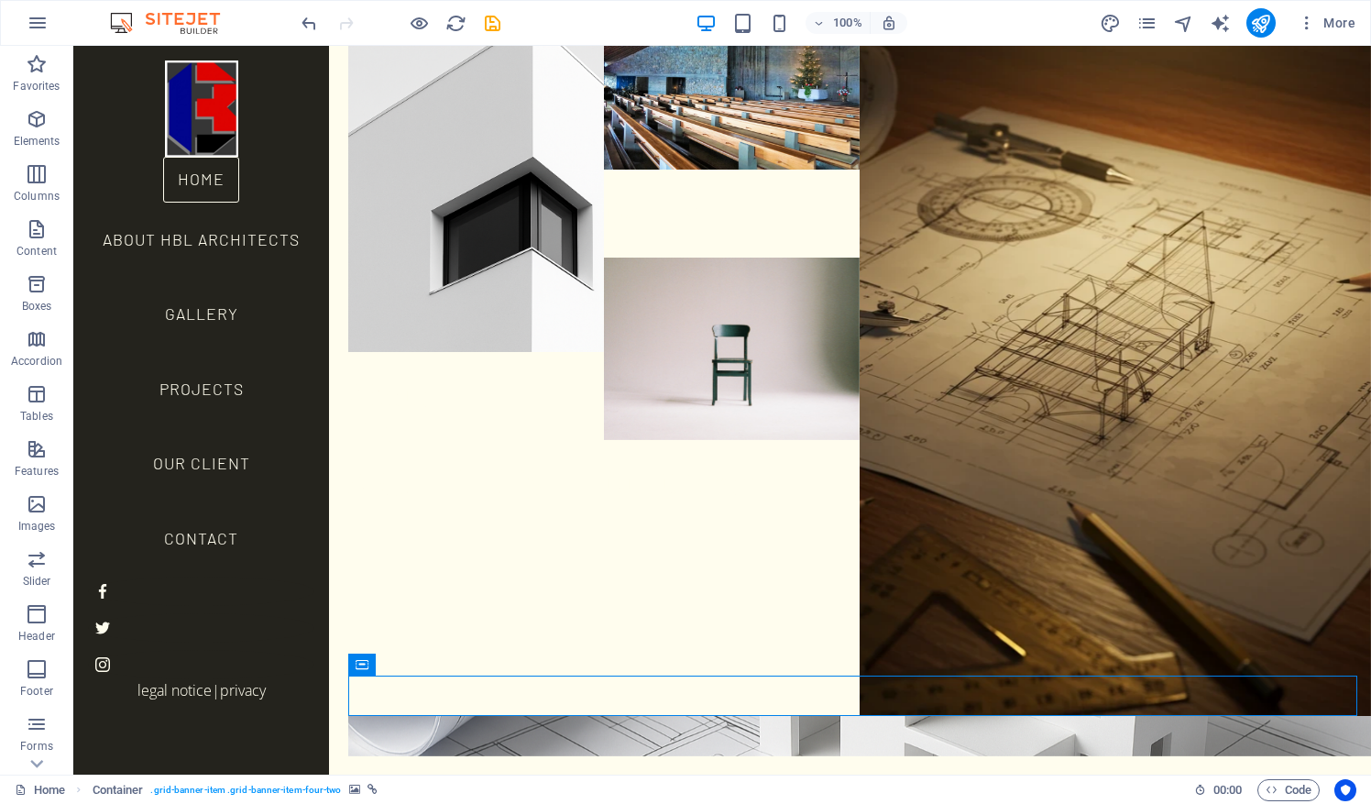
scroll to position [99, 0]
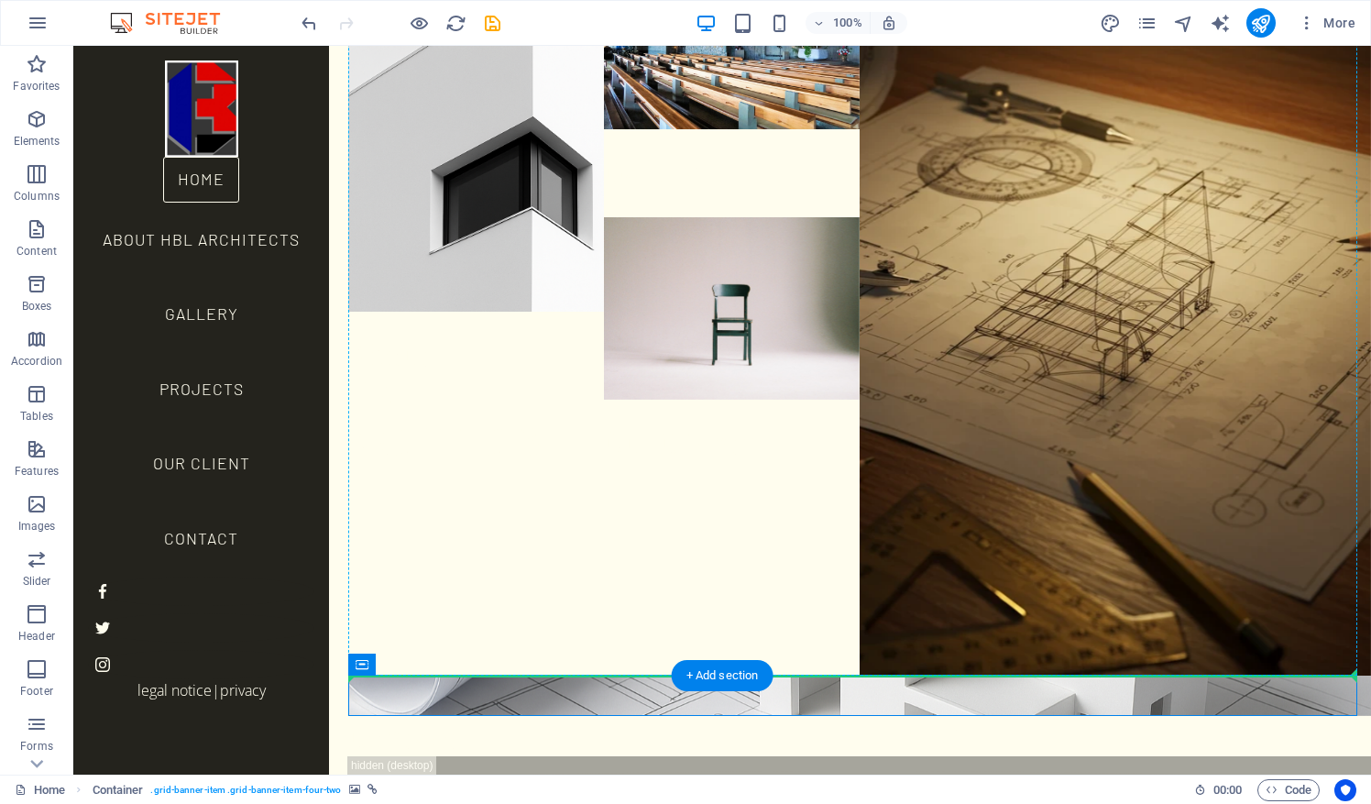
drag, startPoint x: 434, startPoint y: 709, endPoint x: 394, endPoint y: 570, distance: 145.0
drag, startPoint x: 436, startPoint y: 709, endPoint x: 381, endPoint y: 475, distance: 241.0
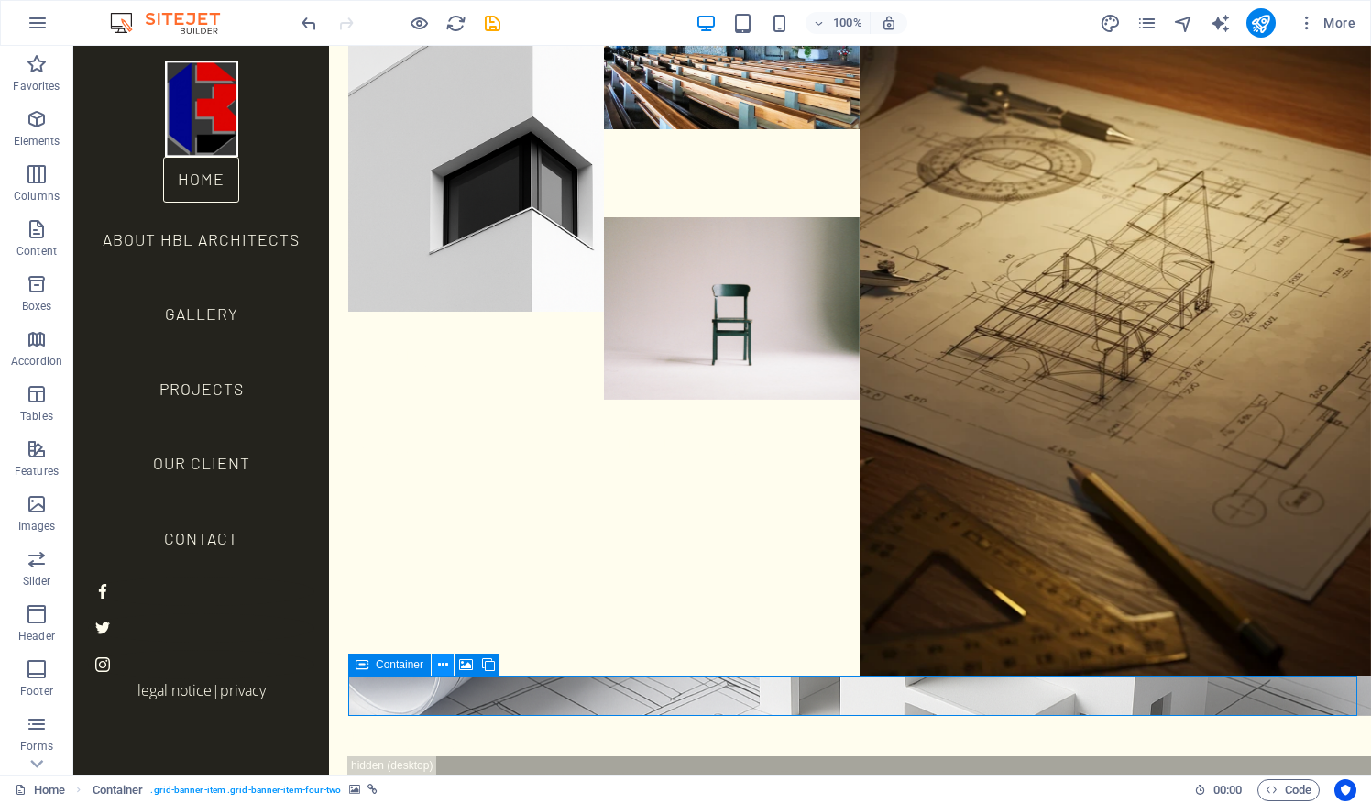
click at [438, 662] on icon at bounding box center [443, 664] width 10 height 19
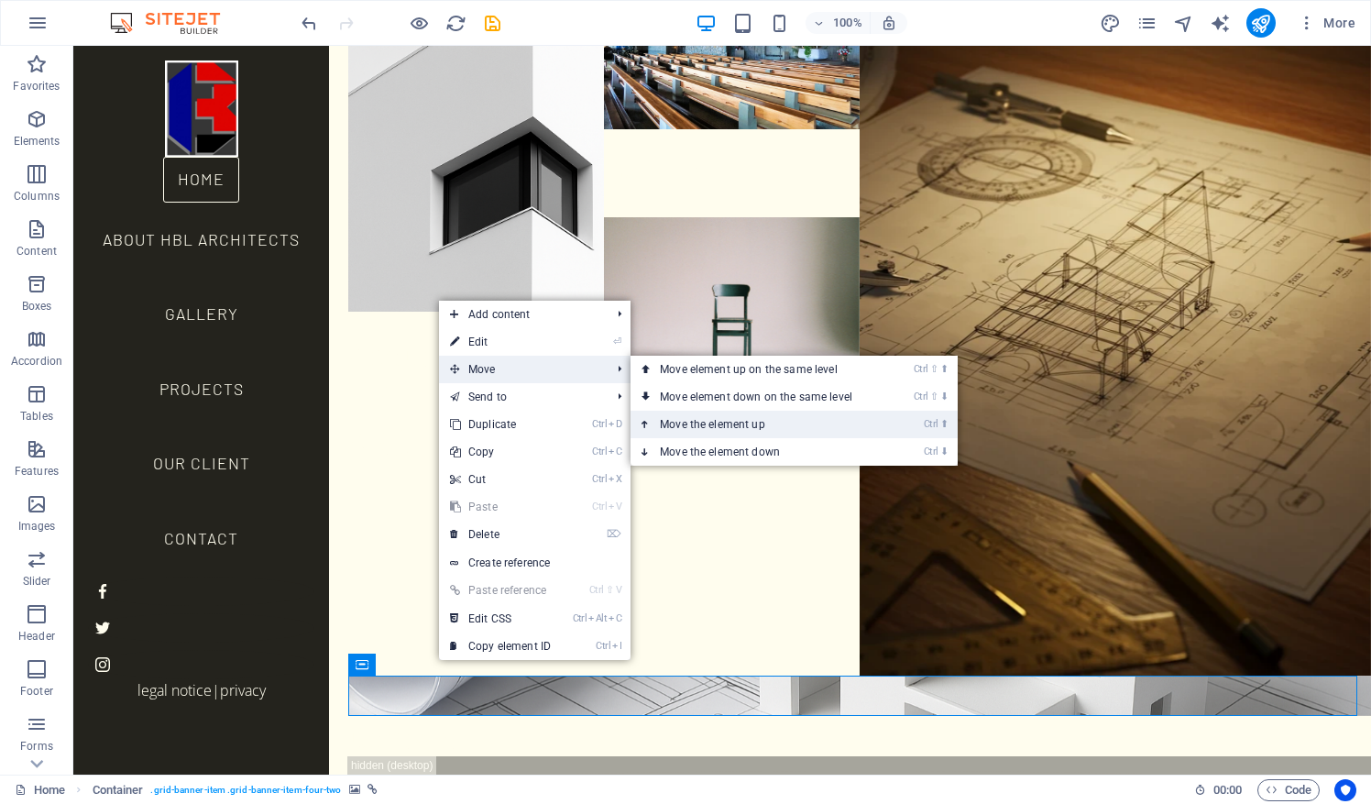
click at [698, 426] on link "Ctrl ⬆ Move the element up" at bounding box center [760, 424] width 258 height 27
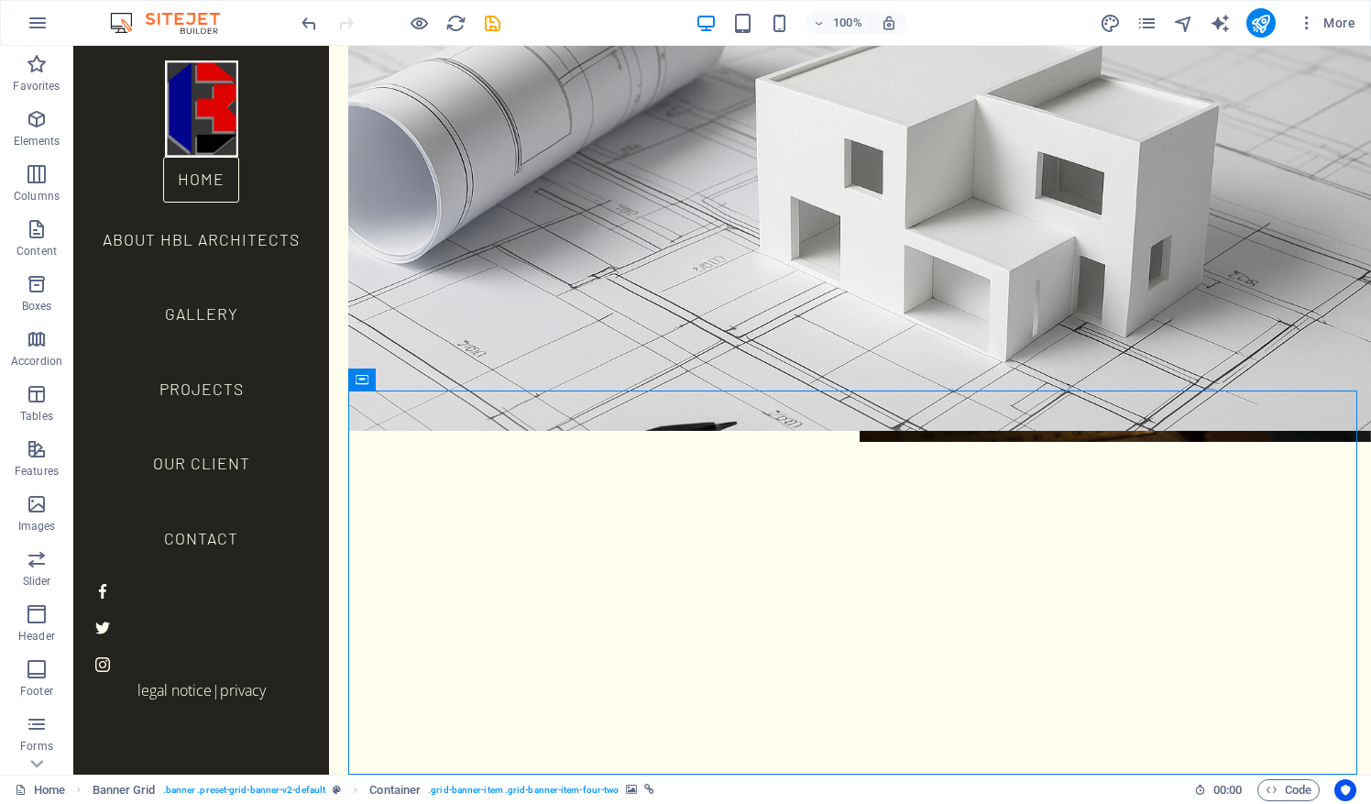
scroll to position [59, 0]
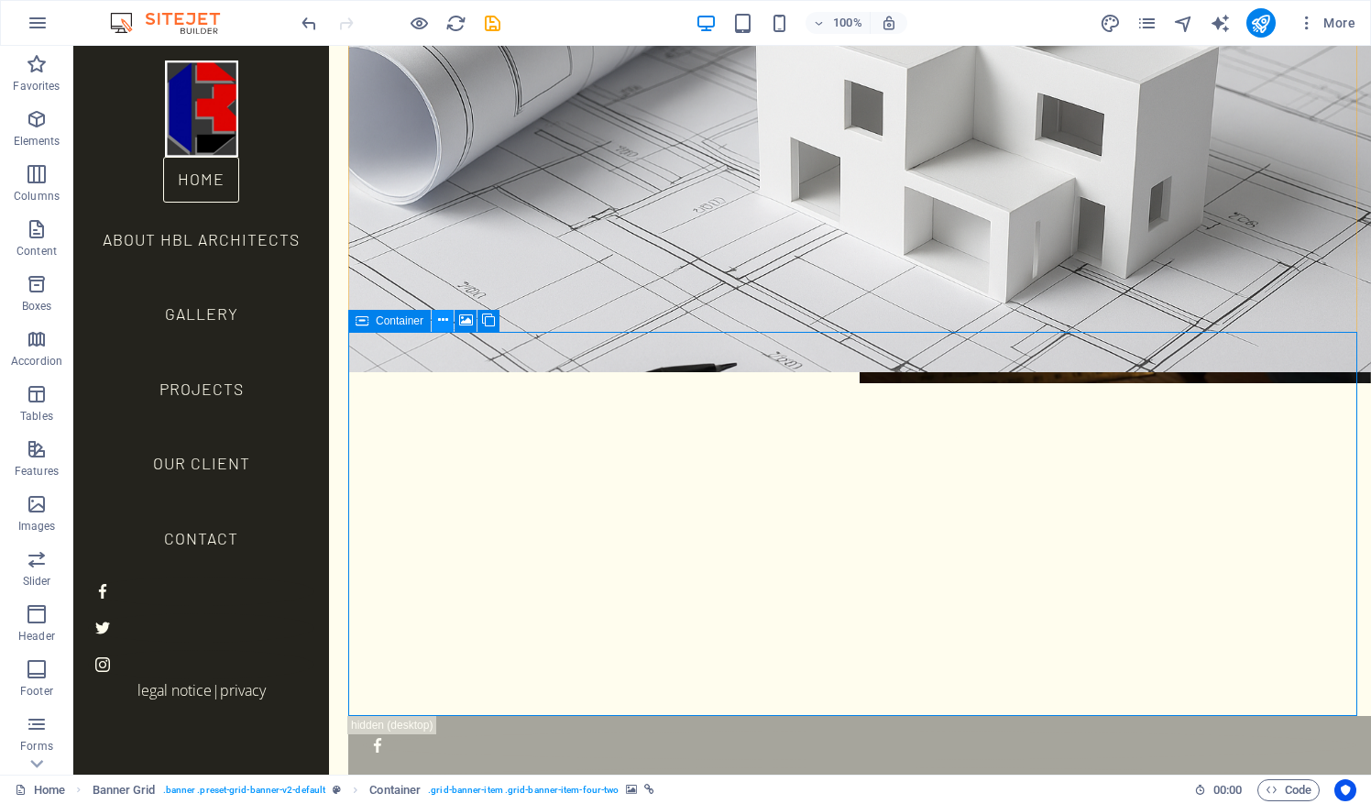
click at [444, 322] on icon at bounding box center [443, 320] width 10 height 19
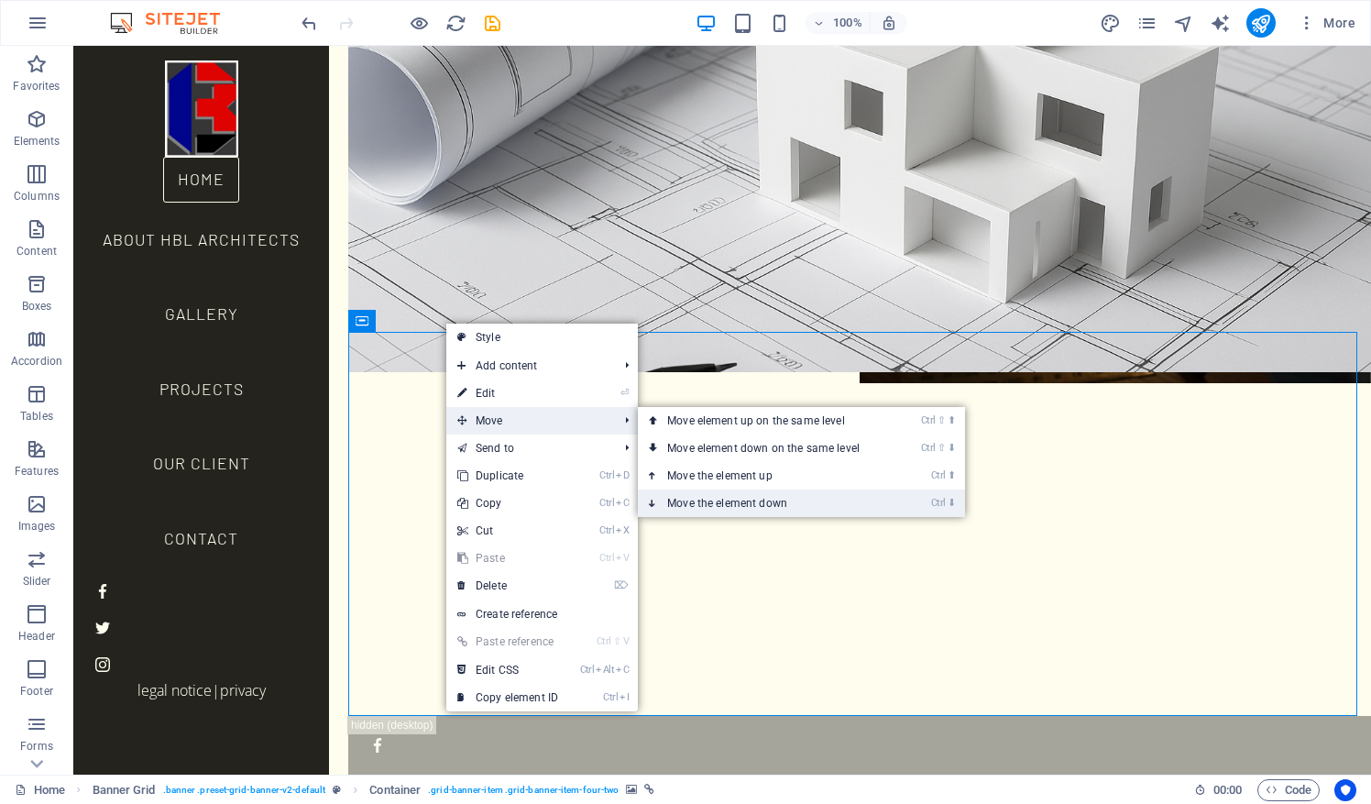
click at [734, 500] on link "Ctrl ⬇ Move the element down" at bounding box center [767, 502] width 258 height 27
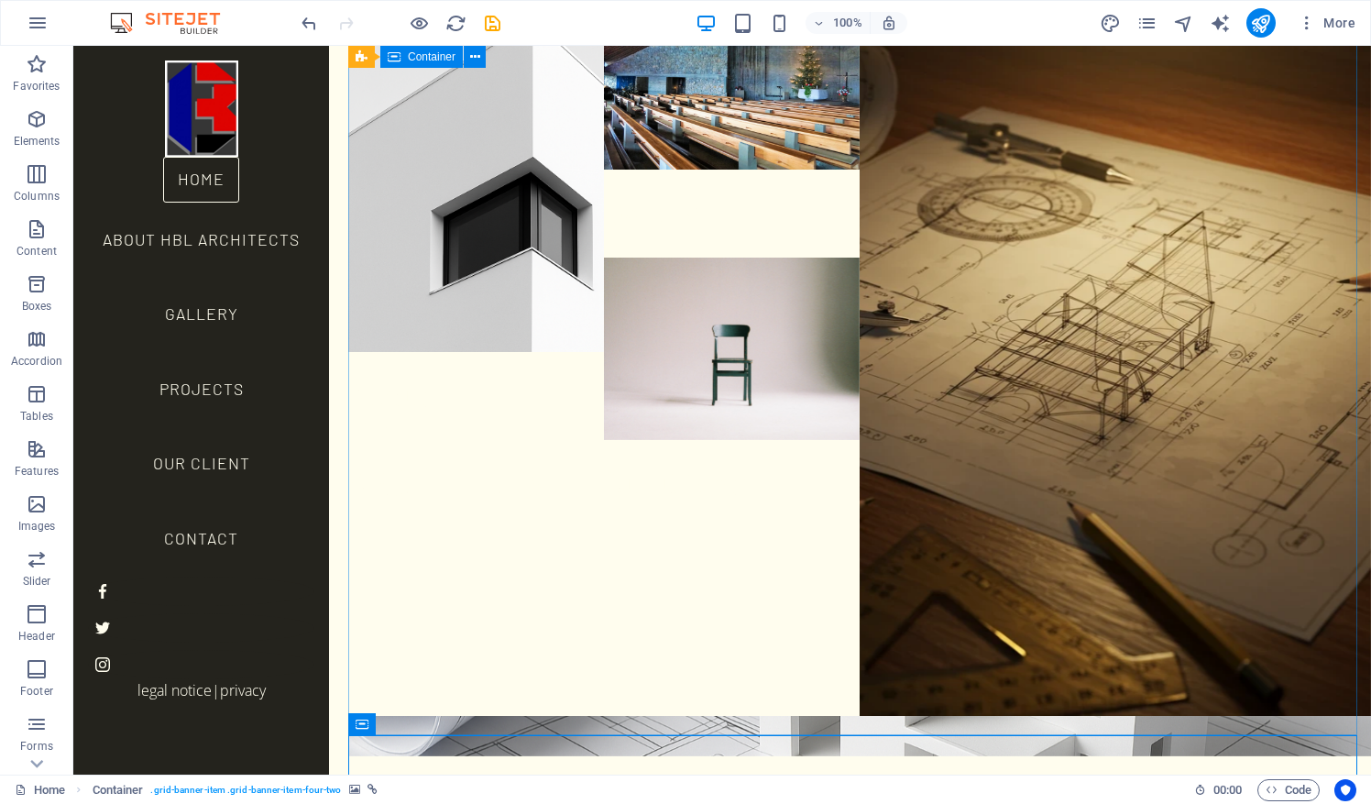
scroll to position [0, 0]
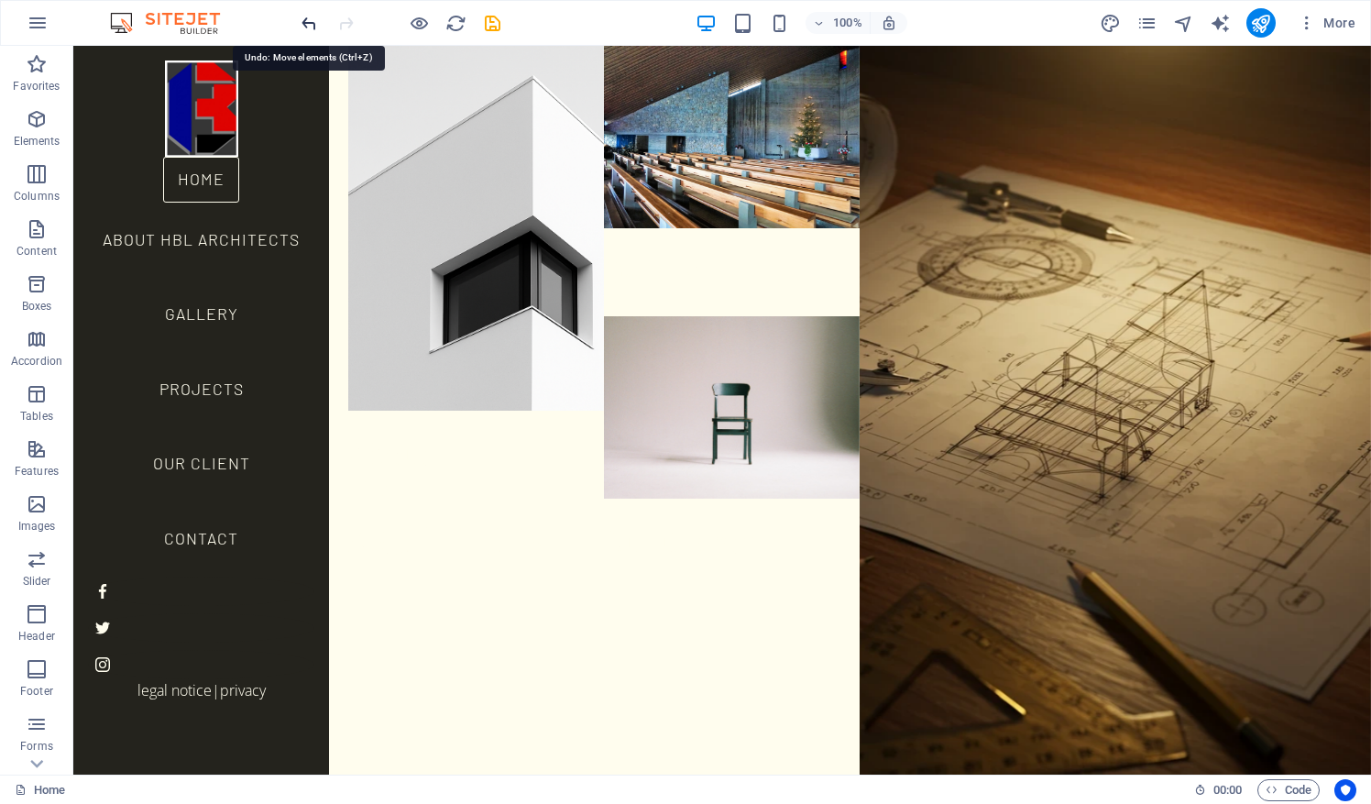
click at [313, 30] on icon "undo" at bounding box center [309, 23] width 21 height 21
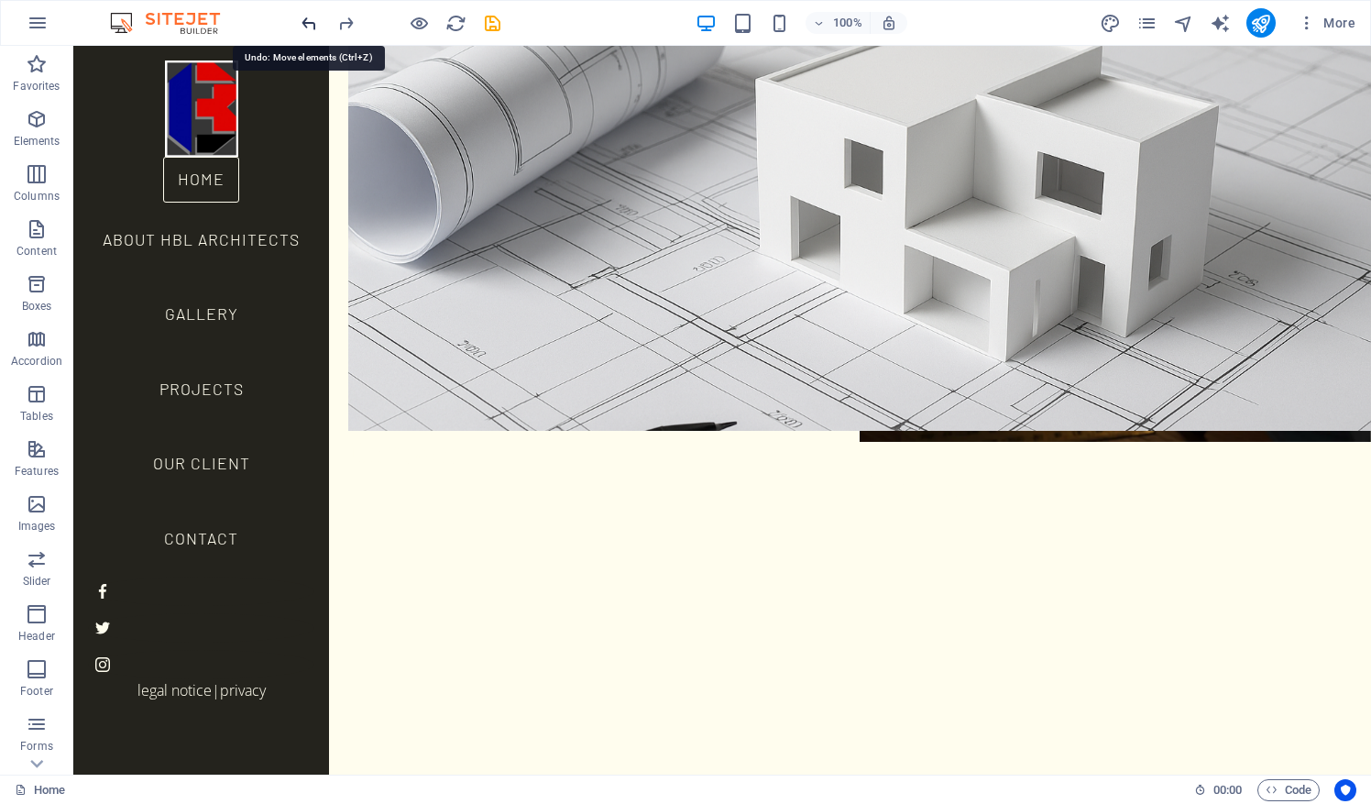
click at [310, 27] on icon "undo" at bounding box center [309, 23] width 21 height 21
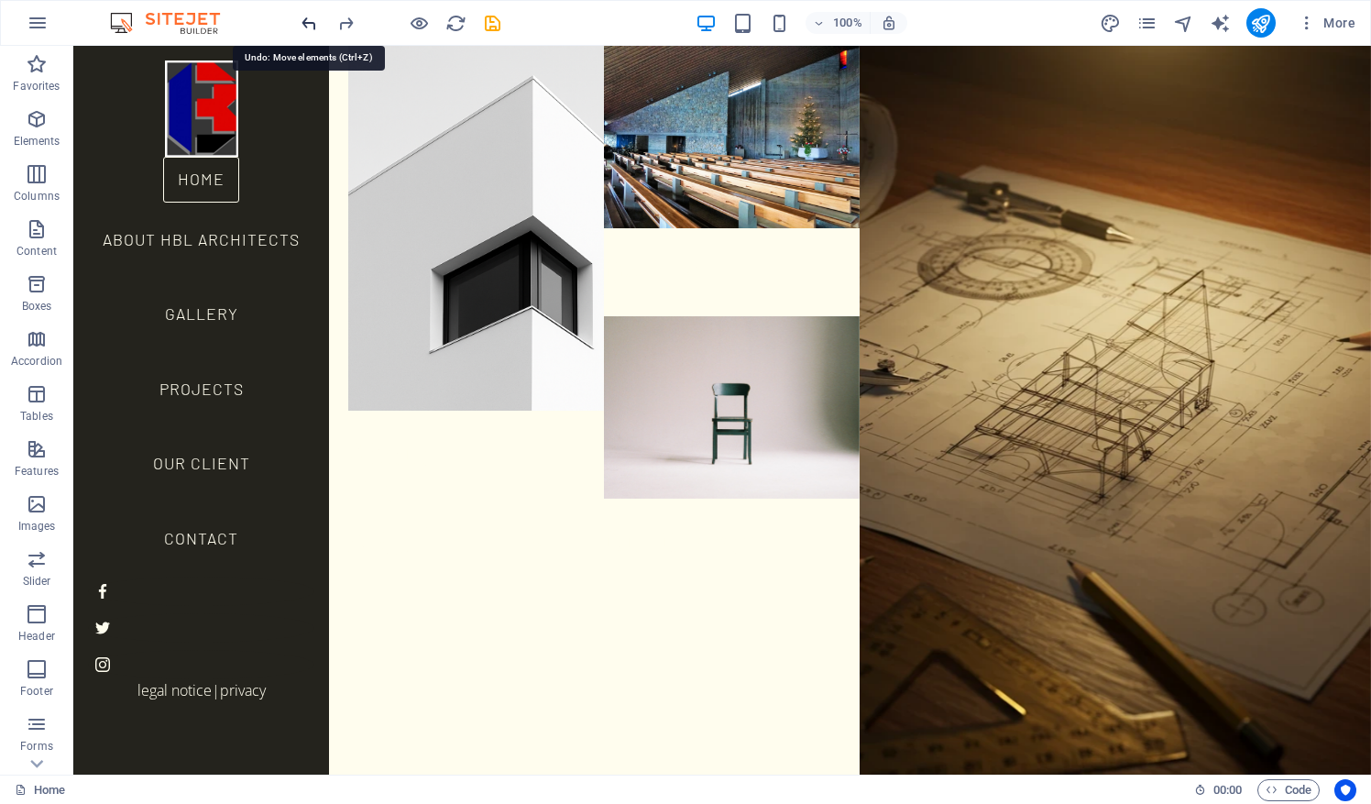
scroll to position [99, 0]
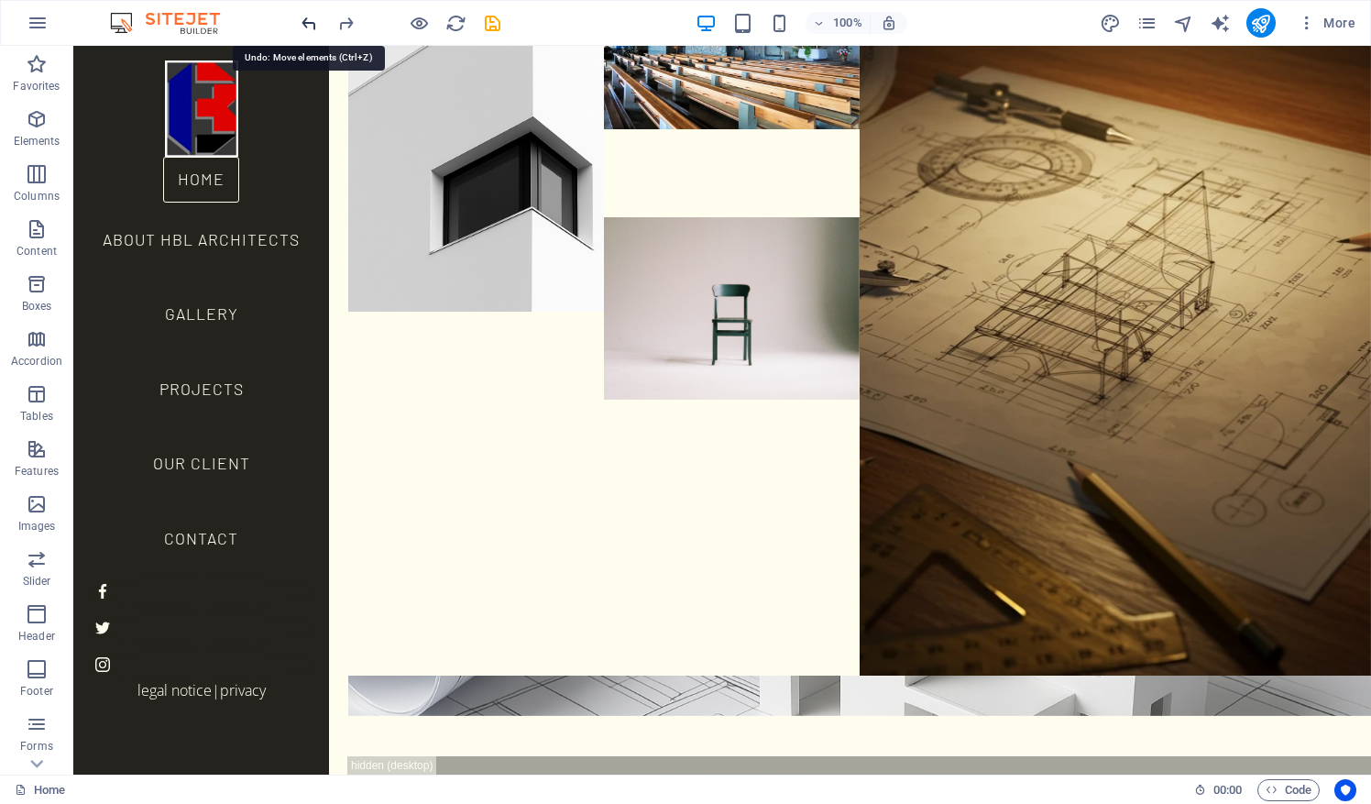
click at [310, 27] on icon "undo" at bounding box center [309, 23] width 21 height 21
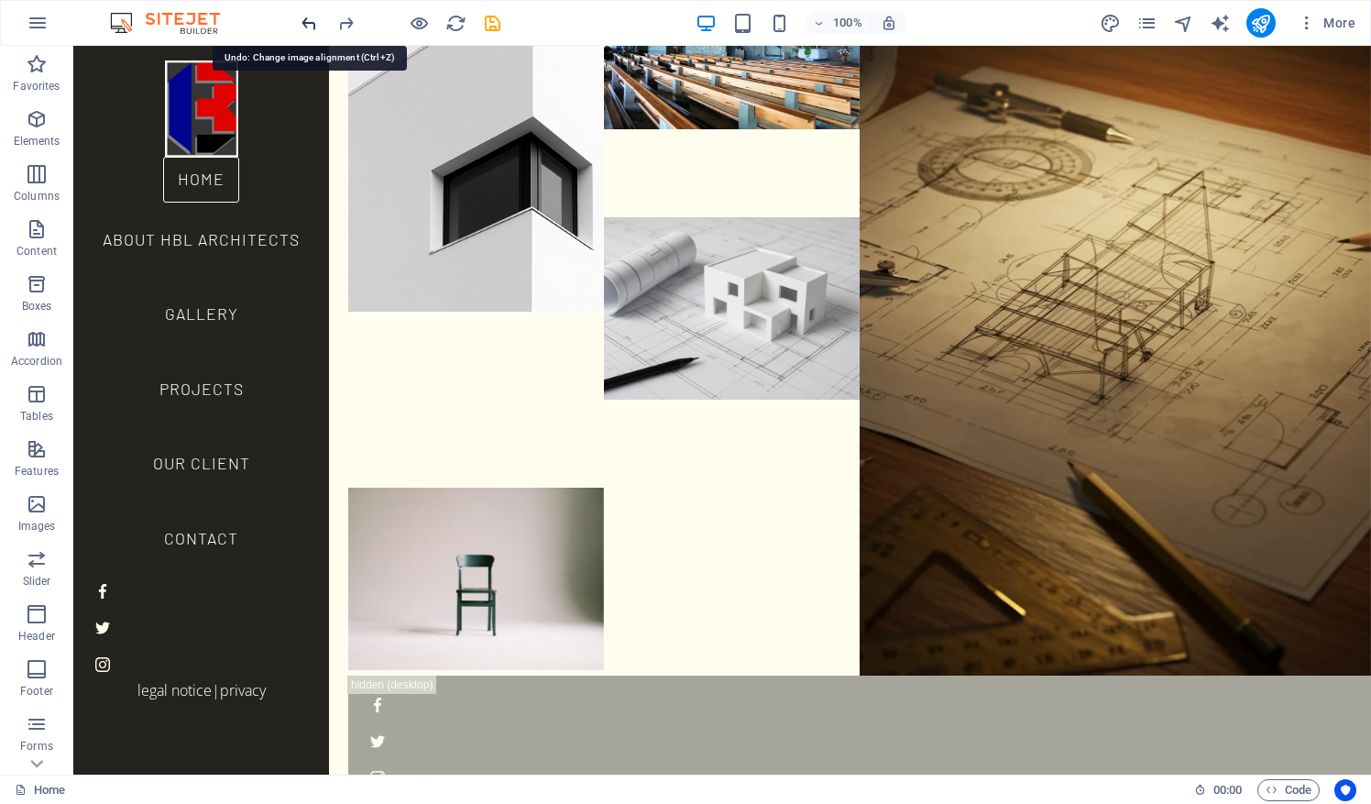
scroll to position [59, 0]
